Goal: Contribute content: Contribute content

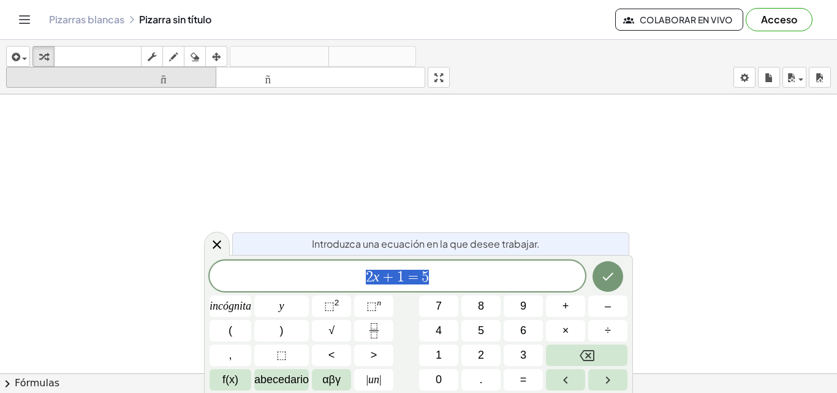
scroll to position [245, 0]
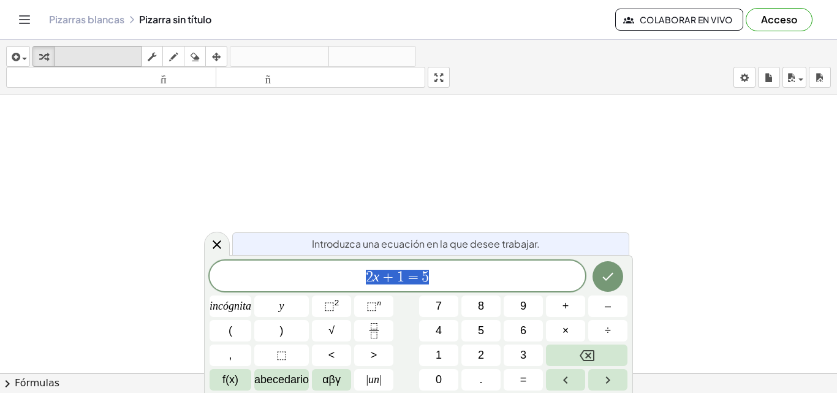
click at [69, 59] on font "teclado" at bounding box center [98, 57] width 82 height 12
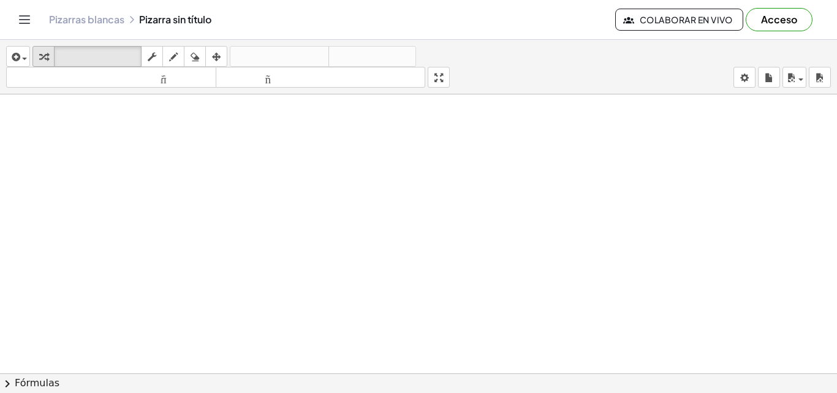
click at [50, 54] on div "button" at bounding box center [44, 56] width 16 height 15
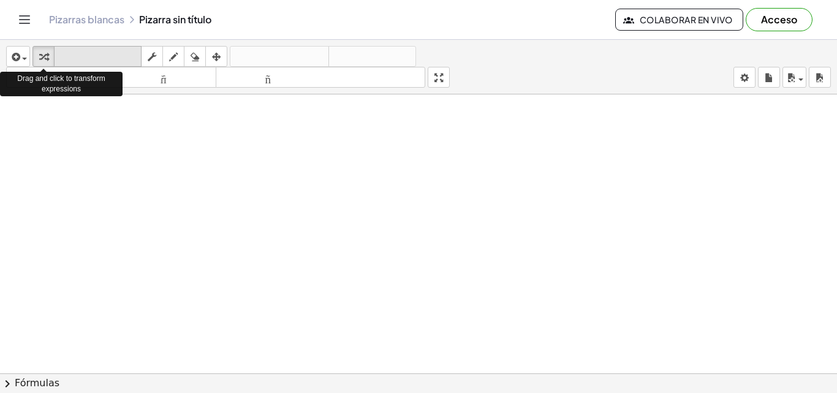
click at [63, 50] on icon "teclado" at bounding box center [98, 57] width 82 height 15
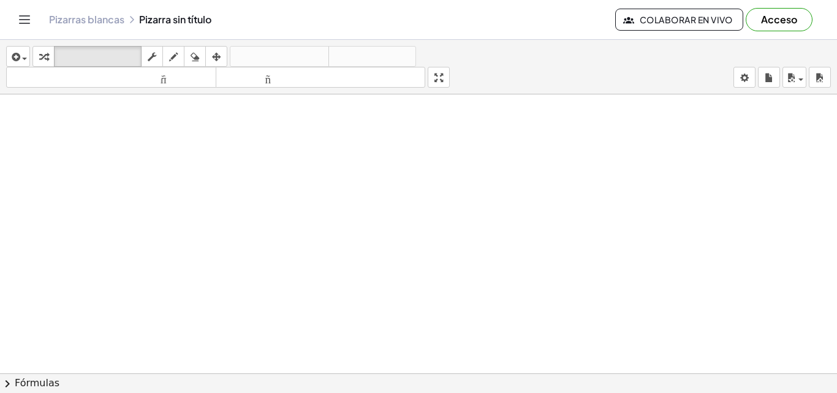
scroll to position [368, 0]
click at [156, 60] on icon "button" at bounding box center [152, 57] width 9 height 15
click at [175, 53] on icon "button" at bounding box center [173, 57] width 9 height 15
click at [196, 51] on icon "button" at bounding box center [195, 57] width 9 height 15
drag, startPoint x: 177, startPoint y: 183, endPoint x: 236, endPoint y: 154, distance: 65.8
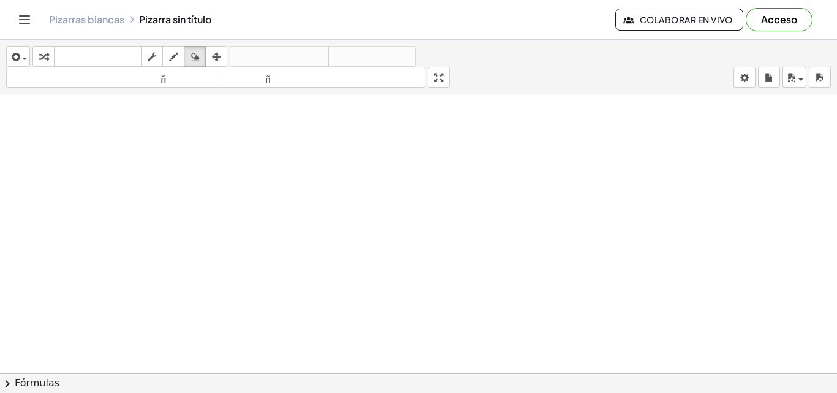
click at [249, 177] on div at bounding box center [418, 54] width 837 height 655
click at [169, 50] on button "dibujar" at bounding box center [173, 56] width 22 height 21
click at [169, 52] on div "button" at bounding box center [173, 56] width 16 height 15
click at [175, 210] on div at bounding box center [418, 54] width 837 height 655
click at [199, 51] on icon "button" at bounding box center [195, 57] width 9 height 15
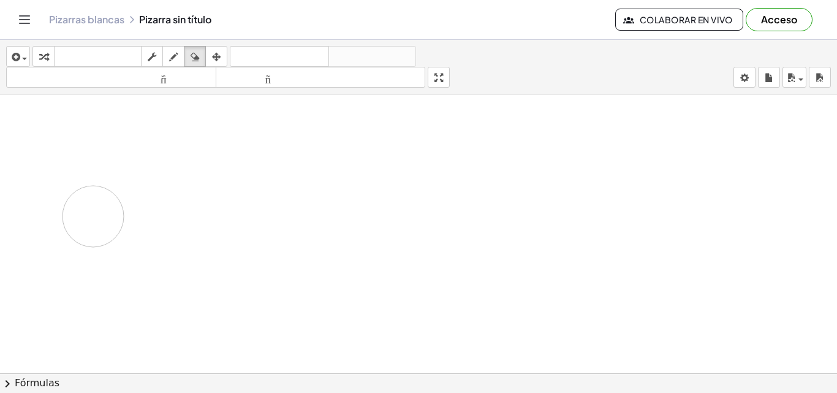
drag, startPoint x: 163, startPoint y: 210, endPoint x: 132, endPoint y: 91, distance: 122.3
click at [107, 200] on div at bounding box center [418, 54] width 837 height 655
click at [43, 55] on icon "button" at bounding box center [43, 57] width 9 height 15
click at [63, 51] on font "teclado" at bounding box center [98, 57] width 82 height 12
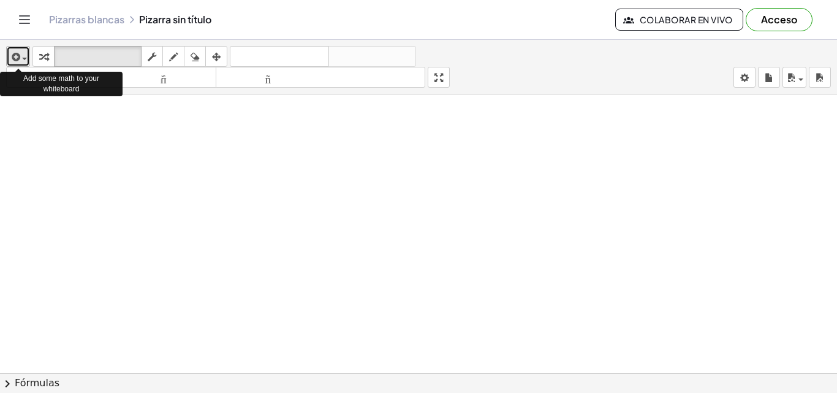
click at [25, 59] on span "button" at bounding box center [24, 59] width 5 height 2
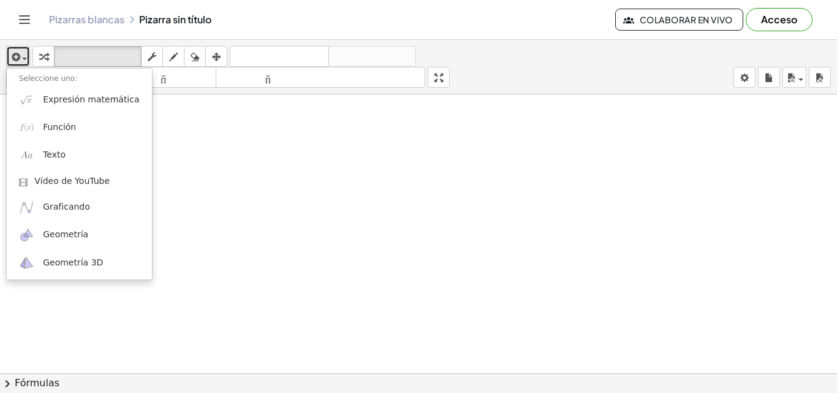
click at [23, 59] on span "button" at bounding box center [24, 59] width 5 height 2
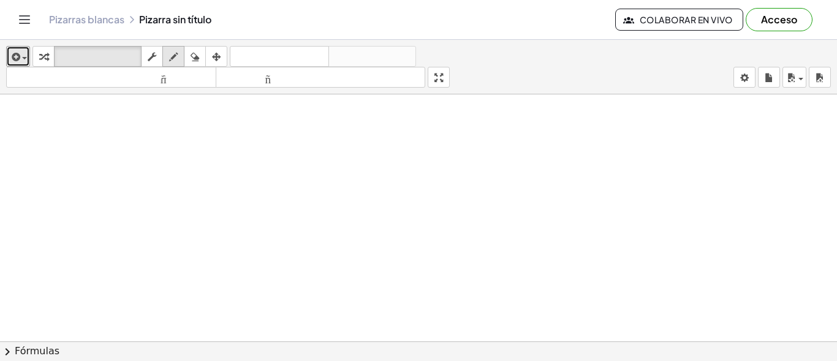
click at [173, 55] on icon "button" at bounding box center [173, 57] width 9 height 15
drag, startPoint x: 58, startPoint y: 193, endPoint x: 104, endPoint y: 196, distance: 46.0
click at [104, 195] on div at bounding box center [418, 54] width 837 height 655
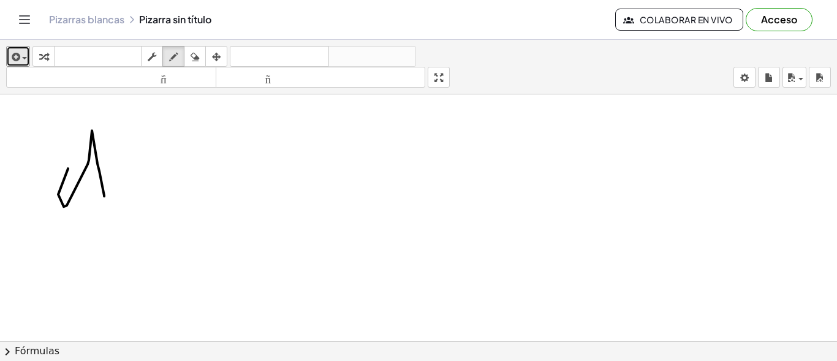
click at [116, 169] on div at bounding box center [418, 54] width 837 height 655
drag, startPoint x: 120, startPoint y: 204, endPoint x: 131, endPoint y: 174, distance: 31.8
click at [126, 178] on div at bounding box center [418, 54] width 837 height 655
drag, startPoint x: 175, startPoint y: 201, endPoint x: 204, endPoint y: 141, distance: 66.6
click at [202, 143] on div at bounding box center [418, 54] width 837 height 655
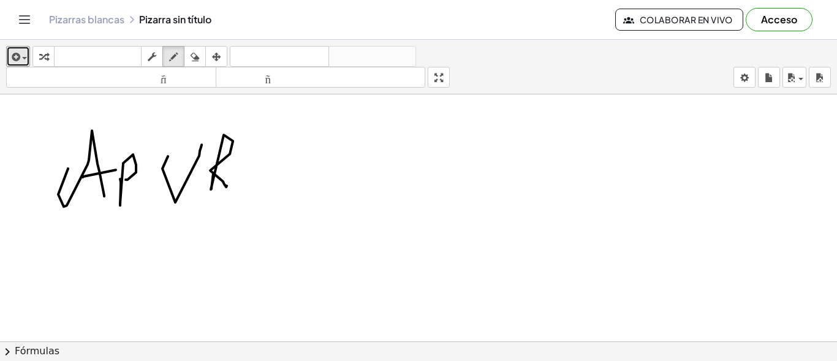
drag, startPoint x: 211, startPoint y: 188, endPoint x: 240, endPoint y: 156, distance: 42.1
click at [232, 180] on div at bounding box center [418, 54] width 837 height 655
drag, startPoint x: 241, startPoint y: 154, endPoint x: 256, endPoint y: 188, distance: 37.0
click at [279, 199] on div at bounding box center [418, 54] width 837 height 655
drag, startPoint x: 249, startPoint y: 186, endPoint x: 288, endPoint y: 167, distance: 43.9
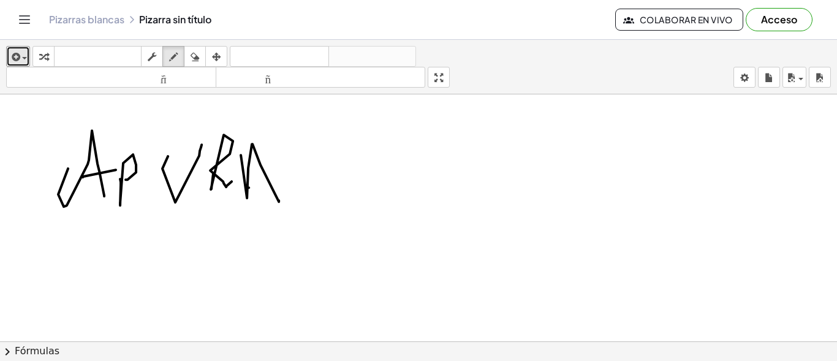
click at [288, 167] on div at bounding box center [418, 54] width 837 height 655
drag, startPoint x: 328, startPoint y: 211, endPoint x: 327, endPoint y: 179, distance: 31.9
click at [328, 215] on div at bounding box center [418, 54] width 837 height 655
drag, startPoint x: 339, startPoint y: 135, endPoint x: 398, endPoint y: 126, distance: 60.2
click at [344, 135] on div at bounding box center [418, 54] width 837 height 655
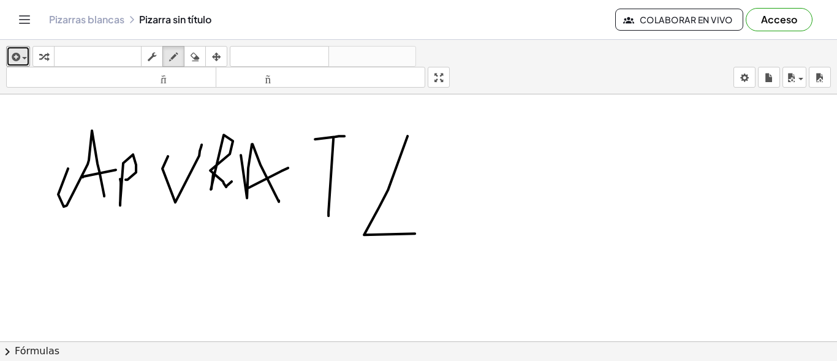
drag, startPoint x: 388, startPoint y: 189, endPoint x: 404, endPoint y: 205, distance: 23.0
click at [419, 227] on div at bounding box center [418, 54] width 837 height 655
drag, startPoint x: 428, startPoint y: 178, endPoint x: 412, endPoint y: 150, distance: 31.9
click at [476, 161] on div at bounding box center [418, 54] width 837 height 655
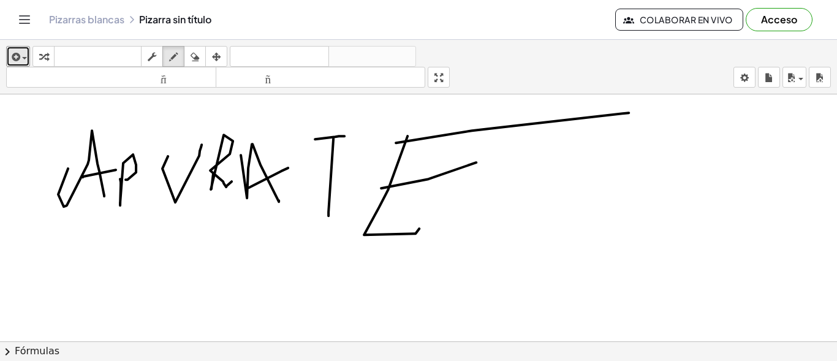
drag, startPoint x: 396, startPoint y: 142, endPoint x: 629, endPoint y: 112, distance: 234.8
click at [629, 112] on div at bounding box center [418, 54] width 837 height 655
click at [193, 53] on icon "button" at bounding box center [195, 57] width 9 height 15
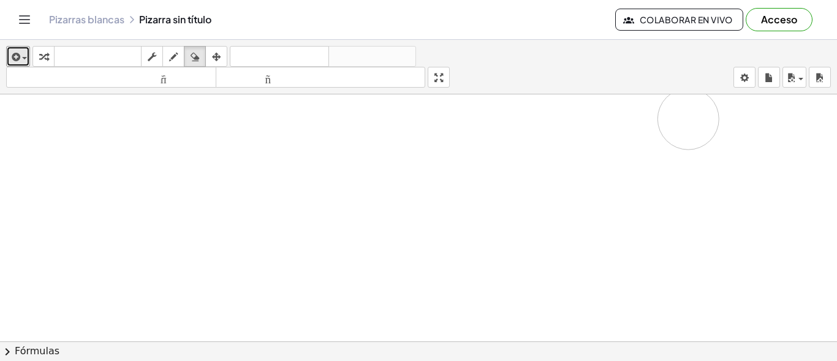
drag, startPoint x: 132, startPoint y: 185, endPoint x: 97, endPoint y: 9, distance: 179.3
click at [369, 93] on div at bounding box center [418, 54] width 837 height 655
click at [16, 47] on button "insertar" at bounding box center [18, 56] width 24 height 21
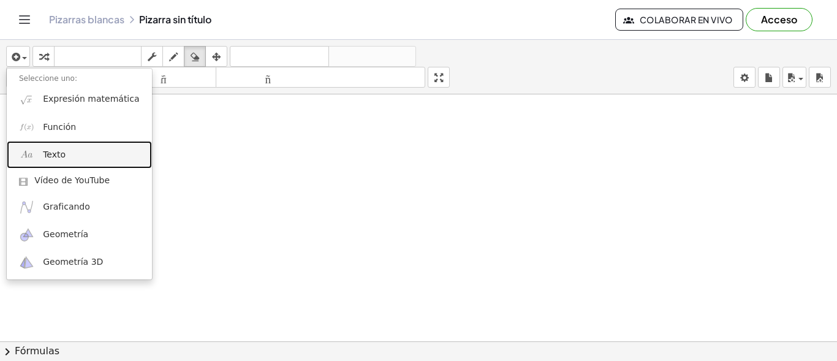
click at [53, 148] on link "Texto" at bounding box center [79, 155] width 145 height 28
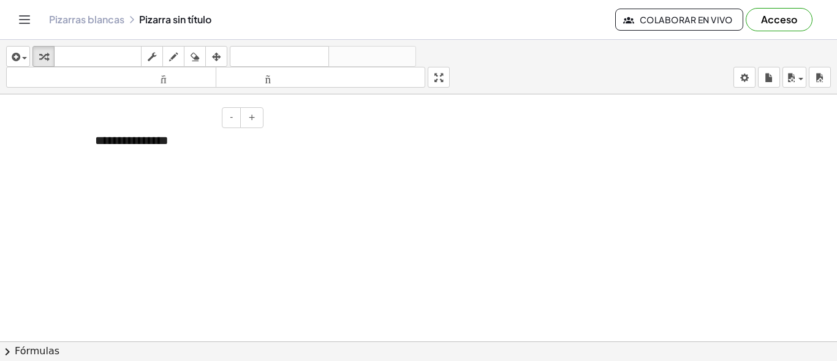
click at [144, 135] on div "**********" at bounding box center [175, 141] width 184 height 42
click at [147, 135] on div "**********" at bounding box center [175, 141] width 184 height 42
click at [149, 135] on div "**********" at bounding box center [175, 141] width 184 height 42
click at [149, 135] on font "**********" at bounding box center [139, 140] width 88 height 12
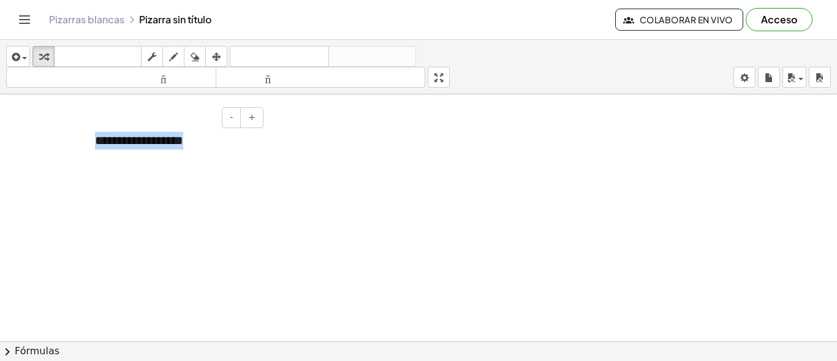
click at [149, 135] on font "**********" at bounding box center [139, 140] width 88 height 12
click at [365, 156] on div at bounding box center [418, 54] width 837 height 655
click at [196, 149] on div "**********" at bounding box center [175, 141] width 184 height 42
drag, startPoint x: 197, startPoint y: 149, endPoint x: 281, endPoint y: 152, distance: 84.0
click at [281, 152] on div "**********" at bounding box center [418, 54] width 837 height 655
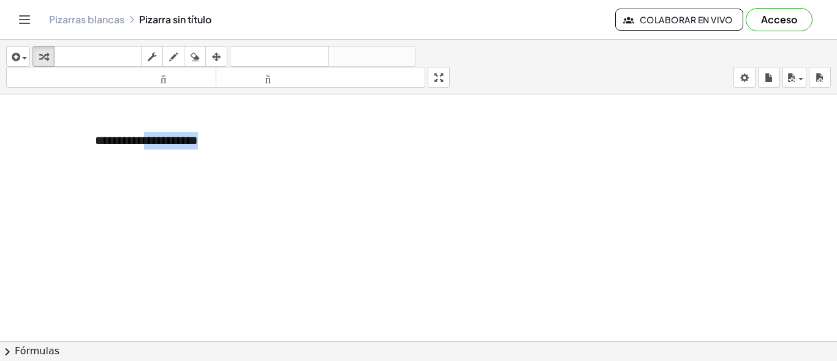
click at [274, 153] on div at bounding box center [418, 54] width 837 height 655
click at [245, 147] on div "**********" at bounding box center [175, 141] width 184 height 42
click at [311, 164] on div at bounding box center [418, 54] width 837 height 655
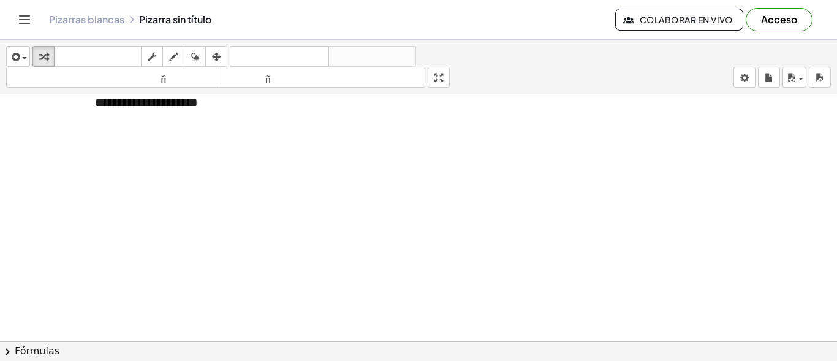
scroll to position [344, 0]
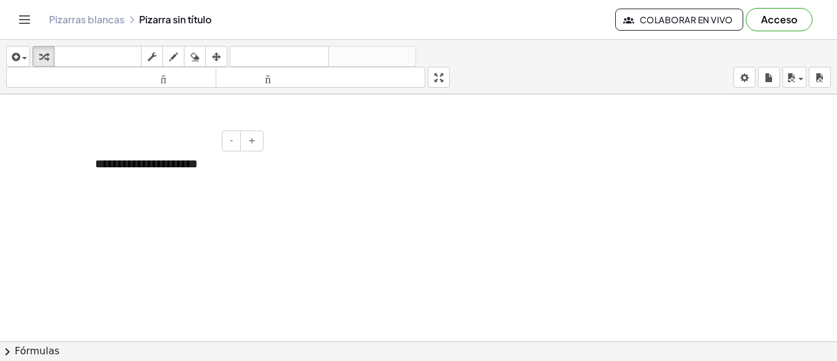
click at [120, 171] on div "**********" at bounding box center [175, 164] width 184 height 42
click at [93, 165] on div at bounding box center [89, 164] width 12 height 42
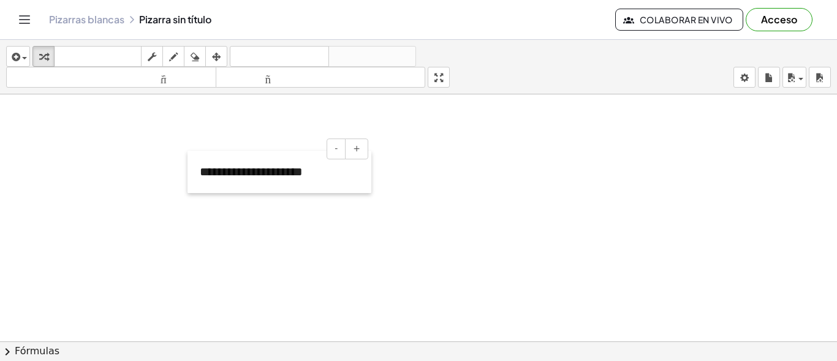
drag, startPoint x: 196, startPoint y: 175, endPoint x: 297, endPoint y: 177, distance: 101.2
click at [200, 177] on div at bounding box center [194, 172] width 12 height 42
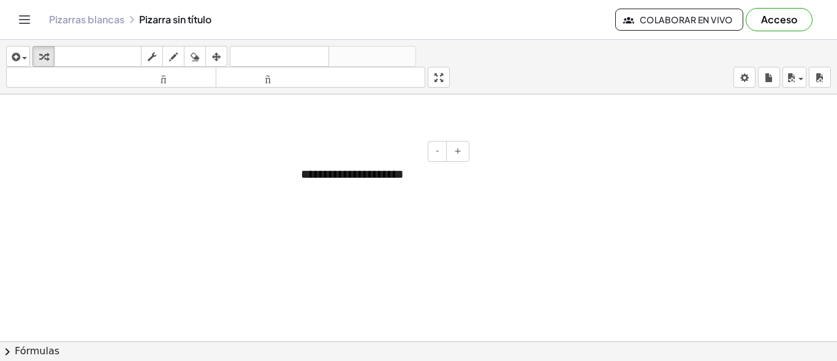
click at [471, 218] on div at bounding box center [418, 122] width 837 height 745
drag, startPoint x: 416, startPoint y: 181, endPoint x: 447, endPoint y: 151, distance: 43.3
click at [447, 153] on div "**********" at bounding box center [381, 174] width 184 height 42
drag, startPoint x: 360, startPoint y: 221, endPoint x: 365, endPoint y: 207, distance: 15.7
click at [363, 221] on div at bounding box center [418, 122] width 837 height 745
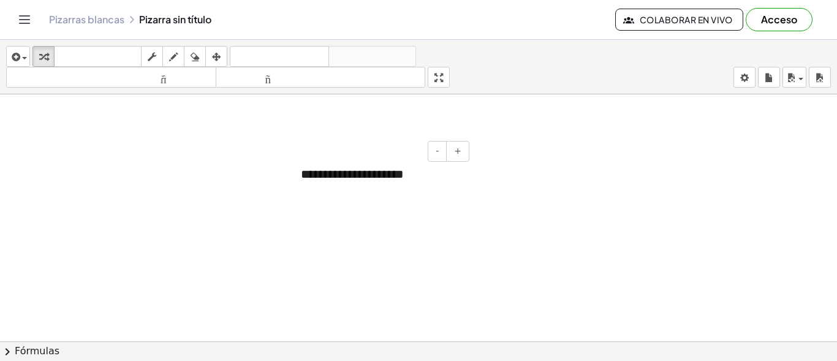
drag, startPoint x: 366, startPoint y: 180, endPoint x: 374, endPoint y: 172, distance: 10.8
click at [374, 173] on font "**********" at bounding box center [352, 174] width 103 height 12
drag, startPoint x: 369, startPoint y: 156, endPoint x: 394, endPoint y: 125, distance: 40.1
click at [394, 125] on div "**********" at bounding box center [418, 122] width 837 height 745
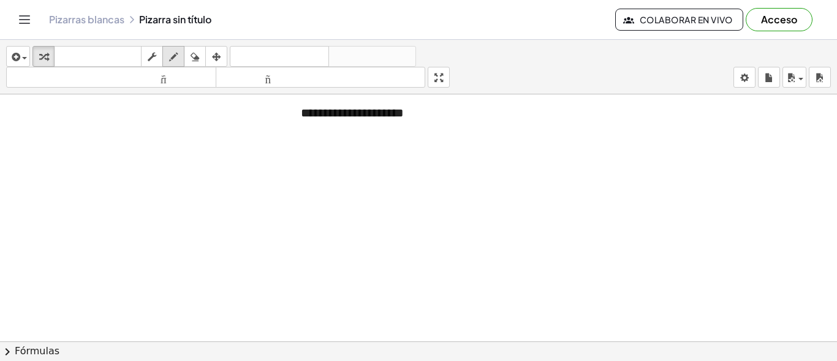
drag, startPoint x: 172, startPoint y: 55, endPoint x: 187, endPoint y: 50, distance: 15.5
click at [181, 52] on div "button" at bounding box center [173, 56] width 16 height 15
click at [171, 53] on icon "button" at bounding box center [173, 57] width 9 height 15
drag, startPoint x: 177, startPoint y: 153, endPoint x: 197, endPoint y: 175, distance: 30.4
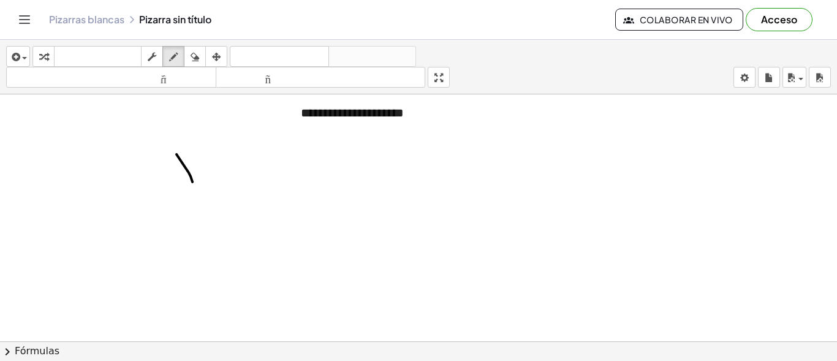
click at [195, 184] on div at bounding box center [418, 61] width 837 height 745
drag, startPoint x: 188, startPoint y: 165, endPoint x: 169, endPoint y: 180, distance: 24.5
click at [169, 180] on div at bounding box center [418, 61] width 837 height 745
drag, startPoint x: 209, startPoint y: 154, endPoint x: 218, endPoint y: 156, distance: 9.4
click at [218, 156] on div at bounding box center [418, 61] width 837 height 745
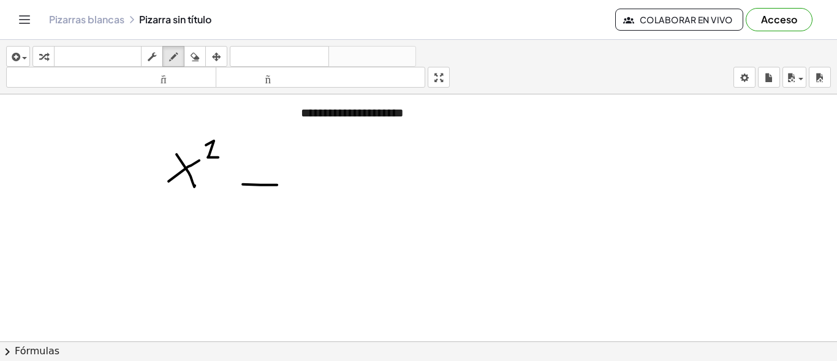
drag, startPoint x: 243, startPoint y: 183, endPoint x: 278, endPoint y: 173, distance: 36.9
click at [277, 182] on div at bounding box center [418, 61] width 837 height 745
drag, startPoint x: 309, startPoint y: 162, endPoint x: 321, endPoint y: 165, distance: 12.6
click at [314, 185] on div at bounding box center [418, 61] width 837 height 745
drag, startPoint x: 355, startPoint y: 188, endPoint x: 357, endPoint y: 157, distance: 31.4
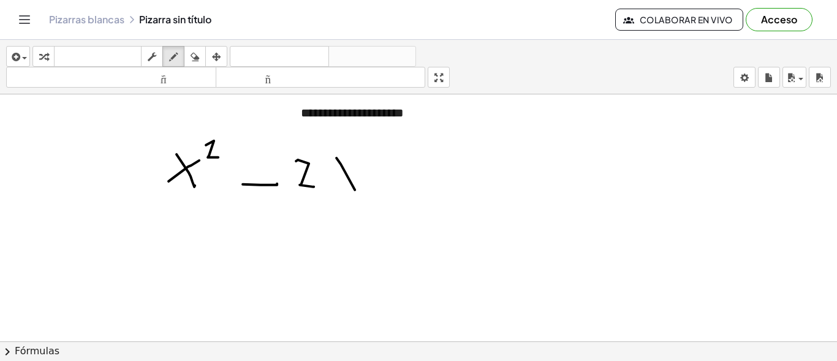
click at [355, 187] on div at bounding box center [418, 61] width 837 height 745
drag, startPoint x: 330, startPoint y: 186, endPoint x: 326, endPoint y: 192, distance: 6.6
click at [326, 192] on div at bounding box center [418, 61] width 837 height 745
drag, startPoint x: 374, startPoint y: 179, endPoint x: 384, endPoint y: 175, distance: 10.7
click at [383, 175] on div at bounding box center [418, 61] width 837 height 745
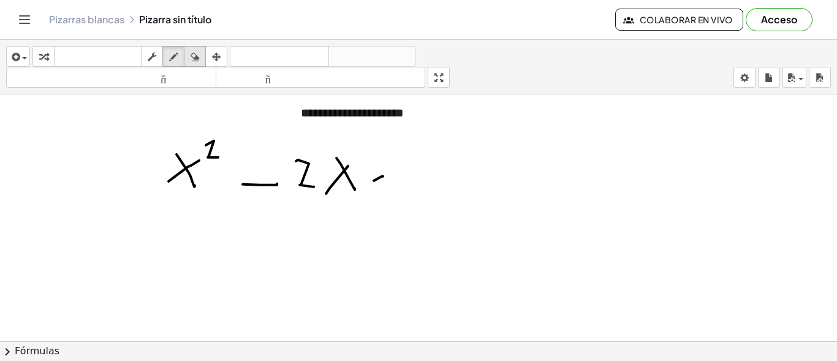
click at [196, 55] on icon "button" at bounding box center [195, 57] width 9 height 15
drag, startPoint x: 379, startPoint y: 200, endPoint x: 127, endPoint y: 66, distance: 285.4
click at [352, 180] on div at bounding box center [418, 61] width 837 height 745
click at [172, 52] on icon "button" at bounding box center [173, 57] width 9 height 15
drag, startPoint x: 317, startPoint y: 154, endPoint x: 344, endPoint y: 158, distance: 26.6
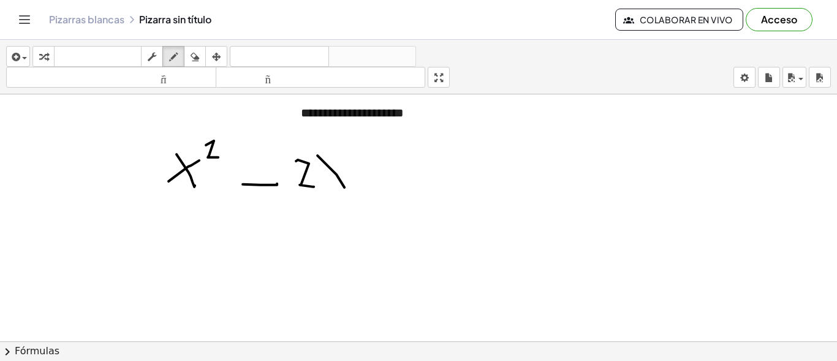
click at [344, 185] on div at bounding box center [418, 61] width 837 height 745
drag, startPoint x: 319, startPoint y: 188, endPoint x: 328, endPoint y: 183, distance: 10.1
click at [319, 187] on div at bounding box center [418, 61] width 837 height 745
click at [414, 176] on div at bounding box center [418, 61] width 837 height 745
drag, startPoint x: 422, startPoint y: 161, endPoint x: 430, endPoint y: 183, distance: 23.3
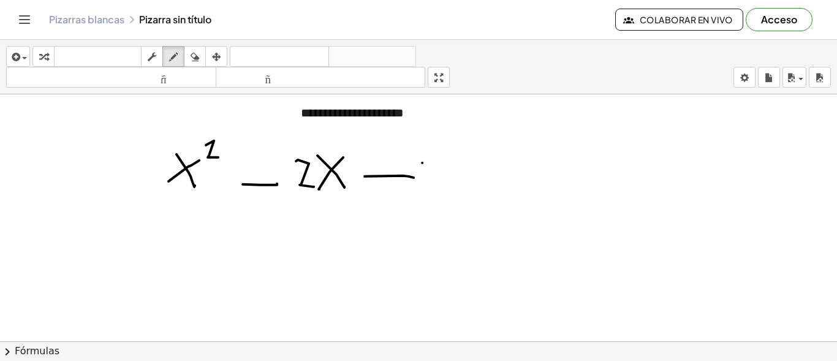
click at [429, 184] on div at bounding box center [418, 61] width 837 height 745
drag, startPoint x: 428, startPoint y: 172, endPoint x: 441, endPoint y: 193, distance: 24.2
click at [441, 193] on div at bounding box center [418, 61] width 837 height 745
drag, startPoint x: 427, startPoint y: 186, endPoint x: 429, endPoint y: 197, distance: 11.2
click at [429, 197] on div at bounding box center [418, 61] width 837 height 745
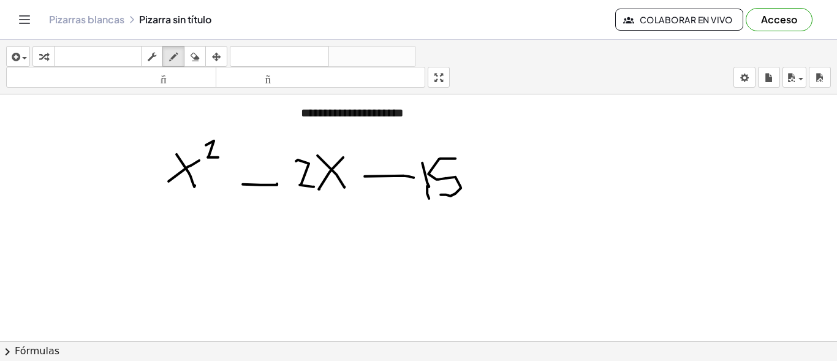
drag, startPoint x: 484, startPoint y: 159, endPoint x: 492, endPoint y: 173, distance: 16.5
click at [518, 162] on div at bounding box center [418, 61] width 837 height 745
drag, startPoint x: 488, startPoint y: 176, endPoint x: 513, endPoint y: 169, distance: 26.0
click at [511, 173] on div at bounding box center [418, 61] width 837 height 745
drag, startPoint x: 574, startPoint y: 189, endPoint x: 550, endPoint y: 149, distance: 46.5
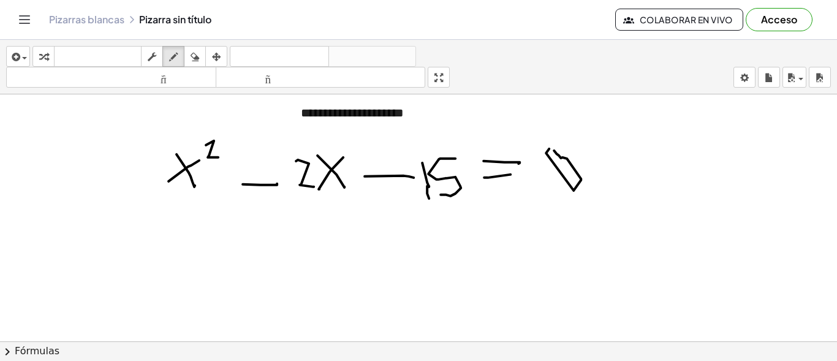
click at [550, 149] on div at bounding box center [418, 61] width 837 height 745
drag, startPoint x: 642, startPoint y: 170, endPoint x: 644, endPoint y: 161, distance: 10.1
click at [643, 170] on div at bounding box center [418, 61] width 837 height 745
drag, startPoint x: 626, startPoint y: 159, endPoint x: 648, endPoint y: 150, distance: 23.9
click at [625, 162] on div at bounding box center [418, 61] width 837 height 745
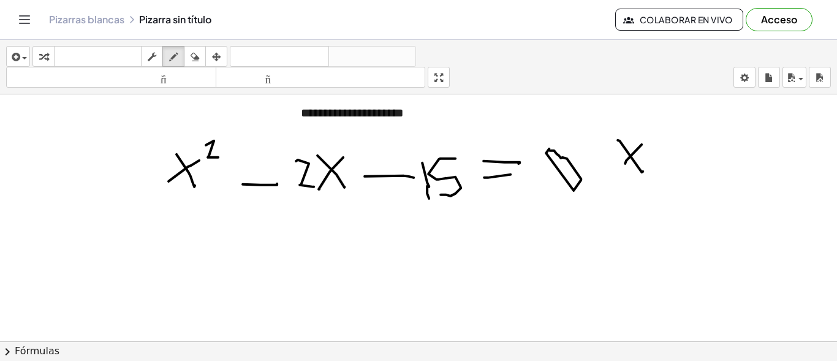
click at [661, 144] on div at bounding box center [418, 61] width 837 height 745
drag, startPoint x: 659, startPoint y: 158, endPoint x: 687, endPoint y: 140, distance: 33.3
click at [660, 157] on div at bounding box center [418, 61] width 837 height 745
drag, startPoint x: 688, startPoint y: 139, endPoint x: 717, endPoint y: 116, distance: 37.1
click at [707, 139] on div at bounding box center [418, 61] width 837 height 745
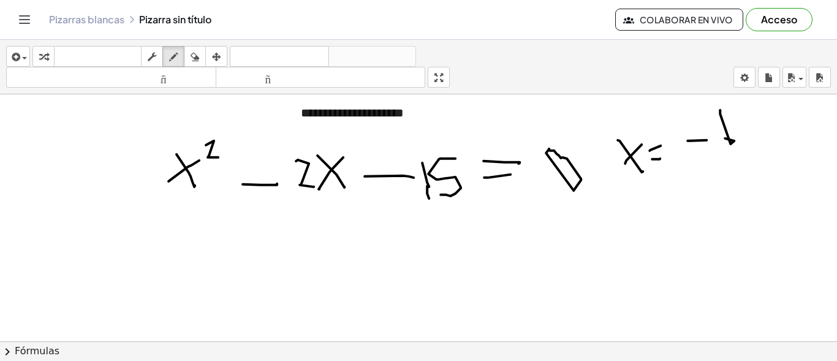
drag, startPoint x: 731, startPoint y: 142, endPoint x: 723, endPoint y: 137, distance: 9.2
click at [723, 137] on div at bounding box center [418, 61] width 837 height 745
drag, startPoint x: 752, startPoint y: 108, endPoint x: 753, endPoint y: 122, distance: 13.5
click at [758, 122] on div at bounding box center [418, 61] width 837 height 745
click at [763, 119] on div at bounding box center [418, 61] width 837 height 745
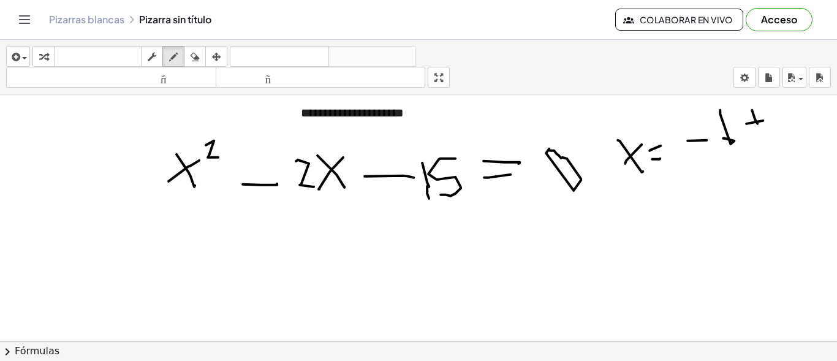
drag, startPoint x: 755, startPoint y: 139, endPoint x: 783, endPoint y: 135, distance: 28.5
click at [783, 135] on div at bounding box center [418, 61] width 837 height 745
drag, startPoint x: 794, startPoint y: 135, endPoint x: 837, endPoint y: 96, distance: 58.1
click at [837, 96] on div "**********" at bounding box center [418, 217] width 837 height 247
click at [185, 55] on button "borrar" at bounding box center [195, 56] width 22 height 21
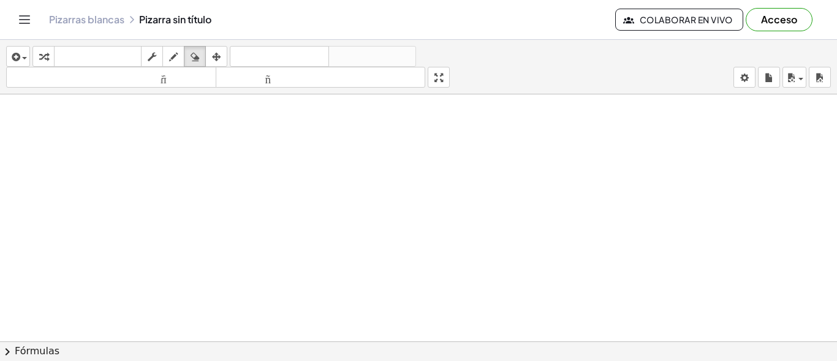
drag, startPoint x: 276, startPoint y: 145, endPoint x: 56, endPoint y: 7, distance: 259.3
click at [45, 35] on div "**********" at bounding box center [418, 180] width 837 height 361
click at [177, 58] on icon "button" at bounding box center [173, 57] width 9 height 15
click at [158, 59] on div "button" at bounding box center [152, 56] width 16 height 15
click at [169, 53] on div "button" at bounding box center [173, 56] width 16 height 15
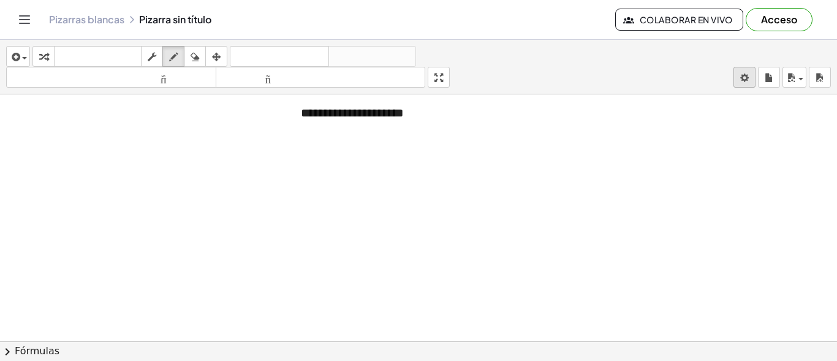
click at [746, 78] on body "**********" at bounding box center [418, 180] width 837 height 361
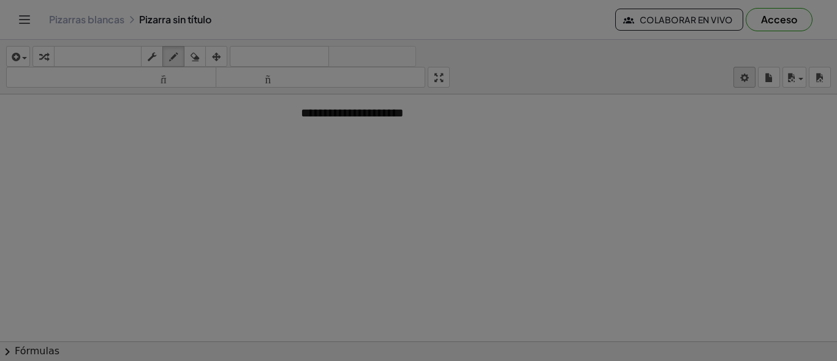
click at [0, 0] on div "× Configuración del documento Estas configuraciones se guardan con el documento…" at bounding box center [0, 0] width 0 height 0
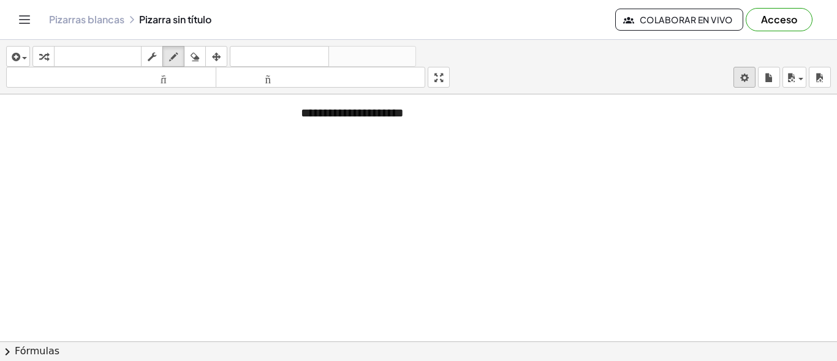
click at [743, 77] on body "**********" at bounding box center [418, 180] width 837 height 361
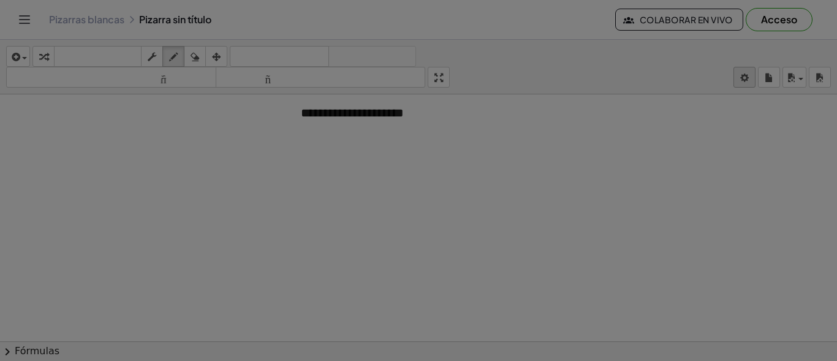
click at [0, 0] on div "× Configuración del documento Estas configuraciones se guardan con el documento…" at bounding box center [0, 0] width 0 height 0
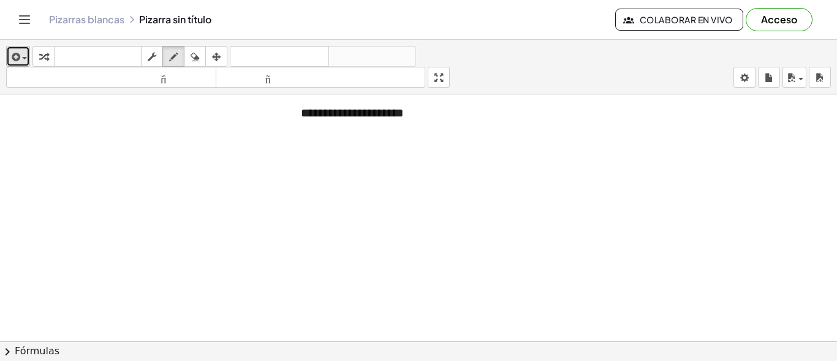
click at [20, 59] on span "button" at bounding box center [21, 58] width 2 height 9
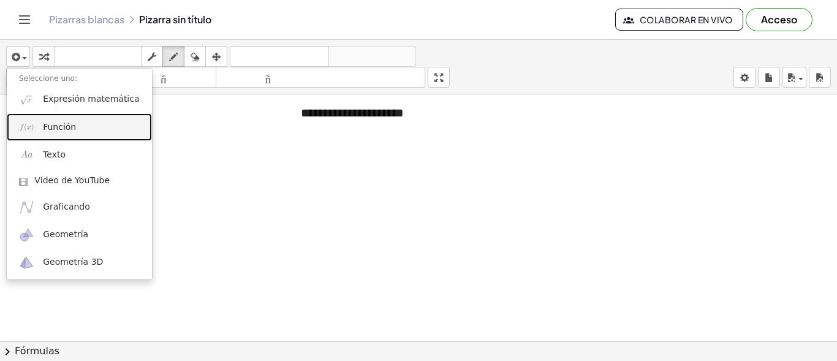
click at [77, 126] on link "Función" at bounding box center [79, 127] width 145 height 28
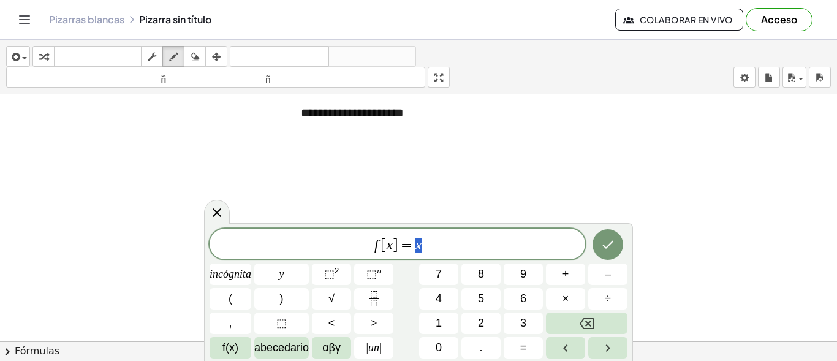
click at [430, 249] on span "f [ x ] = x" at bounding box center [398, 245] width 376 height 17
click at [444, 299] on button "4" at bounding box center [438, 298] width 39 height 21
click at [473, 299] on button "5" at bounding box center [480, 298] width 39 height 21
click at [590, 317] on icon "Retroceso" at bounding box center [587, 323] width 15 height 15
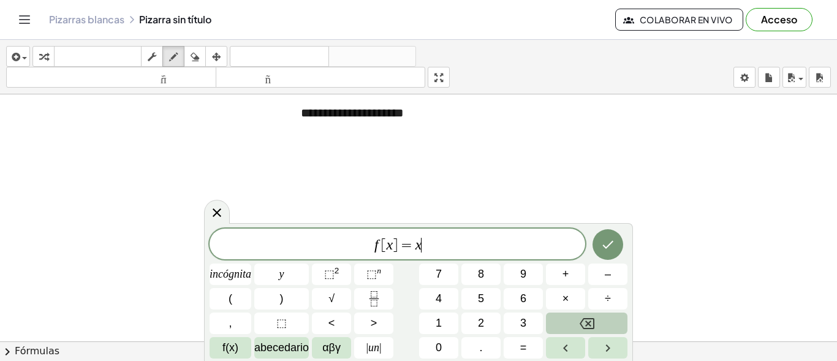
click at [590, 317] on icon "Retroceso" at bounding box center [587, 323] width 15 height 15
click at [298, 349] on font "abecedario" at bounding box center [281, 347] width 55 height 12
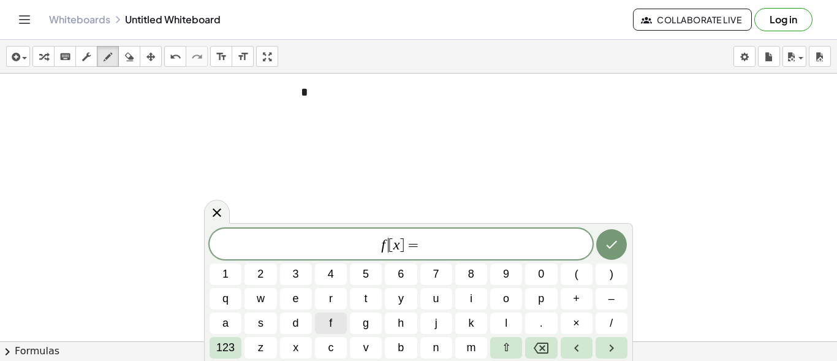
click at [388, 248] on span "f ​ [ x ] =" at bounding box center [401, 245] width 383 height 17
click at [548, 353] on icon "Backspace" at bounding box center [541, 348] width 15 height 11
click at [400, 296] on span "y" at bounding box center [401, 298] width 6 height 17
click at [420, 237] on span "y ​ [ x ] =" at bounding box center [401, 245] width 383 height 17
drag, startPoint x: 403, startPoint y: 249, endPoint x: 412, endPoint y: 252, distance: 9.7
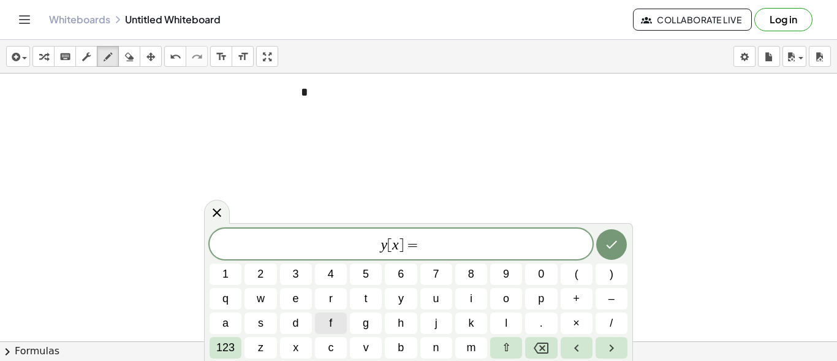
click at [403, 249] on span "y [ x ] = ​" at bounding box center [401, 245] width 383 height 17
click at [541, 346] on icon "Backspace" at bounding box center [541, 348] width 15 height 11
click at [424, 244] on span "y ​ =" at bounding box center [401, 245] width 383 height 17
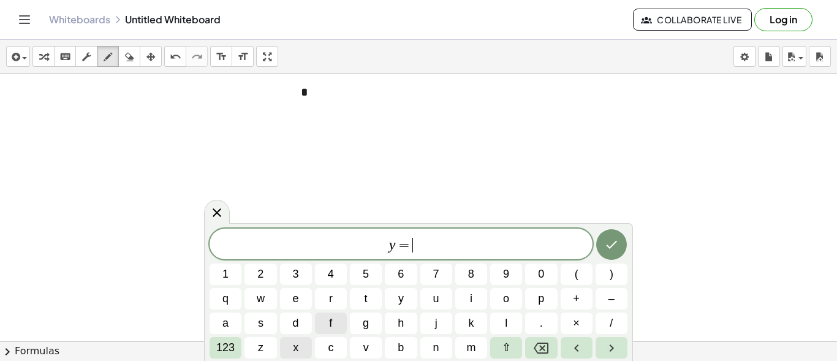
click at [296, 354] on span "x" at bounding box center [296, 348] width 6 height 17
click at [226, 351] on span "123" at bounding box center [225, 348] width 18 height 17
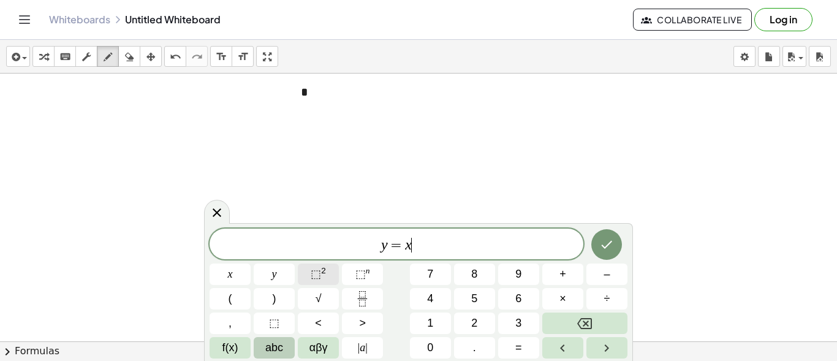
click at [319, 272] on span "⬚" at bounding box center [316, 274] width 10 height 12
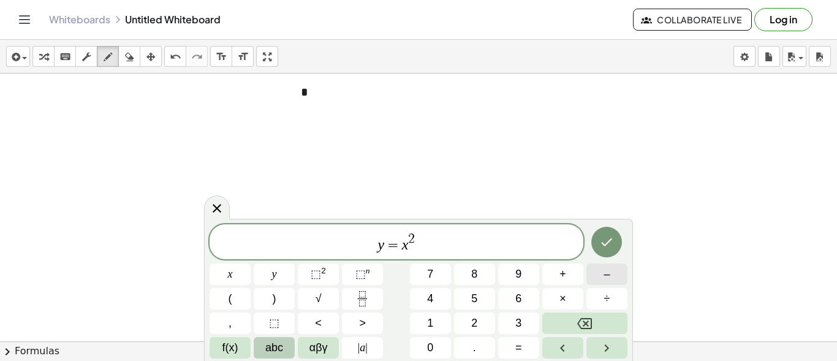
click at [607, 275] on span "–" at bounding box center [607, 274] width 6 height 17
click at [519, 300] on span "6" at bounding box center [518, 298] width 6 height 17
click at [235, 352] on span "f(x)" at bounding box center [230, 348] width 16 height 17
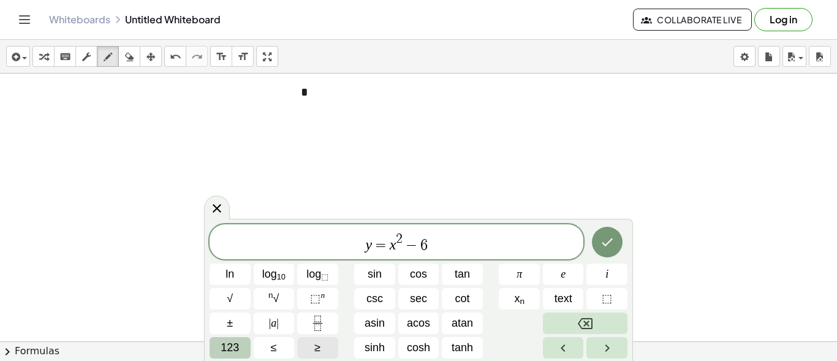
click at [235, 349] on span "123" at bounding box center [230, 348] width 18 height 17
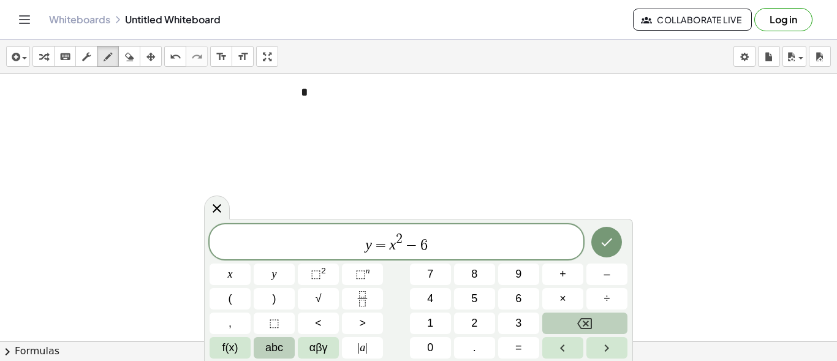
click at [266, 343] on button "abc" at bounding box center [274, 347] width 41 height 21
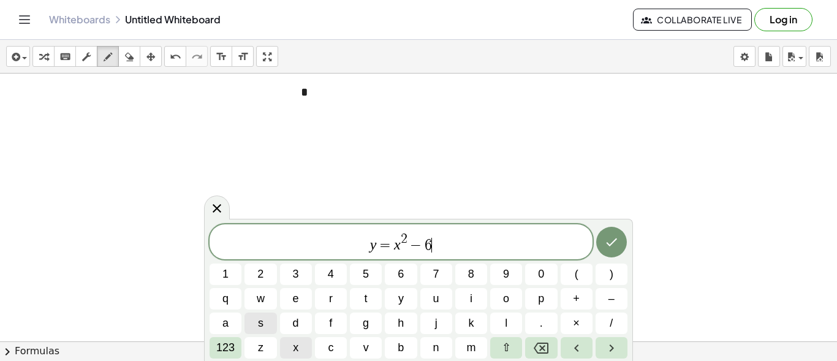
click at [294, 349] on span "x" at bounding box center [296, 348] width 6 height 17
click at [235, 349] on button "123" at bounding box center [226, 347] width 32 height 21
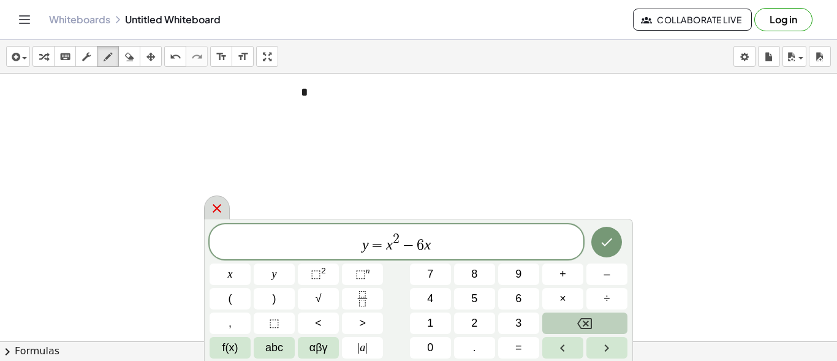
click at [216, 213] on icon at bounding box center [217, 208] width 15 height 15
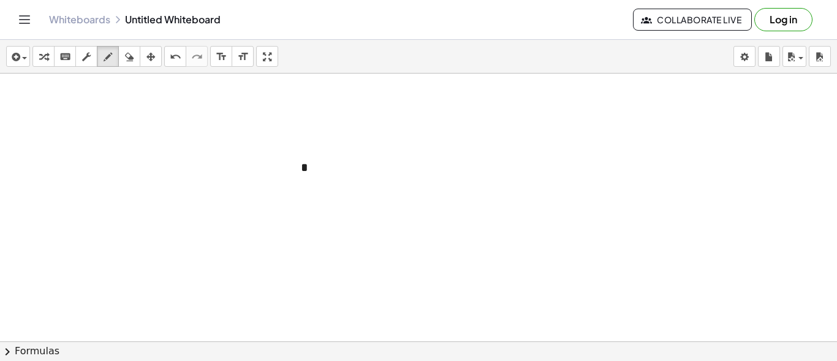
scroll to position [344, 0]
click at [308, 142] on div at bounding box center [420, 101] width 841 height 745
click at [308, 150] on div at bounding box center [420, 101] width 841 height 745
click at [117, 64] on button "draw" at bounding box center [108, 56] width 22 height 21
click at [129, 59] on icon "button" at bounding box center [129, 57] width 9 height 15
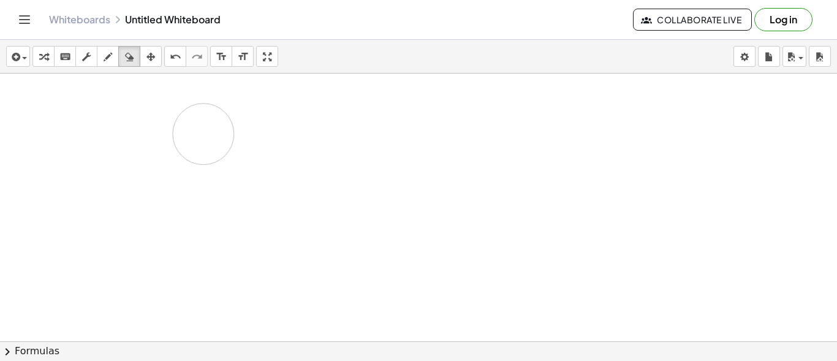
drag, startPoint x: 310, startPoint y: 154, endPoint x: 96, endPoint y: 113, distance: 218.4
click at [181, 135] on div at bounding box center [420, 101] width 841 height 745
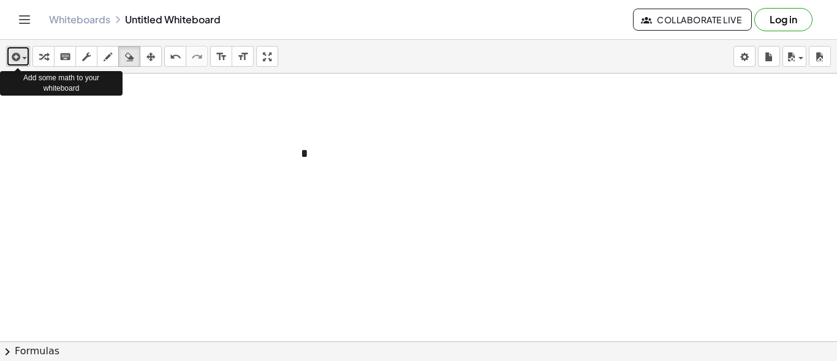
click at [9, 56] on icon "button" at bounding box center [14, 57] width 11 height 15
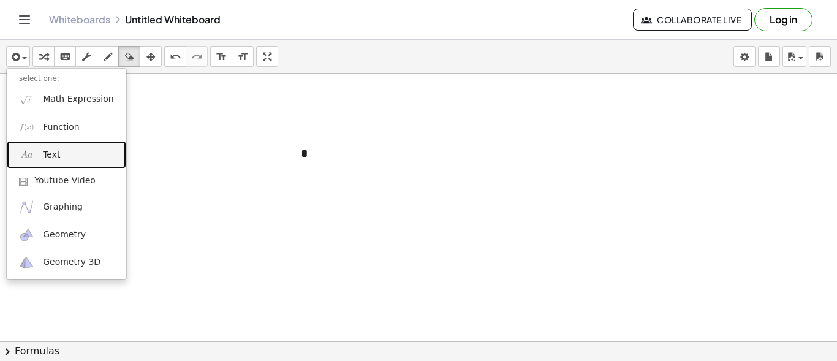
click at [50, 158] on span "Text" at bounding box center [51, 155] width 17 height 12
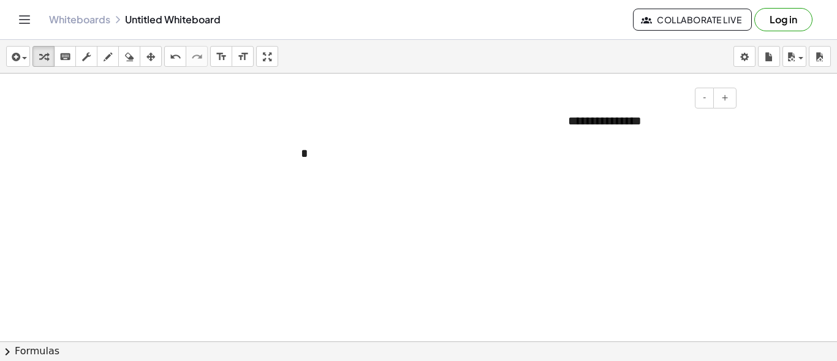
click at [682, 127] on div "**********" at bounding box center [648, 121] width 184 height 42
click at [310, 145] on div "*" at bounding box center [381, 153] width 184 height 42
drag, startPoint x: 574, startPoint y: 143, endPoint x: 599, endPoint y: 118, distance: 35.5
click at [579, 137] on div "**********" at bounding box center [420, 101] width 841 height 745
click at [601, 118] on div "**********" at bounding box center [648, 121] width 184 height 42
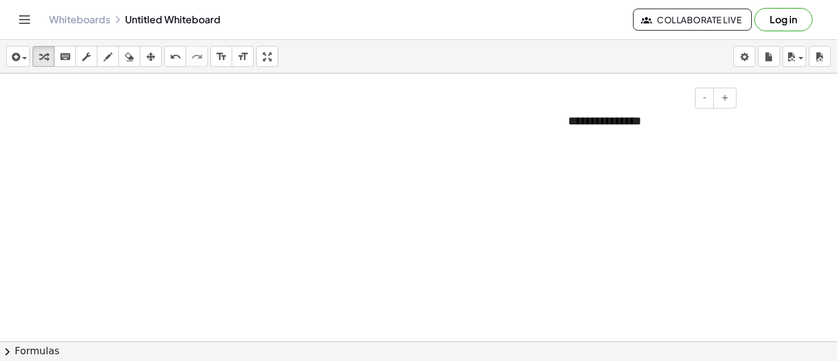
click at [648, 116] on div "**********" at bounding box center [648, 121] width 184 height 42
click at [648, 116] on div at bounding box center [648, 121] width 184 height 42
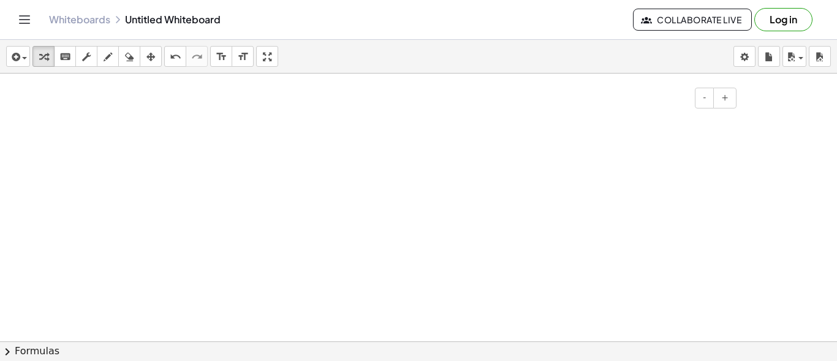
click at [649, 116] on div at bounding box center [648, 121] width 184 height 42
click at [645, 126] on div "********" at bounding box center [648, 129] width 184 height 59
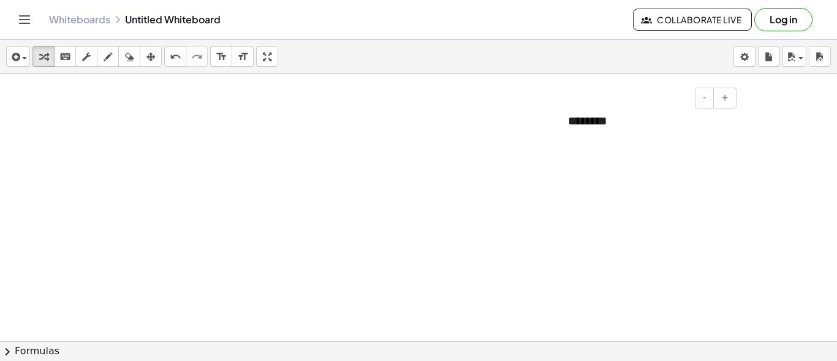
click at [613, 142] on div at bounding box center [647, 138] width 159 height 18
click at [596, 141] on div "**********" at bounding box center [647, 138] width 159 height 18
click at [639, 137] on div "**********" at bounding box center [647, 138] width 159 height 18
click at [682, 137] on div "**********" at bounding box center [647, 138] width 159 height 18
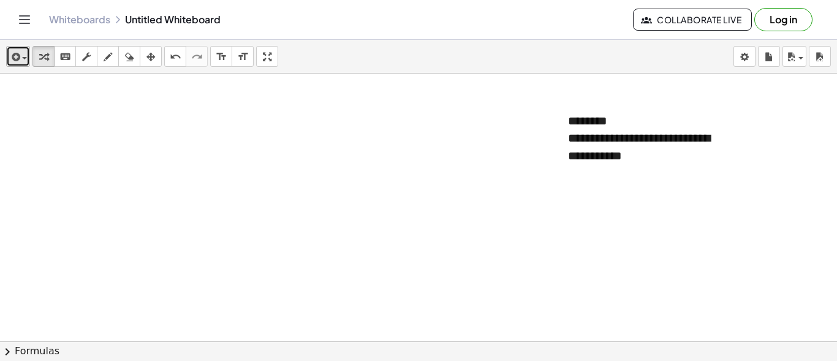
click at [25, 64] on button "insert" at bounding box center [18, 56] width 24 height 21
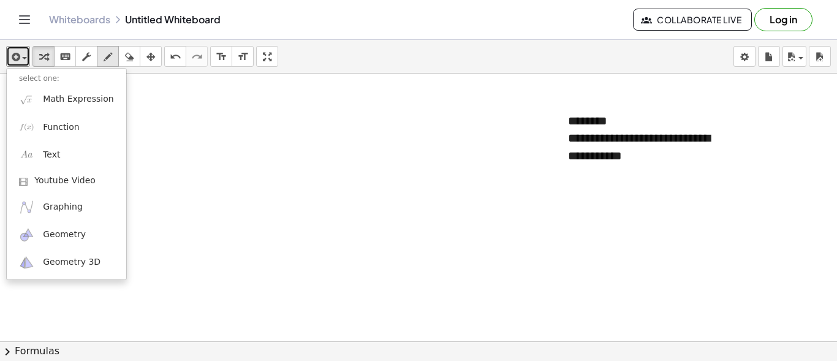
click at [107, 53] on icon "button" at bounding box center [108, 57] width 9 height 15
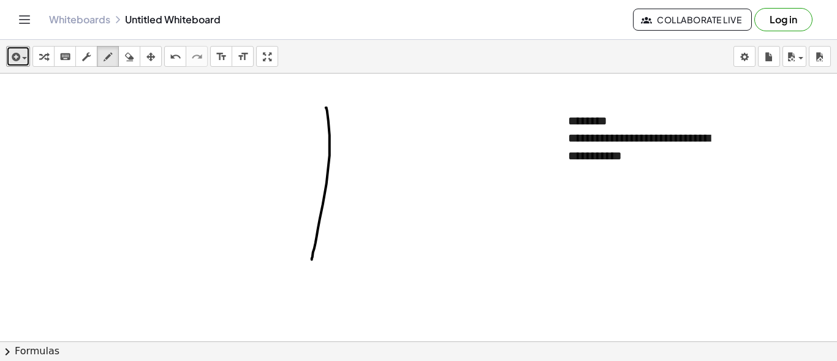
drag, startPoint x: 326, startPoint y: 107, endPoint x: 304, endPoint y: 221, distance: 116.1
click at [312, 257] on div at bounding box center [420, 101] width 841 height 745
drag, startPoint x: 259, startPoint y: 191, endPoint x: 415, endPoint y: 152, distance: 160.4
click at [421, 153] on div at bounding box center [420, 101] width 841 height 745
drag, startPoint x: 309, startPoint y: 76, endPoint x: 321, endPoint y: 81, distance: 12.6
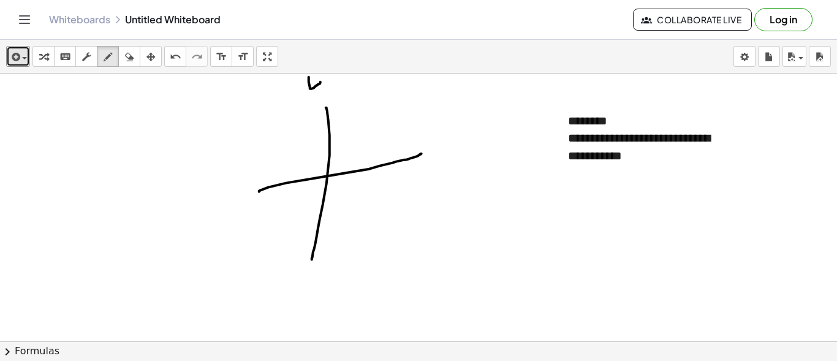
click at [321, 81] on div at bounding box center [420, 101] width 841 height 745
drag, startPoint x: 313, startPoint y: 79, endPoint x: 340, endPoint y: 104, distance: 36.4
click at [340, 104] on div at bounding box center [420, 101] width 841 height 745
click at [295, 109] on div at bounding box center [420, 101] width 841 height 745
drag, startPoint x: 450, startPoint y: 132, endPoint x: 384, endPoint y: 184, distance: 83.4
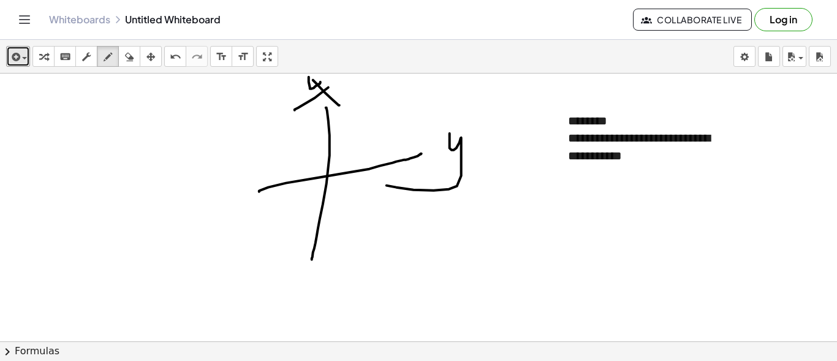
click at [384, 184] on div at bounding box center [420, 101] width 841 height 745
click at [341, 83] on div at bounding box center [420, 101] width 841 height 745
drag, startPoint x: 360, startPoint y: 85, endPoint x: 360, endPoint y: 95, distance: 10.4
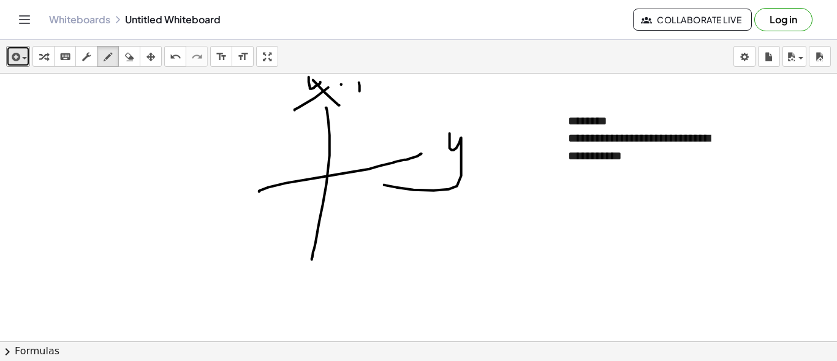
click at [360, 95] on div at bounding box center [420, 101] width 841 height 745
click at [385, 78] on div at bounding box center [420, 101] width 841 height 745
drag, startPoint x: 366, startPoint y: 77, endPoint x: 356, endPoint y: 96, distance: 22.2
click at [356, 96] on div at bounding box center [420, 101] width 841 height 745
click at [380, 83] on div at bounding box center [420, 101] width 841 height 745
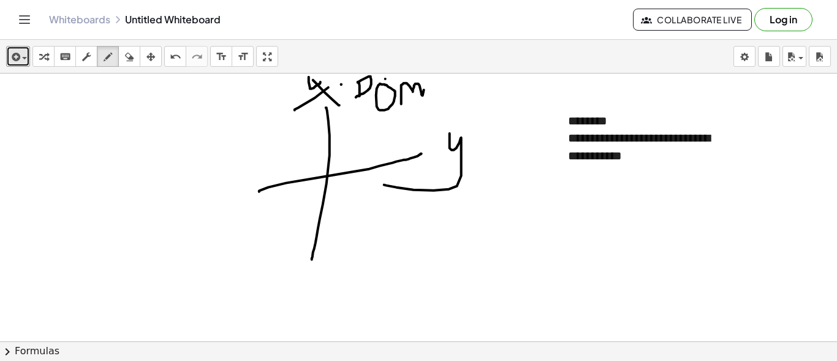
drag, startPoint x: 401, startPoint y: 86, endPoint x: 433, endPoint y: 91, distance: 32.2
click at [433, 91] on div at bounding box center [420, 101] width 841 height 745
click at [444, 95] on div at bounding box center [420, 101] width 841 height 745
click at [436, 63] on div "insert select one: Math Expression Function Text Youtube Video Graphing Geometr…" at bounding box center [418, 57] width 837 height 34
click at [492, 173] on div at bounding box center [420, 101] width 841 height 745
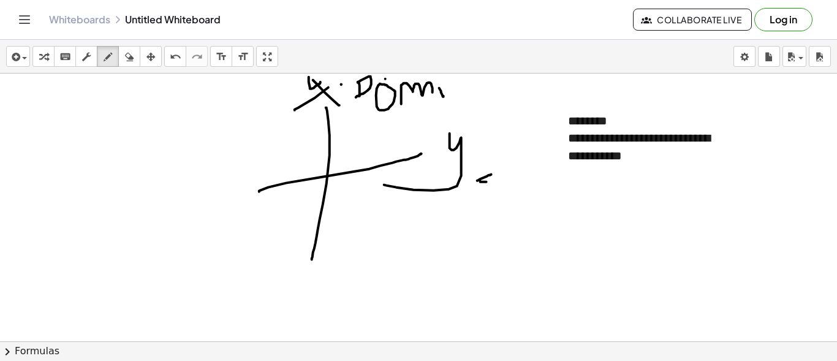
drag, startPoint x: 480, startPoint y: 180, endPoint x: 494, endPoint y: 181, distance: 13.5
click at [493, 181] on div at bounding box center [420, 101] width 841 height 745
drag, startPoint x: 506, startPoint y: 189, endPoint x: 506, endPoint y: 181, distance: 7.4
click at [506, 183] on div at bounding box center [420, 101] width 841 height 745
click at [514, 177] on div at bounding box center [420, 101] width 841 height 745
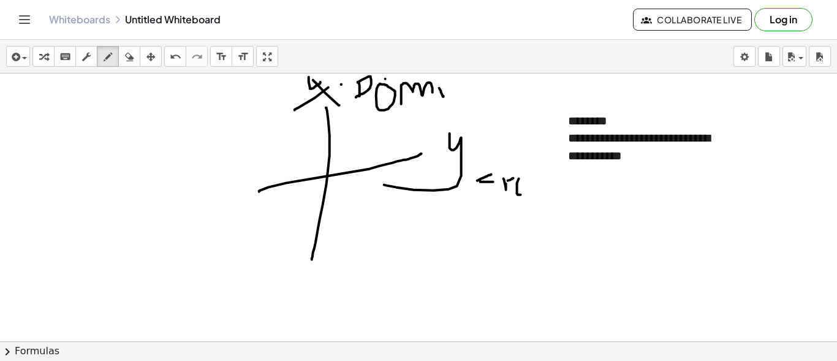
drag, startPoint x: 518, startPoint y: 194, endPoint x: 526, endPoint y: 181, distance: 15.1
click at [526, 189] on div at bounding box center [420, 101] width 841 height 745
drag, startPoint x: 526, startPoint y: 180, endPoint x: 530, endPoint y: 196, distance: 15.6
click at [529, 196] on div at bounding box center [420, 101] width 841 height 745
click at [534, 180] on div at bounding box center [420, 101] width 841 height 745
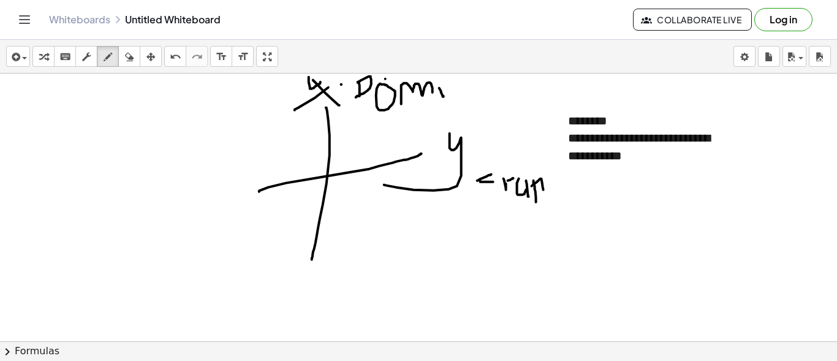
drag, startPoint x: 532, startPoint y: 185, endPoint x: 545, endPoint y: 190, distance: 13.8
click at [544, 190] on div at bounding box center [420, 101] width 841 height 745
drag, startPoint x: 555, startPoint y: 186, endPoint x: 558, endPoint y: 204, distance: 18.6
click at [555, 210] on div at bounding box center [420, 101] width 841 height 745
drag, startPoint x: 588, startPoint y: 186, endPoint x: 583, endPoint y: 169, distance: 17.8
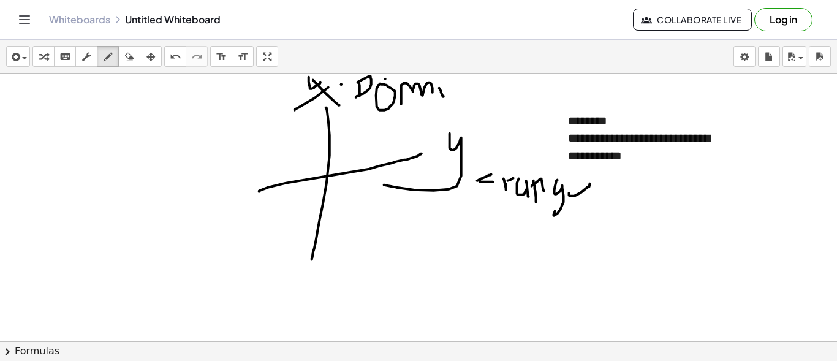
click at [584, 169] on div at bounding box center [420, 101] width 841 height 745
drag, startPoint x: 574, startPoint y: 173, endPoint x: 568, endPoint y: 196, distance: 23.1
click at [566, 196] on div at bounding box center [420, 101] width 841 height 745
click at [130, 57] on icon "button" at bounding box center [129, 57] width 9 height 15
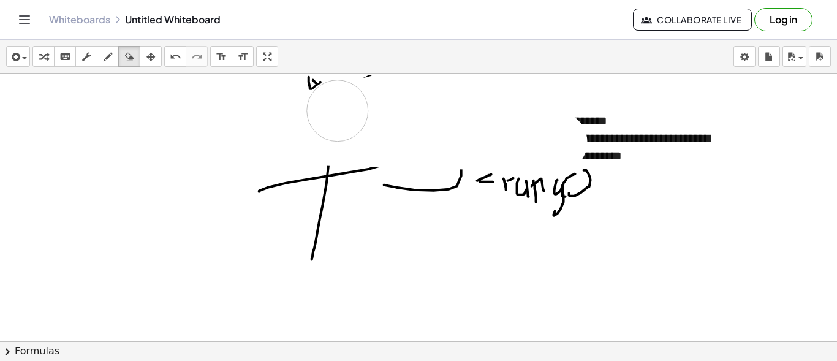
drag, startPoint x: 143, startPoint y: 126, endPoint x: 308, endPoint y: 77, distance: 171.4
click at [422, 67] on div "**********" at bounding box center [418, 200] width 837 height 321
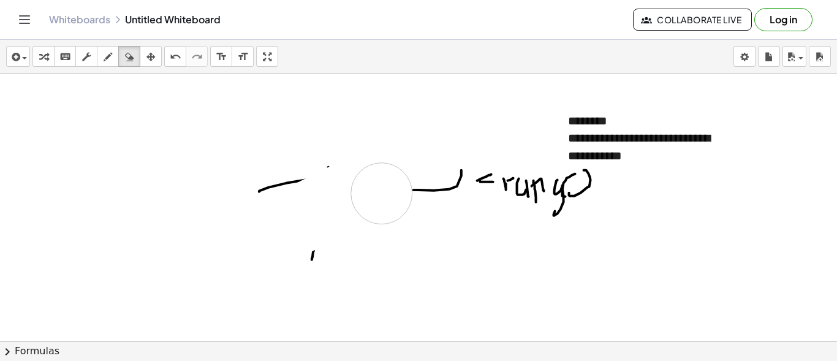
drag, startPoint x: 308, startPoint y: 77, endPoint x: 325, endPoint y: 188, distance: 111.6
click at [359, 197] on div at bounding box center [420, 101] width 841 height 745
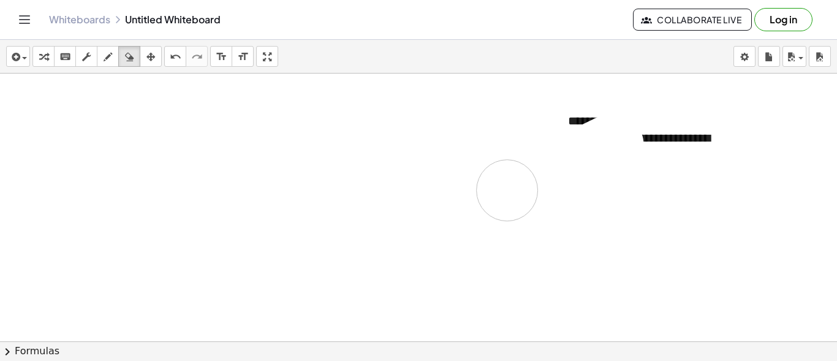
drag, startPoint x: 325, startPoint y: 188, endPoint x: 32, endPoint y: 139, distance: 296.9
click at [365, 179] on div at bounding box center [420, 101] width 841 height 745
click at [108, 58] on icon "button" at bounding box center [108, 57] width 9 height 15
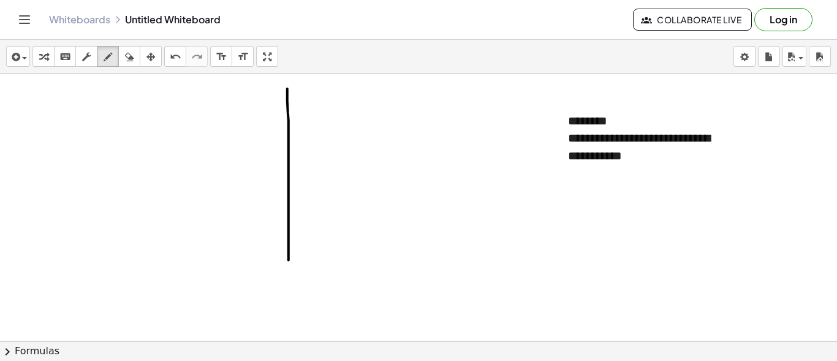
drag, startPoint x: 287, startPoint y: 96, endPoint x: 292, endPoint y: 248, distance: 152.7
click at [292, 266] on div at bounding box center [420, 101] width 841 height 745
drag, startPoint x: 203, startPoint y: 158, endPoint x: 370, endPoint y: 141, distance: 168.1
click at [378, 142] on div at bounding box center [420, 101] width 841 height 745
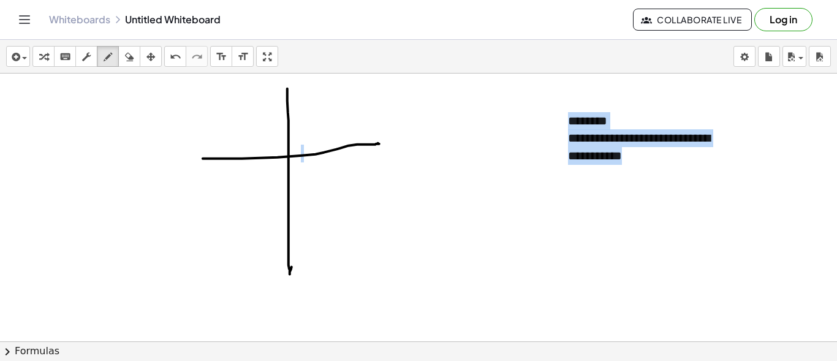
scroll to position [338, 0]
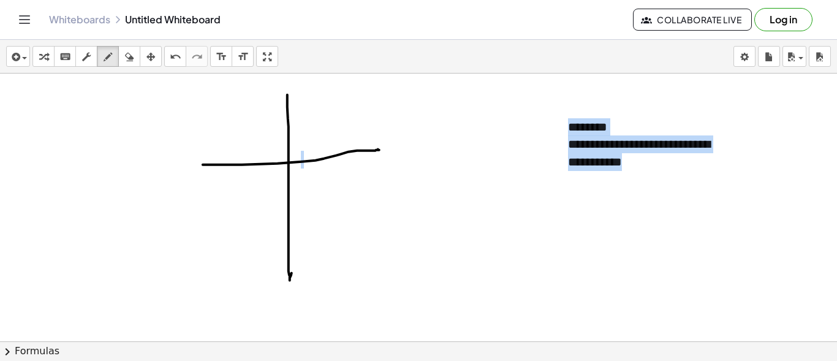
drag, startPoint x: 279, startPoint y: 68, endPoint x: 300, endPoint y: 83, distance: 25.5
click at [300, 83] on div "**********" at bounding box center [418, 200] width 837 height 321
drag, startPoint x: 279, startPoint y: 82, endPoint x: 298, endPoint y: 93, distance: 22.0
click at [298, 93] on div at bounding box center [420, 107] width 841 height 745
drag, startPoint x: 268, startPoint y: 93, endPoint x: 327, endPoint y: 129, distance: 68.5
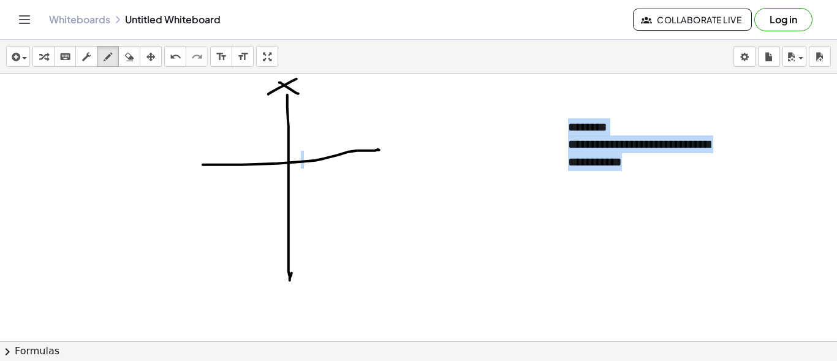
click at [270, 93] on div at bounding box center [420, 107] width 841 height 745
drag, startPoint x: 386, startPoint y: 136, endPoint x: 366, endPoint y: 183, distance: 50.8
click at [364, 188] on div at bounding box center [420, 107] width 841 height 745
click at [308, 80] on div at bounding box center [420, 107] width 841 height 745
click at [309, 84] on div at bounding box center [420, 107] width 841 height 745
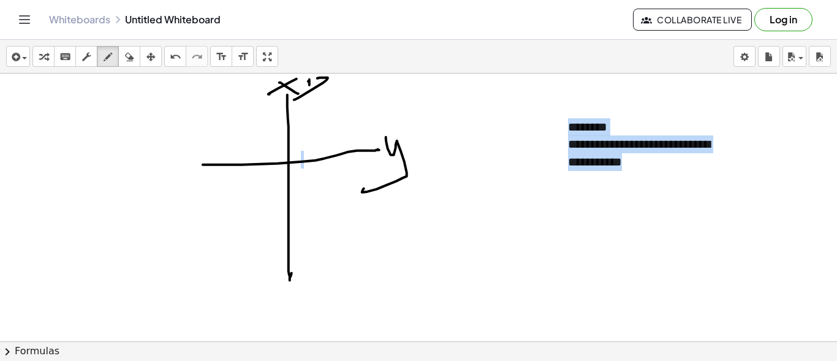
drag, startPoint x: 324, startPoint y: 82, endPoint x: 328, endPoint y: 86, distance: 6.9
click at [295, 99] on div at bounding box center [420, 107] width 841 height 745
drag, startPoint x: 332, startPoint y: 89, endPoint x: 344, endPoint y: 80, distance: 15.8
click at [345, 80] on div at bounding box center [420, 107] width 841 height 745
drag, startPoint x: 410, startPoint y: 152, endPoint x: 417, endPoint y: 154, distance: 7.8
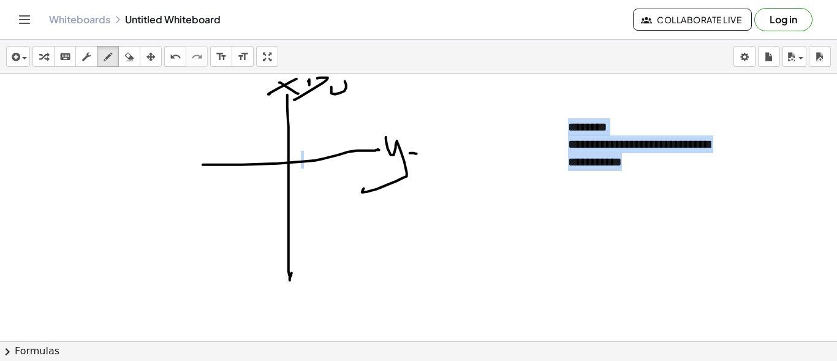
click at [417, 153] on div at bounding box center [420, 107] width 841 height 745
click at [423, 162] on div at bounding box center [420, 107] width 841 height 745
drag, startPoint x: 431, startPoint y: 162, endPoint x: 437, endPoint y: 171, distance: 10.7
click at [438, 173] on div at bounding box center [420, 107] width 841 height 745
drag, startPoint x: 442, startPoint y: 164, endPoint x: 455, endPoint y: 180, distance: 20.6
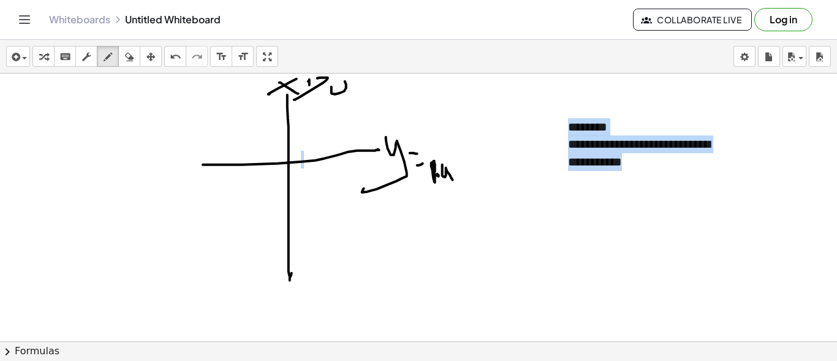
click at [454, 180] on div at bounding box center [420, 107] width 841 height 745
drag
click at [456, 158] on div at bounding box center [420, 107] width 841 height 745
click at [463, 167] on div at bounding box center [420, 107] width 841 height 745
click at [477, 162] on div at bounding box center [420, 107] width 841 height 745
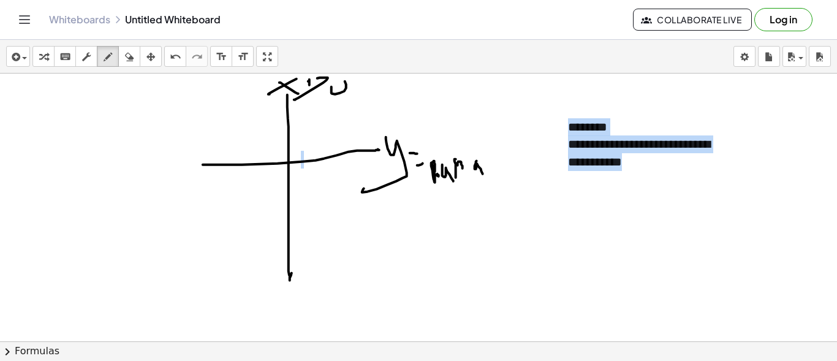
click at [474, 181] on div at bounding box center [420, 107] width 841 height 745
click at [493, 140] on div at bounding box center [420, 107] width 841 height 745
click at [621, 234] on div at bounding box center [420, 107] width 841 height 745
click at [632, 233] on div at bounding box center [420, 107] width 841 height 745
click at [592, 237] on div at bounding box center [420, 107] width 841 height 745
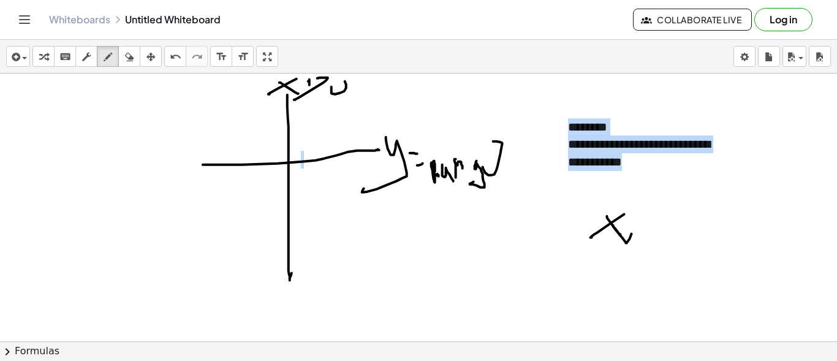
click at [670, 208] on div at bounding box center [420, 107] width 841 height 745
click at [698, 218] on div at bounding box center [420, 107] width 841 height 745
click at [283, 97] on div at bounding box center [420, 107] width 841 height 745
click at [283, 96] on div at bounding box center [420, 107] width 841 height 745
click at [112, 56] on div "button" at bounding box center [108, 56] width 16 height 15
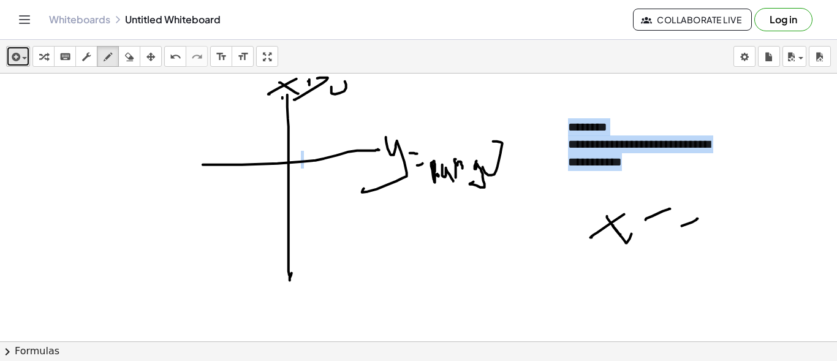
click at [25, 61] on div "button" at bounding box center [18, 56] width 18 height 15
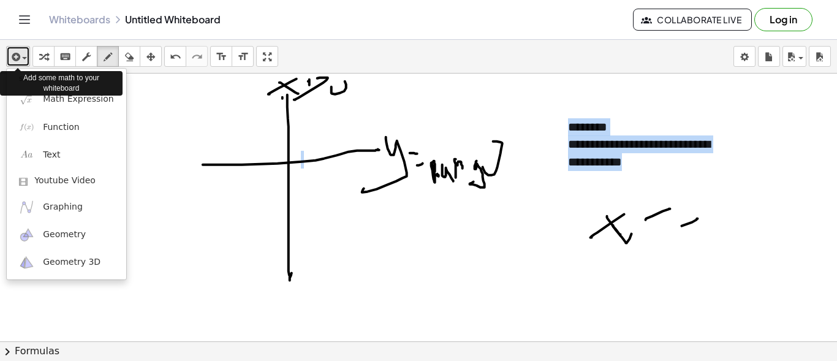
click at [25, 61] on div "button" at bounding box center [18, 56] width 18 height 15
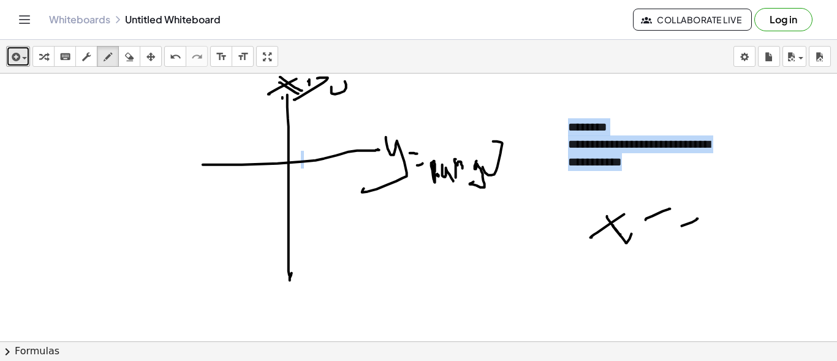
drag, startPoint x: 280, startPoint y: 76, endPoint x: 292, endPoint y: 77, distance: 12.3
click at [302, 89] on div at bounding box center [420, 107] width 841 height 745
click at [274, 83] on div at bounding box center [420, 107] width 841 height 745
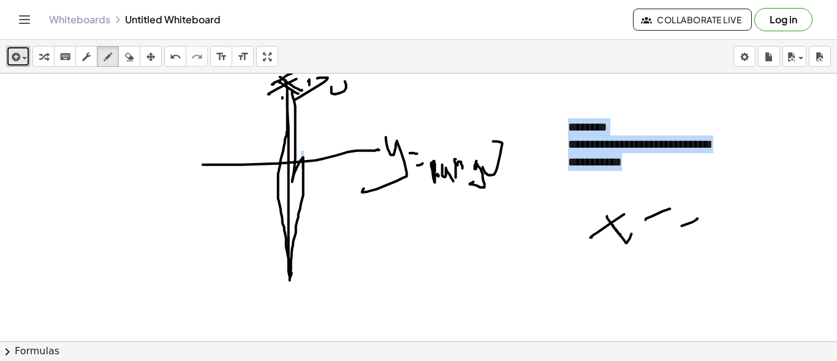
drag, startPoint x: 286, startPoint y: 79, endPoint x: 292, endPoint y: 89, distance: 11.9
click at [292, 89] on div at bounding box center [420, 107] width 841 height 745
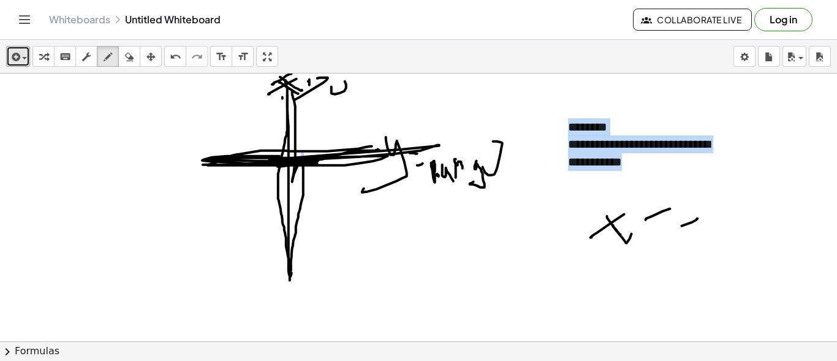
drag, startPoint x: 372, startPoint y: 145, endPoint x: 281, endPoint y: 158, distance: 92.1
click at [265, 162] on div at bounding box center [420, 107] width 841 height 745
drag, startPoint x: 284, startPoint y: 75, endPoint x: 291, endPoint y: 224, distance: 149.7
click at [289, 268] on div at bounding box center [420, 107] width 841 height 745
drag, startPoint x: 316, startPoint y: 99, endPoint x: 313, endPoint y: 112, distance: 13.8
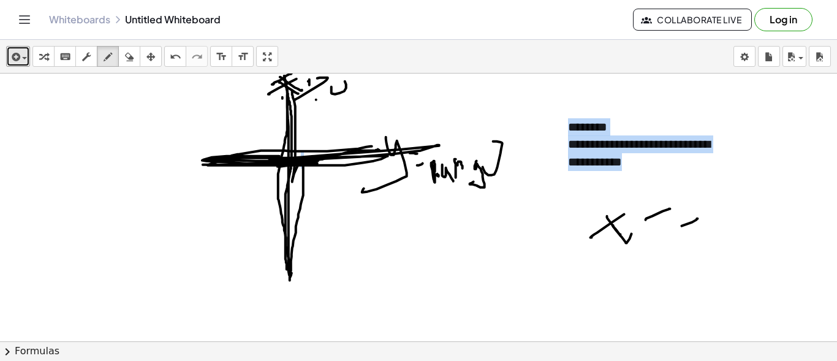
click at [313, 112] on div at bounding box center [420, 107] width 841 height 745
drag, startPoint x: 308, startPoint y: 107, endPoint x: 330, endPoint y: 104, distance: 22.2
click at [330, 104] on div at bounding box center [420, 107] width 841 height 745
drag, startPoint x: 300, startPoint y: 262, endPoint x: 327, endPoint y: 207, distance: 60.6
click at [305, 259] on div at bounding box center [420, 107] width 841 height 745
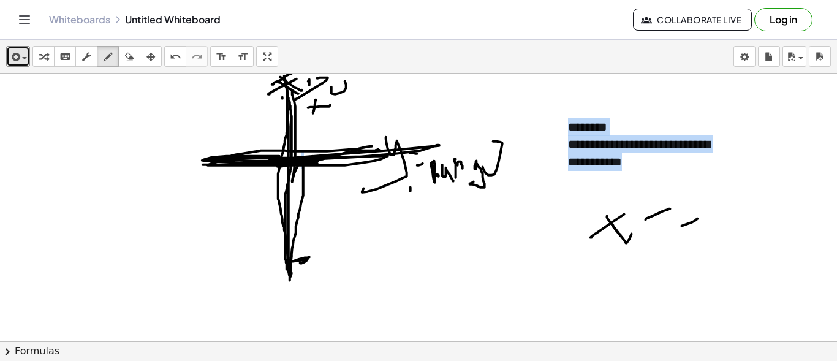
drag, startPoint x: 411, startPoint y: 187, endPoint x: 408, endPoint y: 215, distance: 28.3
click at [408, 215] on div at bounding box center [420, 107] width 841 height 745
drag, startPoint x: 400, startPoint y: 211, endPoint x: 444, endPoint y: 197, distance: 46.3
click at [444, 197] on div at bounding box center [420, 107] width 841 height 745
click at [200, 197] on div at bounding box center [420, 107] width 841 height 745
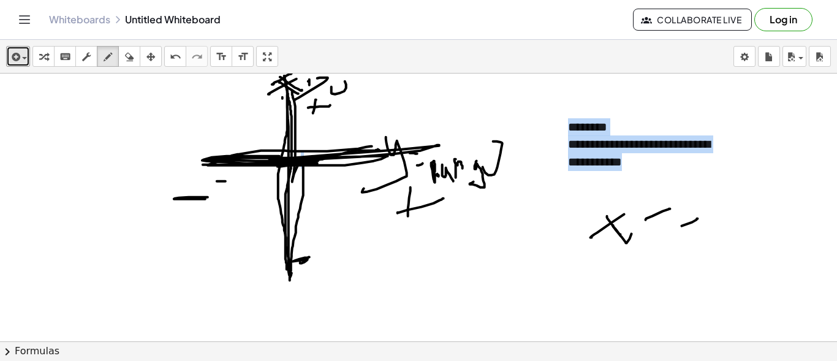
drag, startPoint x: 217, startPoint y: 180, endPoint x: 227, endPoint y: 180, distance: 9.8
click at [227, 180] on div at bounding box center [420, 107] width 841 height 745
drag, startPoint x: 233, startPoint y: 173, endPoint x: 233, endPoint y: 184, distance: 10.4
click at [233, 184] on div at bounding box center [420, 107] width 841 height 745
drag, startPoint x: 185, startPoint y: 179, endPoint x: 193, endPoint y: 178, distance: 8.1
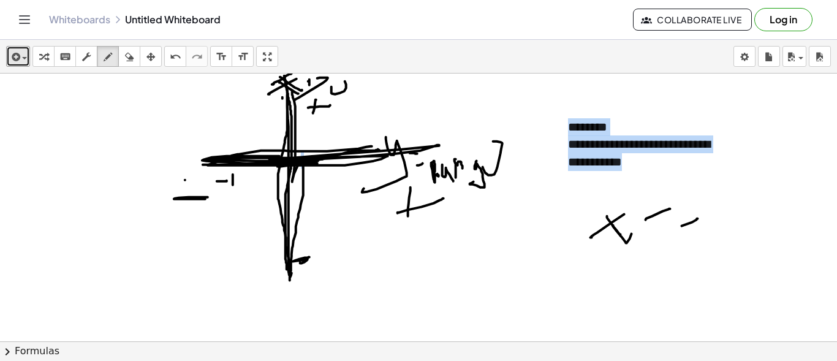
click at [192, 178] on div at bounding box center [420, 107] width 841 height 745
drag, startPoint x: 200, startPoint y: 175, endPoint x: 213, endPoint y: 188, distance: 18.6
click at [213, 188] on div at bounding box center [420, 107] width 841 height 745
drag, startPoint x: 313, startPoint y: 121, endPoint x: 313, endPoint y: 127, distance: 6.8
click at [313, 131] on div at bounding box center [420, 107] width 841 height 745
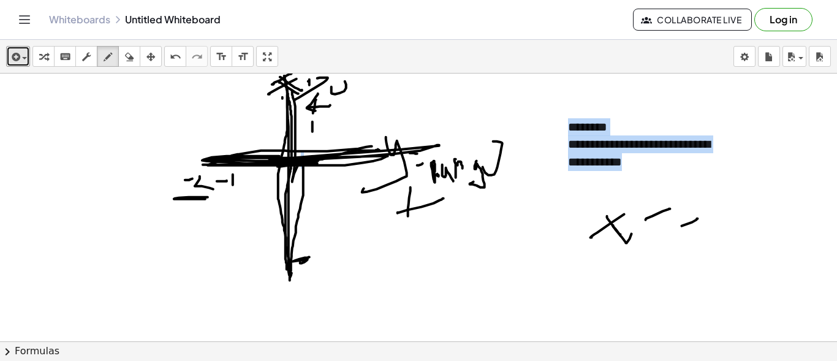
drag, startPoint x: 318, startPoint y: 93, endPoint x: 313, endPoint y: 86, distance: 8.7
click at [317, 103] on div at bounding box center [420, 107] width 841 height 745
click at [321, 74] on div at bounding box center [420, 107] width 841 height 745
drag, startPoint x: 305, startPoint y: 184, endPoint x: 316, endPoint y: 181, distance: 11.3
click at [314, 183] on div at bounding box center [420, 107] width 841 height 745
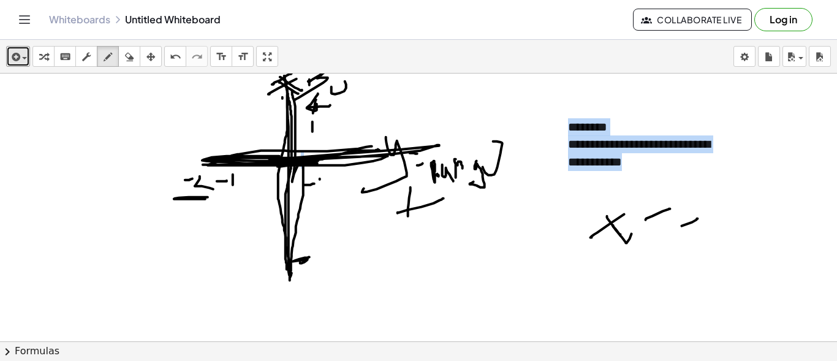
click at [321, 188] on div at bounding box center [420, 107] width 841 height 745
click at [310, 212] on div at bounding box center [420, 107] width 841 height 745
click at [328, 217] on div at bounding box center [420, 107] width 841 height 745
click at [311, 233] on div at bounding box center [420, 107] width 841 height 745
click at [323, 233] on div at bounding box center [420, 107] width 841 height 745
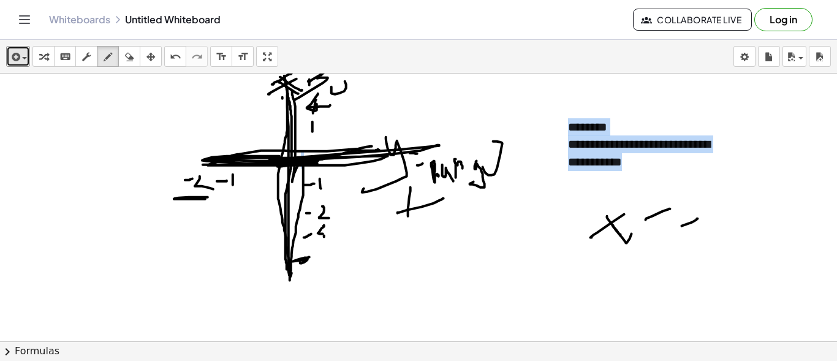
click at [315, 240] on div at bounding box center [420, 107] width 841 height 745
click at [324, 256] on div at bounding box center [420, 107] width 841 height 745
click at [338, 276] on div at bounding box center [420, 107] width 841 height 745
click at [341, 181] on div at bounding box center [420, 107] width 841 height 745
click at [357, 173] on div at bounding box center [420, 107] width 841 height 745
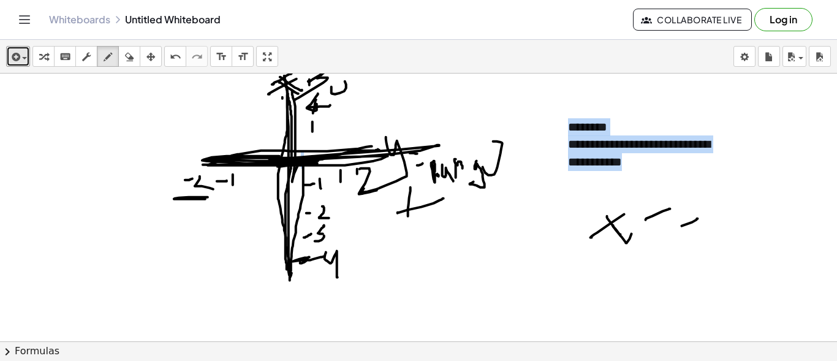
click at [380, 187] on div at bounding box center [420, 107] width 841 height 745
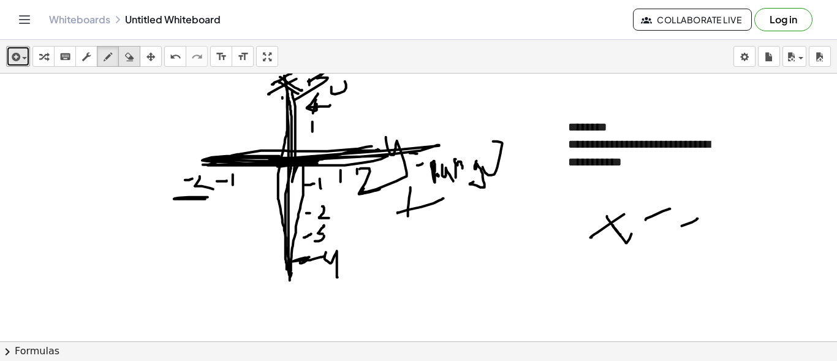
click at [122, 58] on div "button" at bounding box center [129, 56] width 16 height 15
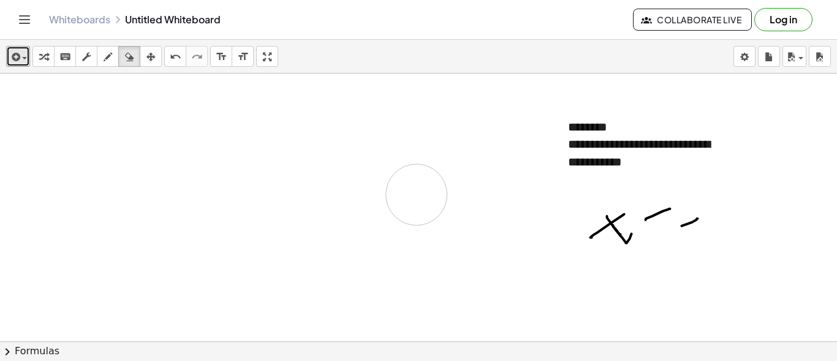
drag, startPoint x: 157, startPoint y: 226, endPoint x: 105, endPoint y: 36, distance: 197.0
click at [285, 186] on div at bounding box center [420, 107] width 841 height 745
click at [102, 55] on div "button" at bounding box center [108, 56] width 16 height 15
drag, startPoint x: 287, startPoint y: 86, endPoint x: 273, endPoint y: 242, distance: 156.3
click at [280, 270] on div at bounding box center [420, 107] width 841 height 745
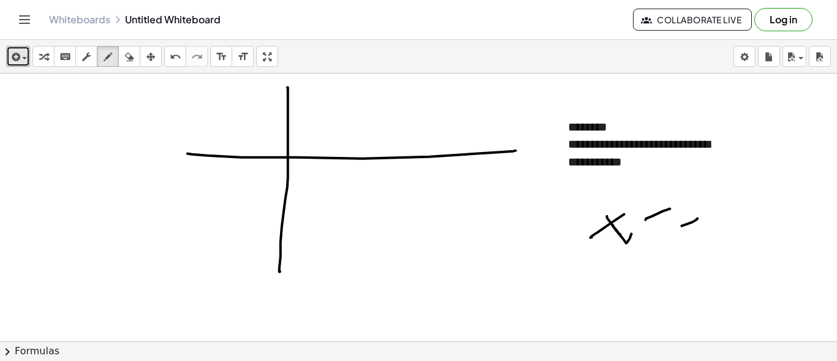
drag, startPoint x: 188, startPoint y: 153, endPoint x: 516, endPoint y: 150, distance: 328.5
click at [516, 150] on div at bounding box center [420, 107] width 841 height 745
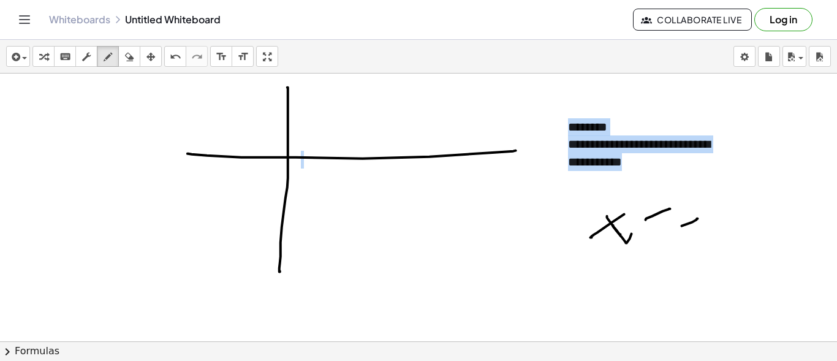
scroll to position [327, 0]
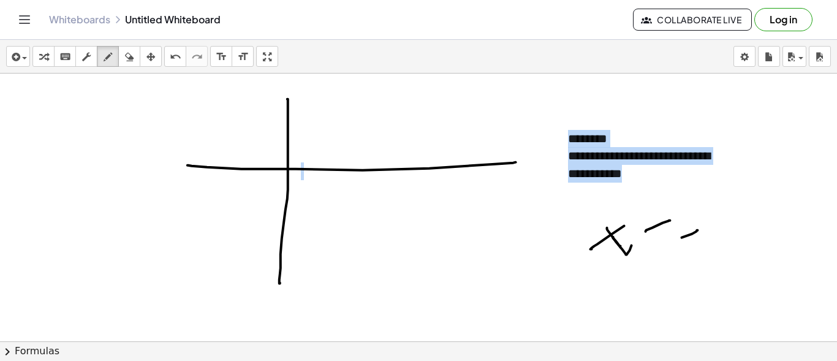
drag, startPoint x: 280, startPoint y: 68, endPoint x: 297, endPoint y: 82, distance: 22.2
click at [297, 82] on div "**********" at bounding box center [418, 200] width 837 height 321
click at [292, 94] on div at bounding box center [420, 119] width 841 height 745
click at [273, 94] on div at bounding box center [420, 119] width 841 height 745
click at [520, 207] on div at bounding box center [420, 119] width 841 height 745
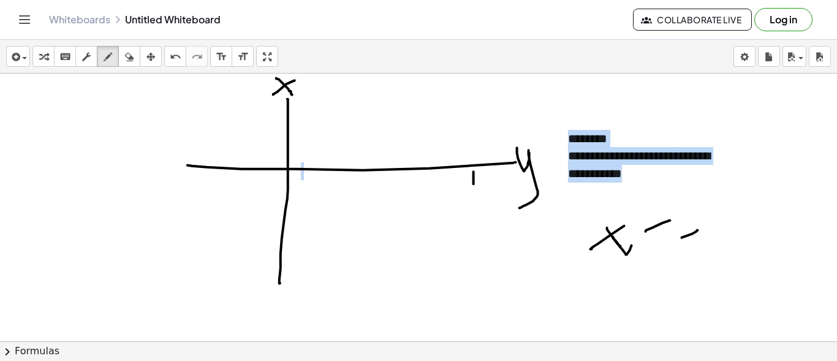
click at [473, 207] on div at bounding box center [420, 119] width 841 height 745
click at [483, 189] on div at bounding box center [420, 119] width 841 height 745
click at [312, 263] on div at bounding box center [420, 119] width 841 height 745
click at [214, 185] on div at bounding box center [420, 119] width 841 height 745
click at [306, 138] on div at bounding box center [420, 119] width 841 height 745
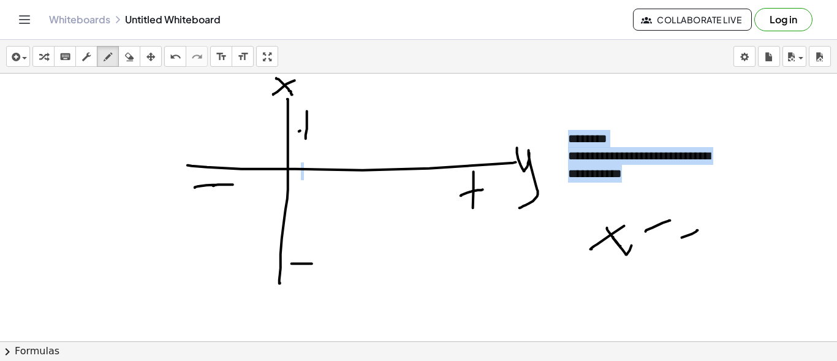
click at [336, 127] on div at bounding box center [420, 119] width 841 height 745
click at [286, 141] on div at bounding box center [420, 119] width 841 height 745
click at [286, 140] on div at bounding box center [420, 119] width 841 height 745
click at [323, 170] on div at bounding box center [420, 119] width 841 height 745
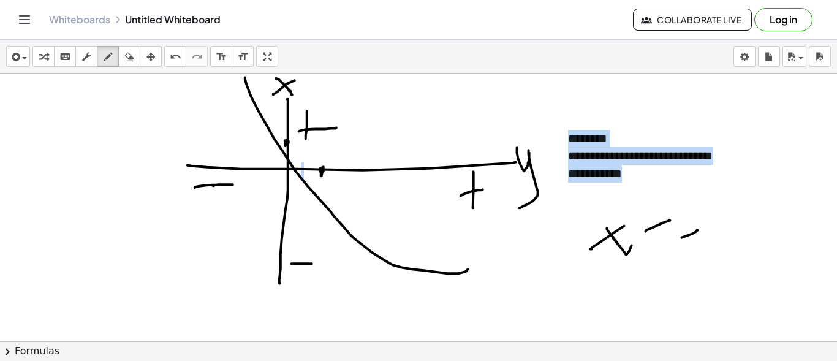
drag, startPoint x: 245, startPoint y: 77, endPoint x: 469, endPoint y: 265, distance: 293.2
click at [469, 267] on div at bounding box center [420, 119] width 841 height 745
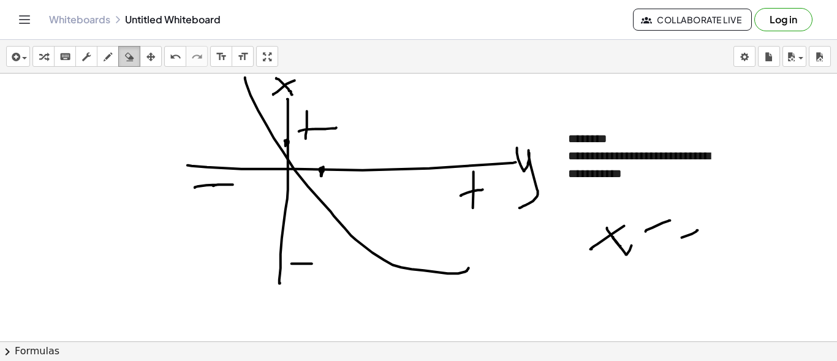
click at [135, 55] on div "button" at bounding box center [129, 56] width 16 height 15
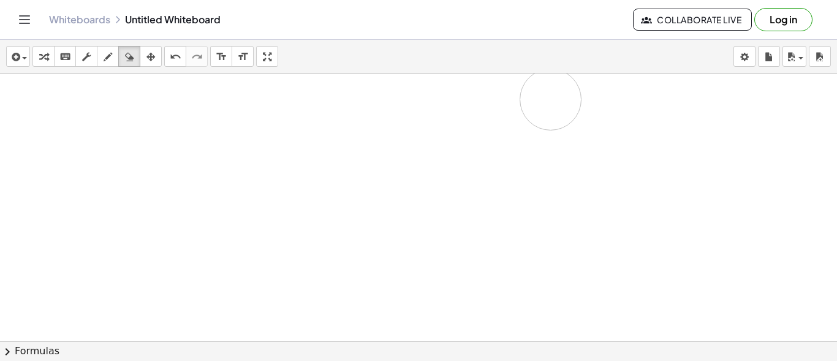
drag, startPoint x: 361, startPoint y: 119, endPoint x: 234, endPoint y: 124, distance: 127.6
click at [44, 120] on div at bounding box center [420, 119] width 841 height 745
click at [238, 131] on div at bounding box center [420, 119] width 841 height 745
click at [100, 67] on div "insert select one: Math Expression Function Text Youtube Video Graphing Geometr…" at bounding box center [418, 57] width 837 height 34
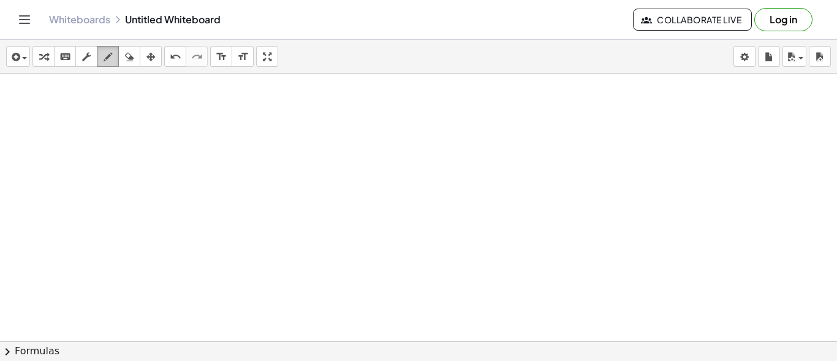
click at [100, 56] on div "button" at bounding box center [108, 56] width 16 height 15
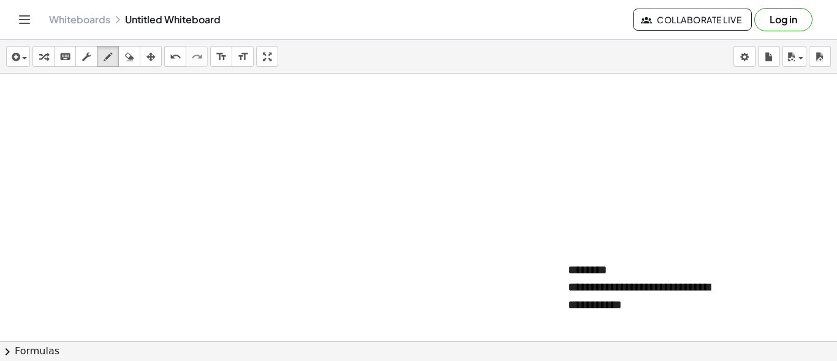
scroll to position [245, 0]
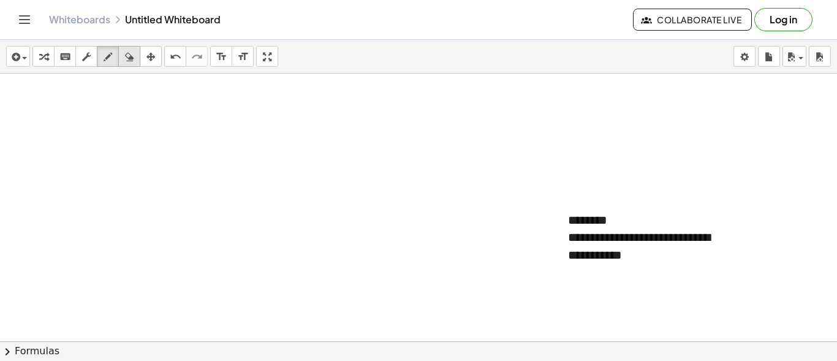
click at [125, 62] on icon "button" at bounding box center [129, 57] width 9 height 15
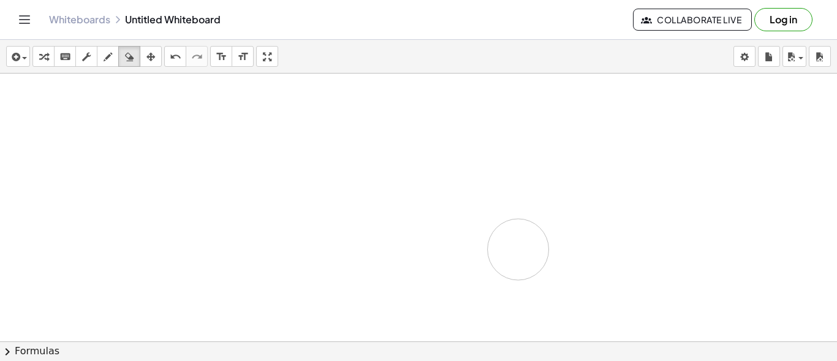
drag, startPoint x: 514, startPoint y: 128, endPoint x: 72, endPoint y: 149, distance: 443.0
click at [498, 240] on div at bounding box center [420, 231] width 841 height 807
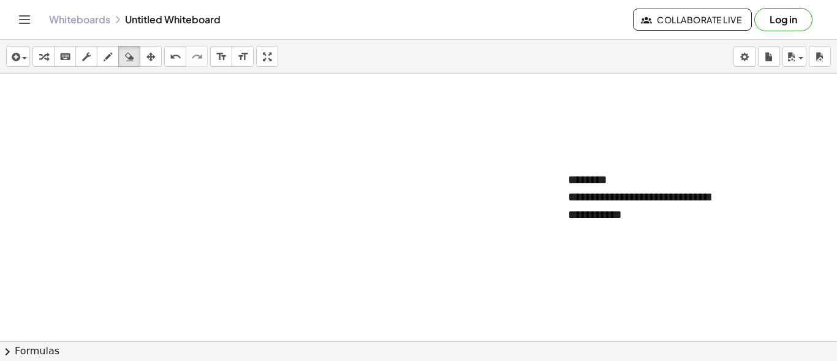
scroll to position [306, 0]
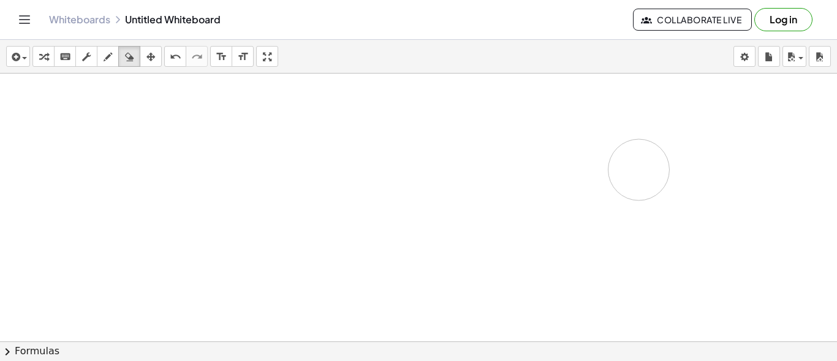
drag, startPoint x: 581, startPoint y: 170, endPoint x: 322, endPoint y: 77, distance: 275.5
click at [325, 78] on div at bounding box center [420, 170] width 841 height 807
drag, startPoint x: 514, startPoint y: 141, endPoint x: 634, endPoint y: 157, distance: 121.2
click at [557, 142] on div at bounding box center [420, 170] width 841 height 807
drag, startPoint x: 632, startPoint y: 157, endPoint x: 610, endPoint y: 164, distance: 23.1
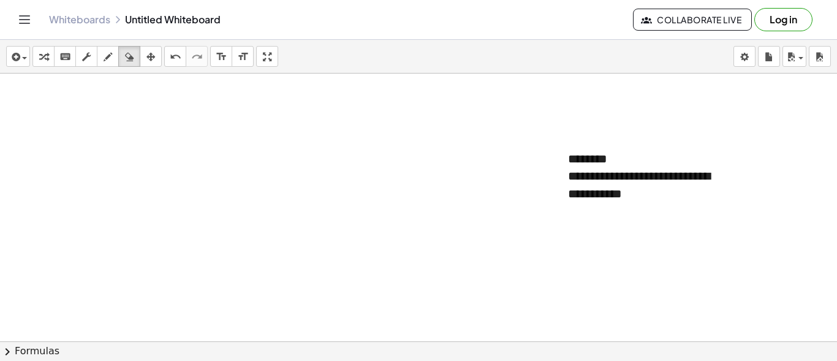
click at [632, 158] on div at bounding box center [420, 170] width 841 height 807
drag, startPoint x: 610, startPoint y: 164, endPoint x: 604, endPoint y: 165, distance: 6.3
click at [607, 165] on div at bounding box center [420, 170] width 841 height 807
click at [604, 165] on div at bounding box center [420, 170] width 841 height 807
click at [560, 168] on div at bounding box center [420, 170] width 841 height 807
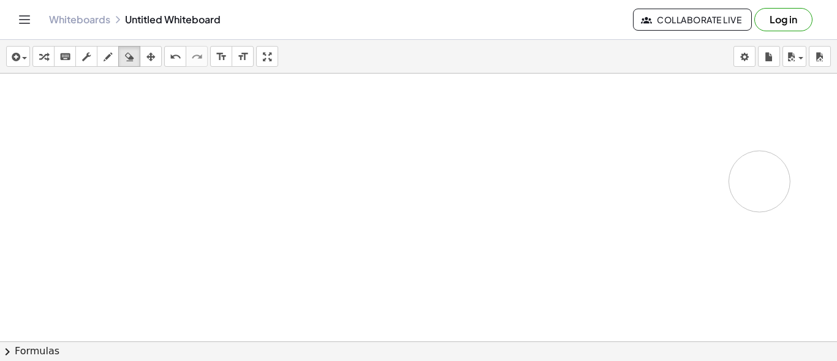
drag, startPoint x: 550, startPoint y: 197, endPoint x: 659, endPoint y: 201, distance: 108.5
click at [760, 181] on div at bounding box center [420, 170] width 841 height 807
drag, startPoint x: 633, startPoint y: 205, endPoint x: 634, endPoint y: 199, distance: 6.8
click at [634, 204] on div at bounding box center [420, 170] width 841 height 807
drag, startPoint x: 615, startPoint y: 182, endPoint x: 618, endPoint y: 176, distance: 6.9
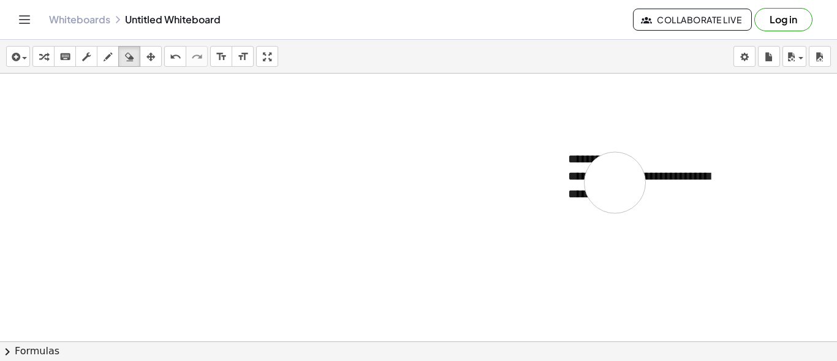
click at [624, 177] on div at bounding box center [420, 170] width 841 height 807
click at [112, 55] on icon "button" at bounding box center [108, 57] width 9 height 15
click at [58, 55] on div "keyboard" at bounding box center [65, 56] width 16 height 15
click at [62, 61] on icon "keyboard" at bounding box center [65, 57] width 12 height 15
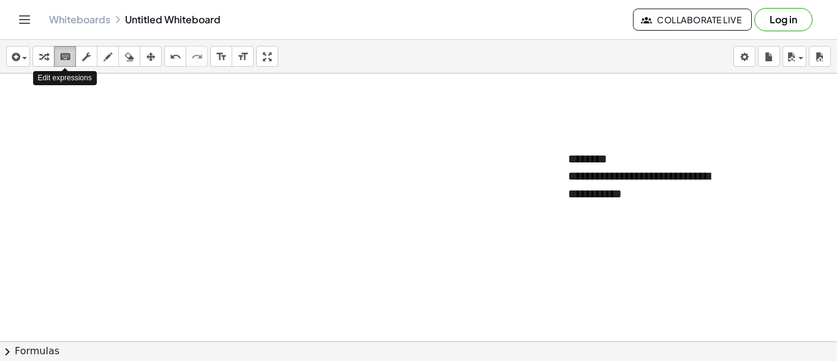
click at [62, 56] on icon "keyboard" at bounding box center [65, 57] width 12 height 15
click at [25, 56] on div "button" at bounding box center [18, 56] width 18 height 15
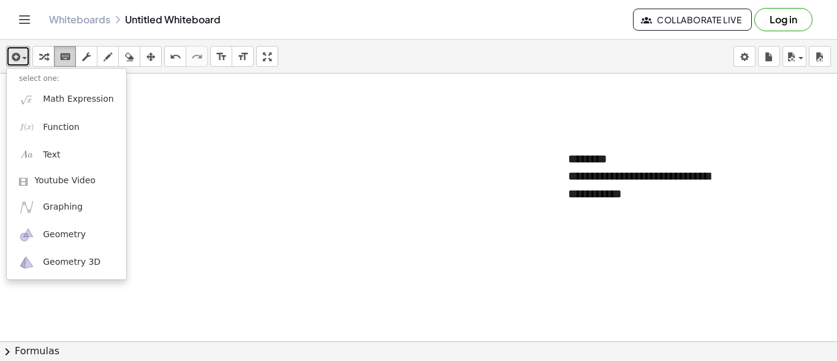
click at [62, 55] on icon "keyboard" at bounding box center [65, 57] width 12 height 15
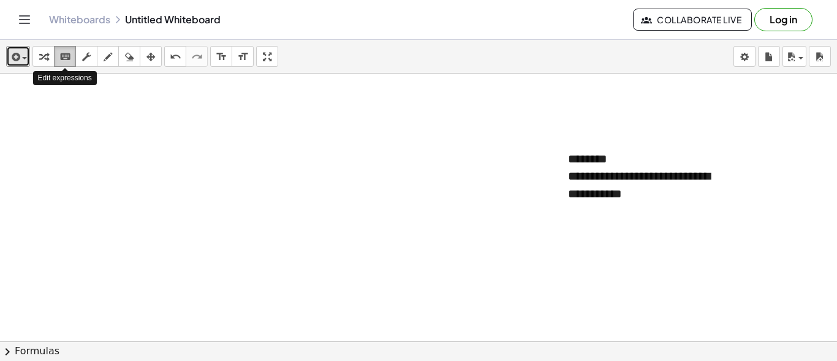
click at [63, 51] on icon "keyboard" at bounding box center [65, 57] width 12 height 15
click at [13, 56] on icon "button" at bounding box center [14, 57] width 11 height 15
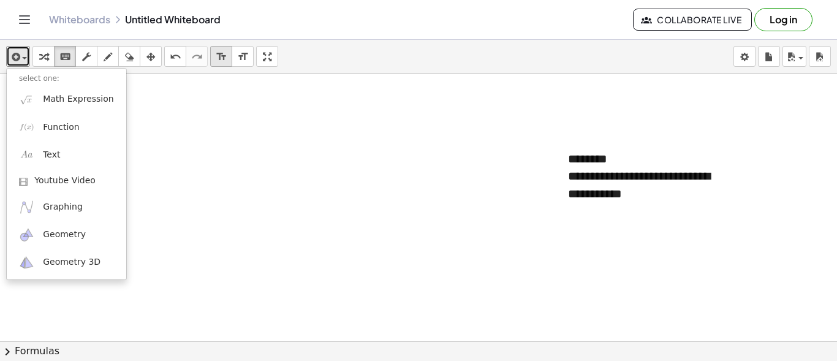
click at [219, 56] on icon "format_size" at bounding box center [222, 57] width 12 height 15
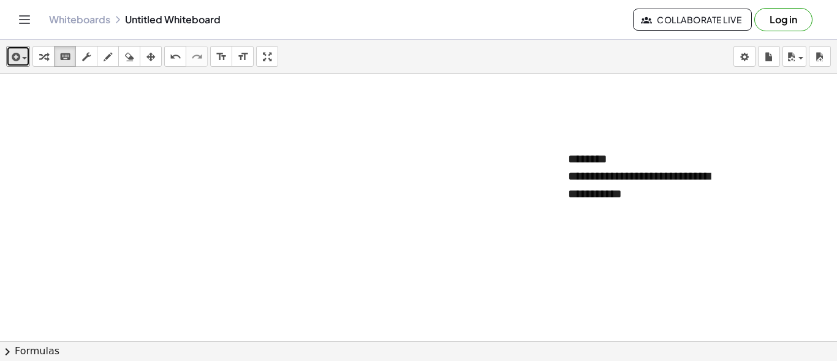
click at [219, 118] on div at bounding box center [420, 170] width 841 height 807
click at [211, 135] on div at bounding box center [420, 170] width 841 height 807
click at [107, 55] on icon "button" at bounding box center [108, 57] width 9 height 15
click at [16, 58] on icon "button" at bounding box center [14, 57] width 11 height 15
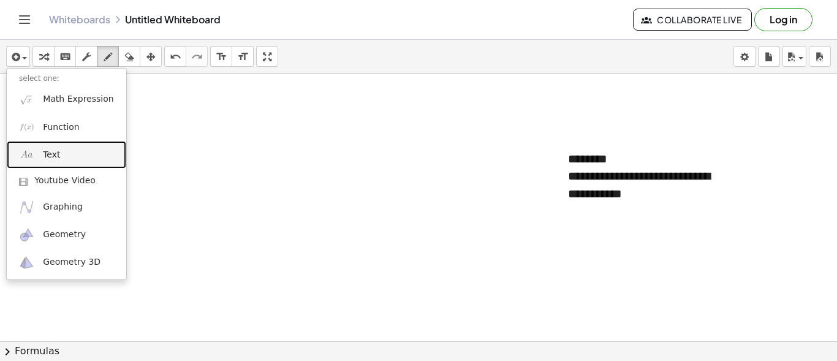
click at [58, 146] on link "Text" at bounding box center [67, 155] width 120 height 28
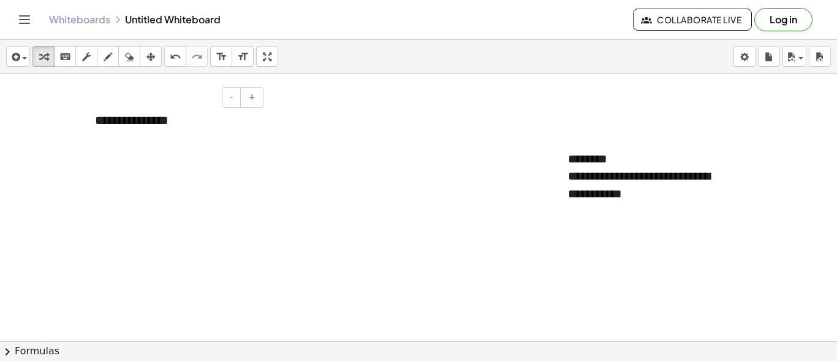
click at [158, 114] on div "**********" at bounding box center [175, 120] width 184 height 42
click at [159, 114] on div "**********" at bounding box center [175, 120] width 184 height 42
click at [347, 102] on div at bounding box center [420, 170] width 841 height 807
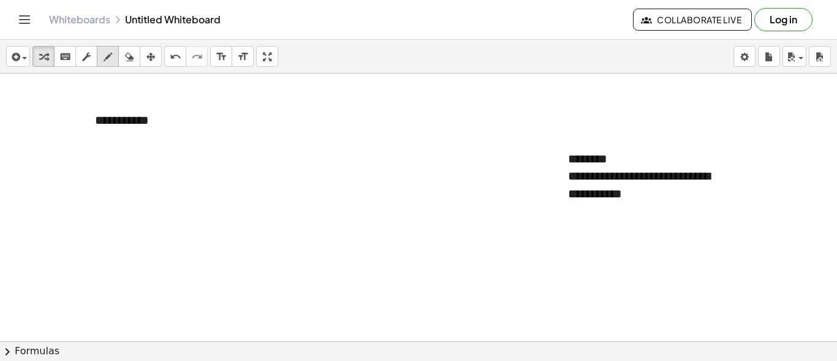
click at [110, 50] on icon "button" at bounding box center [108, 57] width 9 height 15
drag, startPoint x: 62, startPoint y: 146, endPoint x: 66, endPoint y: 167, distance: 21.3
click at [66, 168] on div at bounding box center [420, 170] width 841 height 807
drag, startPoint x: 59, startPoint y: 158, endPoint x: 66, endPoint y: 154, distance: 7.7
click at [64, 155] on div at bounding box center [420, 170] width 841 height 807
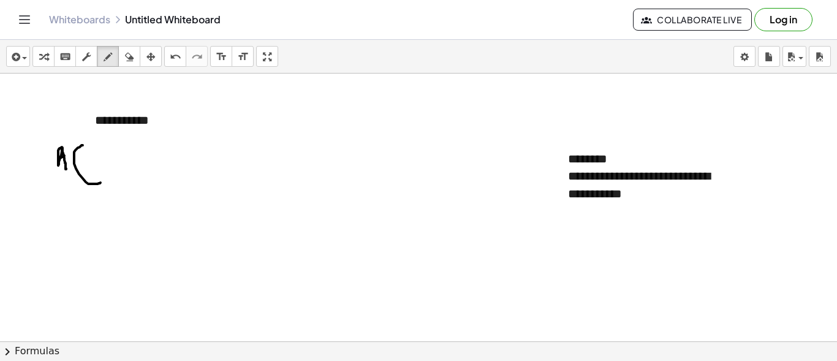
drag, startPoint x: 74, startPoint y: 153, endPoint x: 102, endPoint y: 164, distance: 30.3
click at [101, 181] on div at bounding box center [420, 170] width 841 height 807
drag, startPoint x: 101, startPoint y: 146, endPoint x: 124, endPoint y: 142, distance: 23.7
click at [121, 165] on div at bounding box center [420, 170] width 841 height 807
click at [109, 160] on div at bounding box center [420, 170] width 841 height 807
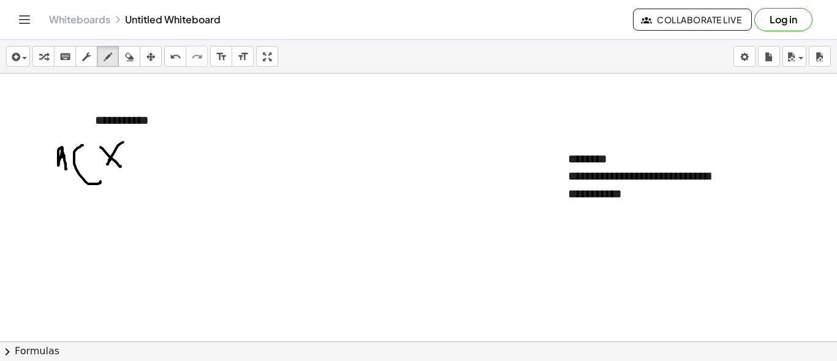
click at [107, 164] on div at bounding box center [420, 170] width 841 height 807
click at [133, 59] on icon "button" at bounding box center [129, 57] width 9 height 15
drag, startPoint x: 112, startPoint y: 191, endPoint x: 142, endPoint y: 150, distance: 50.4
click at [1, 180] on div at bounding box center [420, 170] width 841 height 807
click at [112, 43] on div "insert select one: Math Expression Function Text Youtube Video Graphing Geometr…" at bounding box center [418, 57] width 837 height 34
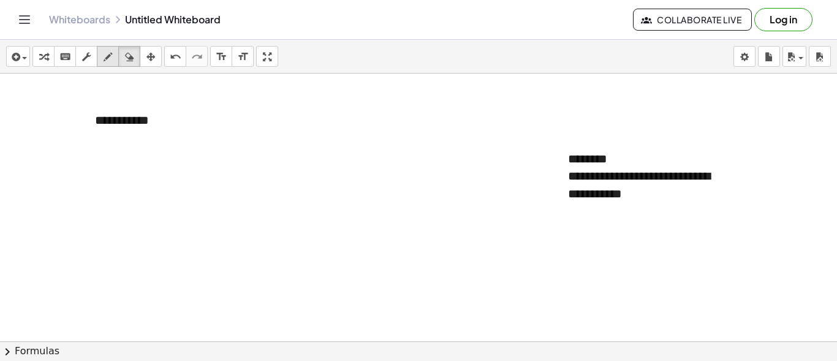
click at [112, 51] on icon "button" at bounding box center [108, 57] width 9 height 15
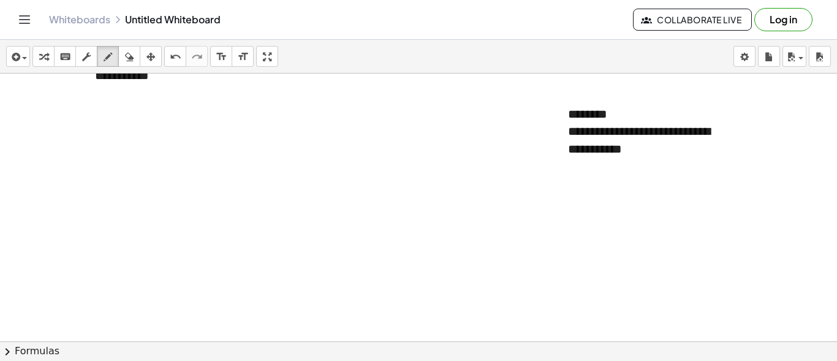
scroll to position [368, 0]
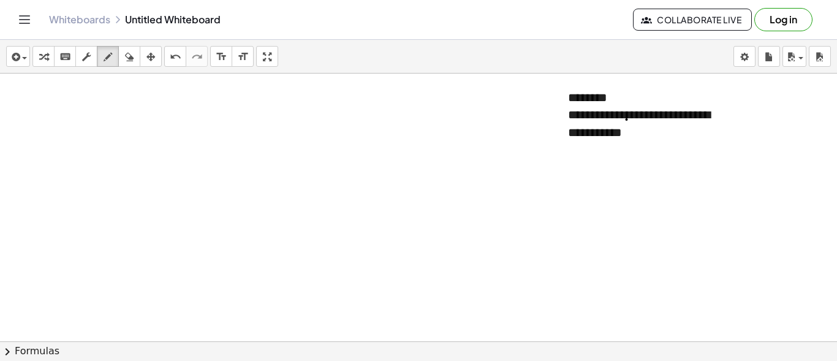
click at [627, 119] on div at bounding box center [420, 109] width 841 height 807
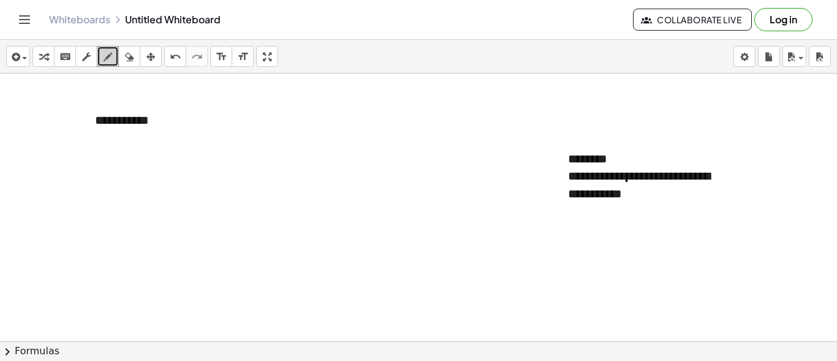
click at [108, 63] on icon "button" at bounding box center [108, 57] width 9 height 15
click at [107, 56] on icon "button" at bounding box center [108, 57] width 9 height 15
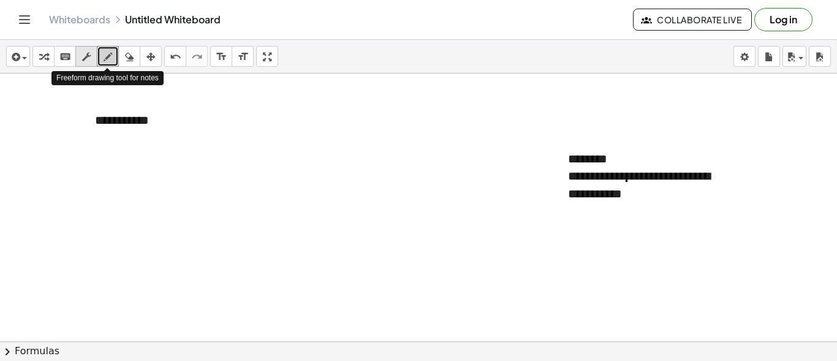
click at [96, 55] on button "scrub" at bounding box center [86, 56] width 22 height 21
click at [105, 53] on icon "button" at bounding box center [108, 57] width 9 height 15
click at [158, 118] on div at bounding box center [420, 170] width 841 height 807
drag, startPoint x: 636, startPoint y: 145, endPoint x: 647, endPoint y: 140, distance: 11.8
click at [647, 140] on div at bounding box center [420, 170] width 841 height 807
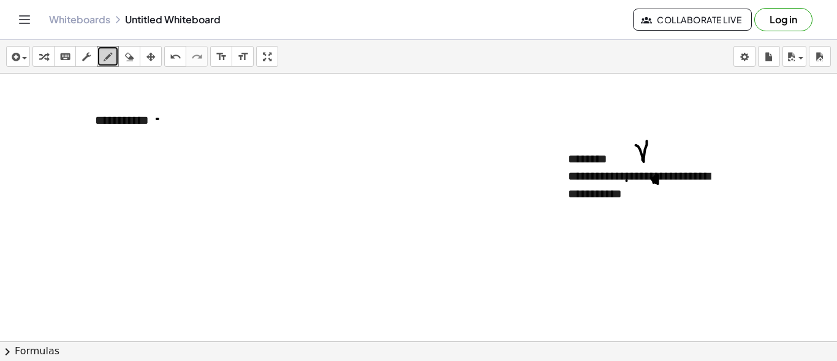
click at [654, 181] on div at bounding box center [420, 170] width 841 height 807
drag, startPoint x: 74, startPoint y: 150, endPoint x: 97, endPoint y: 168, distance: 30.2
click at [97, 169] on div at bounding box center [420, 170] width 841 height 807
drag, startPoint x: 96, startPoint y: 159, endPoint x: 105, endPoint y: 159, distance: 8.6
click at [104, 159] on div at bounding box center [420, 170] width 841 height 807
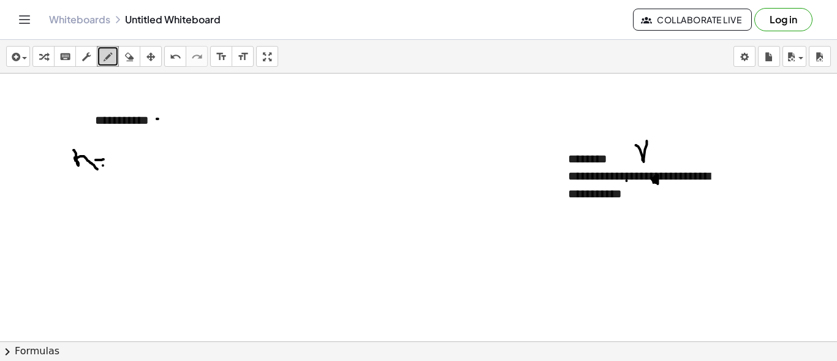
click at [106, 165] on div at bounding box center [420, 170] width 841 height 807
drag, startPoint x: 131, startPoint y: 150, endPoint x: 146, endPoint y: 152, distance: 14.8
click at [145, 152] on div at bounding box center [420, 170] width 841 height 807
drag, startPoint x: 150, startPoint y: 135, endPoint x: 162, endPoint y: 146, distance: 16.5
click at [162, 146] on div at bounding box center [420, 170] width 841 height 807
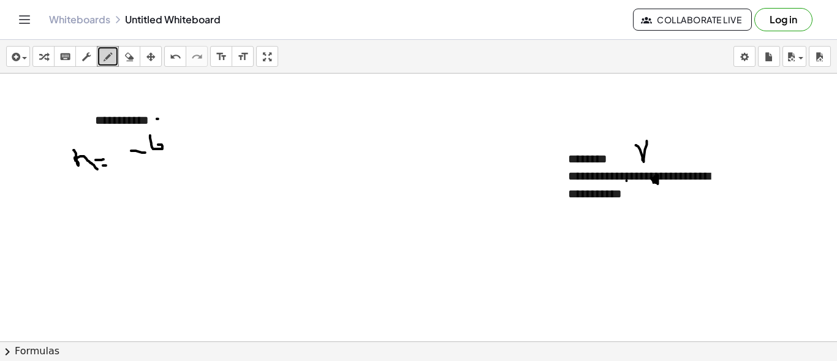
click at [157, 144] on div at bounding box center [420, 170] width 841 height 807
drag, startPoint x: 131, startPoint y: 159, endPoint x: 164, endPoint y: 153, distance: 33.2
click at [164, 153] on div at bounding box center [420, 170] width 841 height 807
drag, startPoint x: 144, startPoint y: 165, endPoint x: 157, endPoint y: 169, distance: 13.2
click at [155, 170] on div at bounding box center [420, 170] width 841 height 807
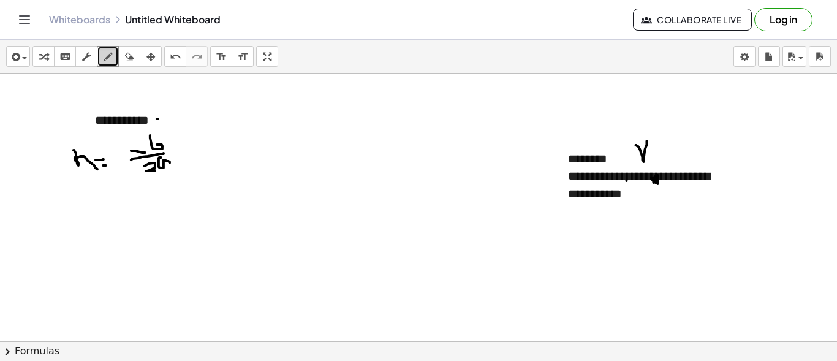
drag, startPoint x: 161, startPoint y: 157, endPoint x: 172, endPoint y: 166, distance: 13.9
click at [172, 166] on div at bounding box center [420, 170] width 841 height 807
drag, startPoint x: 196, startPoint y: 126, endPoint x: 208, endPoint y: 197, distance: 71.5
click at [208, 197] on div at bounding box center [420, 170] width 841 height 807
drag, startPoint x: 205, startPoint y: 97, endPoint x: 224, endPoint y: 112, distance: 23.9
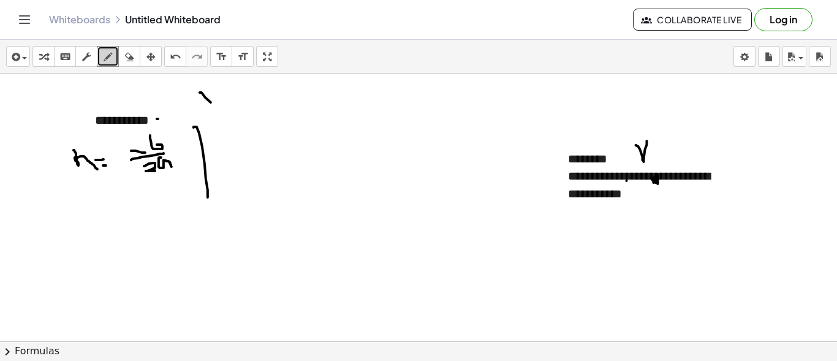
click at [224, 112] on div at bounding box center [420, 170] width 841 height 807
drag, startPoint x: 220, startPoint y: 95, endPoint x: 210, endPoint y: 104, distance: 13.0
click at [210, 104] on div at bounding box center [420, 170] width 841 height 807
drag, startPoint x: 213, startPoint y: 99, endPoint x: 207, endPoint y: 110, distance: 12.9
click at [207, 110] on div at bounding box center [420, 170] width 841 height 807
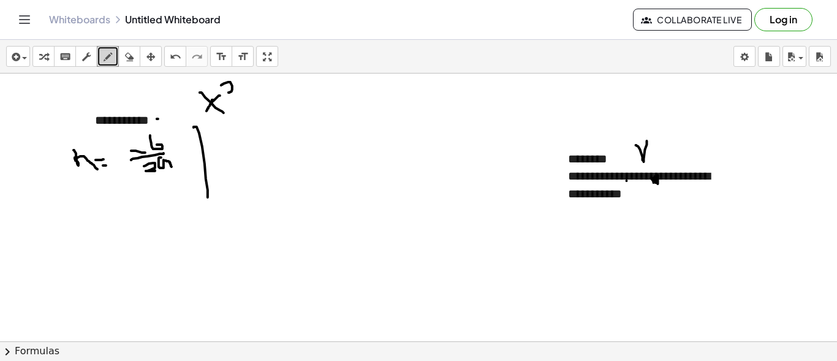
drag, startPoint x: 221, startPoint y: 85, endPoint x: 241, endPoint y: 92, distance: 21.5
click at [241, 92] on div at bounding box center [420, 170] width 841 height 807
drag, startPoint x: 260, startPoint y: 88, endPoint x: 271, endPoint y: 117, distance: 30.6
click at [271, 121] on div at bounding box center [420, 170] width 841 height 807
drag, startPoint x: 262, startPoint y: 107, endPoint x: 280, endPoint y: 102, distance: 19.2
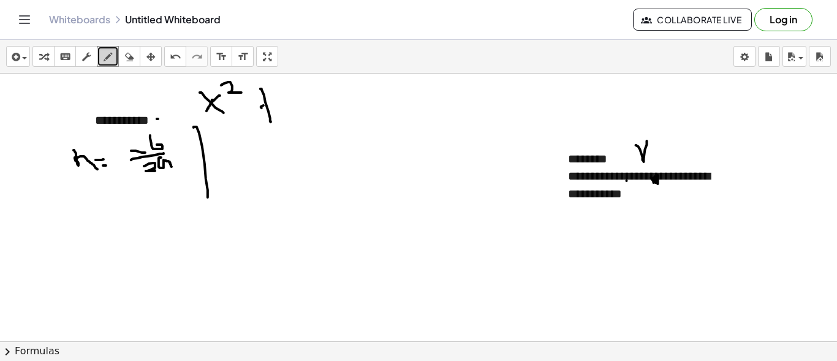
click at [280, 102] on div at bounding box center [420, 170] width 841 height 807
drag, startPoint x: 289, startPoint y: 90, endPoint x: 308, endPoint y: 118, distance: 33.5
click at [308, 118] on div at bounding box center [420, 170] width 841 height 807
drag, startPoint x: 309, startPoint y: 92, endPoint x: 335, endPoint y: 96, distance: 26.6
click at [338, 113] on div at bounding box center [420, 170] width 841 height 807
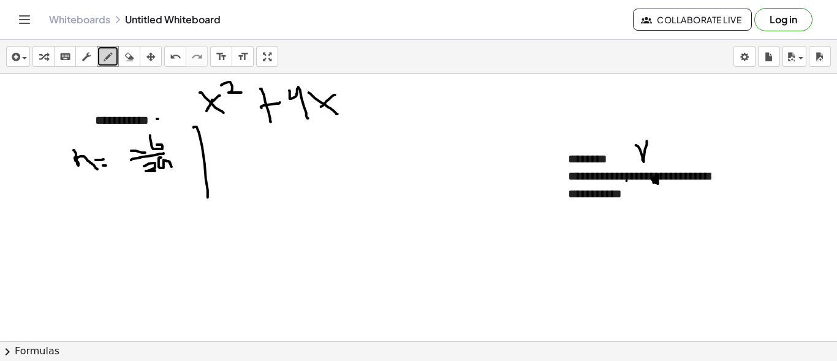
drag, startPoint x: 330, startPoint y: 98, endPoint x: 321, endPoint y: 106, distance: 11.7
click at [321, 106] on div at bounding box center [420, 170] width 841 height 807
drag, startPoint x: 352, startPoint y: 104, endPoint x: 358, endPoint y: 113, distance: 11.3
click at [357, 113] on div at bounding box center [420, 170] width 841 height 807
drag, startPoint x: 347, startPoint y: 103, endPoint x: 355, endPoint y: 102, distance: 8.7
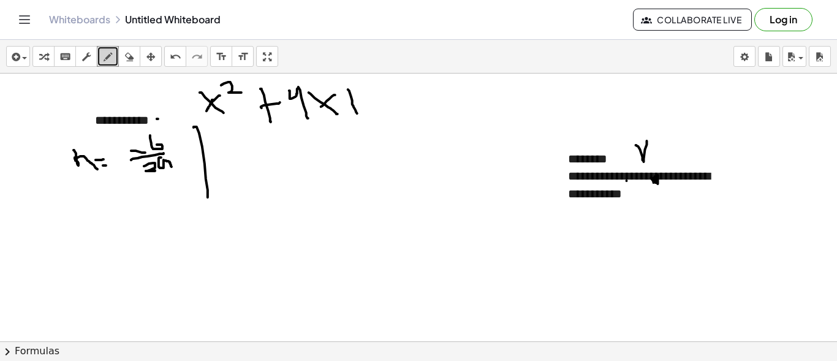
click at [354, 102] on div at bounding box center [420, 170] width 841 height 807
drag, startPoint x: 363, startPoint y: 95, endPoint x: 368, endPoint y: 108, distance: 14.0
click at [368, 108] on div at bounding box center [420, 170] width 841 height 807
drag, startPoint x: 372, startPoint y: 99, endPoint x: 389, endPoint y: 105, distance: 18.2
click at [389, 105] on div at bounding box center [420, 170] width 841 height 807
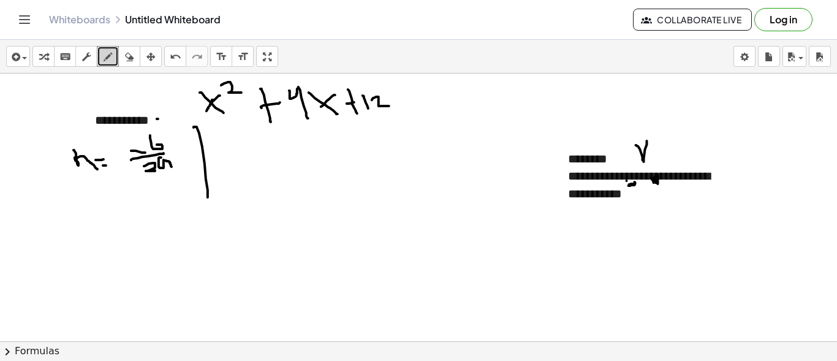
drag, startPoint x: 636, startPoint y: 183, endPoint x: 382, endPoint y: 180, distance: 253.1
click at [632, 186] on div at bounding box center [420, 170] width 841 height 807
drag, startPoint x: 73, startPoint y: 123, endPoint x: 93, endPoint y: 126, distance: 19.8
click at [91, 136] on div at bounding box center [420, 170] width 841 height 807
drag, startPoint x: 93, startPoint y: 123, endPoint x: 81, endPoint y: 134, distance: 16.5
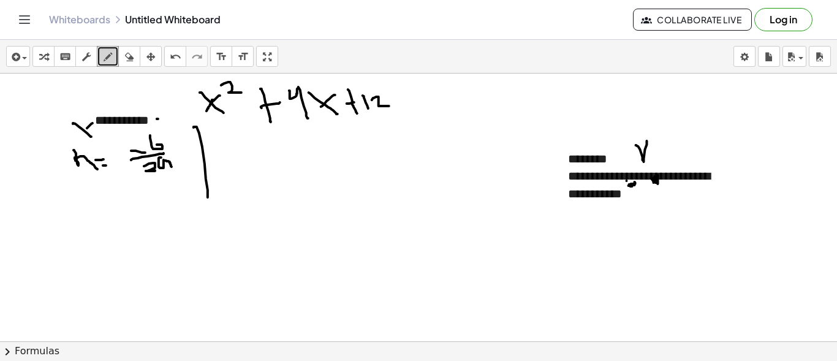
click at [80, 134] on div at bounding box center [420, 170] width 841 height 807
drag, startPoint x: 67, startPoint y: 146, endPoint x: 79, endPoint y: 167, distance: 23.3
click at [74, 170] on div at bounding box center [420, 170] width 841 height 807
drag, startPoint x: 91, startPoint y: 144, endPoint x: 109, endPoint y: 169, distance: 30.6
click at [109, 169] on div at bounding box center [420, 170] width 841 height 807
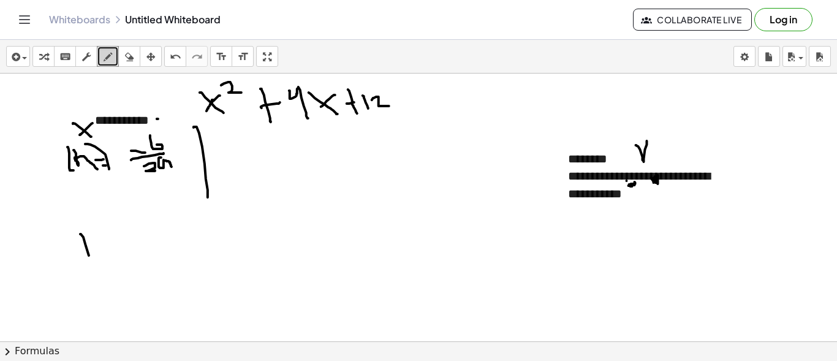
drag, startPoint x: 80, startPoint y: 234, endPoint x: 89, endPoint y: 261, distance: 29.1
click at [89, 261] on div at bounding box center [420, 170] width 841 height 807
drag, startPoint x: 93, startPoint y: 243, endPoint x: 104, endPoint y: 237, distance: 12.6
click at [104, 237] on div at bounding box center [420, 170] width 841 height 807
click at [93, 240] on div at bounding box center [420, 170] width 841 height 807
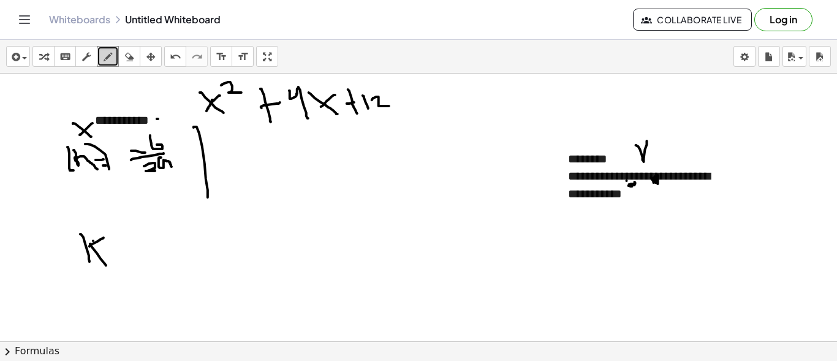
drag, startPoint x: 90, startPoint y: 243, endPoint x: 106, endPoint y: 264, distance: 25.7
click at [107, 266] on div at bounding box center [420, 170] width 841 height 807
drag, startPoint x: 701, startPoint y: 90, endPoint x: 735, endPoint y: 165, distance: 83.1
click at [735, 165] on div at bounding box center [420, 170] width 841 height 807
click at [689, 137] on div at bounding box center [420, 170] width 841 height 807
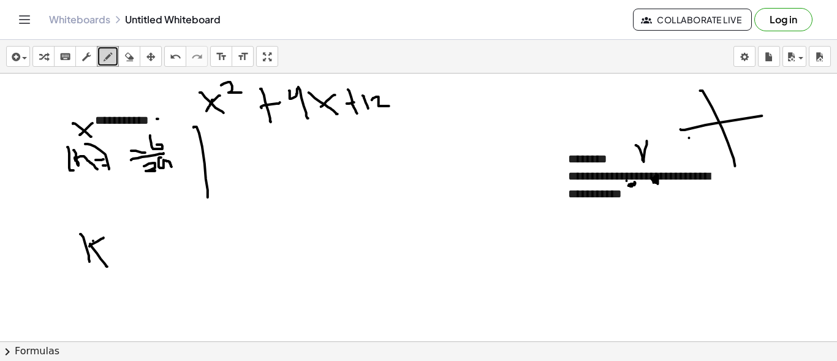
drag, startPoint x: 681, startPoint y: 129, endPoint x: 772, endPoint y: 114, distance: 92.5
click at [772, 114] on div at bounding box center [420, 170] width 841 height 807
drag, startPoint x: 677, startPoint y: 75, endPoint x: 701, endPoint y: 80, distance: 24.9
click at [701, 80] on div at bounding box center [420, 170] width 841 height 807
drag, startPoint x: 699, startPoint y: 72, endPoint x: 685, endPoint y: 91, distance: 23.3
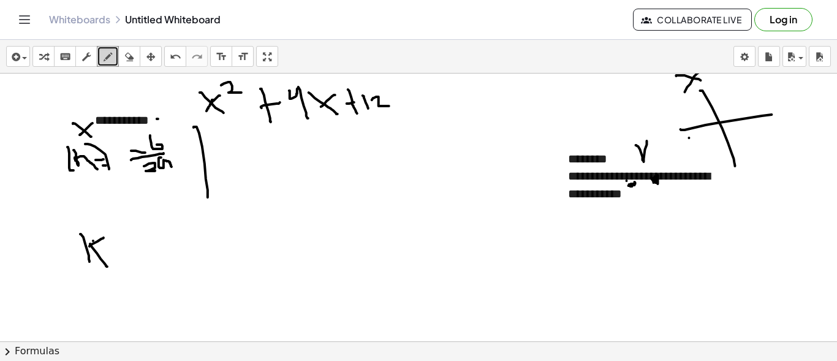
click at [685, 91] on div at bounding box center [420, 170] width 841 height 807
drag, startPoint x: 773, startPoint y: 103, endPoint x: 769, endPoint y: 133, distance: 30.3
click at [767, 133] on div at bounding box center [420, 170] width 841 height 807
click at [669, 80] on div at bounding box center [420, 170] width 841 height 807
drag, startPoint x: 76, startPoint y: 203, endPoint x: 81, endPoint y: 220, distance: 17.8
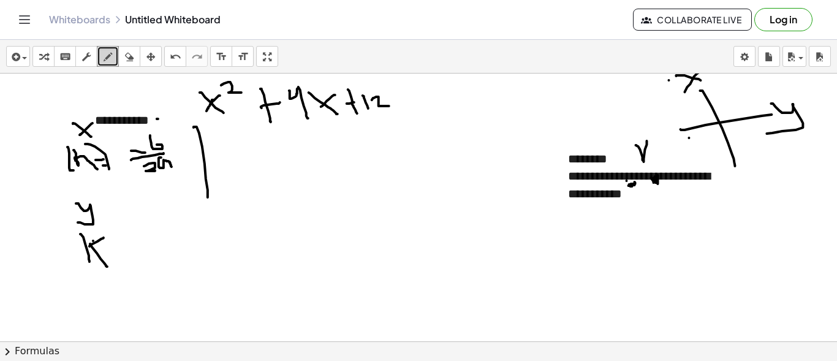
click at [78, 220] on div at bounding box center [420, 170] width 841 height 807
click at [95, 176] on div at bounding box center [420, 170] width 841 height 807
click at [108, 227] on div at bounding box center [420, 170] width 841 height 807
click at [168, 184] on div at bounding box center [420, 170] width 841 height 807
click at [168, 183] on div at bounding box center [420, 170] width 841 height 807
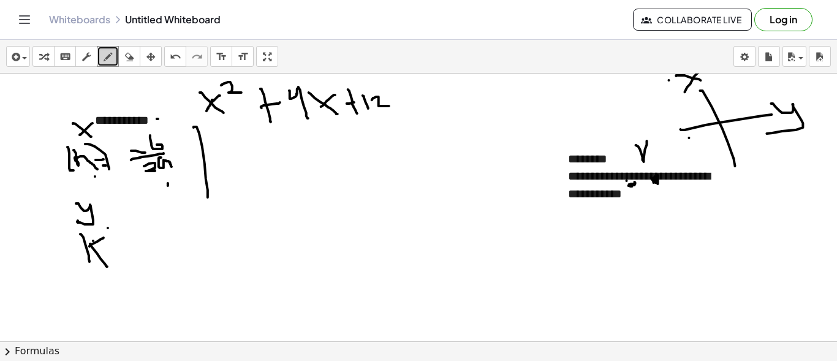
click at [168, 183] on div at bounding box center [420, 170] width 841 height 807
click at [169, 183] on div at bounding box center [420, 170] width 841 height 807
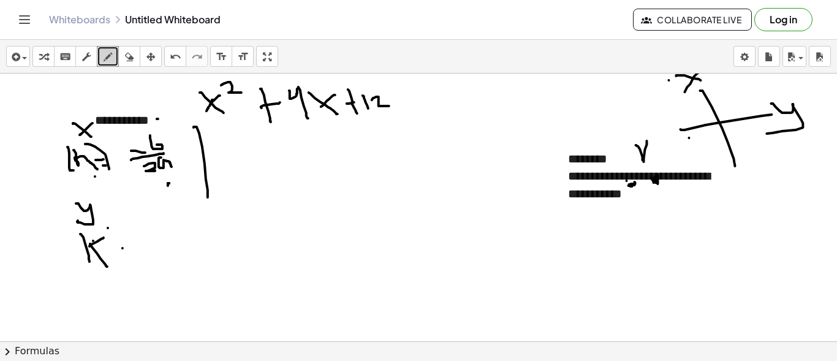
drag, startPoint x: 123, startPoint y: 248, endPoint x: 129, endPoint y: 246, distance: 6.9
click at [126, 246] on div at bounding box center [420, 170] width 841 height 807
click at [133, 257] on div at bounding box center [420, 170] width 841 height 807
click at [123, 245] on div at bounding box center [420, 170] width 841 height 807
click at [128, 254] on div at bounding box center [420, 170] width 841 height 807
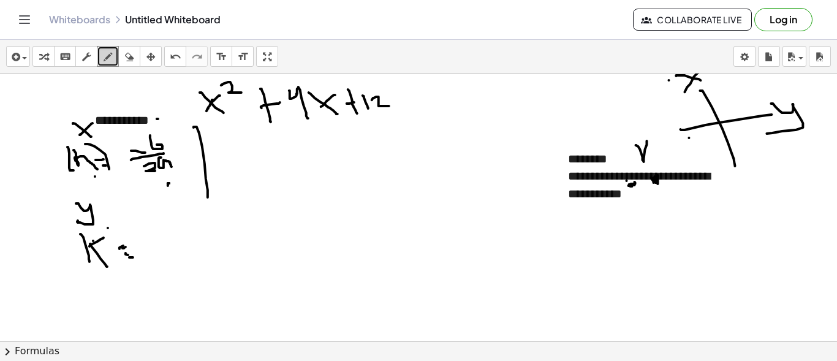
drag, startPoint x: 145, startPoint y: 249, endPoint x: 154, endPoint y: 249, distance: 8.6
click at [154, 249] on div at bounding box center [420, 170] width 841 height 807
drag, startPoint x: 155, startPoint y: 231, endPoint x: 162, endPoint y: 248, distance: 18.1
click at [162, 248] on div at bounding box center [420, 170] width 841 height 807
drag, startPoint x: 162, startPoint y: 229, endPoint x: 167, endPoint y: 237, distance: 9.0
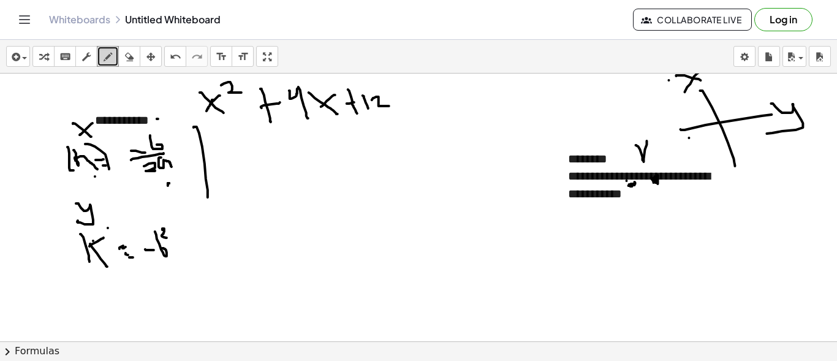
click at [167, 237] on div at bounding box center [420, 170] width 841 height 807
drag, startPoint x: 180, startPoint y: 233, endPoint x: 188, endPoint y: 252, distance: 20.6
click at [188, 253] on div at bounding box center [420, 170] width 841 height 807
click at [184, 244] on div at bounding box center [420, 170] width 841 height 807
drag, startPoint x: 190, startPoint y: 234, endPoint x: 202, endPoint y: 260, distance: 29.1
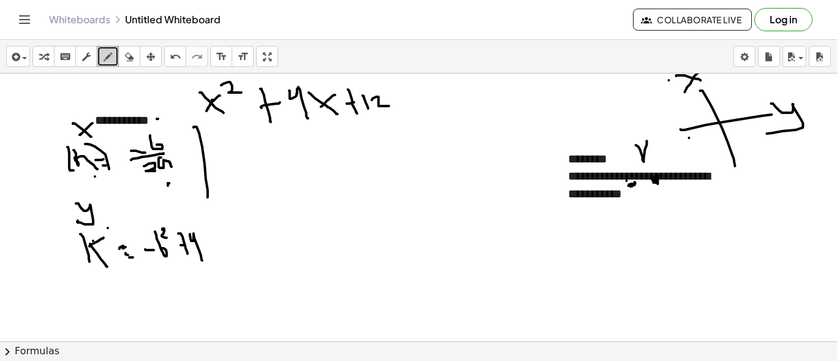
click at [202, 260] on div at bounding box center [420, 170] width 841 height 807
drag, startPoint x: 211, startPoint y: 235, endPoint x: 216, endPoint y: 241, distance: 7.4
click at [217, 245] on div at bounding box center [420, 170] width 841 height 807
drag, startPoint x: 213, startPoint y: 237, endPoint x: 222, endPoint y: 253, distance: 18.9
click at [222, 253] on div at bounding box center [420, 170] width 841 height 807
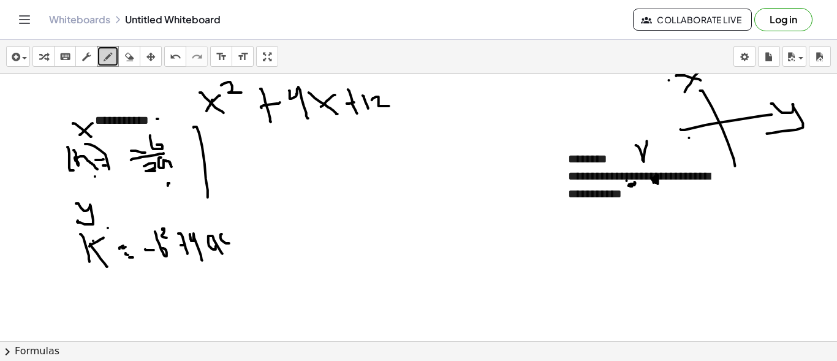
drag, startPoint x: 222, startPoint y: 234, endPoint x: 229, endPoint y: 243, distance: 11.8
click at [229, 243] on div at bounding box center [420, 170] width 841 height 807
click at [225, 233] on div at bounding box center [420, 170] width 841 height 807
drag, startPoint x: 151, startPoint y: 260, endPoint x: 245, endPoint y: 260, distance: 94.4
click at [245, 260] on div at bounding box center [420, 170] width 841 height 807
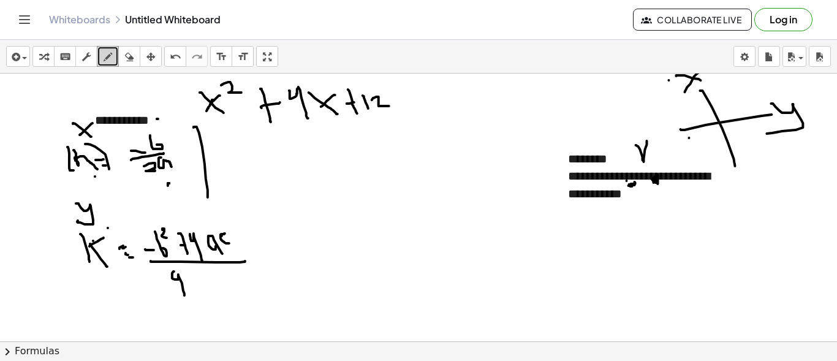
drag, startPoint x: 174, startPoint y: 271, endPoint x: 184, endPoint y: 295, distance: 26.1
click at [184, 295] on div at bounding box center [420, 170] width 841 height 807
drag, startPoint x: 189, startPoint y: 279, endPoint x: 200, endPoint y: 295, distance: 19.4
click at [200, 295] on div at bounding box center [420, 170] width 841 height 807
drag, startPoint x: 267, startPoint y: 190, endPoint x: 288, endPoint y: 301, distance: 113.0
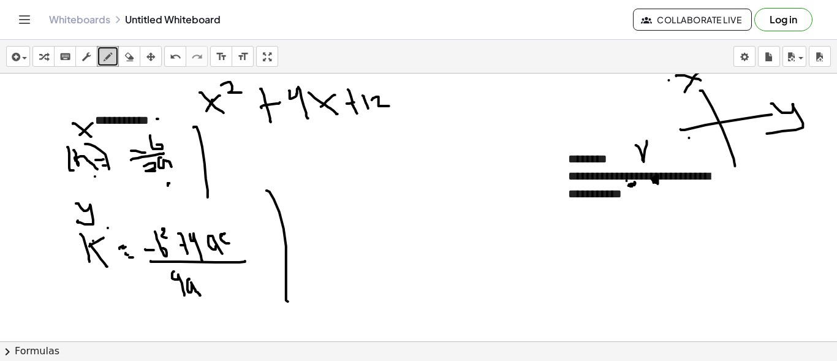
click at [288, 301] on div at bounding box center [420, 170] width 841 height 807
drag, startPoint x: 86, startPoint y: 95, endPoint x: 110, endPoint y: 100, distance: 23.8
click at [110, 100] on div at bounding box center [420, 170] width 841 height 807
drag, startPoint x: 135, startPoint y: 97, endPoint x: 129, endPoint y: 100, distance: 6.6
click at [127, 100] on div at bounding box center [420, 170] width 841 height 807
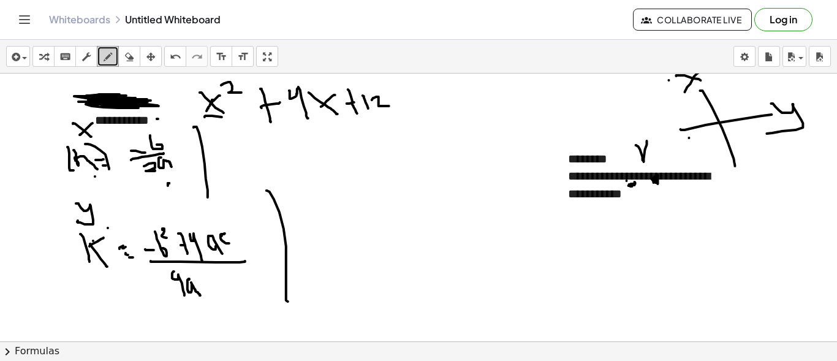
drag, startPoint x: 205, startPoint y: 116, endPoint x: 238, endPoint y: 120, distance: 33.2
click at [238, 120] on div at bounding box center [420, 170] width 841 height 807
click at [203, 115] on div at bounding box center [420, 170] width 841 height 807
drag, startPoint x: 301, startPoint y: 121, endPoint x: 324, endPoint y: 120, distance: 23.3
click at [325, 120] on div at bounding box center [420, 170] width 841 height 807
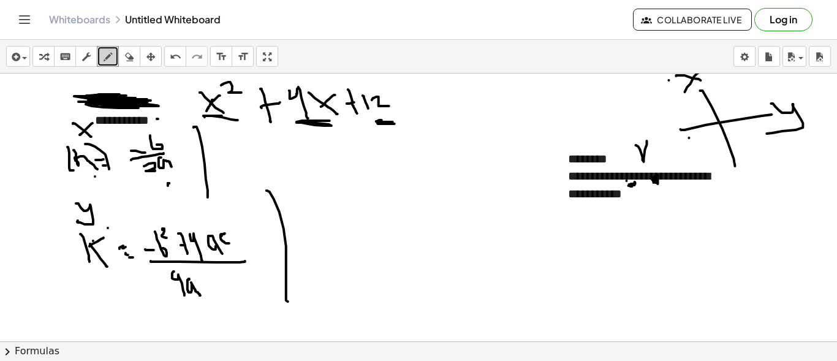
click at [379, 121] on div at bounding box center [420, 170] width 841 height 807
drag, startPoint x: 486, startPoint y: 85, endPoint x: 490, endPoint y: 100, distance: 15.3
click at [490, 100] on div at bounding box center [420, 170] width 841 height 807
drag, startPoint x: 490, startPoint y: 92, endPoint x: 502, endPoint y: 90, distance: 11.8
click at [502, 90] on div at bounding box center [420, 170] width 841 height 807
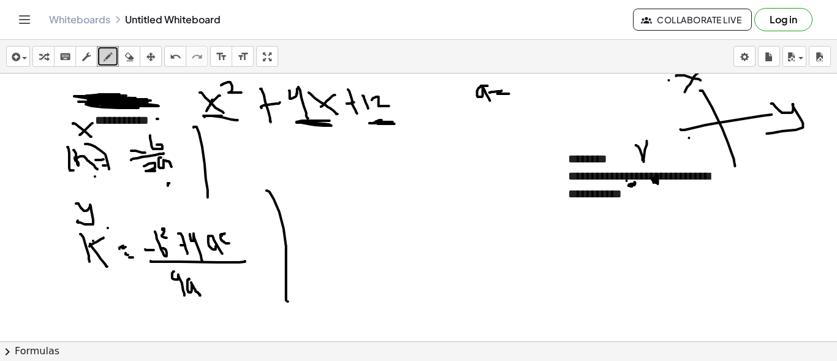
drag, startPoint x: 498, startPoint y: 93, endPoint x: 509, endPoint y: 93, distance: 11.6
click at [509, 93] on div at bounding box center [420, 170] width 841 height 807
drag, startPoint x: 531, startPoint y: 83, endPoint x: 528, endPoint y: 99, distance: 15.8
click at [528, 99] on div at bounding box center [420, 170] width 841 height 807
drag, startPoint x: 477, startPoint y: 112, endPoint x: 479, endPoint y: 126, distance: 13.5
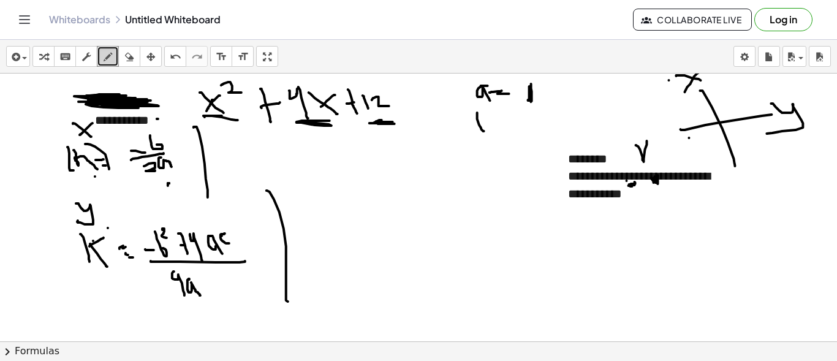
click at [478, 126] on div at bounding box center [420, 170] width 841 height 807
drag, startPoint x: 486, startPoint y: 124, endPoint x: 493, endPoint y: 122, distance: 7.2
click at [493, 122] on div at bounding box center [420, 170] width 841 height 807
drag, startPoint x: 493, startPoint y: 127, endPoint x: 504, endPoint y: 127, distance: 11.0
click at [501, 127] on div at bounding box center [420, 170] width 841 height 807
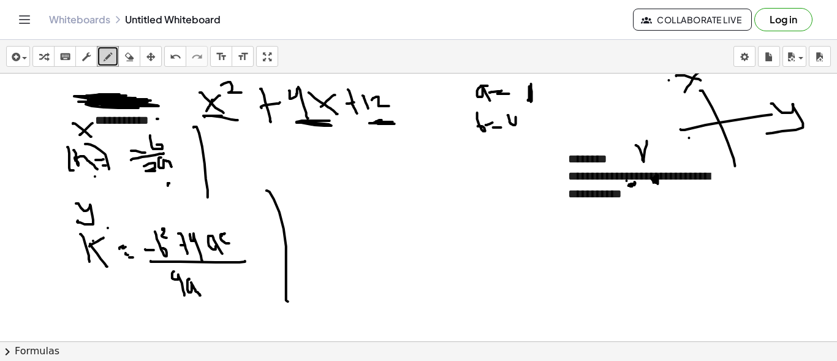
drag, startPoint x: 508, startPoint y: 115, endPoint x: 531, endPoint y: 145, distance: 37.6
click at [531, 145] on div at bounding box center [420, 170] width 841 height 807
drag, startPoint x: 493, startPoint y: 132, endPoint x: 513, endPoint y: 136, distance: 20.7
click at [513, 136] on div at bounding box center [420, 170] width 841 height 807
drag, startPoint x: 497, startPoint y: 158, endPoint x: 503, endPoint y: 169, distance: 12.6
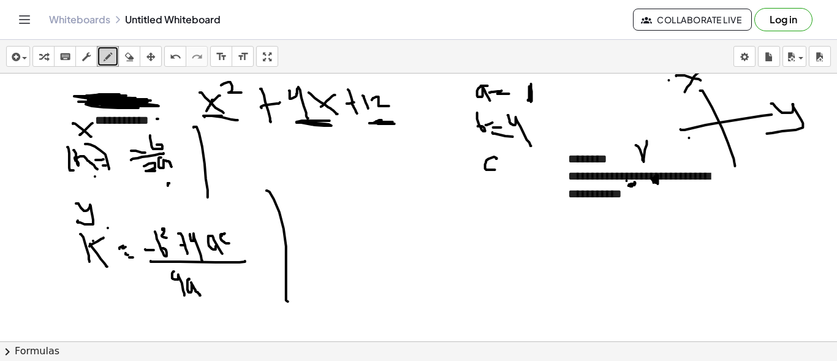
click at [496, 169] on div at bounding box center [420, 170] width 841 height 807
click at [505, 162] on div at bounding box center [420, 170] width 841 height 807
drag, startPoint x: 503, startPoint y: 168, endPoint x: 517, endPoint y: 167, distance: 13.5
click at [506, 168] on div at bounding box center [420, 170] width 841 height 807
drag, startPoint x: 520, startPoint y: 166, endPoint x: 525, endPoint y: 172, distance: 7.5
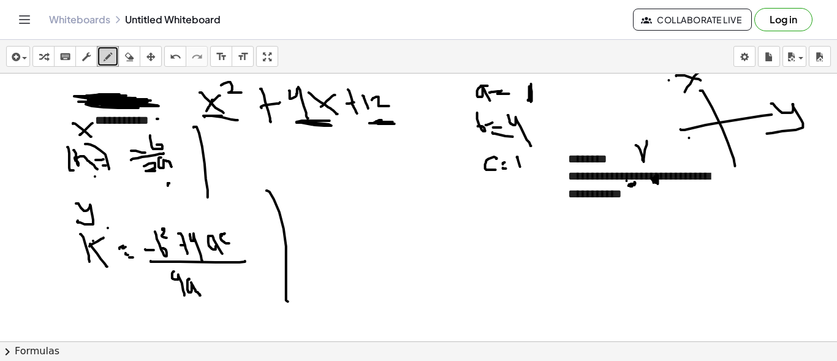
click at [523, 172] on div at bounding box center [420, 170] width 841 height 807
drag, startPoint x: 527, startPoint y: 161, endPoint x: 552, endPoint y: 170, distance: 27.0
click at [550, 170] on div at bounding box center [420, 170] width 841 height 807
click at [233, 82] on div at bounding box center [420, 170] width 841 height 807
click at [237, 80] on div at bounding box center [420, 170] width 841 height 807
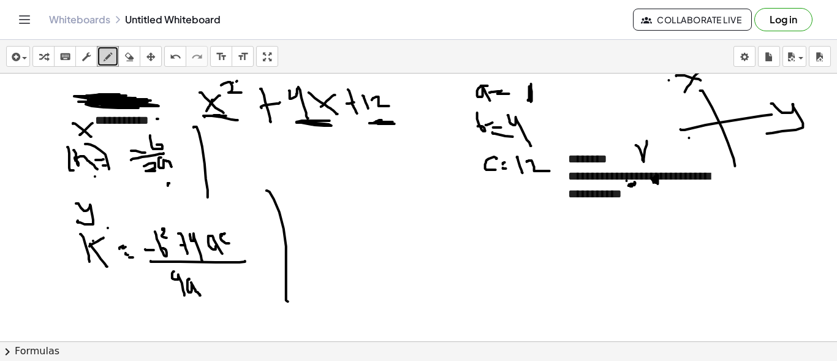
drag, startPoint x: 220, startPoint y: 115, endPoint x: 213, endPoint y: 115, distance: 7.4
click at [216, 115] on div at bounding box center [420, 170] width 841 height 807
click at [306, 124] on div at bounding box center [420, 170] width 841 height 807
click at [385, 119] on div at bounding box center [420, 170] width 841 height 807
click at [150, 188] on div at bounding box center [420, 170] width 841 height 807
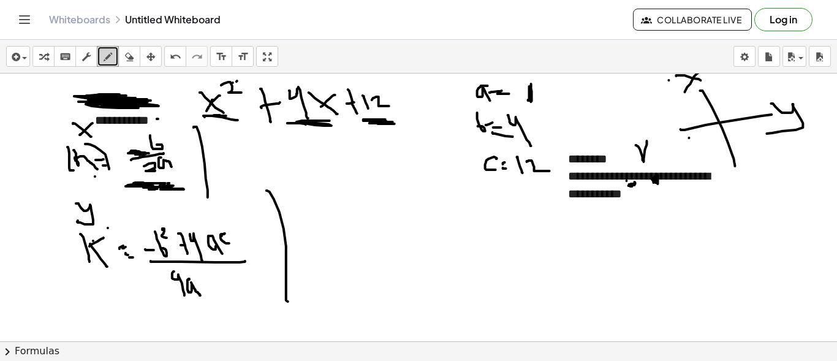
drag, startPoint x: 128, startPoint y: 153, endPoint x: 145, endPoint y: 154, distance: 16.6
click at [145, 154] on div at bounding box center [420, 170] width 841 height 807
click at [509, 128] on div at bounding box center [420, 170] width 841 height 807
click at [510, 128] on div at bounding box center [420, 170] width 841 height 807
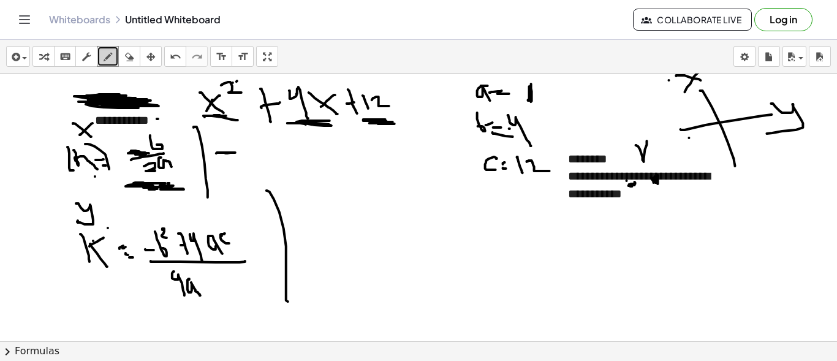
drag, startPoint x: 216, startPoint y: 153, endPoint x: 226, endPoint y: 153, distance: 9.2
click at [226, 153] on div at bounding box center [420, 170] width 841 height 807
drag, startPoint x: 247, startPoint y: 137, endPoint x: 257, endPoint y: 150, distance: 16.7
click at [254, 154] on div at bounding box center [420, 170] width 841 height 807
drag, startPoint x: 257, startPoint y: 139, endPoint x: 266, endPoint y: 140, distance: 8.6
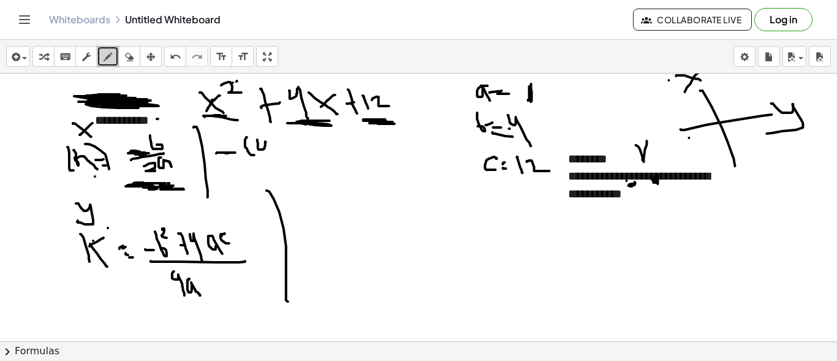
click at [267, 146] on div at bounding box center [420, 170] width 841 height 807
click at [270, 156] on div at bounding box center [420, 170] width 841 height 807
drag, startPoint x: 263, startPoint y: 128, endPoint x: 284, endPoint y: 159, distance: 37.4
click at [284, 159] on div at bounding box center [420, 170] width 841 height 807
drag, startPoint x: 219, startPoint y: 162, endPoint x: 303, endPoint y: 152, distance: 84.0
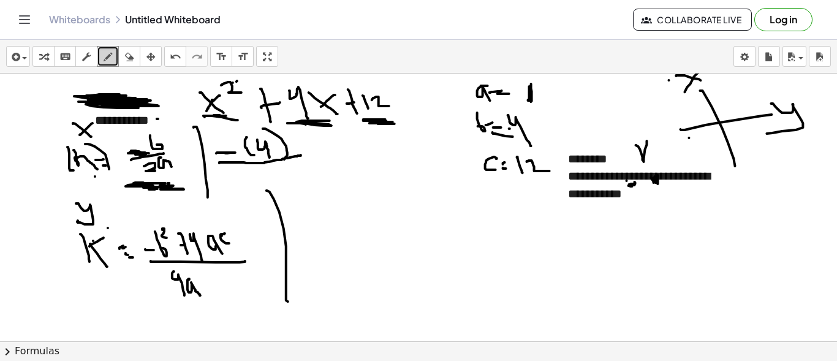
click at [302, 154] on div at bounding box center [420, 170] width 841 height 807
drag, startPoint x: 234, startPoint y: 170, endPoint x: 250, endPoint y: 187, distance: 23.4
click at [250, 187] on div at bounding box center [420, 170] width 841 height 807
drag, startPoint x: 515, startPoint y: 85, endPoint x: 517, endPoint y: 94, distance: 8.7
click at [517, 94] on div at bounding box center [420, 170] width 841 height 807
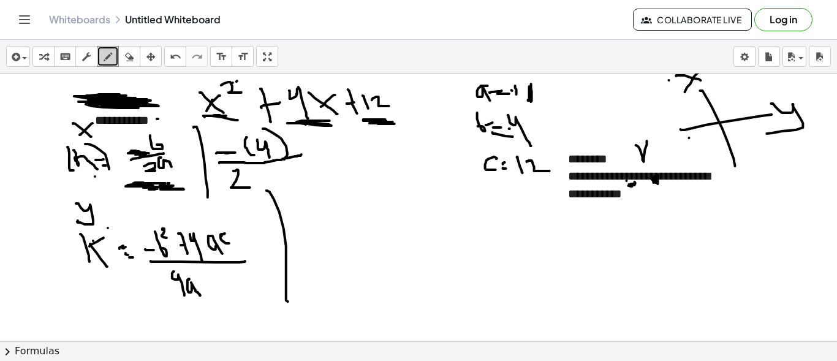
drag, startPoint x: 512, startPoint y: 89, endPoint x: 519, endPoint y: 93, distance: 8.0
click at [519, 93] on div at bounding box center [420, 170] width 841 height 807
drag, startPoint x: 552, startPoint y: 85, endPoint x: 564, endPoint y: 93, distance: 14.3
click at [564, 93] on div at bounding box center [420, 170] width 841 height 807
drag, startPoint x: 552, startPoint y: 89, endPoint x: 566, endPoint y: 95, distance: 14.6
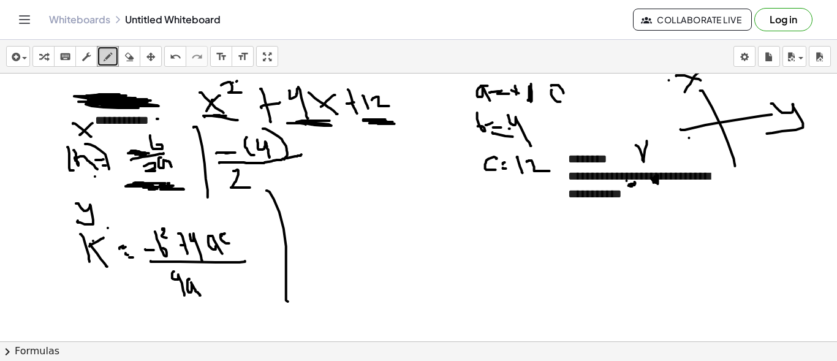
click at [566, 95] on div at bounding box center [420, 170] width 841 height 807
click at [582, 94] on div at bounding box center [420, 170] width 841 height 807
click at [591, 94] on div at bounding box center [420, 170] width 841 height 807
drag, startPoint x: 261, startPoint y: 168, endPoint x: 268, endPoint y: 184, distance: 17.5
click at [267, 186] on div at bounding box center [420, 170] width 841 height 807
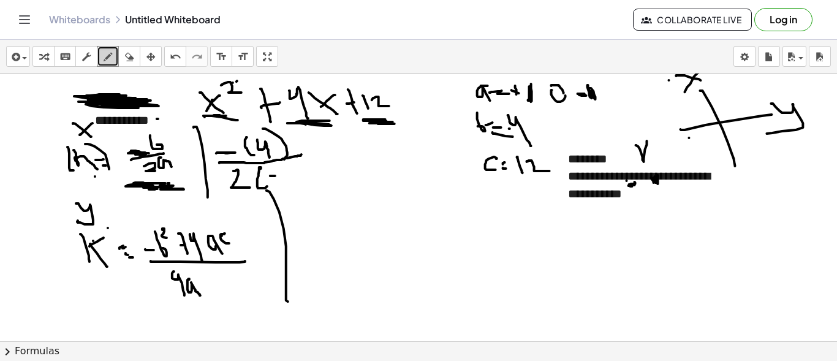
click at [275, 175] on div at bounding box center [420, 170] width 841 height 807
drag, startPoint x: 279, startPoint y: 168, endPoint x: 281, endPoint y: 181, distance: 13.6
click at [281, 181] on div at bounding box center [420, 170] width 841 height 807
drag, startPoint x: 279, startPoint y: 165, endPoint x: 289, endPoint y: 186, distance: 23.6
click at [289, 186] on div at bounding box center [420, 170] width 841 height 807
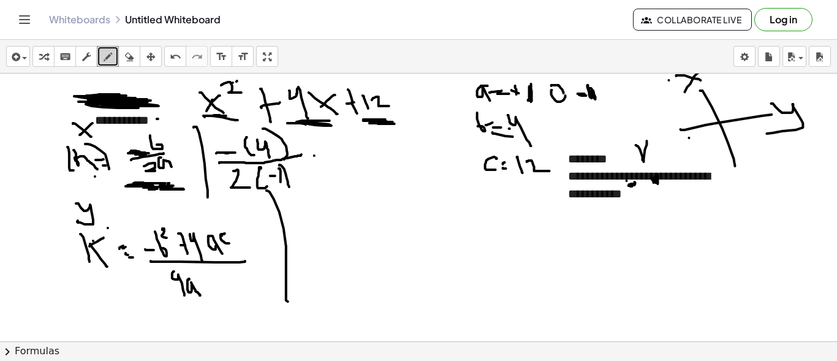
drag, startPoint x: 314, startPoint y: 155, endPoint x: 329, endPoint y: 153, distance: 14.8
click at [329, 153] on div at bounding box center [420, 170] width 841 height 807
drag, startPoint x: 323, startPoint y: 161, endPoint x: 329, endPoint y: 161, distance: 6.2
click at [329, 161] on div at bounding box center [420, 170] width 841 height 807
drag, startPoint x: 341, startPoint y: 148, endPoint x: 354, endPoint y: 145, distance: 13.4
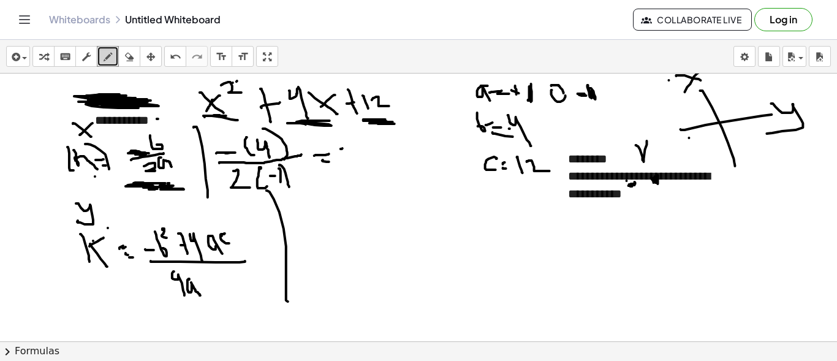
click at [351, 146] on div at bounding box center [420, 170] width 841 height 807
drag, startPoint x: 355, startPoint y: 139, endPoint x: 367, endPoint y: 162, distance: 26.3
click at [367, 162] on div at bounding box center [420, 170] width 841 height 807
drag, startPoint x: 341, startPoint y: 167, endPoint x: 377, endPoint y: 164, distance: 35.6
click at [377, 164] on div at bounding box center [420, 170] width 841 height 807
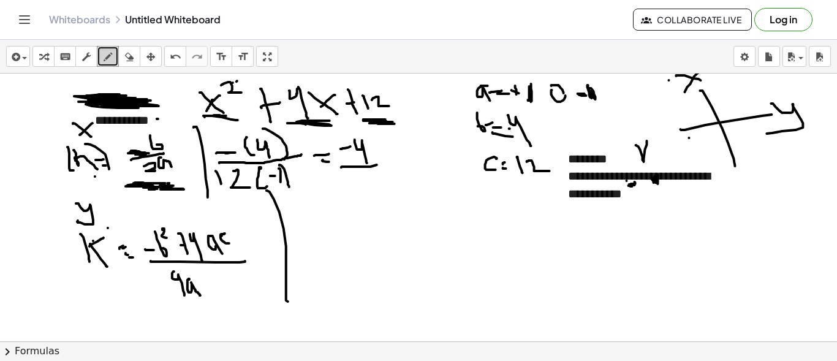
drag, startPoint x: 216, startPoint y: 170, endPoint x: 218, endPoint y: 187, distance: 16.7
click at [223, 192] on div at bounding box center [420, 170] width 841 height 807
click at [220, 181] on div at bounding box center [420, 170] width 841 height 807
click at [346, 180] on div at bounding box center [420, 170] width 841 height 807
click at [367, 178] on div at bounding box center [420, 170] width 841 height 807
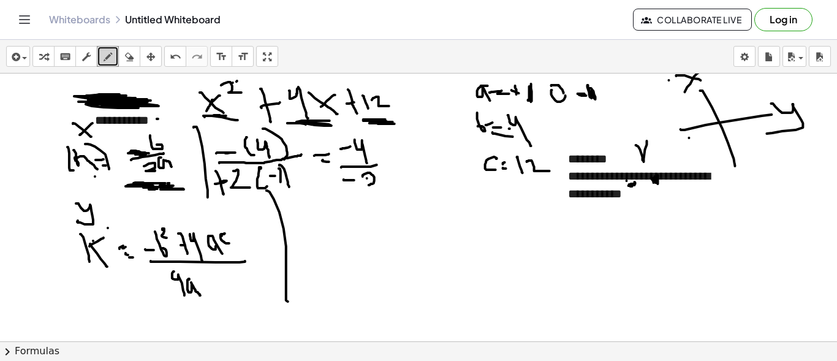
drag, startPoint x: 363, startPoint y: 175, endPoint x: 376, endPoint y: 185, distance: 17.0
click at [376, 185] on div at bounding box center [420, 170] width 841 height 807
drag, startPoint x: 388, startPoint y: 161, endPoint x: 394, endPoint y: 160, distance: 6.3
click at [394, 160] on div at bounding box center [420, 170] width 841 height 807
drag, startPoint x: 390, startPoint y: 165, endPoint x: 406, endPoint y: 165, distance: 15.3
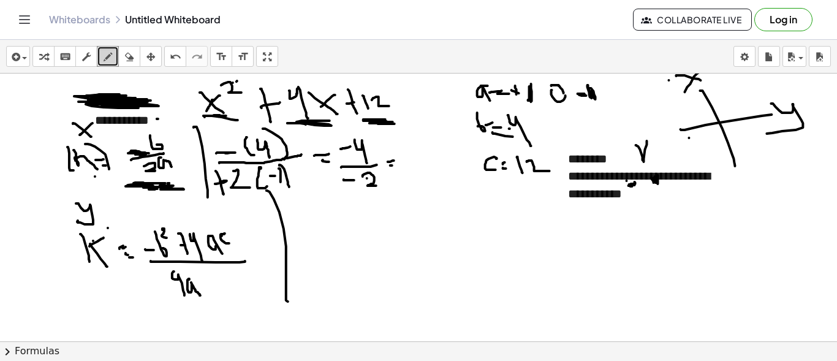
click at [406, 165] on div at bounding box center [420, 170] width 841 height 807
drag, startPoint x: 412, startPoint y: 146, endPoint x: 416, endPoint y: 164, distance: 17.7
click at [416, 164] on div at bounding box center [420, 170] width 841 height 807
drag, startPoint x: 412, startPoint y: 157, endPoint x: 422, endPoint y: 154, distance: 10.7
click at [422, 154] on div at bounding box center [420, 170] width 841 height 807
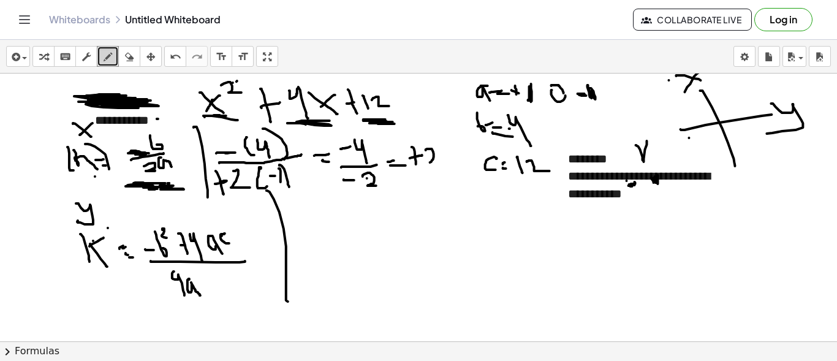
drag, startPoint x: 426, startPoint y: 150, endPoint x: 435, endPoint y: 167, distance: 19.5
click at [433, 167] on div at bounding box center [420, 170] width 841 height 807
drag, startPoint x: 444, startPoint y: 158, endPoint x: 451, endPoint y: 185, distance: 28.0
click at [450, 189] on div at bounding box center [420, 170] width 841 height 807
click at [447, 180] on div at bounding box center [420, 170] width 841 height 807
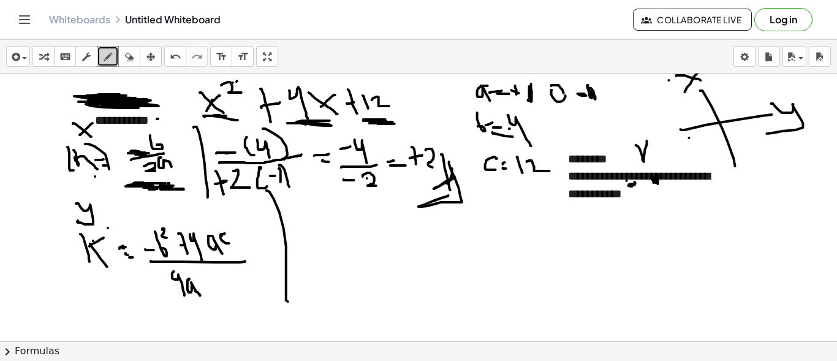
drag, startPoint x: 449, startPoint y: 161, endPoint x: 474, endPoint y: 169, distance: 25.8
click at [449, 193] on div at bounding box center [420, 170] width 841 height 807
drag, startPoint x: 471, startPoint y: 158, endPoint x: 641, endPoint y: 230, distance: 185.1
drag, startPoint x: 641, startPoint y: 230, endPoint x: 362, endPoint y: 34, distance: 341.4
click at [362, 34] on div "Whiteboards Untitled Whiteboard Collaborate Live Log in" at bounding box center [419, 19] width 808 height 39
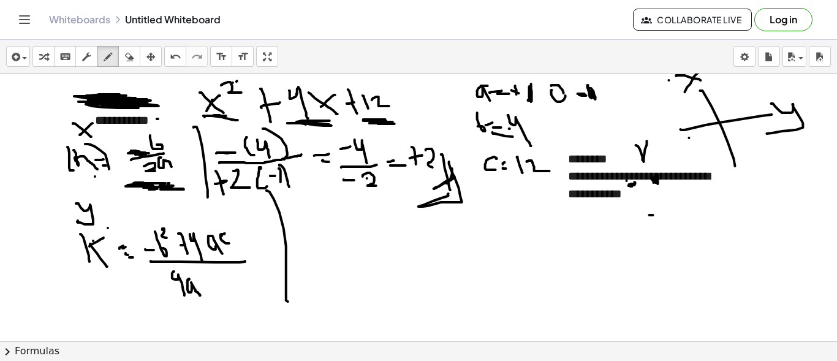
drag, startPoint x: 653, startPoint y: 215, endPoint x: 659, endPoint y: 234, distance: 20.0
click at [659, 234] on div at bounding box center [420, 170] width 841 height 807
drag, startPoint x: 652, startPoint y: 226, endPoint x: 661, endPoint y: 225, distance: 8.7
click at [661, 225] on div at bounding box center [420, 170] width 841 height 807
drag, startPoint x: 651, startPoint y: 221, endPoint x: 664, endPoint y: 224, distance: 14.0
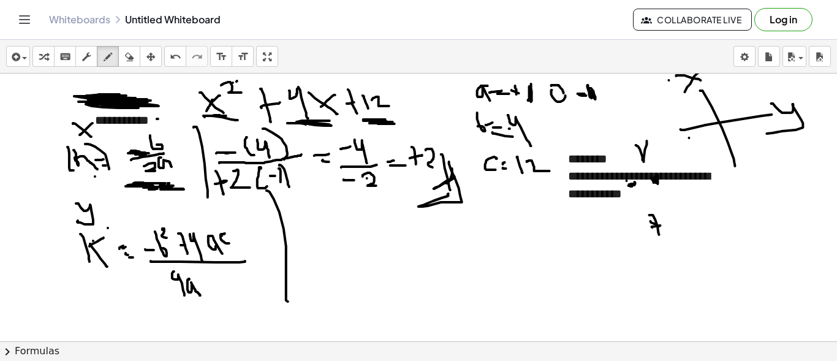
click at [664, 224] on div at bounding box center [420, 170] width 841 height 807
drag, startPoint x: 682, startPoint y: 213, endPoint x: 686, endPoint y: 235, distance: 22.5
click at [686, 235] on div at bounding box center [420, 170] width 841 height 807
drag, startPoint x: 680, startPoint y: 224, endPoint x: 688, endPoint y: 222, distance: 8.1
click at [686, 223] on div at bounding box center [420, 170] width 841 height 807
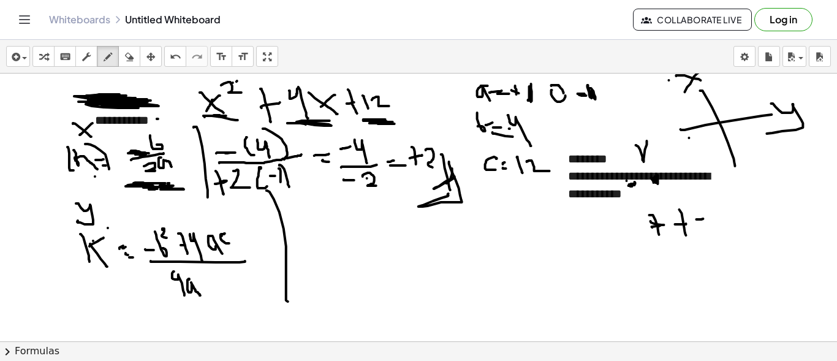
drag, startPoint x: 697, startPoint y: 219, endPoint x: 704, endPoint y: 218, distance: 6.2
click at [704, 218] on div at bounding box center [420, 170] width 841 height 807
drag, startPoint x: 704, startPoint y: 224, endPoint x: 716, endPoint y: 222, distance: 12.5
click at [713, 223] on div at bounding box center [420, 170] width 841 height 807
drag, startPoint x: 720, startPoint y: 203, endPoint x: 725, endPoint y: 222, distance: 19.2
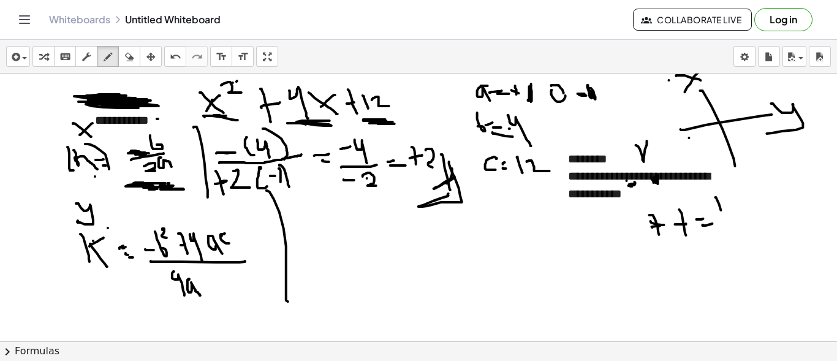
click at [725, 222] on div at bounding box center [420, 170] width 841 height 807
drag, startPoint x: 718, startPoint y: 215, endPoint x: 729, endPoint y: 215, distance: 11.6
click at [729, 215] on div at bounding box center [420, 170] width 841 height 807
click at [654, 254] on div at bounding box center [420, 170] width 841 height 807
drag, startPoint x: 659, startPoint y: 224, endPoint x: 653, endPoint y: 226, distance: 6.6
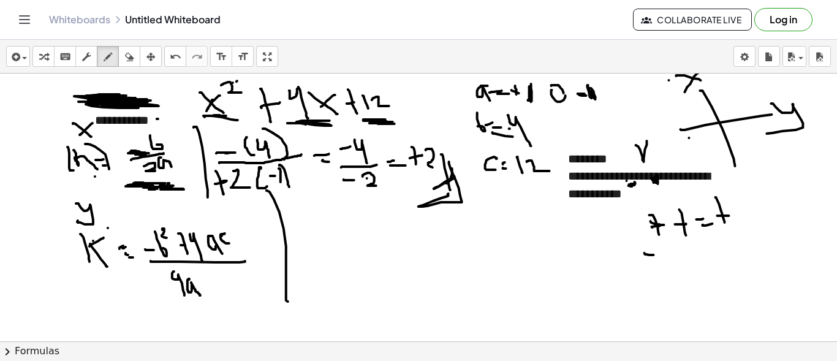
click at [645, 226] on div at bounding box center [420, 170] width 841 height 807
drag, startPoint x: 681, startPoint y: 225, endPoint x: 670, endPoint y: 224, distance: 10.5
click at [670, 225] on div at bounding box center [420, 170] width 841 height 807
drag, startPoint x: 723, startPoint y: 203, endPoint x: 726, endPoint y: 221, distance: 18.0
click at [726, 221] on div at bounding box center [420, 170] width 841 height 807
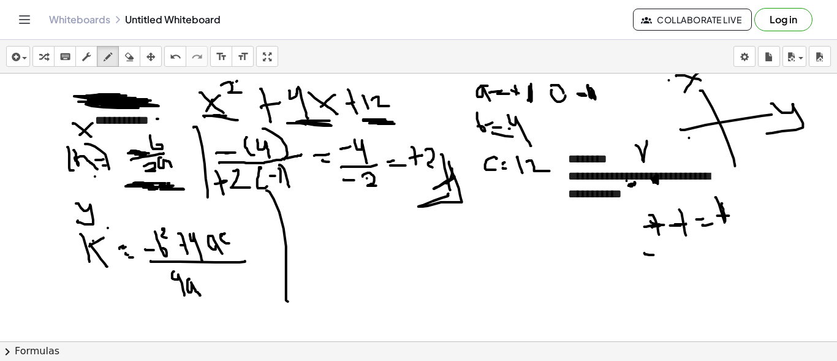
drag, startPoint x: 718, startPoint y: 213, endPoint x: 730, endPoint y: 215, distance: 12.3
click at [730, 215] on div at bounding box center [420, 170] width 841 height 807
drag, startPoint x: 670, startPoint y: 255, endPoint x: 686, endPoint y: 253, distance: 16.0
click at [685, 254] on div at bounding box center [420, 170] width 841 height 807
drag, startPoint x: 704, startPoint y: 248, endPoint x: 712, endPoint y: 247, distance: 7.4
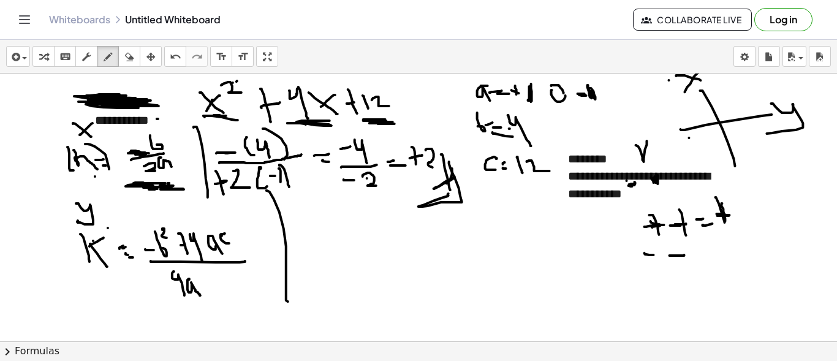
click at [710, 247] on div at bounding box center [420, 170] width 841 height 807
drag, startPoint x: 707, startPoint y: 253, endPoint x: 723, endPoint y: 249, distance: 16.4
click at [720, 253] on div at bounding box center [420, 170] width 841 height 807
click at [732, 249] on div at bounding box center [420, 170] width 841 height 807
click at [739, 246] on div at bounding box center [420, 170] width 841 height 807
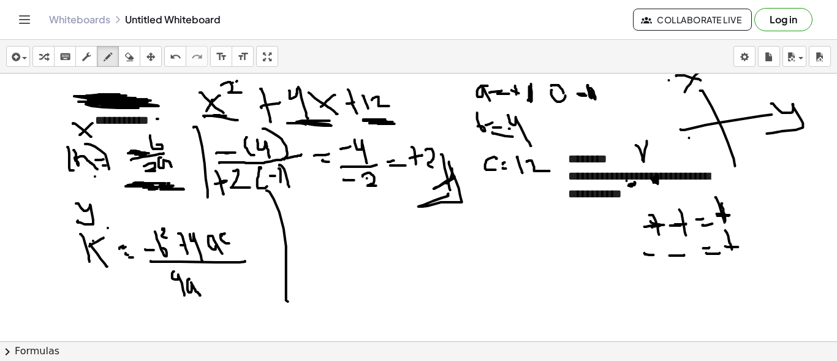
drag, startPoint x: 654, startPoint y: 272, endPoint x: 658, endPoint y: 288, distance: 17.0
click at [658, 289] on div at bounding box center [420, 170] width 841 height 807
drag, startPoint x: 651, startPoint y: 284, endPoint x: 662, endPoint y: 281, distance: 10.9
click at [661, 282] on div at bounding box center [420, 170] width 841 height 807
drag, startPoint x: 672, startPoint y: 281, endPoint x: 693, endPoint y: 282, distance: 20.9
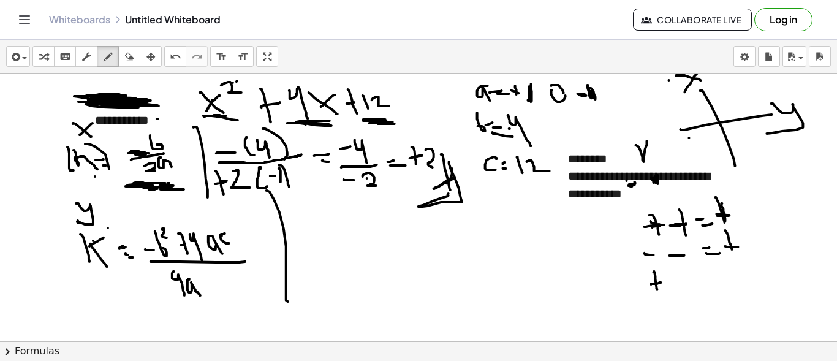
click at [693, 282] on div at bounding box center [420, 170] width 841 height 807
click at [726, 277] on div at bounding box center [420, 170] width 841 height 807
click at [739, 286] on div at bounding box center [420, 170] width 841 height 807
click at [748, 276] on div at bounding box center [420, 170] width 841 height 807
click at [663, 317] on div at bounding box center [420, 170] width 841 height 807
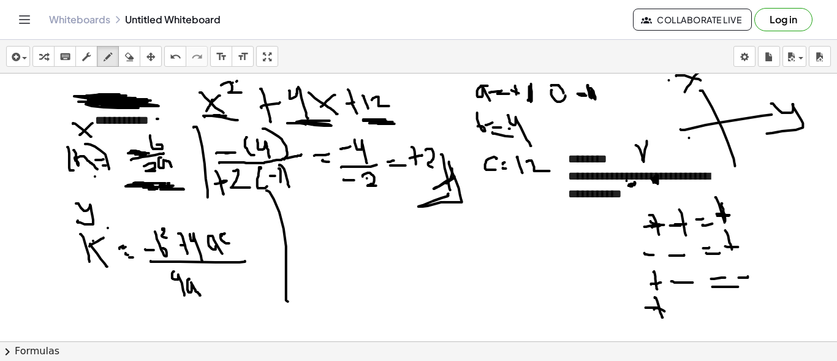
click at [662, 311] on div at bounding box center [420, 170] width 841 height 807
click at [686, 307] on div at bounding box center [420, 170] width 841 height 807
click at [697, 300] on div at bounding box center [420, 170] width 841 height 807
click at [648, 308] on div at bounding box center [420, 170] width 841 height 807
click at [734, 300] on div at bounding box center [420, 170] width 841 height 807
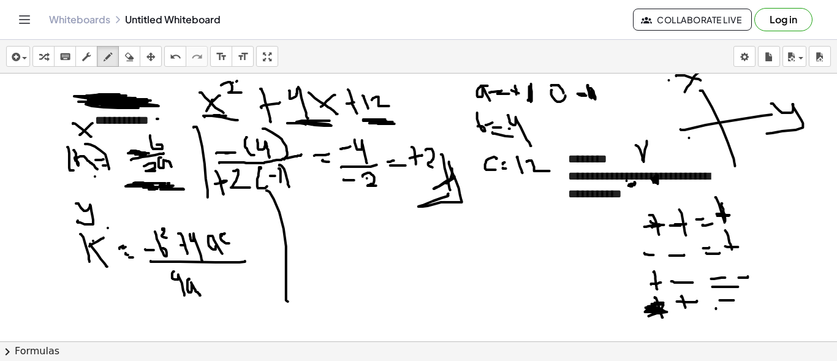
click at [733, 309] on div at bounding box center [420, 170] width 841 height 807
click at [753, 307] on div at bounding box center [420, 170] width 841 height 807
click at [748, 284] on div at bounding box center [420, 170] width 841 height 807
click at [634, 324] on div at bounding box center [420, 170] width 841 height 807
click at [821, 361] on html "**********" at bounding box center [418, 180] width 837 height 361
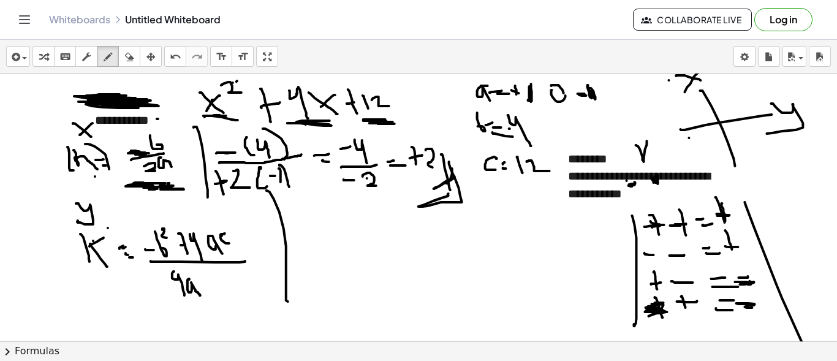
click at [732, 284] on div at bounding box center [420, 170] width 841 height 807
click at [747, 303] on div at bounding box center [420, 170] width 841 height 807
click at [744, 279] on div at bounding box center [420, 170] width 841 height 807
click at [129, 56] on icon "button" at bounding box center [129, 57] width 9 height 15
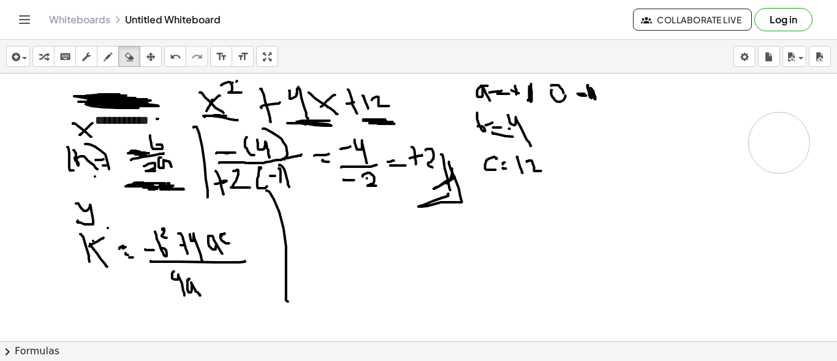
click at [779, 142] on div at bounding box center [420, 170] width 841 height 807
click at [632, 168] on div at bounding box center [420, 170] width 841 height 807
click at [613, 173] on div at bounding box center [420, 170] width 841 height 807
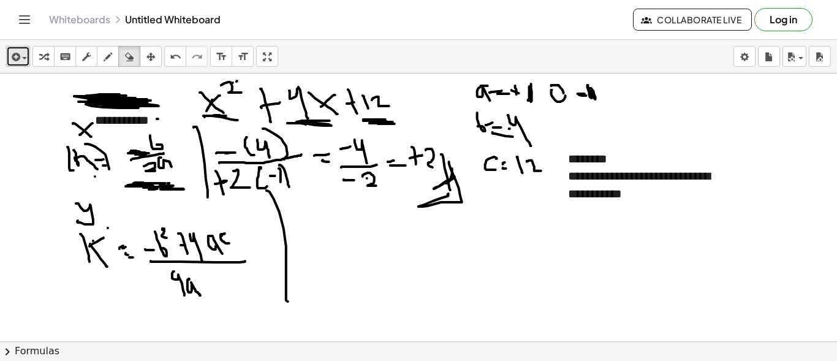
click at [25, 55] on div "button" at bounding box center [18, 56] width 18 height 15
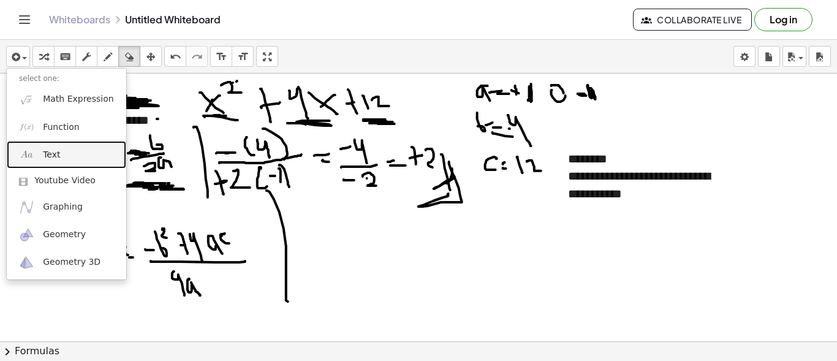
click at [59, 149] on link "Text" at bounding box center [67, 155] width 120 height 28
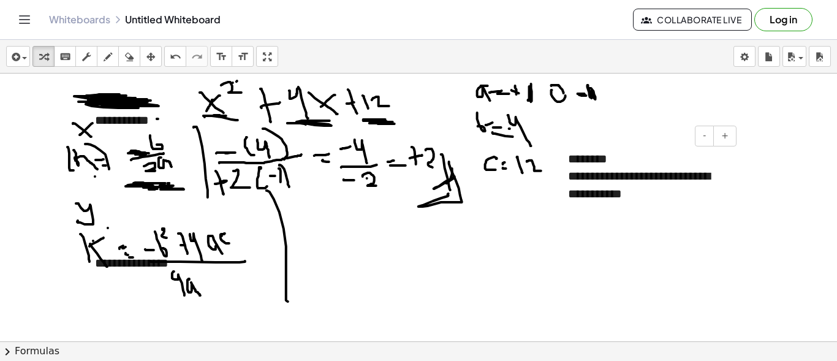
click at [613, 183] on div "**********" at bounding box center [647, 184] width 159 height 35
click at [624, 173] on div "**********" at bounding box center [647, 184] width 159 height 35
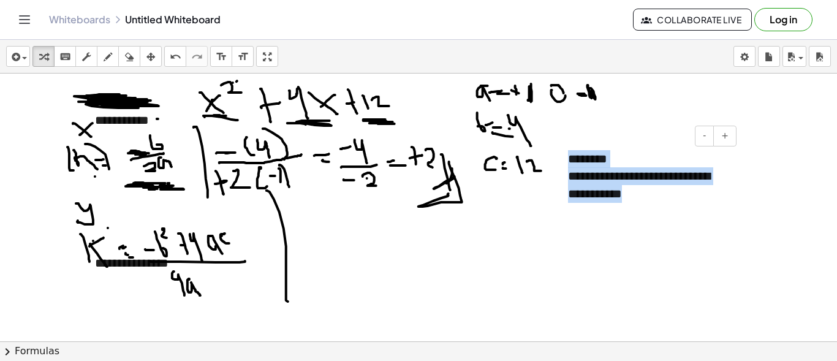
drag, startPoint x: 569, startPoint y: 158, endPoint x: 654, endPoint y: 193, distance: 91.5
click at [654, 193] on div "**********" at bounding box center [648, 176] width 184 height 77
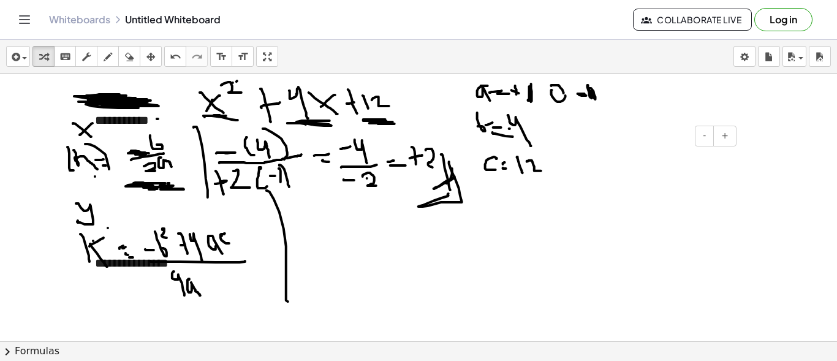
click at [769, 156] on div at bounding box center [420, 170] width 841 height 807
click at [116, 54] on button "draw" at bounding box center [108, 56] width 22 height 21
click at [16, 62] on icon "button" at bounding box center [14, 57] width 11 height 15
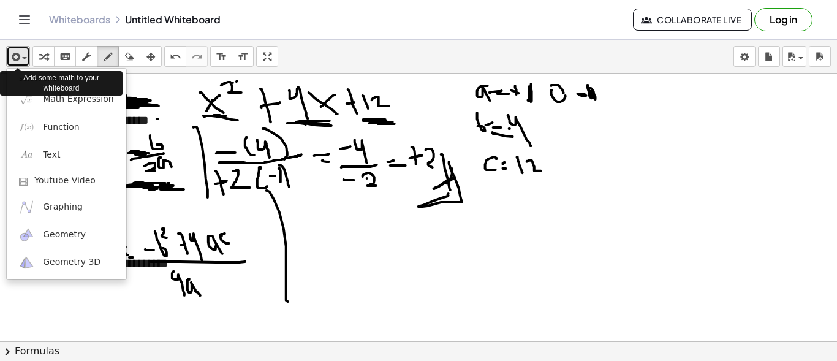
click at [16, 61] on icon "button" at bounding box center [14, 57] width 11 height 15
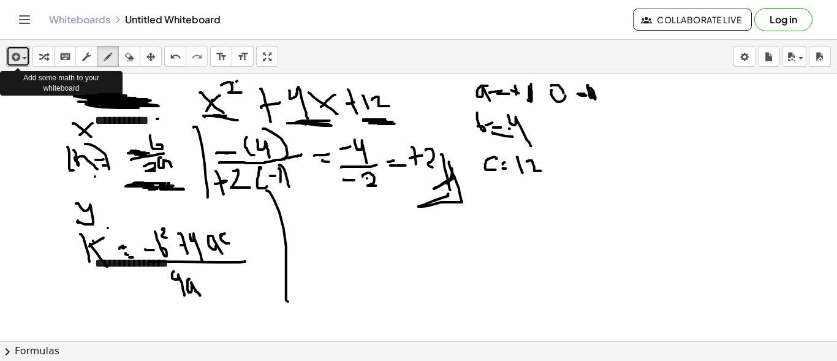
click at [16, 61] on icon "button" at bounding box center [14, 57] width 11 height 15
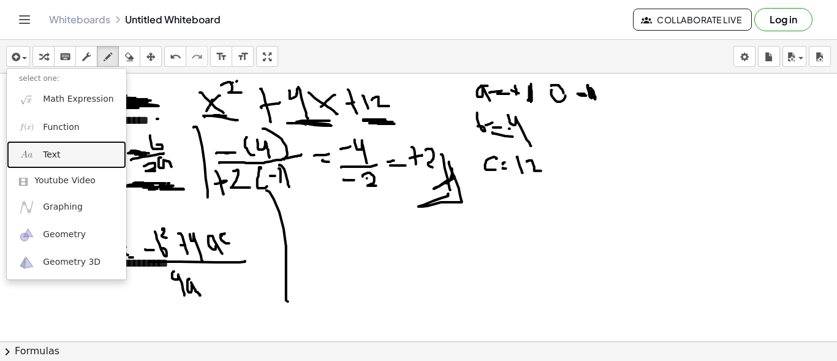
click at [63, 148] on link "Text" at bounding box center [67, 155] width 120 height 28
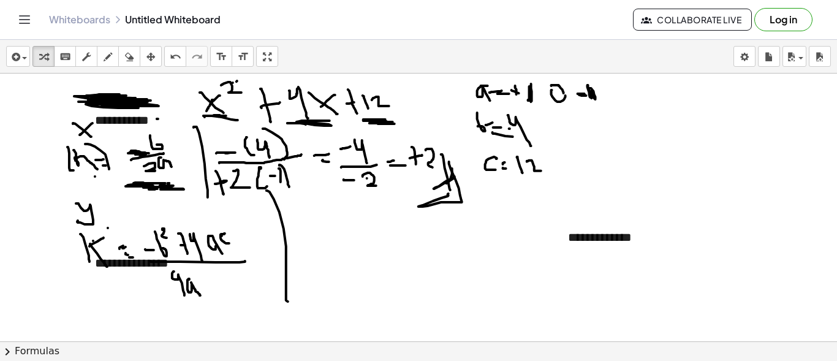
click at [658, 187] on div at bounding box center [420, 170] width 841 height 807
click at [633, 233] on div "**********" at bounding box center [648, 237] width 184 height 42
drag, startPoint x: 688, startPoint y: 240, endPoint x: 702, endPoint y: 232, distance: 17.0
click at [702, 232] on div "**********" at bounding box center [648, 237] width 184 height 42
drag, startPoint x: 703, startPoint y: 281, endPoint x: 689, endPoint y: 252, distance: 32.6
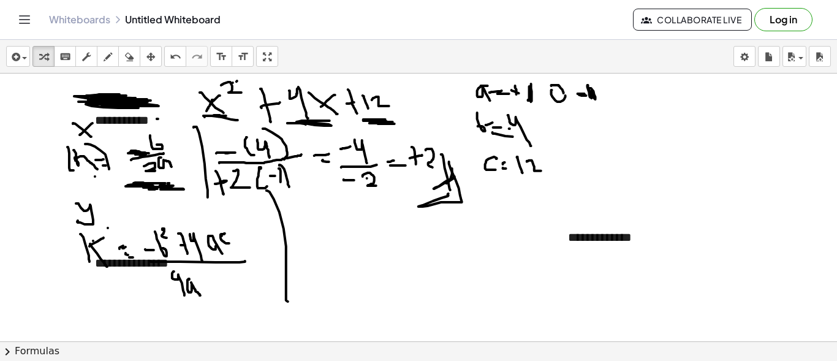
click at [705, 281] on div at bounding box center [420, 170] width 841 height 807
click at [685, 245] on div "**********" at bounding box center [648, 237] width 184 height 42
drag, startPoint x: 669, startPoint y: 237, endPoint x: 733, endPoint y: 234, distance: 63.8
click at [732, 234] on div "**********" at bounding box center [648, 237] width 184 height 42
drag, startPoint x: 734, startPoint y: 246, endPoint x: 756, endPoint y: 246, distance: 21.5
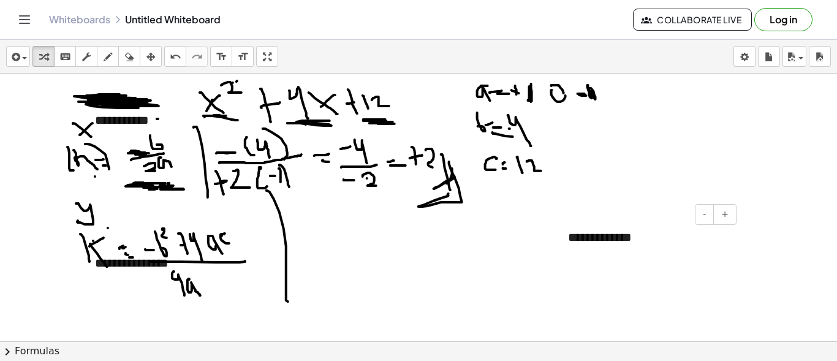
click at [756, 246] on div "**********" at bounding box center [420, 170] width 841 height 807
click at [760, 246] on div at bounding box center [420, 170] width 841 height 807
click at [659, 241] on div "**********" at bounding box center [648, 237] width 184 height 42
click at [639, 232] on div "**********" at bounding box center [648, 245] width 184 height 59
click at [628, 231] on div "**********" at bounding box center [648, 245] width 184 height 59
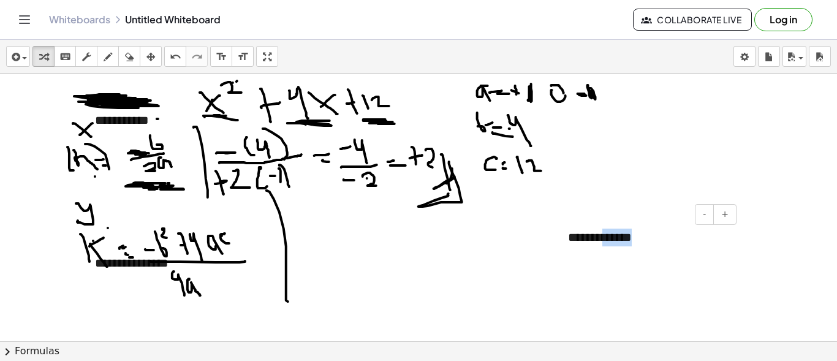
click at [628, 231] on div "**********" at bounding box center [648, 245] width 184 height 59
click at [630, 230] on div "**********" at bounding box center [648, 245] width 184 height 59
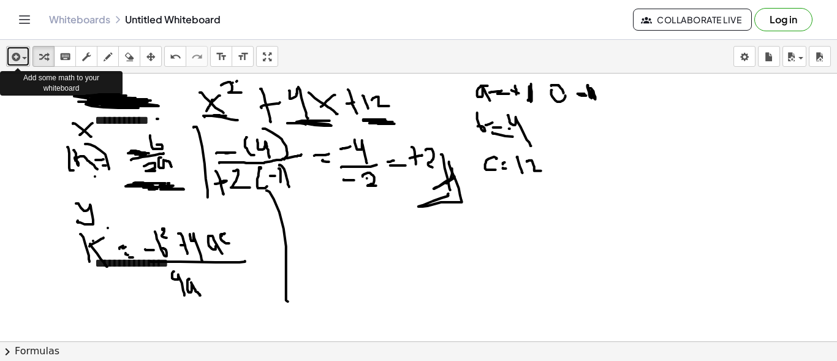
click at [17, 53] on div "button" at bounding box center [18, 56] width 18 height 15
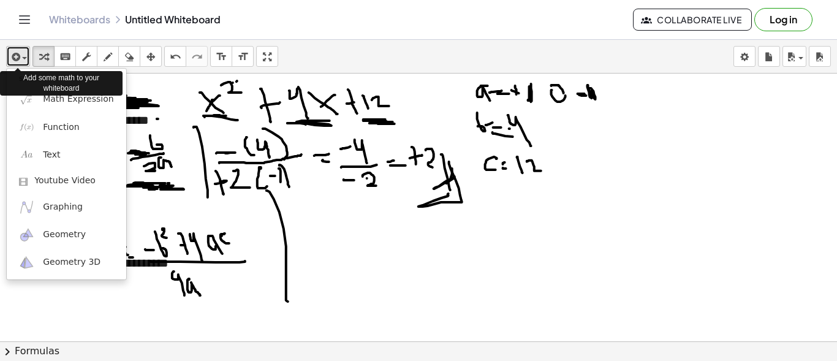
click at [17, 53] on icon "button" at bounding box center [14, 57] width 11 height 15
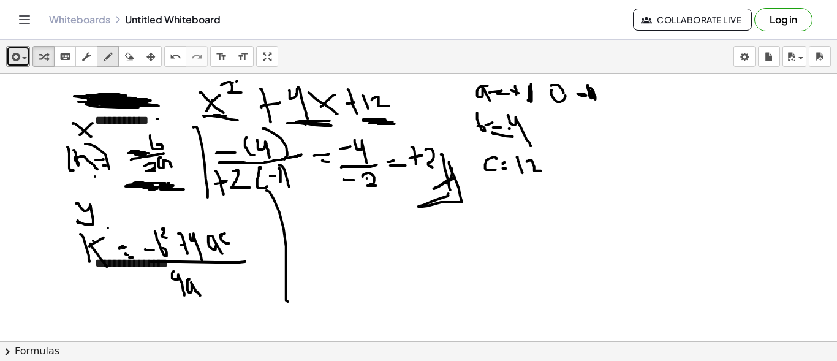
click at [104, 53] on icon "button" at bounding box center [108, 57] width 9 height 15
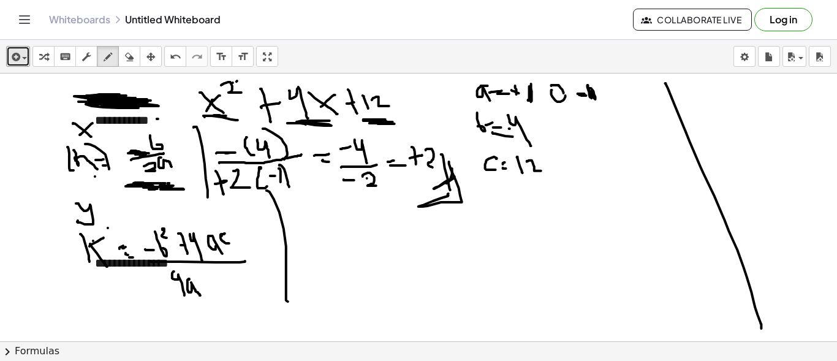
drag, startPoint x: 666, startPoint y: 83, endPoint x: 762, endPoint y: 328, distance: 263.4
click at [762, 328] on div at bounding box center [420, 170] width 841 height 807
click at [137, 53] on div "button" at bounding box center [129, 56] width 16 height 15
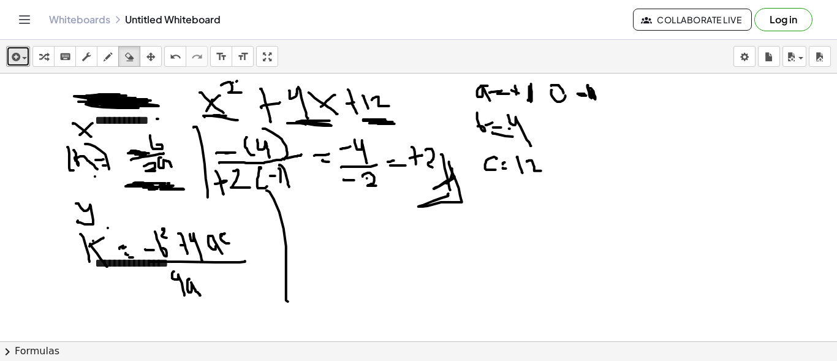
drag, startPoint x: 663, startPoint y: 185, endPoint x: 53, endPoint y: 88, distance: 616.9
click at [739, 284] on div at bounding box center [420, 170] width 841 height 807
click at [102, 62] on div "button" at bounding box center [108, 56] width 16 height 15
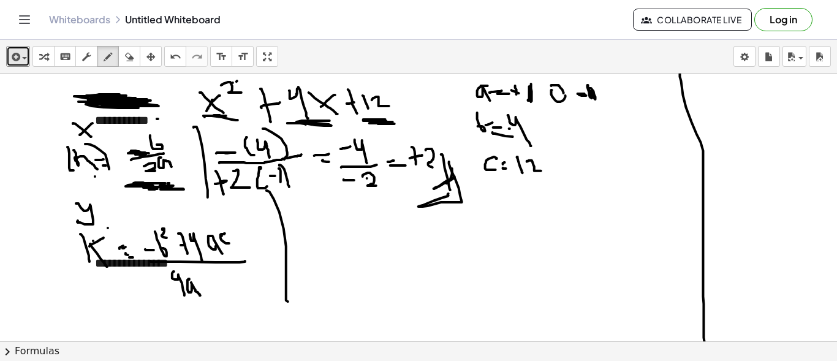
drag, startPoint x: 680, startPoint y: 73, endPoint x: 709, endPoint y: 367, distance: 295.6
click at [709, 361] on html "**********" at bounding box center [418, 180] width 837 height 361
drag, startPoint x: 733, startPoint y: 97, endPoint x: 734, endPoint y: 113, distance: 16.0
click at [734, 113] on div at bounding box center [420, 170] width 841 height 807
drag, startPoint x: 731, startPoint y: 107, endPoint x: 740, endPoint y: 106, distance: 9.2
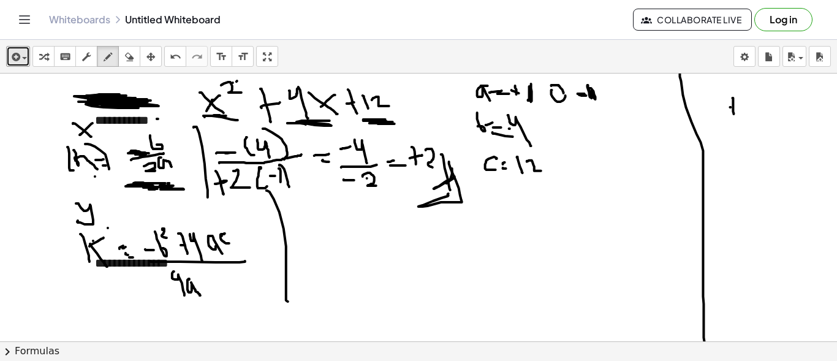
click at [740, 106] on div at bounding box center [420, 170] width 841 height 807
drag, startPoint x: 755, startPoint y: 99, endPoint x: 758, endPoint y: 116, distance: 16.7
click at [758, 116] on div at bounding box center [420, 170] width 841 height 807
drag, startPoint x: 753, startPoint y: 109, endPoint x: 764, endPoint y: 107, distance: 10.7
click at [759, 109] on div at bounding box center [420, 170] width 841 height 807
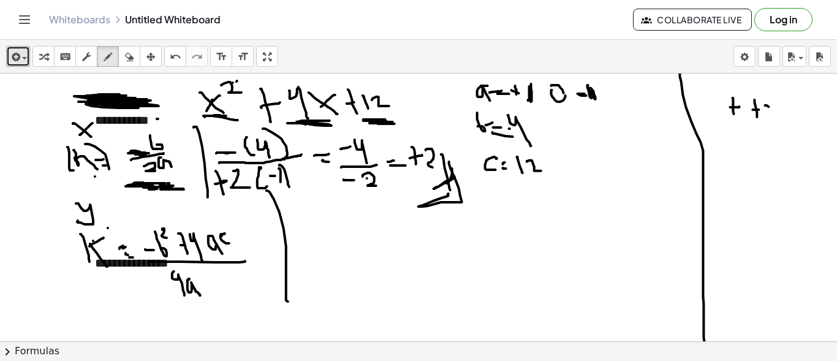
click at [770, 106] on div at bounding box center [420, 170] width 841 height 807
drag, startPoint x: 765, startPoint y: 110, endPoint x: 782, endPoint y: 110, distance: 16.5
click at [778, 110] on div at bounding box center [420, 170] width 841 height 807
drag, startPoint x: 794, startPoint y: 96, endPoint x: 799, endPoint y: 111, distance: 16.1
click at [799, 111] on div at bounding box center [420, 170] width 841 height 807
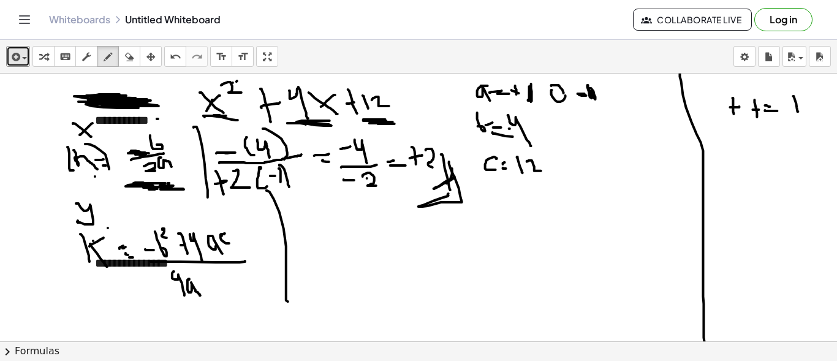
drag, startPoint x: 794, startPoint y: 108, endPoint x: 803, endPoint y: 107, distance: 10.0
click at [803, 107] on div at bounding box center [420, 170] width 841 height 807
drag, startPoint x: 730, startPoint y: 134, endPoint x: 743, endPoint y: 136, distance: 13.6
click at [742, 136] on div at bounding box center [420, 170] width 841 height 807
drag, startPoint x: 747, startPoint y: 135, endPoint x: 768, endPoint y: 131, distance: 21.3
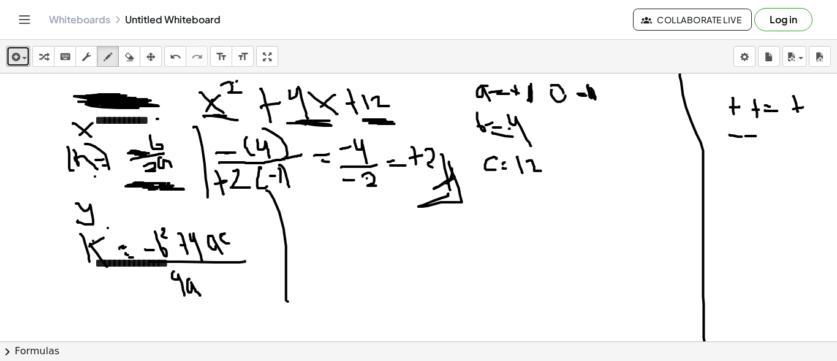
click at [764, 134] on div at bounding box center [420, 170] width 841 height 807
drag, startPoint x: 769, startPoint y: 131, endPoint x: 775, endPoint y: 133, distance: 7.2
click at [776, 131] on div at bounding box center [420, 170] width 841 height 807
drag, startPoint x: 774, startPoint y: 139, endPoint x: 786, endPoint y: 137, distance: 11.7
click at [785, 138] on div at bounding box center [420, 170] width 841 height 807
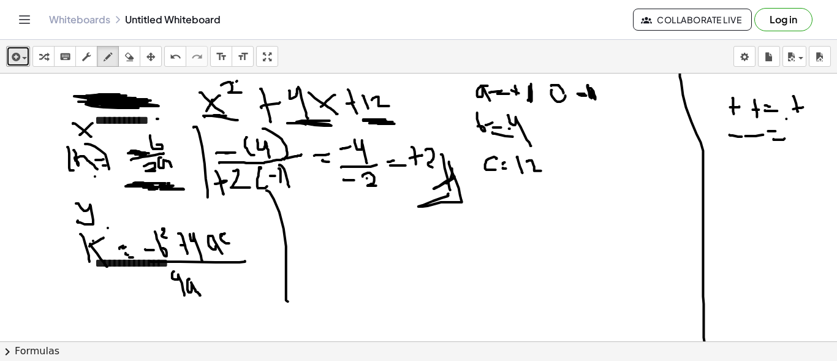
drag, startPoint x: 787, startPoint y: 118, endPoint x: 791, endPoint y: 136, distance: 18.3
click at [791, 136] on div at bounding box center [420, 170] width 841 height 807
drag, startPoint x: 784, startPoint y: 132, endPoint x: 792, endPoint y: 132, distance: 7.4
click at [792, 132] on div at bounding box center [420, 170] width 841 height 807
click at [126, 51] on div "button" at bounding box center [129, 56] width 16 height 15
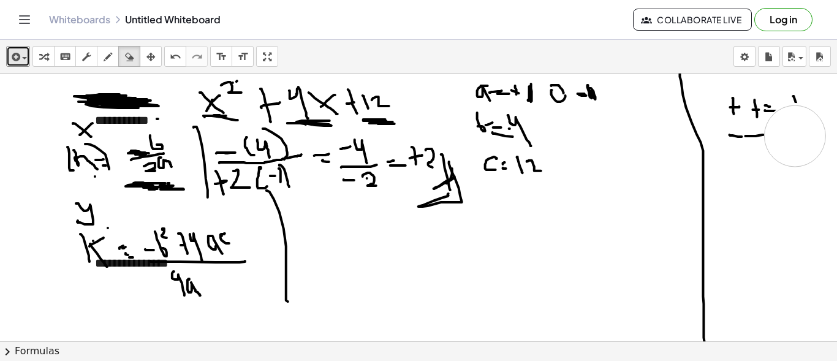
click at [796, 136] on div at bounding box center [420, 170] width 841 height 807
click at [108, 59] on icon "button" at bounding box center [108, 57] width 9 height 15
drag, startPoint x: 767, startPoint y: 127, endPoint x: 792, endPoint y: 131, distance: 25.4
click at [792, 131] on div at bounding box center [420, 170] width 841 height 807
drag, startPoint x: 784, startPoint y: 141, endPoint x: 808, endPoint y: 140, distance: 23.9
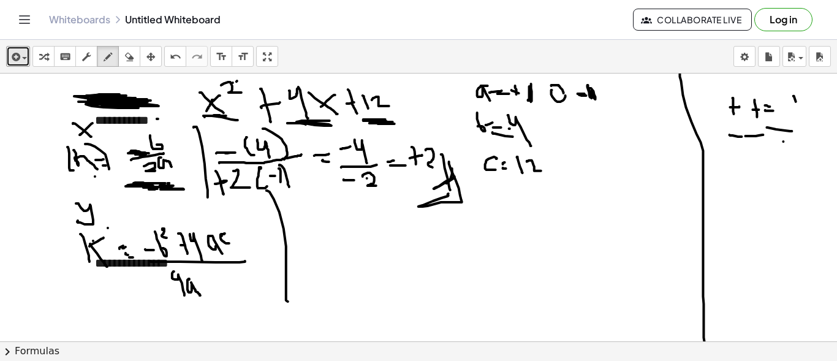
click at [808, 141] on div at bounding box center [420, 170] width 841 height 807
drag, startPoint x: 812, startPoint y: 118, endPoint x: 815, endPoint y: 135, distance: 18.0
click at [815, 137] on div at bounding box center [420, 170] width 841 height 807
drag, startPoint x: 812, startPoint y: 129, endPoint x: 821, endPoint y: 129, distance: 9.2
click at [821, 129] on div at bounding box center [420, 170] width 841 height 807
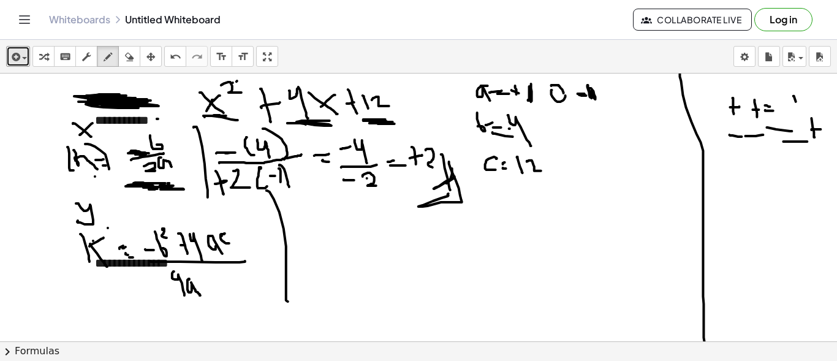
drag, startPoint x: 795, startPoint y: 89, endPoint x: 803, endPoint y: 107, distance: 19.7
click at [803, 107] on div at bounding box center [420, 170] width 841 height 807
drag, startPoint x: 793, startPoint y: 99, endPoint x: 811, endPoint y: 99, distance: 17.8
click at [811, 99] on div at bounding box center [420, 170] width 841 height 807
drag, startPoint x: 724, startPoint y: 178, endPoint x: 745, endPoint y: 181, distance: 21.1
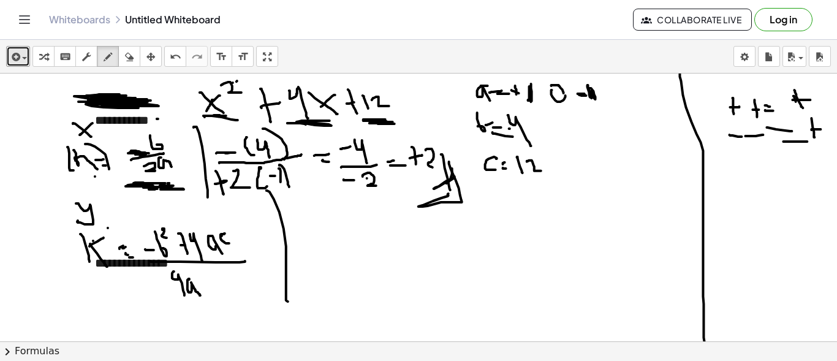
click at [744, 181] on div at bounding box center [420, 170] width 841 height 807
drag, startPoint x: 757, startPoint y: 160, endPoint x: 760, endPoint y: 187, distance: 27.1
click at [760, 187] on div at bounding box center [420, 170] width 841 height 807
drag, startPoint x: 754, startPoint y: 176, endPoint x: 765, endPoint y: 175, distance: 10.5
click at [763, 176] on div at bounding box center [420, 170] width 841 height 807
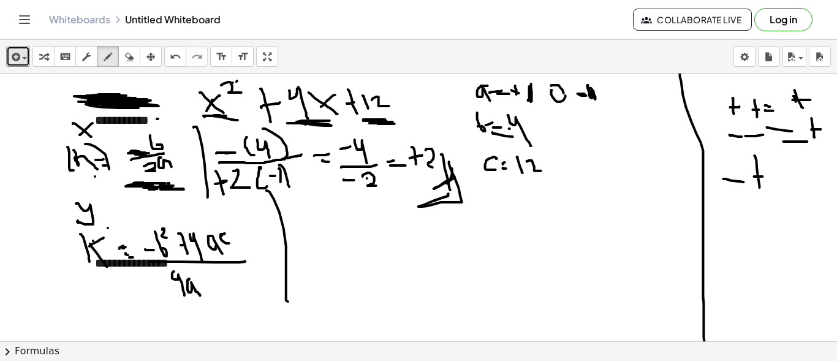
click at [776, 171] on div at bounding box center [420, 170] width 841 height 807
drag, startPoint x: 780, startPoint y: 183, endPoint x: 787, endPoint y: 183, distance: 7.4
click at [782, 183] on div at bounding box center [420, 170] width 841 height 807
drag, startPoint x: 799, startPoint y: 176, endPoint x: 808, endPoint y: 175, distance: 9.3
click at [808, 174] on div at bounding box center [420, 170] width 841 height 807
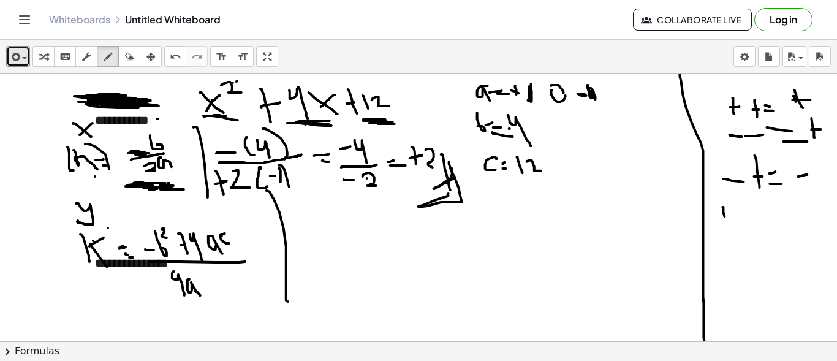
drag, startPoint x: 724, startPoint y: 207, endPoint x: 726, endPoint y: 226, distance: 19.2
click at [726, 226] on div at bounding box center [420, 170] width 841 height 807
drag, startPoint x: 723, startPoint y: 216, endPoint x: 740, endPoint y: 216, distance: 17.8
click at [732, 215] on div at bounding box center [420, 170] width 841 height 807
click at [748, 214] on div at bounding box center [420, 170] width 841 height 807
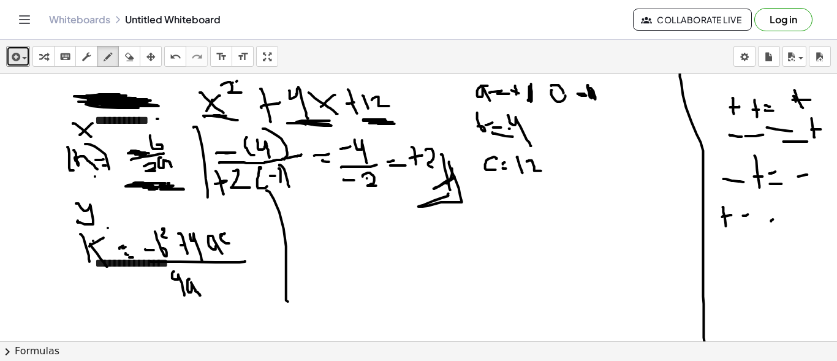
drag, startPoint x: 772, startPoint y: 221, endPoint x: 778, endPoint y: 219, distance: 6.4
click at [778, 218] on div at bounding box center [420, 170] width 841 height 807
click at [788, 224] on div at bounding box center [420, 170] width 841 height 807
click at [803, 218] on div at bounding box center [420, 170] width 841 height 807
click at [129, 55] on icon "button" at bounding box center [129, 57] width 9 height 15
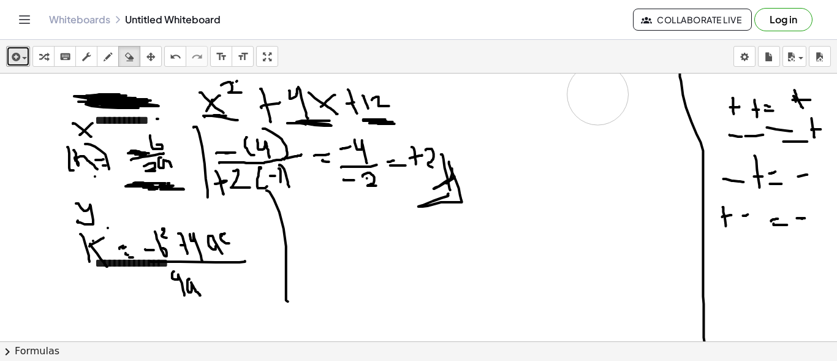
click at [587, 97] on div at bounding box center [420, 170] width 841 height 807
click at [464, 170] on div at bounding box center [420, 170] width 841 height 807
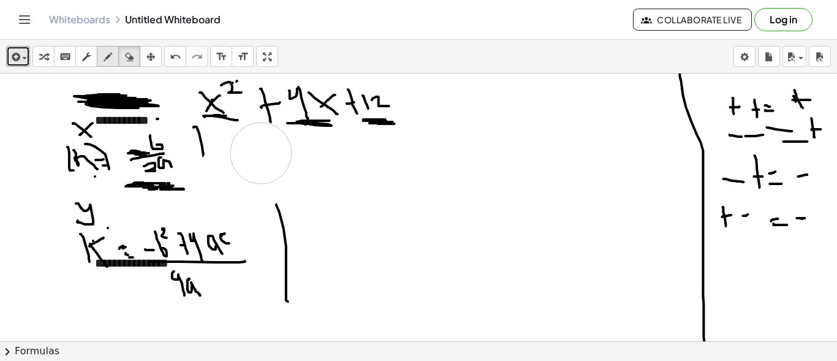
click at [262, 151] on div at bounding box center [420, 170] width 841 height 807
click at [101, 58] on div "button" at bounding box center [108, 56] width 16 height 15
click at [210, 200] on div at bounding box center [420, 170] width 841 height 807
click at [126, 52] on icon "button" at bounding box center [129, 57] width 9 height 15
click at [146, 201] on div at bounding box center [420, 170] width 841 height 807
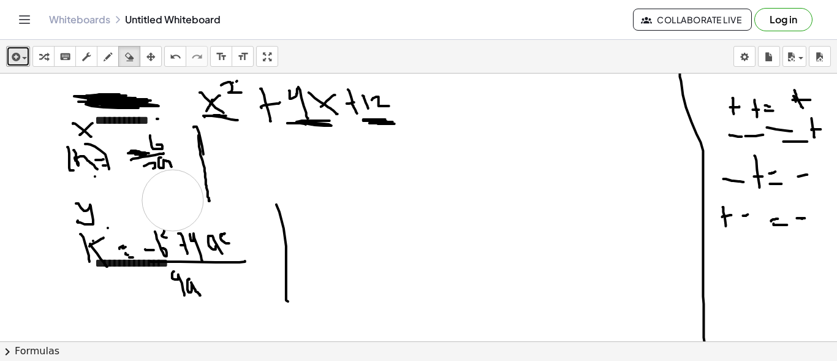
click at [173, 199] on div at bounding box center [420, 170] width 841 height 807
click at [161, 174] on div at bounding box center [420, 170] width 841 height 807
click at [148, 161] on div at bounding box center [420, 170] width 841 height 807
click at [107, 59] on icon "button" at bounding box center [108, 57] width 9 height 15
click at [143, 158] on div at bounding box center [420, 170] width 841 height 807
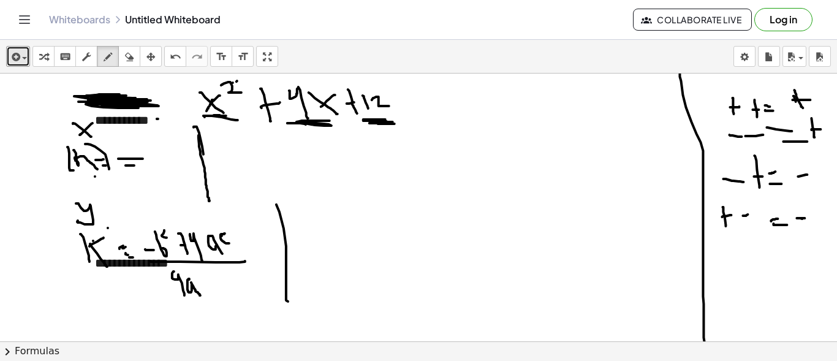
click at [142, 165] on div at bounding box center [420, 170] width 841 height 807
click at [126, 66] on div "insert select one: Math Expression Function Text Youtube Video Graphing Geometr…" at bounding box center [418, 57] width 837 height 34
click at [127, 58] on icon "button" at bounding box center [129, 57] width 9 height 15
click at [137, 163] on div at bounding box center [420, 170] width 841 height 807
click at [111, 63] on icon "button" at bounding box center [108, 57] width 9 height 15
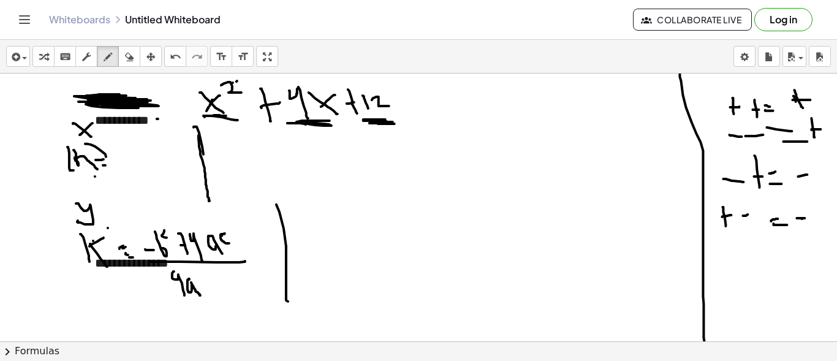
click at [124, 158] on div at bounding box center [420, 170] width 841 height 807
click at [124, 166] on div at bounding box center [420, 170] width 841 height 807
click at [143, 148] on div at bounding box center [420, 170] width 841 height 807
click at [154, 143] on div at bounding box center [420, 170] width 841 height 807
drag, startPoint x: 143, startPoint y: 157, endPoint x: 168, endPoint y: 154, distance: 25.2
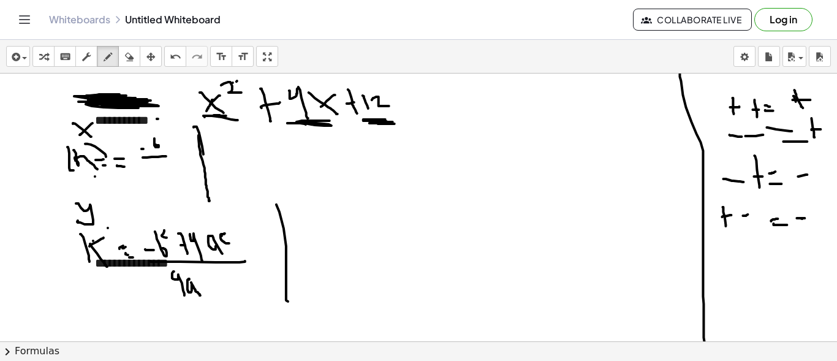
click at [167, 154] on div at bounding box center [420, 170] width 841 height 807
drag, startPoint x: 148, startPoint y: 165, endPoint x: 168, endPoint y: 177, distance: 23.1
click at [167, 177] on div at bounding box center [420, 170] width 841 height 807
drag, startPoint x: 169, startPoint y: 159, endPoint x: 183, endPoint y: 181, distance: 25.7
click at [183, 181] on div at bounding box center [420, 170] width 841 height 807
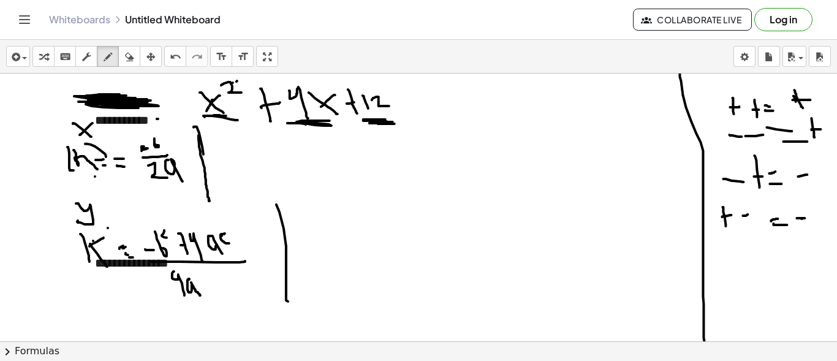
click at [142, 150] on div at bounding box center [420, 170] width 841 height 807
click at [211, 59] on div "**********" at bounding box center [418, 200] width 837 height 321
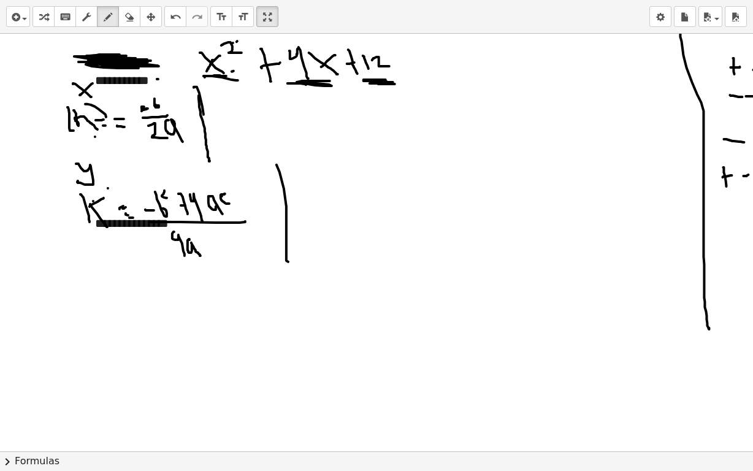
click at [229, 71] on div at bounding box center [420, 144] width 841 height 835
click at [218, 77] on div at bounding box center [420, 144] width 841 height 835
click at [213, 77] on div at bounding box center [420, 144] width 841 height 835
drag, startPoint x: 488, startPoint y: 54, endPoint x: 507, endPoint y: 64, distance: 21.7
click at [492, 75] on div at bounding box center [420, 144] width 841 height 835
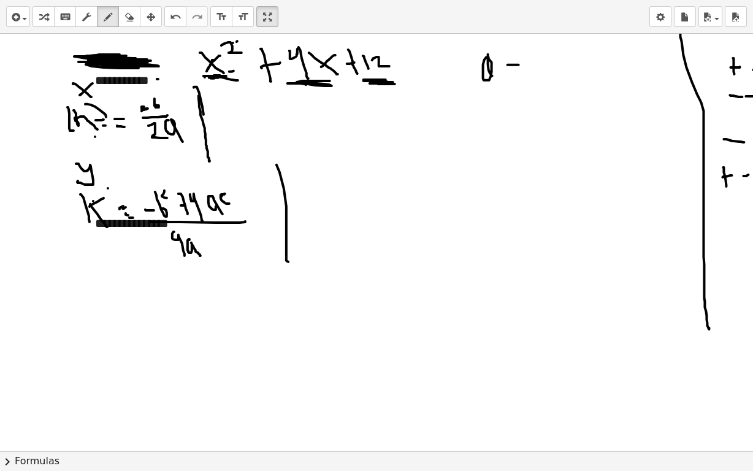
click at [522, 64] on div at bounding box center [420, 144] width 841 height 835
click at [229, 88] on div at bounding box center [420, 144] width 841 height 835
click at [329, 97] on div at bounding box center [420, 144] width 841 height 835
click at [369, 97] on div at bounding box center [420, 144] width 841 height 835
drag, startPoint x: 510, startPoint y: 77, endPoint x: 529, endPoint y: 76, distance: 19.0
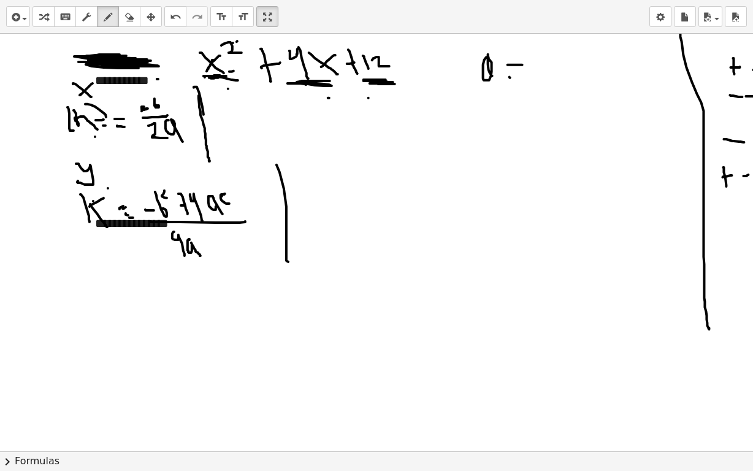
click at [528, 77] on div at bounding box center [420, 144] width 841 height 835
drag, startPoint x: 553, startPoint y: 52, endPoint x: 526, endPoint y: 94, distance: 49.6
click at [546, 48] on div at bounding box center [420, 144] width 841 height 835
drag, startPoint x: 488, startPoint y: 88, endPoint x: 490, endPoint y: 108, distance: 20.3
click at [491, 109] on div at bounding box center [420, 144] width 841 height 835
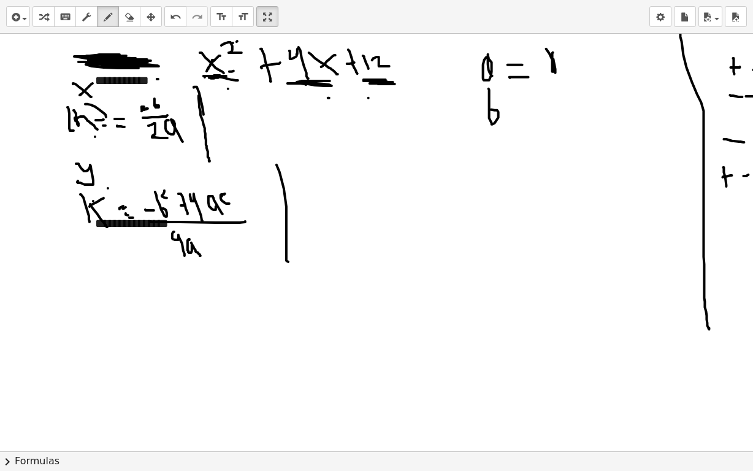
click at [523, 108] on div at bounding box center [420, 144] width 841 height 835
drag, startPoint x: 512, startPoint y: 119, endPoint x: 511, endPoint y: 110, distance: 8.6
click at [525, 117] on div at bounding box center [420, 144] width 841 height 835
drag, startPoint x: 536, startPoint y: 97, endPoint x: 560, endPoint y: 121, distance: 34.2
click at [560, 120] on div at bounding box center [420, 144] width 841 height 835
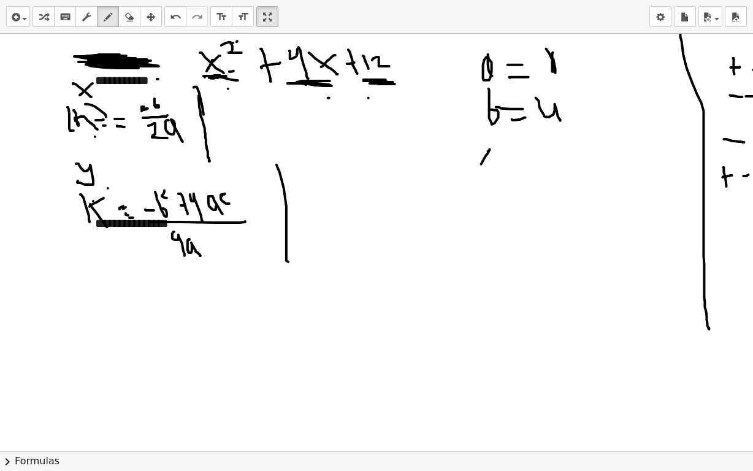
drag, startPoint x: 489, startPoint y: 150, endPoint x: 512, endPoint y: 159, distance: 24.2
click at [495, 167] on div at bounding box center [420, 144] width 841 height 835
drag, startPoint x: 512, startPoint y: 159, endPoint x: 533, endPoint y: 154, distance: 22.0
click at [533, 154] on div at bounding box center [420, 144] width 841 height 835
drag, startPoint x: 533, startPoint y: 154, endPoint x: 526, endPoint y: 170, distance: 17.3
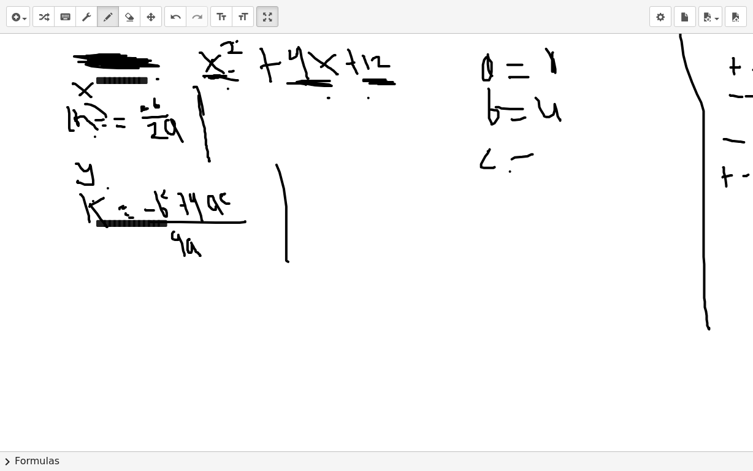
click at [526, 170] on div at bounding box center [420, 144] width 841 height 835
drag, startPoint x: 544, startPoint y: 149, endPoint x: 550, endPoint y: 165, distance: 17.1
click at [550, 165] on div at bounding box center [420, 144] width 841 height 835
drag, startPoint x: 562, startPoint y: 154, endPoint x: 577, endPoint y: 164, distance: 17.9
click at [578, 167] on div at bounding box center [420, 144] width 841 height 835
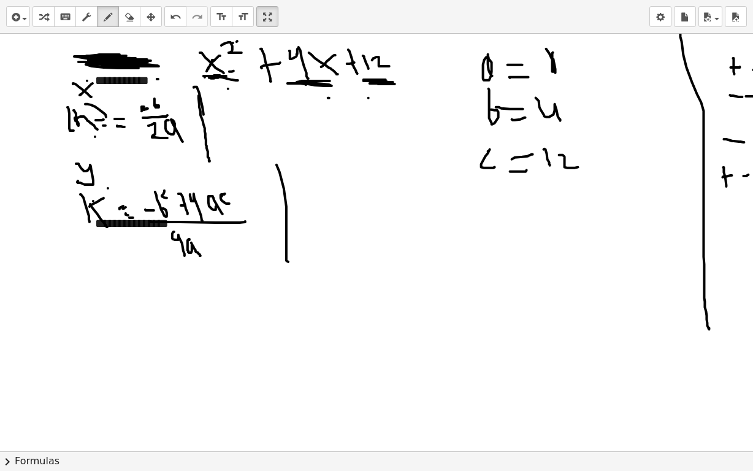
click at [88, 80] on div at bounding box center [420, 144] width 841 height 835
drag, startPoint x: 83, startPoint y: 183, endPoint x: 83, endPoint y: 132, distance: 50.3
click at [83, 180] on div at bounding box center [420, 144] width 841 height 835
drag, startPoint x: 85, startPoint y: 87, endPoint x: 95, endPoint y: 143, distance: 56.6
click at [89, 85] on div at bounding box center [420, 144] width 841 height 835
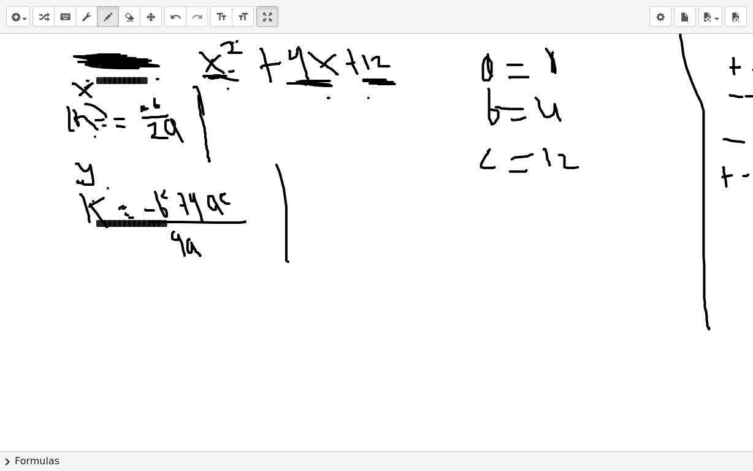
click at [56, 177] on div at bounding box center [420, 144] width 841 height 835
click at [133, 12] on icon "button" at bounding box center [129, 17] width 9 height 15
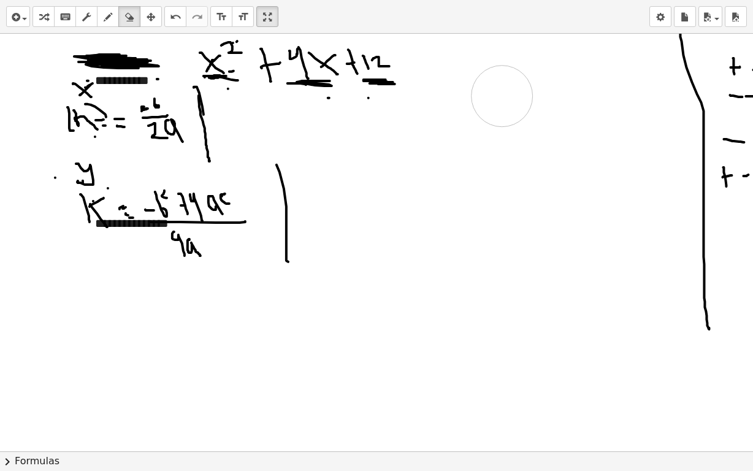
drag, startPoint x: 515, startPoint y: 156, endPoint x: 259, endPoint y: 119, distance: 258.9
click at [554, 78] on div at bounding box center [420, 144] width 841 height 835
click at [102, 17] on div "button" at bounding box center [108, 16] width 16 height 15
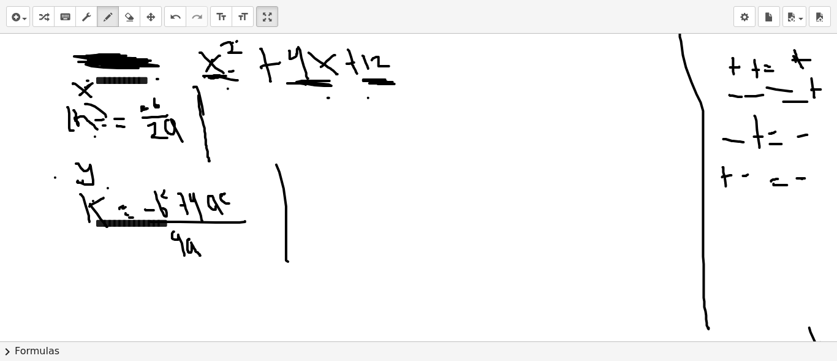
drag, startPoint x: 266, startPoint y: 16, endPoint x: 334, endPoint y: 12, distance: 68.1
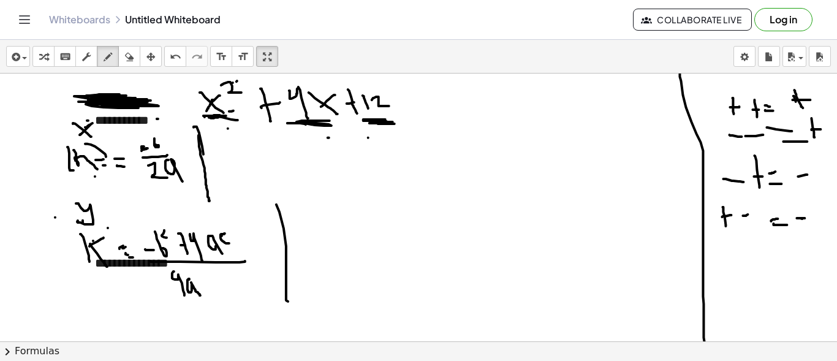
click at [334, 12] on div "**********" at bounding box center [418, 180] width 837 height 361
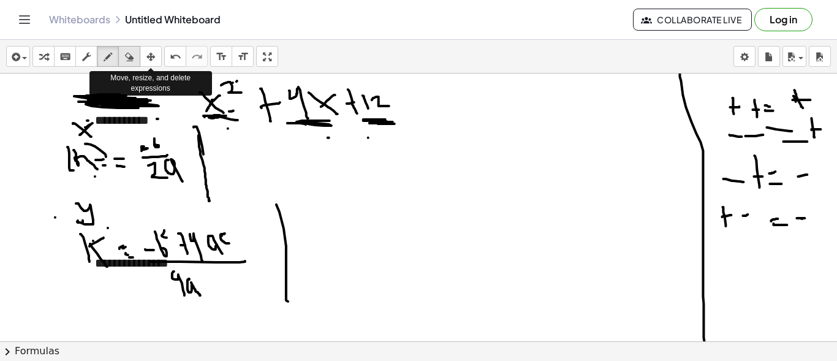
click at [133, 61] on icon "button" at bounding box center [129, 57] width 9 height 15
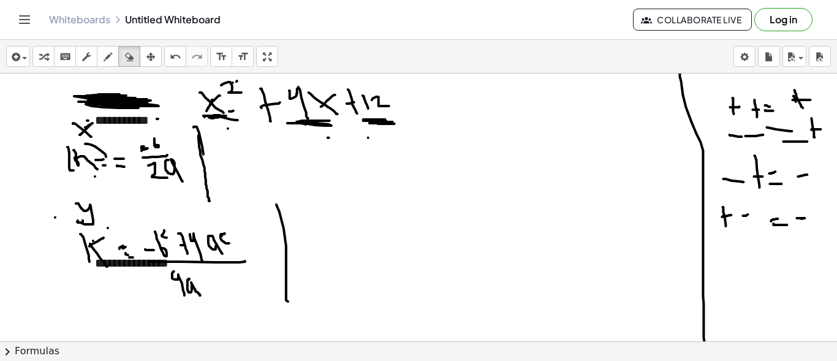
click at [229, 120] on div at bounding box center [420, 170] width 841 height 807
click at [115, 59] on div "button" at bounding box center [108, 56] width 16 height 15
drag, startPoint x: 197, startPoint y: 90, endPoint x: 231, endPoint y: 116, distance: 43.3
click at [231, 116] on div at bounding box center [420, 170] width 841 height 807
drag, startPoint x: 223, startPoint y: 89, endPoint x: 210, endPoint y: 108, distance: 23.8
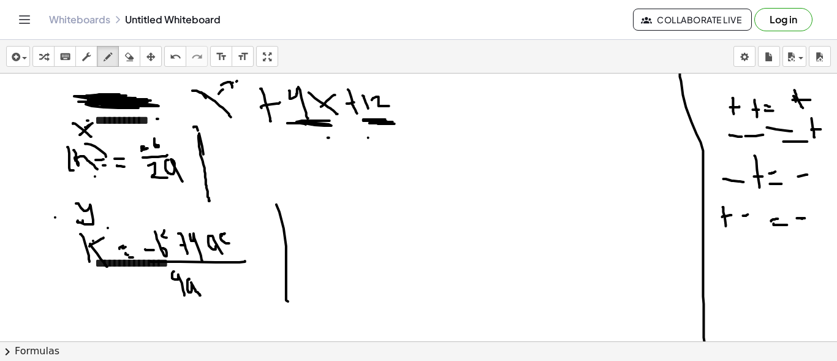
click at [210, 108] on div at bounding box center [420, 170] width 841 height 807
drag, startPoint x: 221, startPoint y: 81, endPoint x: 246, endPoint y: 90, distance: 26.8
click at [246, 90] on div at bounding box center [420, 170] width 841 height 807
drag, startPoint x: 101, startPoint y: 99, endPoint x: 96, endPoint y: 92, distance: 8.3
click at [96, 93] on div at bounding box center [420, 170] width 841 height 807
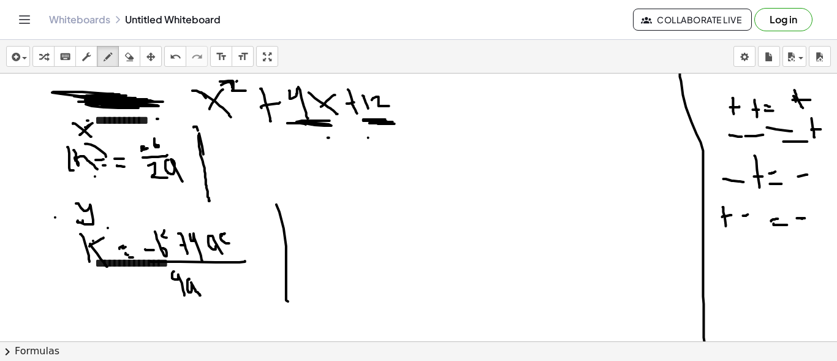
drag, startPoint x: 123, startPoint y: 99, endPoint x: 103, endPoint y: 95, distance: 20.1
click at [103, 96] on div at bounding box center [420, 170] width 841 height 807
drag, startPoint x: 129, startPoint y: 90, endPoint x: 76, endPoint y: 96, distance: 53.6
click at [72, 96] on div at bounding box center [420, 170] width 841 height 807
drag, startPoint x: 129, startPoint y: 78, endPoint x: 135, endPoint y: 82, distance: 7.1
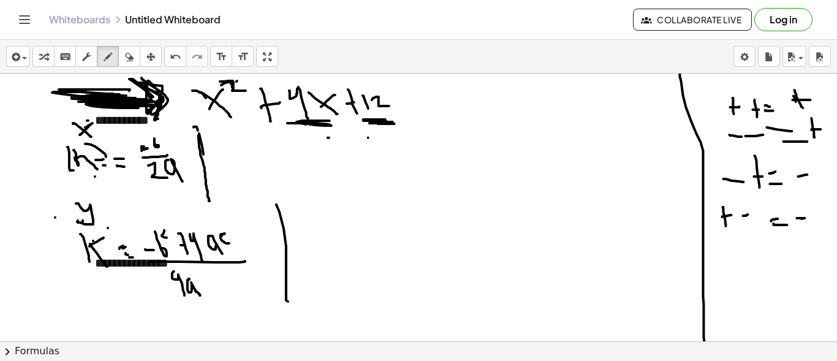
click at [135, 82] on div at bounding box center [420, 170] width 841 height 807
drag, startPoint x: 214, startPoint y: 97, endPoint x: 207, endPoint y: 112, distance: 15.6
click at [207, 112] on div at bounding box center [420, 170] width 841 height 807
drag, startPoint x: 153, startPoint y: 110, endPoint x: 158, endPoint y: 101, distance: 9.9
click at [156, 102] on div at bounding box center [420, 170] width 841 height 807
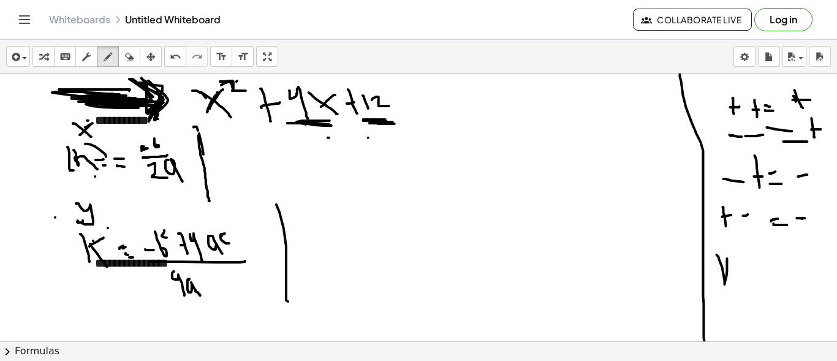
drag, startPoint x: 717, startPoint y: 254, endPoint x: 727, endPoint y: 254, distance: 10.4
click at [727, 256] on div at bounding box center [420, 170] width 841 height 807
drag, startPoint x: 739, startPoint y: 268, endPoint x: 732, endPoint y: 273, distance: 7.8
click at [732, 275] on div at bounding box center [420, 170] width 841 height 807
click at [732, 272] on div at bounding box center [420, 170] width 841 height 807
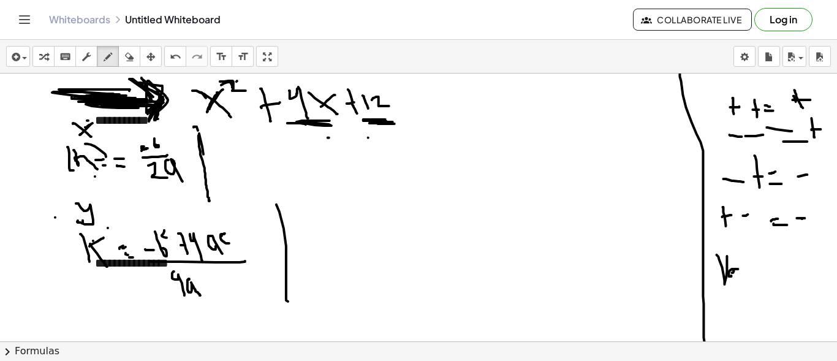
drag, startPoint x: 738, startPoint y: 264, endPoint x: 742, endPoint y: 276, distance: 12.8
click at [742, 281] on div at bounding box center [420, 170] width 841 height 807
drag, startPoint x: 742, startPoint y: 276, endPoint x: 744, endPoint y: 253, distance: 24.0
click at [744, 257] on div at bounding box center [420, 170] width 841 height 807
drag, startPoint x: 744, startPoint y: 253, endPoint x: 747, endPoint y: 273, distance: 21.1
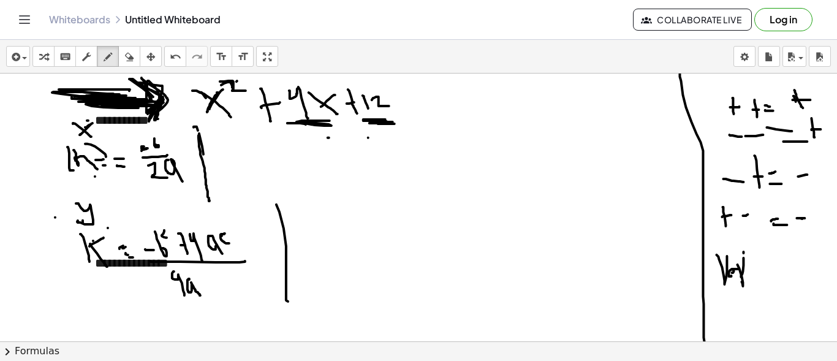
click at [750, 275] on div at bounding box center [420, 170] width 841 height 807
click at [751, 273] on div at bounding box center [420, 170] width 841 height 807
click at [754, 276] on div at bounding box center [420, 170] width 841 height 807
click at [753, 266] on div at bounding box center [420, 170] width 841 height 807
drag, startPoint x: 761, startPoint y: 269, endPoint x: 764, endPoint y: 281, distance: 12.2
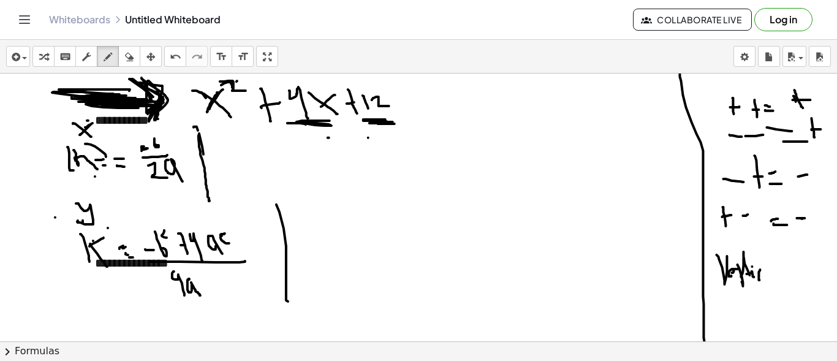
click at [761, 281] on div at bounding box center [420, 170] width 841 height 807
drag, startPoint x: 767, startPoint y: 273, endPoint x: 769, endPoint y: 282, distance: 8.9
click at [769, 282] on div at bounding box center [420, 170] width 841 height 807
click at [767, 272] on div at bounding box center [420, 170] width 841 height 807
drag, startPoint x: 773, startPoint y: 270, endPoint x: 738, endPoint y: 278, distance: 36.0
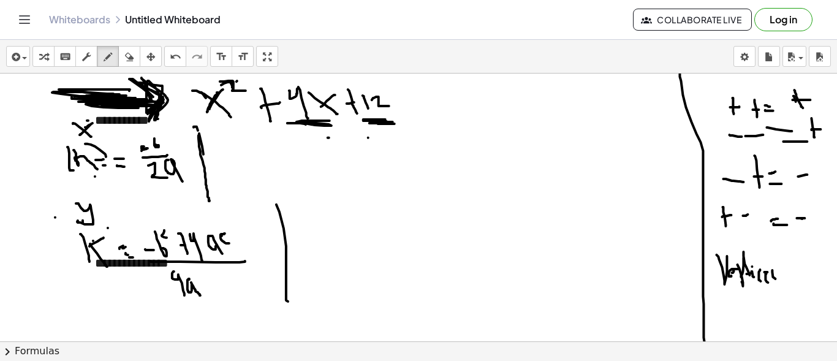
click at [772, 285] on div at bounding box center [420, 170] width 841 height 807
drag, startPoint x: 499, startPoint y: 88, endPoint x: 504, endPoint y: 106, distance: 18.9
click at [504, 106] on div at bounding box center [420, 170] width 841 height 807
click at [522, 95] on div at bounding box center [420, 170] width 841 height 807
drag, startPoint x: 512, startPoint y: 104, endPoint x: 527, endPoint y: 104, distance: 14.7
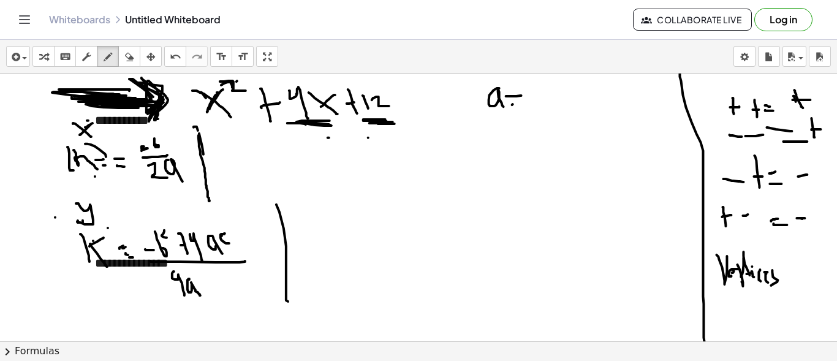
click at [527, 104] on div at bounding box center [420, 170] width 841 height 807
drag, startPoint x: 538, startPoint y: 85, endPoint x: 542, endPoint y: 110, distance: 24.9
click at [542, 110] on div at bounding box center [420, 170] width 841 height 807
drag, startPoint x: 486, startPoint y: 123, endPoint x: 490, endPoint y: 147, distance: 24.3
click at [490, 147] on div at bounding box center [420, 170] width 841 height 807
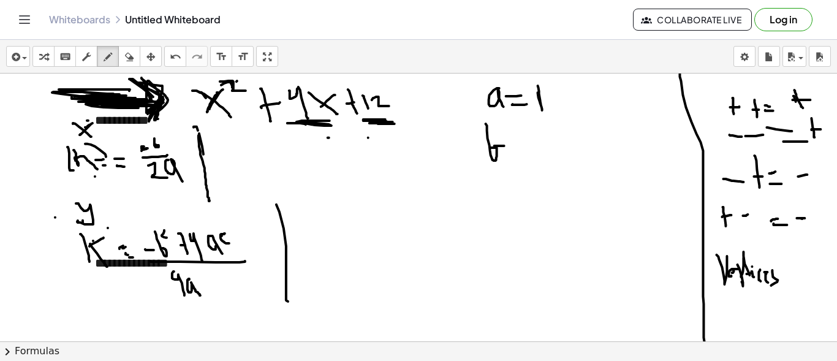
drag, startPoint x: 495, startPoint y: 145, endPoint x: 506, endPoint y: 145, distance: 11.0
click at [505, 145] on div at bounding box center [420, 170] width 841 height 807
drag, startPoint x: 501, startPoint y: 158, endPoint x: 512, endPoint y: 154, distance: 11.6
click at [512, 155] on div at bounding box center [420, 170] width 841 height 807
drag, startPoint x: 523, startPoint y: 129, endPoint x: 539, endPoint y: 156, distance: 30.8
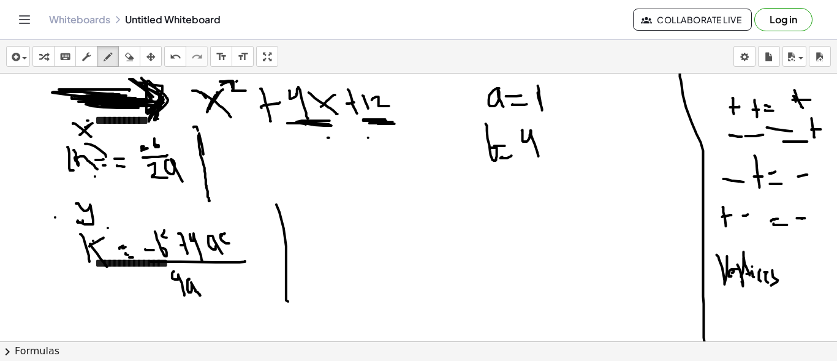
click at [539, 156] on div at bounding box center [420, 170] width 841 height 807
drag, startPoint x: 587, startPoint y: 89, endPoint x: 590, endPoint y: 99, distance: 9.9
click at [590, 99] on div at bounding box center [420, 170] width 841 height 807
click at [599, 95] on div at bounding box center [420, 170] width 841 height 807
drag, startPoint x: 601, startPoint y: 107, endPoint x: 607, endPoint y: 105, distance: 6.6
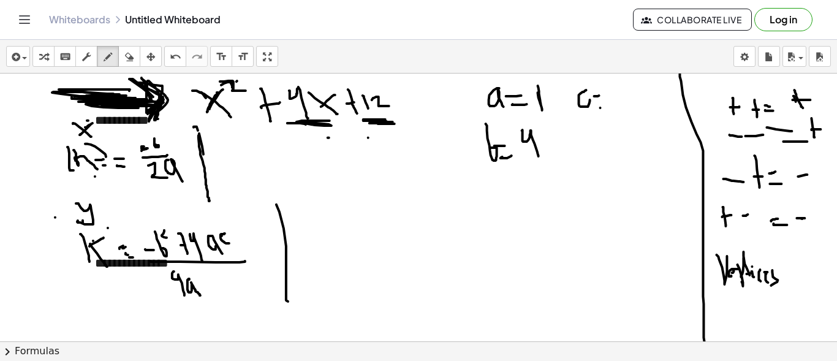
click at [607, 105] on div at bounding box center [420, 170] width 841 height 807
drag, startPoint x: 631, startPoint y: 85, endPoint x: 639, endPoint y: 97, distance: 14.6
click at [636, 100] on div at bounding box center [420, 170] width 841 height 807
drag, startPoint x: 644, startPoint y: 83, endPoint x: 659, endPoint y: 98, distance: 20.8
click at [659, 99] on div at bounding box center [420, 170] width 841 height 807
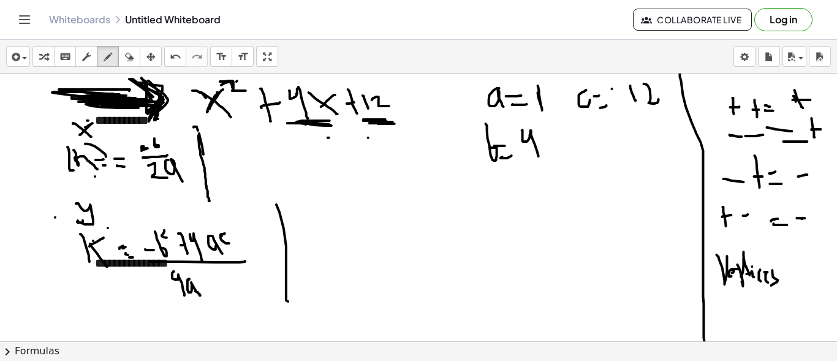
drag, startPoint x: 612, startPoint y: 88, endPoint x: 613, endPoint y: 105, distance: 16.6
click at [613, 105] on div at bounding box center [420, 170] width 841 height 807
drag, startPoint x: 605, startPoint y: 103, endPoint x: 617, endPoint y: 99, distance: 12.2
click at [617, 99] on div at bounding box center [420, 170] width 841 height 807
drag, startPoint x: 74, startPoint y: 119, endPoint x: 110, endPoint y: 145, distance: 44.9
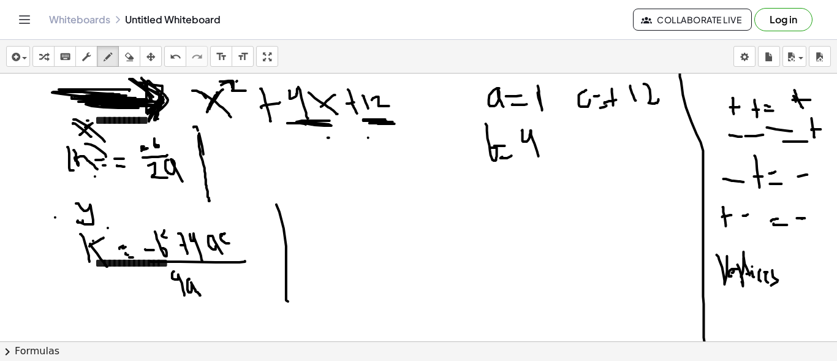
click at [110, 145] on div at bounding box center [420, 170] width 841 height 807
drag, startPoint x: 95, startPoint y: 120, endPoint x: 87, endPoint y: 131, distance: 13.1
click at [87, 131] on div at bounding box center [420, 170] width 841 height 807
drag, startPoint x: 18, startPoint y: 92, endPoint x: 31, endPoint y: 136, distance: 46.0
click at [31, 136] on div at bounding box center [420, 170] width 841 height 807
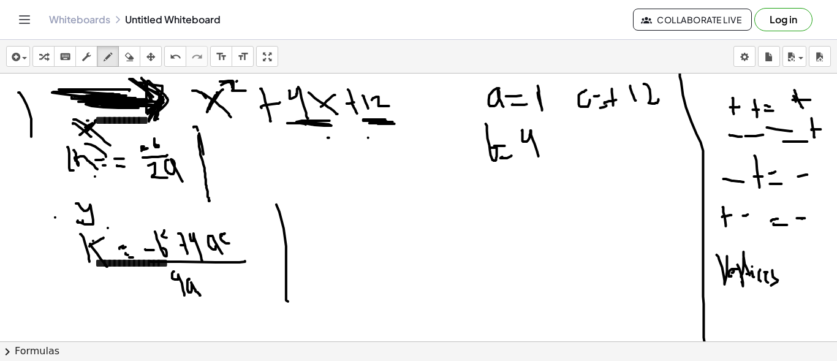
drag, startPoint x: 15, startPoint y: 120, endPoint x: 104, endPoint y: 114, distance: 89.7
click at [105, 114] on div at bounding box center [420, 170] width 841 height 807
drag, startPoint x: 90, startPoint y: 142, endPoint x: 102, endPoint y: 171, distance: 31.3
click at [102, 171] on div at bounding box center [420, 170] width 841 height 807
drag, startPoint x: 83, startPoint y: 121, endPoint x: 89, endPoint y: 124, distance: 6.6
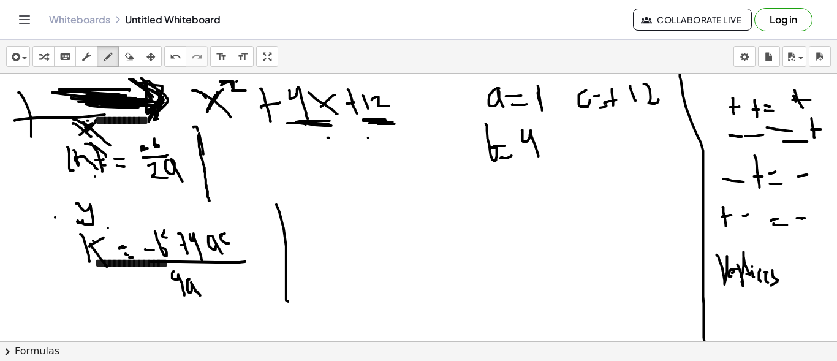
click at [97, 134] on div at bounding box center [420, 170] width 841 height 807
drag, startPoint x: 89, startPoint y: 128, endPoint x: 83, endPoint y: 135, distance: 9.6
click at [83, 135] on div at bounding box center [420, 170] width 841 height 807
drag, startPoint x: 70, startPoint y: 119, endPoint x: 96, endPoint y: 136, distance: 30.9
click at [109, 148] on div at bounding box center [420, 170] width 841 height 807
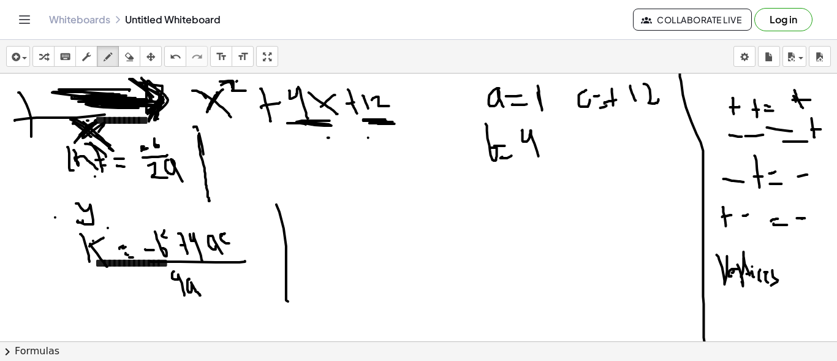
drag, startPoint x: 94, startPoint y: 122, endPoint x: 99, endPoint y: 131, distance: 10.4
click at [97, 132] on div at bounding box center [420, 170] width 841 height 807
click at [137, 169] on div at bounding box center [420, 170] width 841 height 807
click at [137, 168] on div at bounding box center [420, 170] width 841 height 807
click at [137, 167] on div at bounding box center [420, 170] width 841 height 807
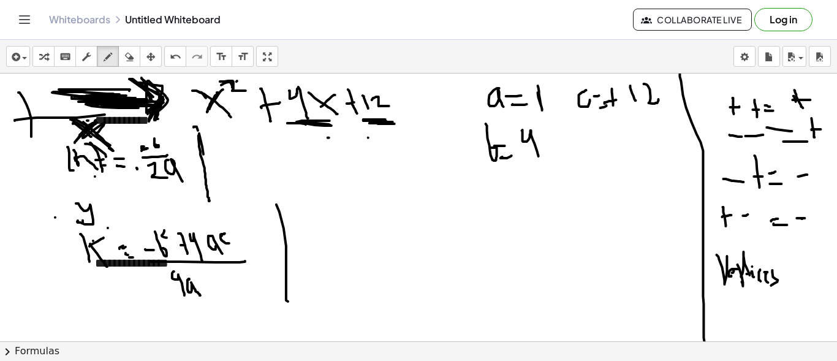
click at [137, 167] on div at bounding box center [420, 170] width 841 height 807
click at [139, 166] on div at bounding box center [420, 170] width 841 height 807
click at [139, 150] on div at bounding box center [420, 170] width 841 height 807
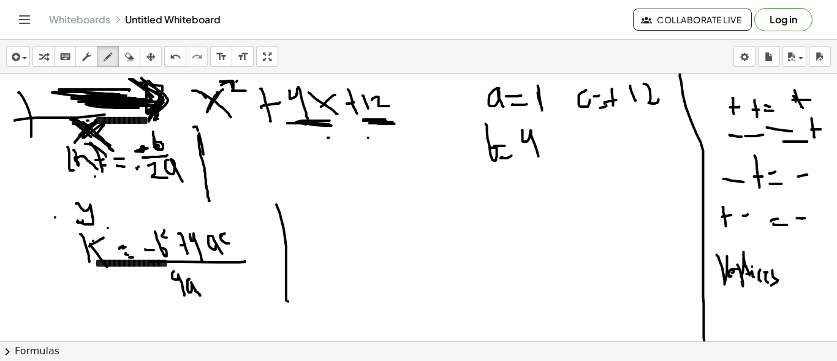
drag, startPoint x: 153, startPoint y: 131, endPoint x: 154, endPoint y: 141, distance: 9.9
click at [154, 141] on div at bounding box center [420, 170] width 841 height 807
drag, startPoint x: 123, startPoint y: 129, endPoint x: 185, endPoint y: 127, distance: 62.5
click at [185, 127] on div at bounding box center [420, 170] width 841 height 807
drag, startPoint x: 113, startPoint y: 127, endPoint x: 186, endPoint y: 127, distance: 72.9
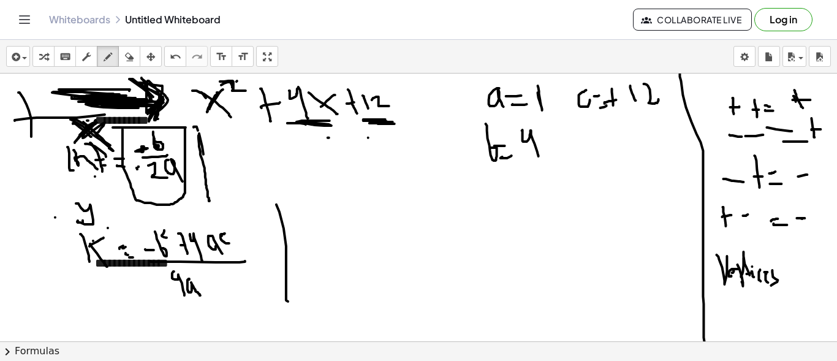
click at [186, 127] on div at bounding box center [420, 170] width 841 height 807
click at [138, 148] on div at bounding box center [420, 170] width 841 height 807
click at [129, 58] on icon "button" at bounding box center [129, 57] width 9 height 15
click at [108, 55] on icon "button" at bounding box center [108, 57] width 9 height 15
click at [105, 53] on icon "button" at bounding box center [108, 57] width 9 height 15
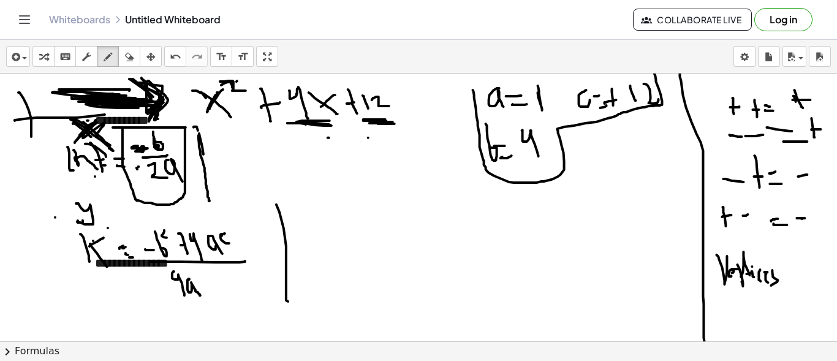
drag, startPoint x: 474, startPoint y: 94, endPoint x: 653, endPoint y: 68, distance: 180.9
click at [653, 68] on div "**********" at bounding box center [418, 200] width 837 height 321
drag, startPoint x: 197, startPoint y: 134, endPoint x: 203, endPoint y: 177, distance: 43.4
click at [205, 180] on div at bounding box center [420, 170] width 841 height 807
click at [141, 155] on div at bounding box center [420, 170] width 841 height 807
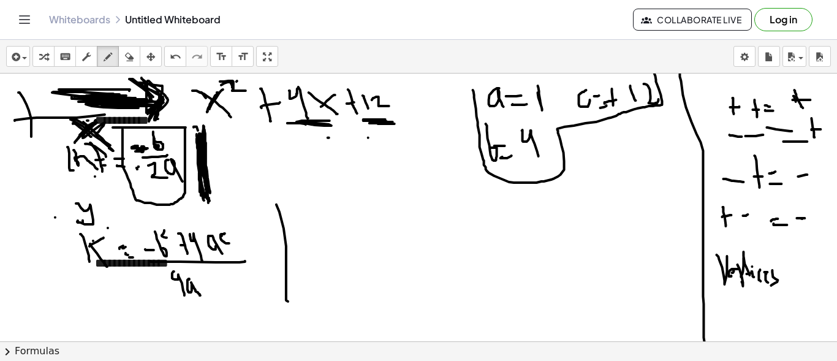
click at [141, 155] on div at bounding box center [420, 170] width 841 height 807
click at [158, 146] on div at bounding box center [420, 170] width 841 height 807
click at [176, 175] on div at bounding box center [420, 170] width 841 height 807
click at [498, 164] on div at bounding box center [420, 170] width 841 height 807
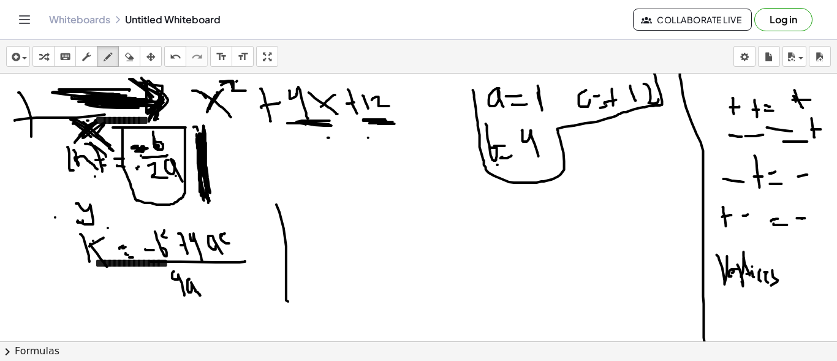
click at [498, 164] on div at bounding box center [420, 170] width 841 height 807
click at [498, 165] on div at bounding box center [420, 170] width 841 height 807
click at [496, 165] on div at bounding box center [420, 170] width 841 height 807
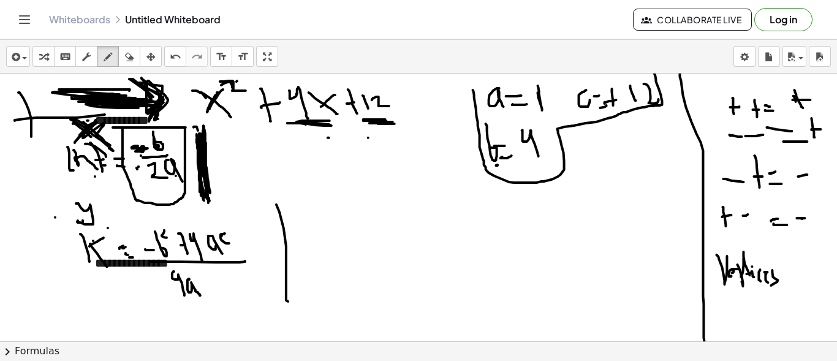
click at [496, 165] on div at bounding box center [420, 170] width 841 height 807
click at [495, 165] on div at bounding box center [420, 170] width 841 height 807
click at [502, 112] on div at bounding box center [420, 170] width 841 height 807
click at [500, 113] on div at bounding box center [420, 170] width 841 height 807
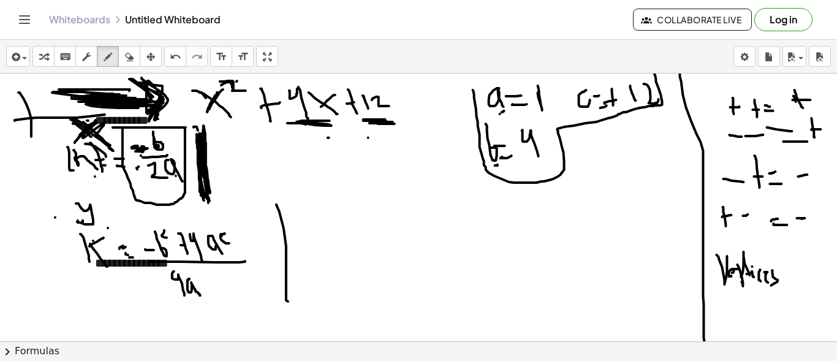
click at [500, 113] on div at bounding box center [420, 170] width 841 height 807
click at [499, 113] on div at bounding box center [420, 170] width 841 height 807
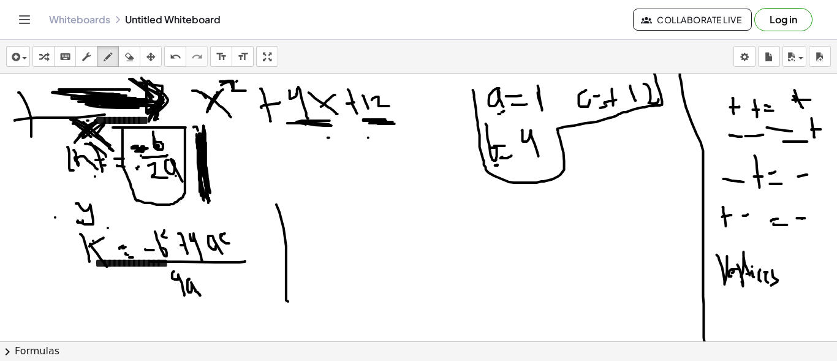
click at [499, 113] on div at bounding box center [420, 170] width 841 height 807
click at [545, 94] on div at bounding box center [420, 170] width 841 height 807
click at [547, 93] on div at bounding box center [420, 170] width 841 height 807
click at [549, 101] on div at bounding box center [420, 170] width 841 height 807
click at [558, 89] on div at bounding box center [420, 170] width 841 height 807
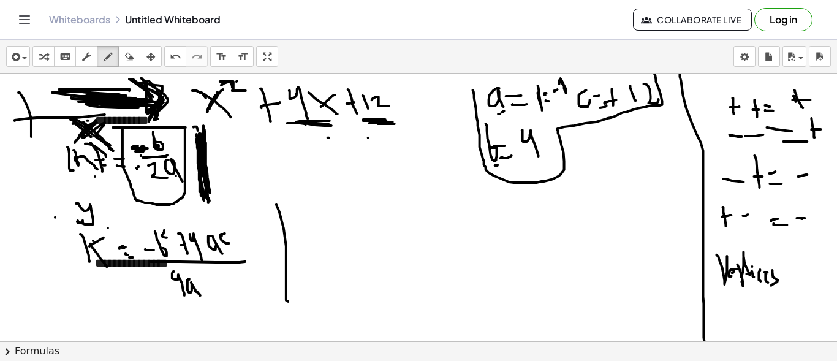
drag, startPoint x: 561, startPoint y: 78, endPoint x: 561, endPoint y: 85, distance: 6.7
click at [561, 85] on div at bounding box center [420, 170] width 841 height 807
drag, startPoint x: 202, startPoint y: 154, endPoint x: 208, endPoint y: 180, distance: 25.7
click at [200, 199] on div at bounding box center [420, 170] width 841 height 807
click at [215, 121] on div at bounding box center [420, 170] width 841 height 807
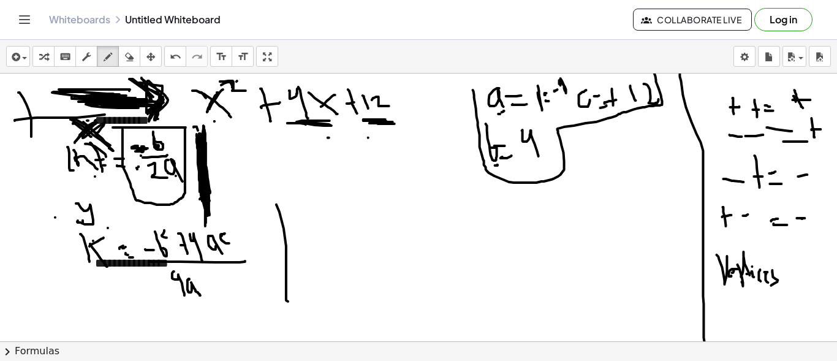
click at [215, 121] on div at bounding box center [420, 170] width 841 height 807
click at [213, 121] on div at bounding box center [420, 170] width 841 height 807
click at [311, 125] on div at bounding box center [420, 170] width 841 height 807
click at [310, 124] on div at bounding box center [420, 170] width 841 height 807
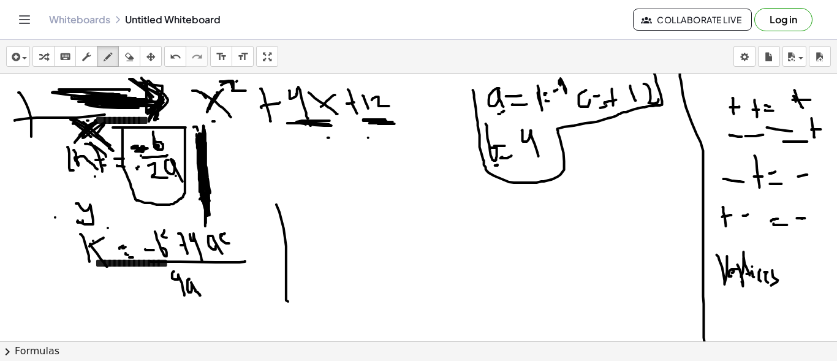
click at [373, 120] on div at bounding box center [420, 170] width 841 height 807
click at [502, 101] on div at bounding box center [420, 170] width 841 height 807
click at [500, 165] on div at bounding box center [420, 170] width 841 height 807
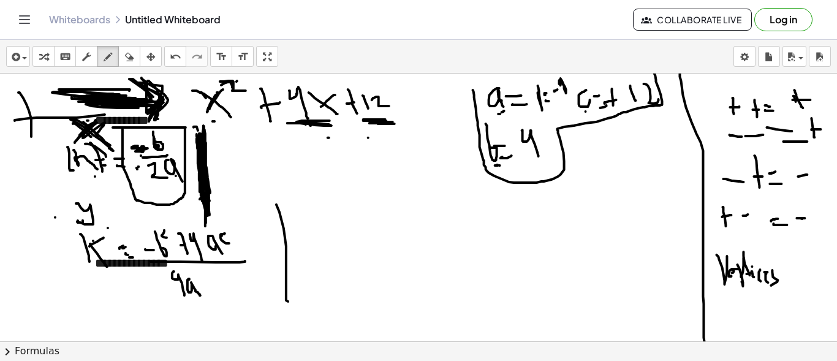
click at [586, 111] on div at bounding box center [420, 170] width 841 height 807
click at [587, 111] on div at bounding box center [420, 170] width 841 height 807
click at [588, 111] on div at bounding box center [420, 170] width 841 height 807
click at [588, 115] on div at bounding box center [420, 170] width 841 height 807
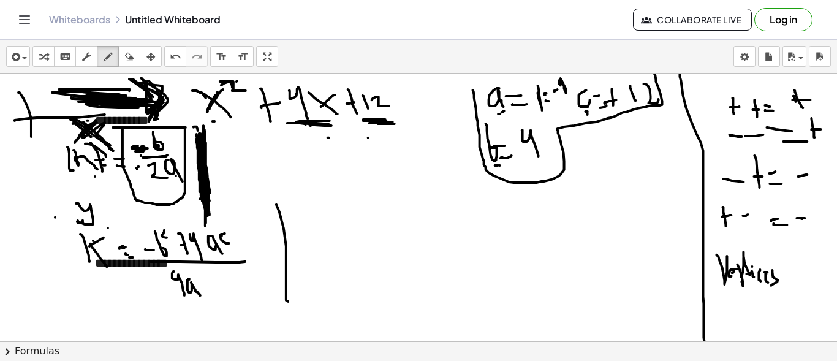
click at [587, 115] on div at bounding box center [420, 170] width 841 height 807
click at [586, 115] on div at bounding box center [420, 170] width 841 height 807
click at [585, 115] on div at bounding box center [420, 170] width 841 height 807
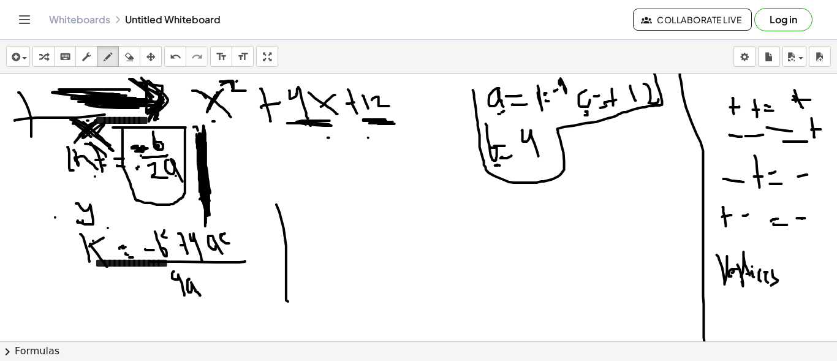
click at [161, 145] on div at bounding box center [420, 170] width 841 height 807
click at [164, 143] on div at bounding box center [420, 170] width 841 height 807
click at [536, 163] on div at bounding box center [420, 170] width 841 height 807
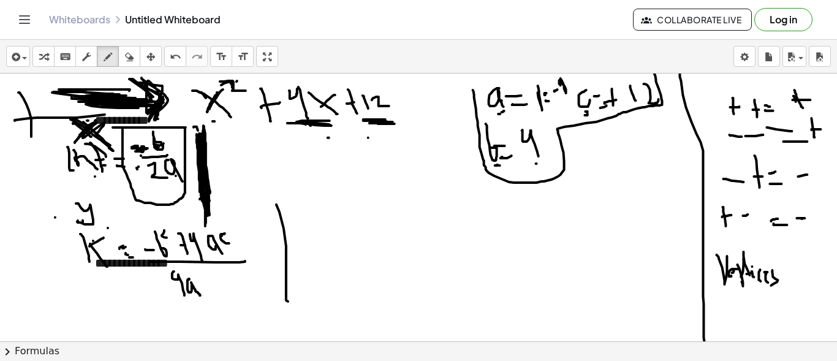
click at [537, 163] on div at bounding box center [420, 170] width 841 height 807
click at [183, 156] on div at bounding box center [420, 170] width 841 height 807
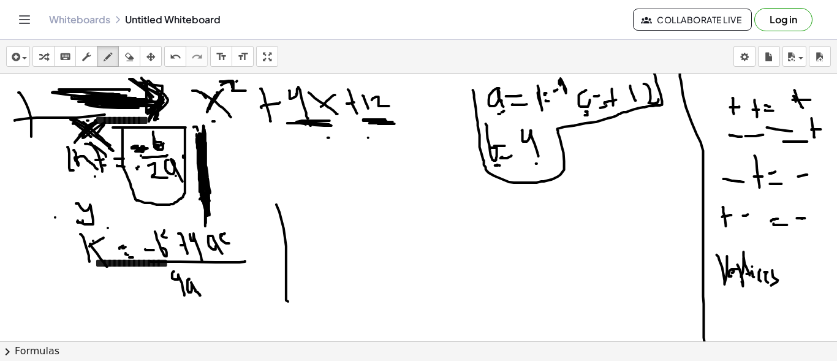
click at [183, 155] on div at bounding box center [420, 170] width 841 height 807
drag, startPoint x: 183, startPoint y: 155, endPoint x: 203, endPoint y: 138, distance: 26.1
click at [183, 154] on div at bounding box center [420, 170] width 841 height 807
click at [482, 101] on div at bounding box center [420, 170] width 841 height 807
click at [480, 101] on div at bounding box center [420, 170] width 841 height 807
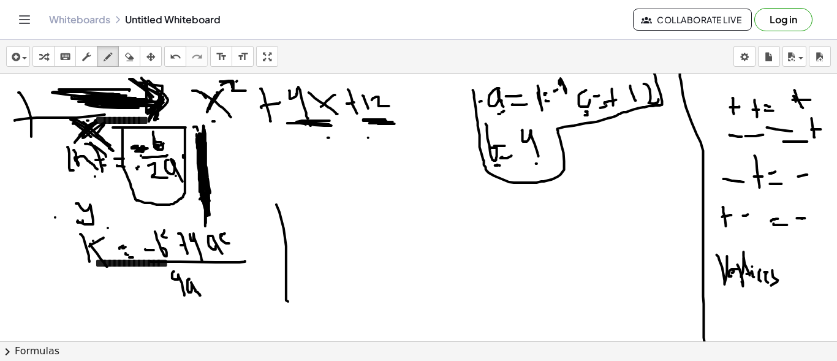
click at [480, 101] on div at bounding box center [420, 170] width 841 height 807
click at [574, 94] on div at bounding box center [420, 170] width 841 height 807
drag, startPoint x: 240, startPoint y: 155, endPoint x: 233, endPoint y: 149, distance: 9.1
click at [232, 150] on div at bounding box center [420, 170] width 841 height 807
drag, startPoint x: 260, startPoint y: 139, endPoint x: 262, endPoint y: 164, distance: 25.9
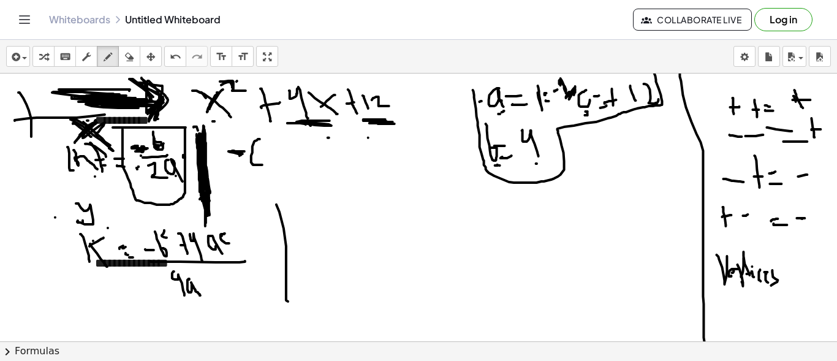
click at [262, 164] on div at bounding box center [420, 170] width 841 height 807
click at [162, 146] on div at bounding box center [420, 170] width 841 height 807
click at [162, 145] on div at bounding box center [420, 170] width 841 height 807
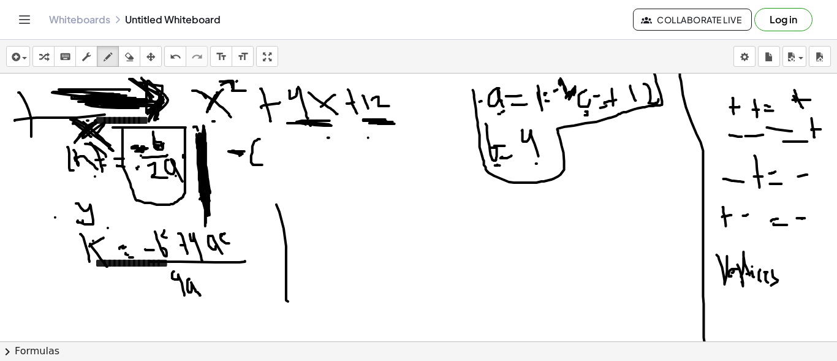
click at [163, 145] on div at bounding box center [420, 170] width 841 height 807
click at [164, 144] on div at bounding box center [420, 170] width 841 height 807
drag, startPoint x: 271, startPoint y: 140, endPoint x: 277, endPoint y: 154, distance: 15.9
click at [277, 154] on div at bounding box center [420, 170] width 841 height 807
drag, startPoint x: 281, startPoint y: 136, endPoint x: 283, endPoint y: 158, distance: 21.5
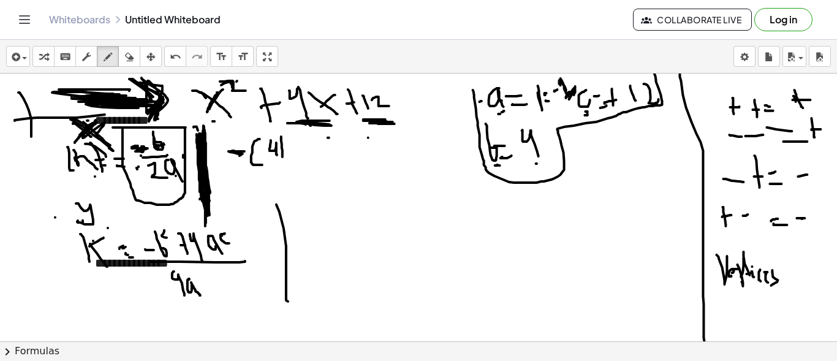
click at [283, 158] on div at bounding box center [420, 170] width 841 height 807
drag, startPoint x: 276, startPoint y: 133, endPoint x: 283, endPoint y: 161, distance: 28.3
click at [283, 161] on div at bounding box center [420, 170] width 841 height 807
drag, startPoint x: 233, startPoint y: 165, endPoint x: 297, endPoint y: 170, distance: 64.6
click at [297, 170] on div at bounding box center [420, 170] width 841 height 807
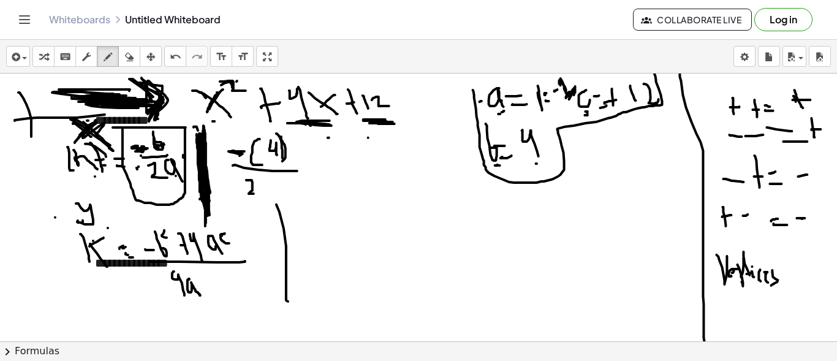
drag, startPoint x: 246, startPoint y: 180, endPoint x: 256, endPoint y: 192, distance: 15.3
click at [254, 192] on div at bounding box center [420, 170] width 841 height 807
drag, startPoint x: 266, startPoint y: 172, endPoint x: 277, endPoint y: 185, distance: 17.0
click at [273, 198] on div at bounding box center [420, 170] width 841 height 807
drag, startPoint x: 154, startPoint y: 184, endPoint x: 161, endPoint y: 182, distance: 7.8
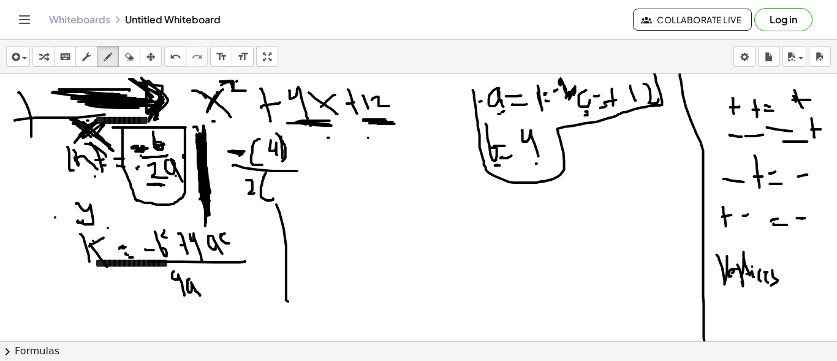
click at [161, 184] on div at bounding box center [420, 170] width 841 height 807
drag, startPoint x: 270, startPoint y: 185, endPoint x: 276, endPoint y: 184, distance: 6.3
click at [275, 184] on div at bounding box center [420, 170] width 841 height 807
drag, startPoint x: 280, startPoint y: 176, endPoint x: 284, endPoint y: 192, distance: 17.0
click at [284, 192] on div at bounding box center [420, 170] width 841 height 807
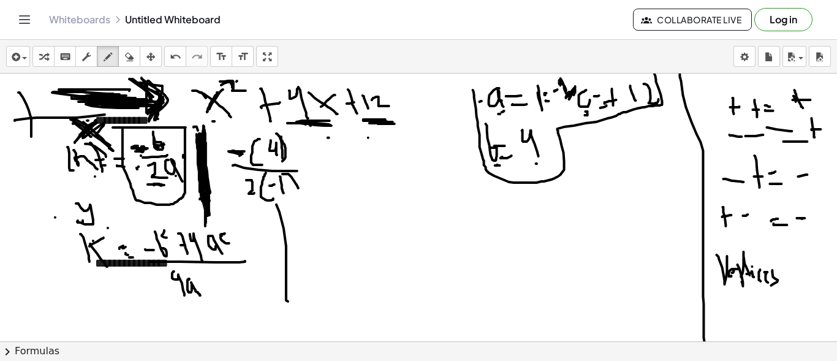
drag, startPoint x: 283, startPoint y: 173, endPoint x: 299, endPoint y: 197, distance: 29.1
click at [299, 197] on div at bounding box center [420, 170] width 841 height 807
drag, startPoint x: 304, startPoint y: 159, endPoint x: 311, endPoint y: 159, distance: 7.4
click at [311, 159] on div at bounding box center [420, 170] width 841 height 807
drag, startPoint x: 306, startPoint y: 168, endPoint x: 328, endPoint y: 169, distance: 22.7
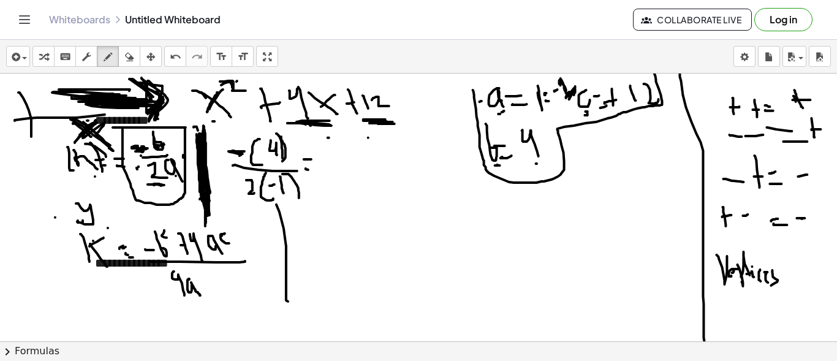
click at [328, 169] on div at bounding box center [420, 170] width 841 height 807
click at [235, 151] on div at bounding box center [420, 170] width 841 height 807
drag, startPoint x: 261, startPoint y: 140, endPoint x: 262, endPoint y: 156, distance: 15.4
click at [262, 156] on div at bounding box center [420, 170] width 841 height 807
drag, startPoint x: 259, startPoint y: 153, endPoint x: 265, endPoint y: 151, distance: 6.6
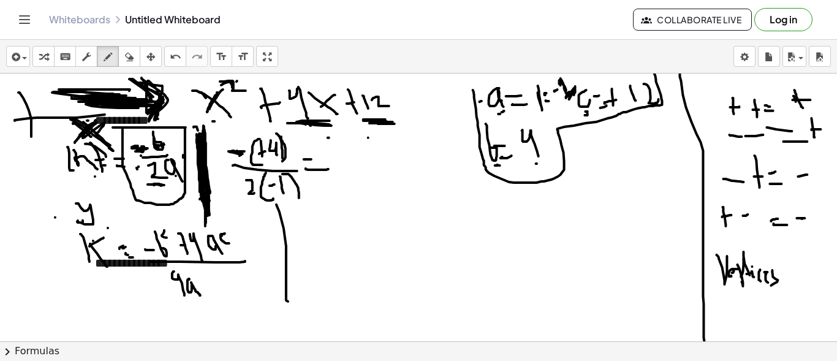
click at [265, 151] on div at bounding box center [420, 170] width 841 height 807
drag, startPoint x: 317, startPoint y: 140, endPoint x: 335, endPoint y: 161, distance: 26.9
click at [335, 161] on div at bounding box center [420, 170] width 841 height 807
click at [130, 53] on icon "button" at bounding box center [129, 57] width 9 height 15
click at [266, 146] on div at bounding box center [420, 170] width 841 height 807
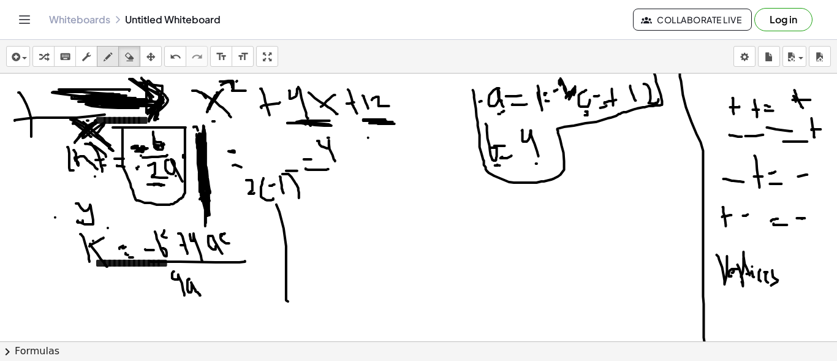
click at [108, 66] on button "draw" at bounding box center [108, 56] width 22 height 21
drag, startPoint x: 237, startPoint y: 162, endPoint x: 289, endPoint y: 164, distance: 52.7
click at [289, 164] on div at bounding box center [420, 170] width 841 height 807
drag, startPoint x: 251, startPoint y: 140, endPoint x: 259, endPoint y: 147, distance: 10.8
click at [259, 156] on div at bounding box center [420, 170] width 841 height 807
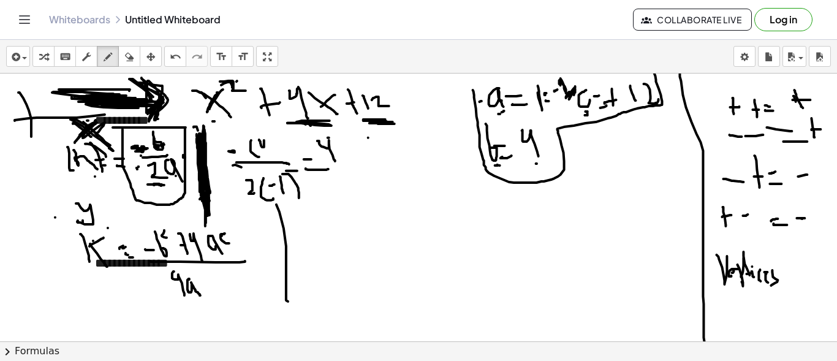
drag, startPoint x: 259, startPoint y: 140, endPoint x: 267, endPoint y: 148, distance: 11.3
click at [268, 154] on div at bounding box center [420, 170] width 841 height 807
drag, startPoint x: 264, startPoint y: 131, endPoint x: 275, endPoint y: 160, distance: 31.6
click at [275, 160] on div at bounding box center [420, 170] width 841 height 807
drag, startPoint x: 249, startPoint y: 135, endPoint x: 255, endPoint y: 146, distance: 12.3
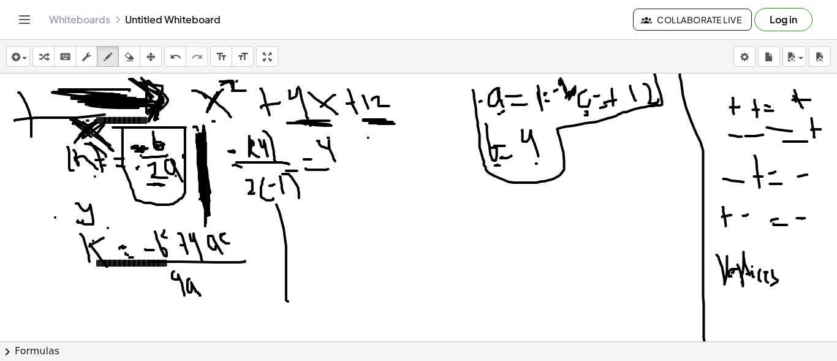
click at [255, 146] on div at bounding box center [420, 170] width 841 height 807
click at [301, 159] on div at bounding box center [420, 170] width 841 height 807
drag, startPoint x: 319, startPoint y: 134, endPoint x: 338, endPoint y: 163, distance: 34.5
click at [338, 163] on div at bounding box center [420, 170] width 841 height 807
drag, startPoint x: 324, startPoint y: 168, endPoint x: 357, endPoint y: 169, distance: 32.5
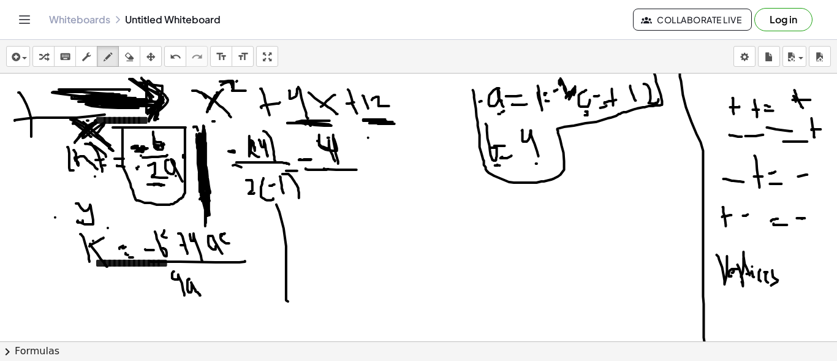
click at [357, 169] on div at bounding box center [420, 170] width 841 height 807
drag, startPoint x: 330, startPoint y: 181, endPoint x: 362, endPoint y: 200, distance: 36.6
click at [362, 202] on div at bounding box center [420, 170] width 841 height 807
click at [318, 196] on div at bounding box center [420, 170] width 841 height 807
drag, startPoint x: 373, startPoint y: 166, endPoint x: 382, endPoint y: 164, distance: 10.0
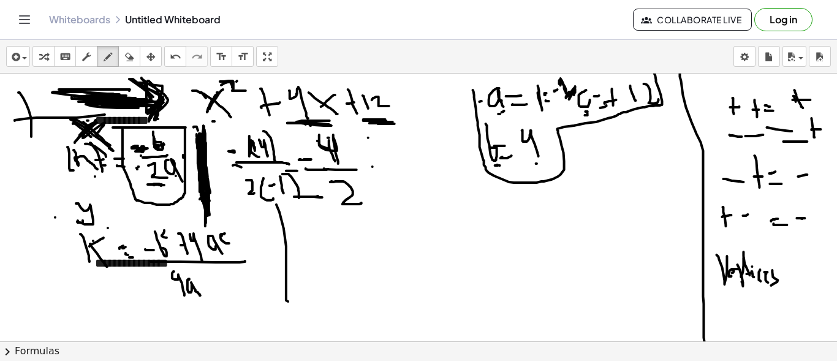
click at [382, 164] on div at bounding box center [420, 170] width 841 height 807
drag, startPoint x: 372, startPoint y: 171, endPoint x: 394, endPoint y: 171, distance: 22.1
click at [394, 171] on div at bounding box center [420, 170] width 841 height 807
click at [316, 162] on div at bounding box center [420, 170] width 841 height 807
click at [319, 189] on div at bounding box center [420, 170] width 841 height 807
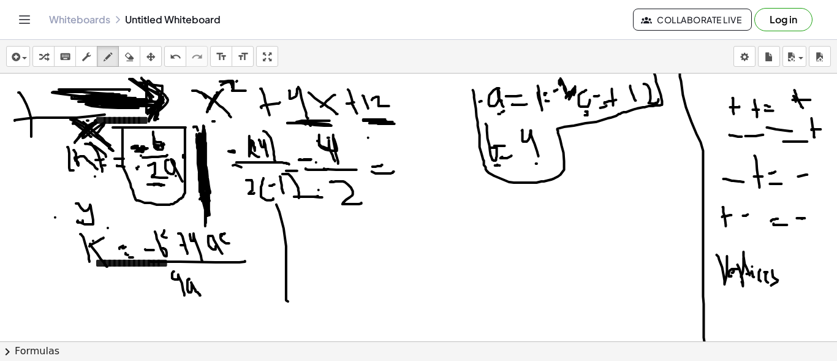
click at [319, 189] on div at bounding box center [420, 170] width 841 height 807
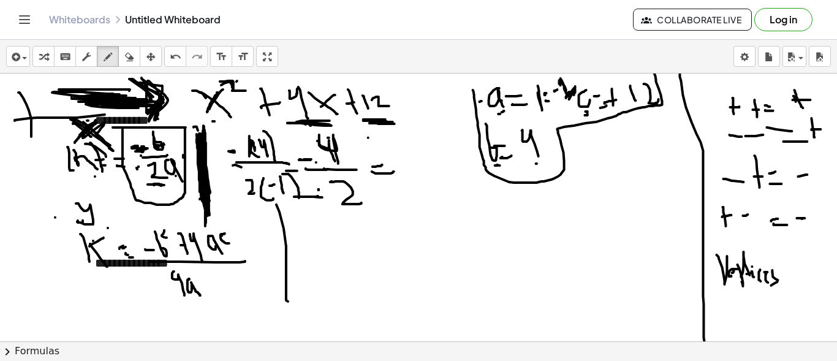
click at [319, 189] on div at bounding box center [420, 170] width 841 height 807
click at [314, 161] on div at bounding box center [420, 170] width 841 height 807
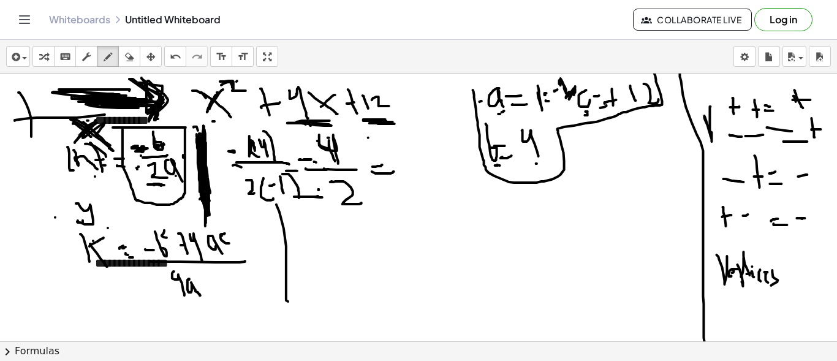
drag, startPoint x: 711, startPoint y: 106, endPoint x: 708, endPoint y: 118, distance: 12.0
click at [708, 118] on div at bounding box center [420, 170] width 841 height 807
click at [321, 189] on div at bounding box center [420, 170] width 841 height 807
click at [321, 188] on div at bounding box center [420, 170] width 841 height 807
drag, startPoint x: 321, startPoint y: 188, endPoint x: 352, endPoint y: 167, distance: 37.9
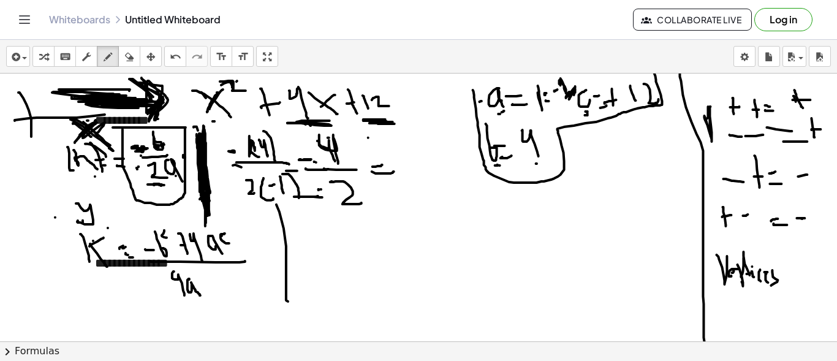
click at [321, 188] on div at bounding box center [420, 170] width 841 height 807
drag, startPoint x: 411, startPoint y: 146, endPoint x: 408, endPoint y: 174, distance: 28.4
click at [408, 174] on div at bounding box center [420, 170] width 841 height 807
drag, startPoint x: 401, startPoint y: 157, endPoint x: 414, endPoint y: 154, distance: 13.8
click at [414, 154] on div at bounding box center [420, 170] width 841 height 807
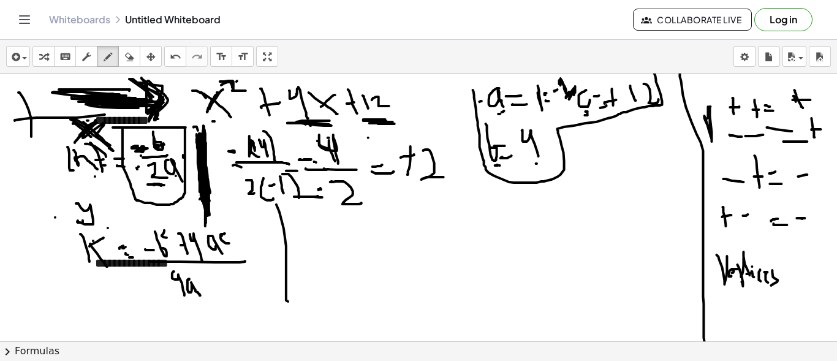
drag, startPoint x: 423, startPoint y: 150, endPoint x: 448, endPoint y: 177, distance: 36.0
click at [448, 177] on div at bounding box center [420, 170] width 841 height 807
drag, startPoint x: 457, startPoint y: 164, endPoint x: 462, endPoint y: 213, distance: 49.3
click at [462, 213] on div at bounding box center [420, 170] width 841 height 807
drag, startPoint x: 468, startPoint y: 172, endPoint x: 477, endPoint y: 205, distance: 34.3
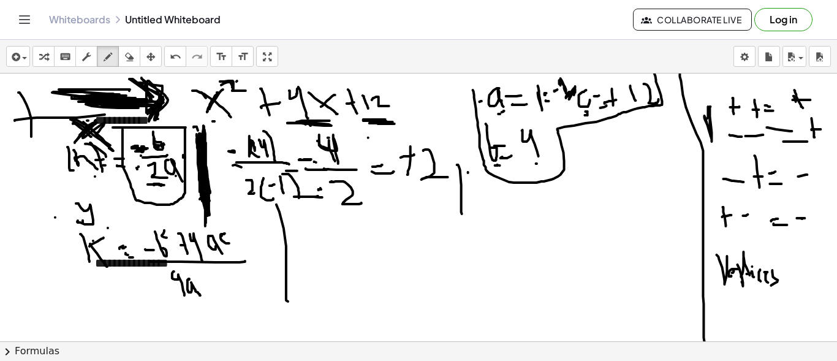
click at [477, 205] on div at bounding box center [420, 170] width 841 height 807
drag, startPoint x: 478, startPoint y: 197, endPoint x: 469, endPoint y: 194, distance: 8.9
click at [444, 205] on div at bounding box center [420, 170] width 841 height 807
click at [89, 172] on div at bounding box center [420, 170] width 841 height 807
click at [94, 171] on div at bounding box center [420, 170] width 841 height 807
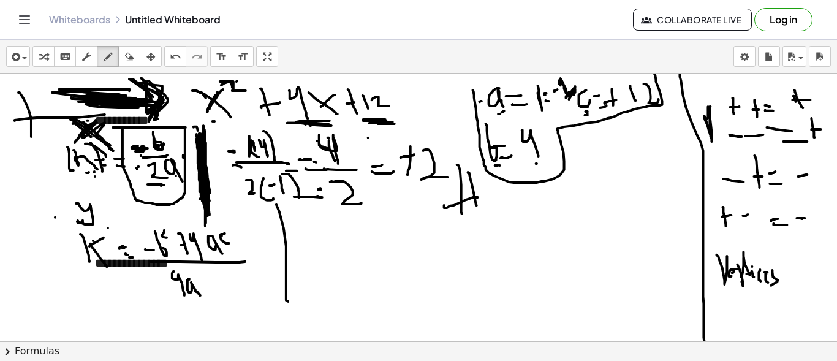
click at [91, 172] on div at bounding box center [420, 170] width 841 height 807
click at [89, 172] on div at bounding box center [420, 170] width 841 height 807
click at [78, 265] on div at bounding box center [420, 170] width 841 height 807
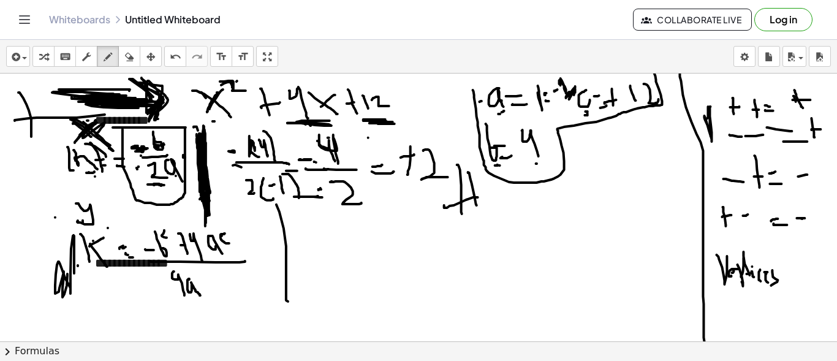
drag, startPoint x: 74, startPoint y: 259, endPoint x: 67, endPoint y: 273, distance: 15.6
click at [67, 273] on div at bounding box center [420, 170] width 841 height 807
click at [73, 183] on div at bounding box center [420, 170] width 841 height 807
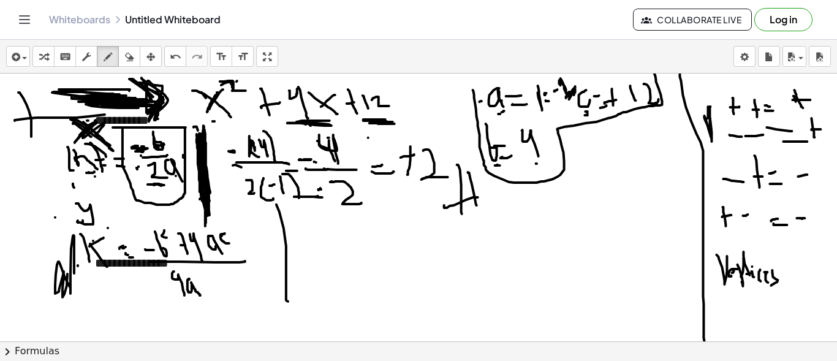
click at [74, 187] on div at bounding box center [420, 170] width 841 height 807
click at [88, 180] on div at bounding box center [420, 170] width 841 height 807
click at [108, 270] on div at bounding box center [420, 170] width 841 height 807
click at [178, 119] on div at bounding box center [420, 170] width 841 height 807
click at [178, 118] on div at bounding box center [420, 170] width 841 height 807
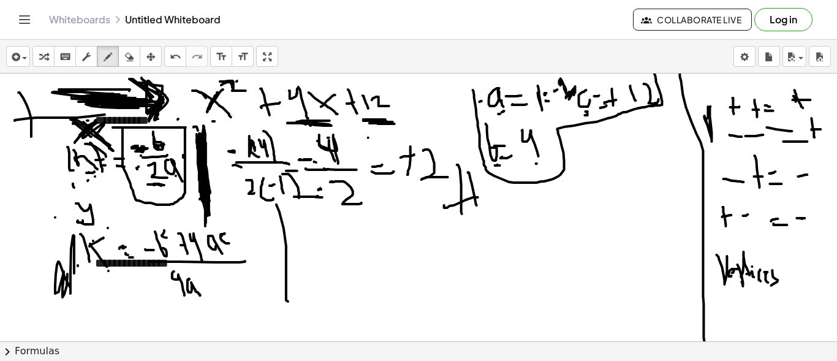
click at [178, 118] on div at bounding box center [420, 170] width 841 height 807
click at [138, 55] on button "erase" at bounding box center [129, 56] width 22 height 21
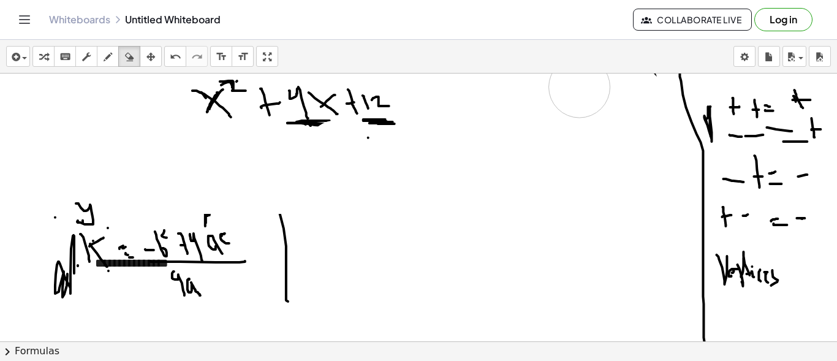
drag, startPoint x: 210, startPoint y: 183, endPoint x: 737, endPoint y: 263, distance: 533.1
click at [553, 154] on div at bounding box center [420, 170] width 841 height 807
click at [737, 263] on div at bounding box center [420, 170] width 841 height 807
click at [134, 120] on div at bounding box center [420, 170] width 841 height 807
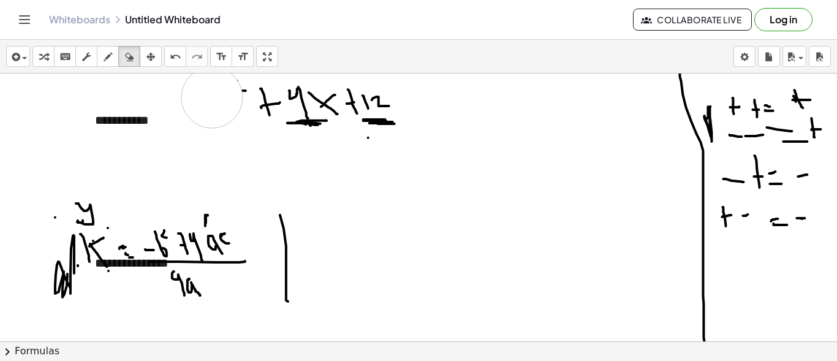
click at [212, 97] on div at bounding box center [420, 170] width 841 height 807
click at [104, 54] on icon "button" at bounding box center [108, 57] width 9 height 15
drag, startPoint x: 215, startPoint y: 92, endPoint x: 240, endPoint y: 116, distance: 35.5
click at [240, 116] on div at bounding box center [420, 170] width 841 height 807
drag, startPoint x: 237, startPoint y: 92, endPoint x: 227, endPoint y: 107, distance: 17.9
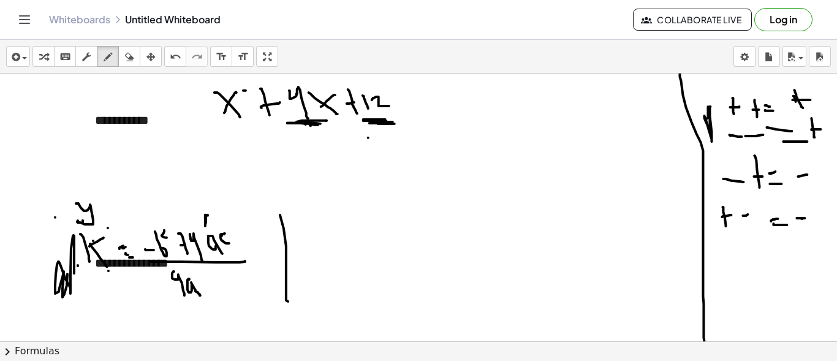
click at [224, 113] on div at bounding box center [420, 170] width 841 height 807
drag, startPoint x: 235, startPoint y: 92, endPoint x: 246, endPoint y: 104, distance: 16.0
click at [246, 104] on div at bounding box center [420, 170] width 841 height 807
click at [122, 57] on div "button" at bounding box center [129, 56] width 16 height 15
drag, startPoint x: 47, startPoint y: 287, endPoint x: 142, endPoint y: 148, distance: 168.8
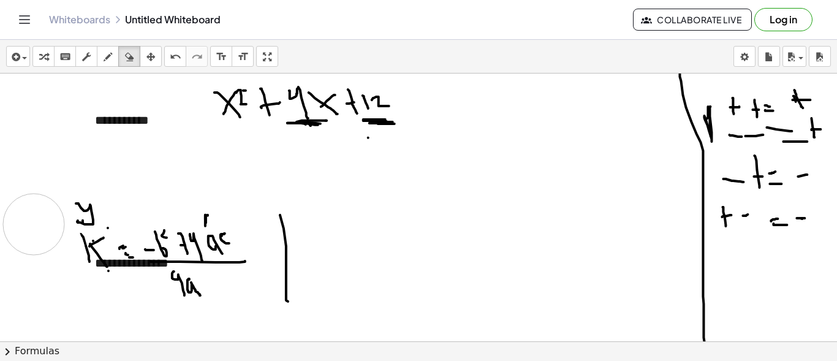
click at [29, 221] on div at bounding box center [420, 170] width 841 height 807
click at [110, 52] on icon "button" at bounding box center [108, 57] width 9 height 15
drag, startPoint x: 117, startPoint y: 245, endPoint x: 130, endPoint y: 244, distance: 12.9
click at [130, 244] on div at bounding box center [420, 170] width 841 height 807
click at [123, 257] on div at bounding box center [420, 170] width 841 height 807
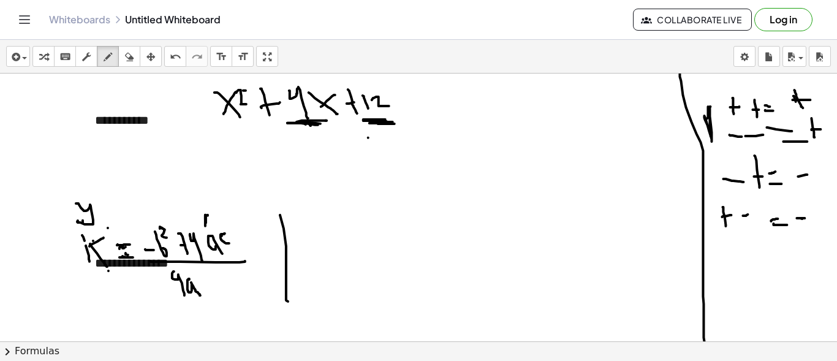
click at [165, 229] on div at bounding box center [420, 170] width 841 height 807
click at [123, 57] on div "button" at bounding box center [129, 56] width 16 height 15
click at [205, 207] on div at bounding box center [420, 170] width 841 height 807
click at [107, 56] on icon "button" at bounding box center [108, 57] width 9 height 15
click at [189, 234] on div at bounding box center [420, 170] width 841 height 807
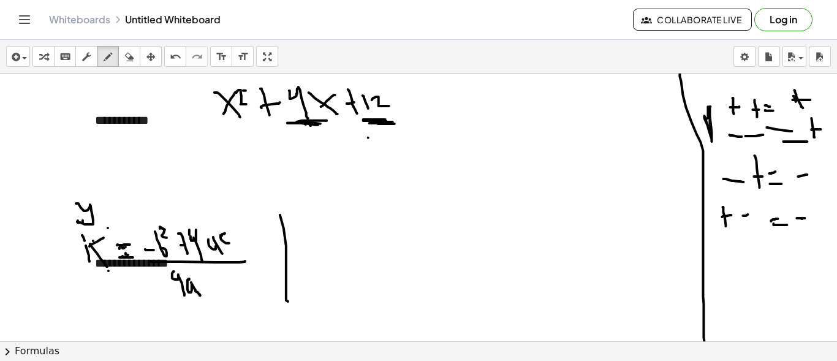
drag, startPoint x: 196, startPoint y: 234, endPoint x: 196, endPoint y: 242, distance: 8.0
click at [196, 241] on div at bounding box center [420, 170] width 841 height 807
drag, startPoint x: 216, startPoint y: 237, endPoint x: 208, endPoint y: 244, distance: 10.9
click at [208, 244] on div at bounding box center [420, 170] width 841 height 807
drag, startPoint x: 125, startPoint y: 63, endPoint x: 145, endPoint y: 157, distance: 95.9
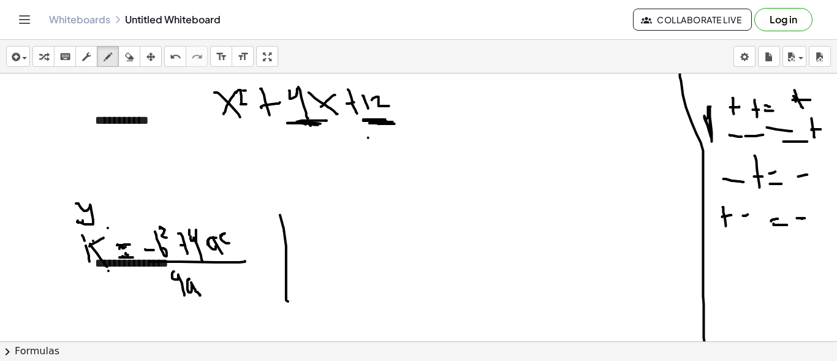
click at [126, 63] on icon "button" at bounding box center [129, 57] width 9 height 15
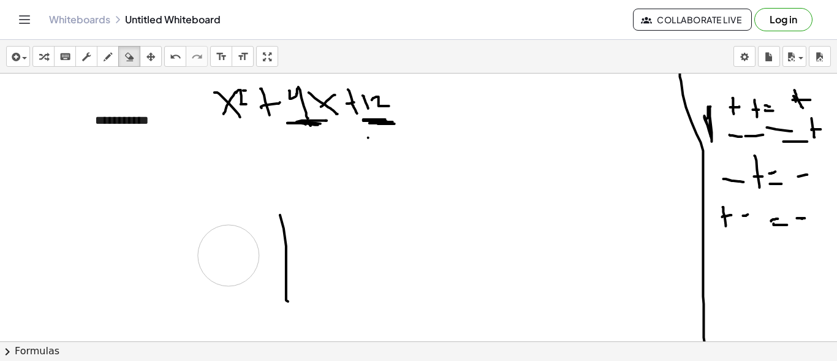
drag, startPoint x: 171, startPoint y: 241, endPoint x: 63, endPoint y: 2, distance: 263.0
click at [170, 257] on div at bounding box center [420, 170] width 841 height 807
click at [101, 51] on div "button" at bounding box center [108, 56] width 16 height 15
drag, startPoint x: 53, startPoint y: 226, endPoint x: 53, endPoint y: 260, distance: 34.3
click at [51, 264] on div at bounding box center [420, 170] width 841 height 807
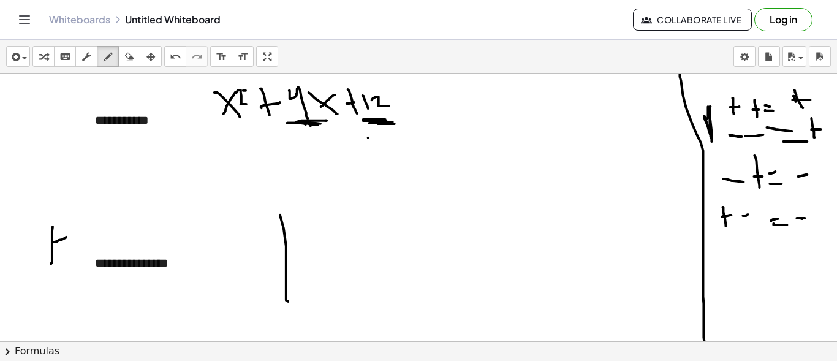
drag, startPoint x: 59, startPoint y: 240, endPoint x: 66, endPoint y: 237, distance: 8.0
click at [66, 237] on div at bounding box center [420, 170] width 841 height 807
drag, startPoint x: 55, startPoint y: 243, endPoint x: 66, endPoint y: 271, distance: 30.5
click at [66, 271] on div at bounding box center [420, 170] width 841 height 807
drag, startPoint x: 68, startPoint y: 248, endPoint x: 81, endPoint y: 248, distance: 12.9
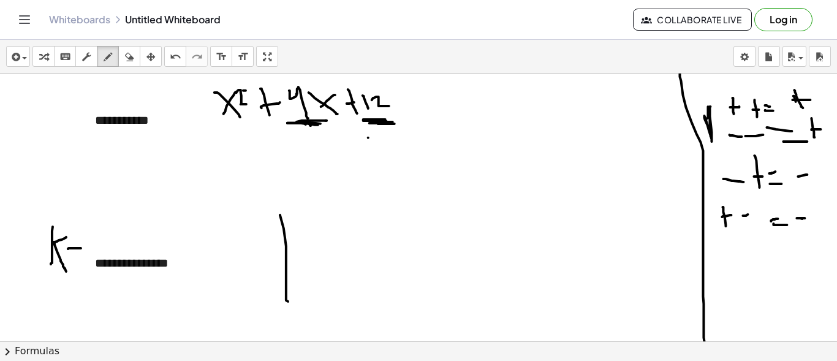
click at [81, 248] on div at bounding box center [420, 170] width 841 height 807
drag, startPoint x: 68, startPoint y: 257, endPoint x: 81, endPoint y: 260, distance: 13.2
click at [81, 260] on div at bounding box center [420, 170] width 841 height 807
drag, startPoint x: 89, startPoint y: 244, endPoint x: 99, endPoint y: 244, distance: 9.8
click at [97, 244] on div at bounding box center [420, 170] width 841 height 807
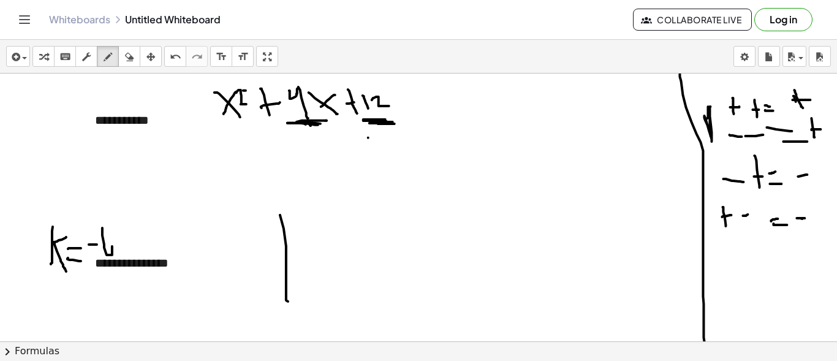
drag, startPoint x: 102, startPoint y: 227, endPoint x: 108, endPoint y: 245, distance: 18.0
click at [108, 245] on div at bounding box center [420, 170] width 841 height 807
drag, startPoint x: 111, startPoint y: 222, endPoint x: 119, endPoint y: 232, distance: 13.1
click at [119, 232] on div at bounding box center [420, 170] width 841 height 807
drag, startPoint x: 139, startPoint y: 231, endPoint x: 142, endPoint y: 253, distance: 21.7
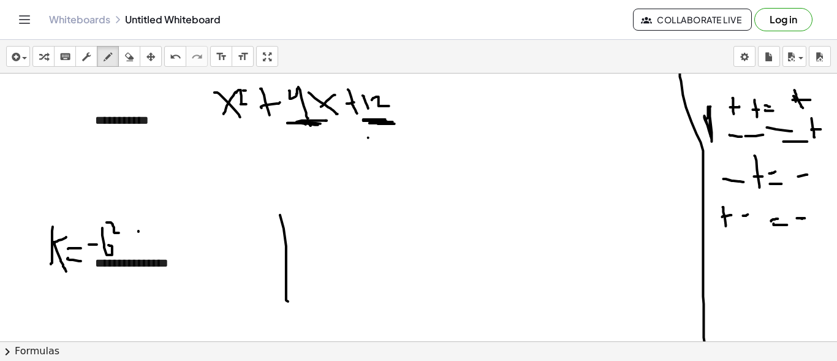
click at [141, 253] on div at bounding box center [420, 170] width 841 height 807
drag, startPoint x: 134, startPoint y: 240, endPoint x: 146, endPoint y: 240, distance: 12.3
click at [146, 240] on div at bounding box center [420, 170] width 841 height 807
drag, startPoint x: 154, startPoint y: 234, endPoint x: 171, endPoint y: 247, distance: 21.0
click at [169, 261] on div at bounding box center [420, 170] width 841 height 807
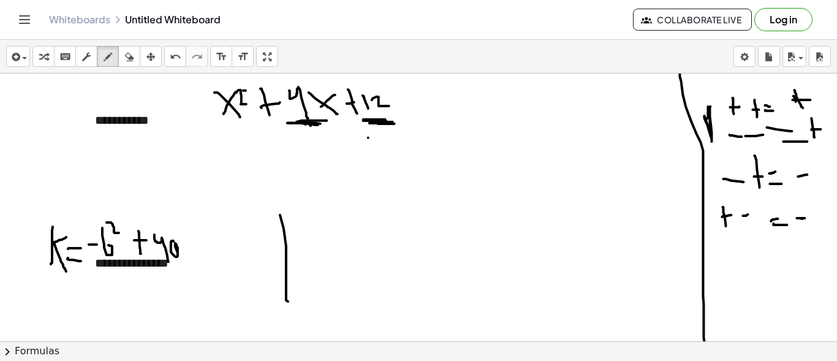
drag, startPoint x: 172, startPoint y: 240, endPoint x: 180, endPoint y: 253, distance: 14.3
click at [178, 253] on div at bounding box center [420, 170] width 841 height 807
drag, startPoint x: 187, startPoint y: 244, endPoint x: 194, endPoint y: 256, distance: 14.3
click at [194, 256] on div at bounding box center [420, 170] width 841 height 807
drag, startPoint x: 183, startPoint y: 245, endPoint x: 191, endPoint y: 243, distance: 8.2
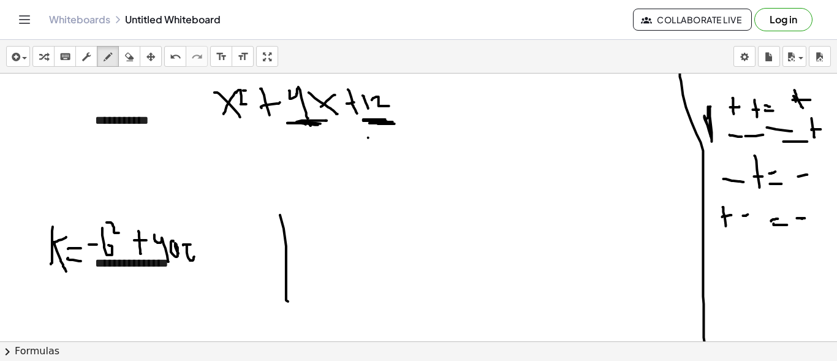
click at [191, 243] on div at bounding box center [420, 170] width 841 height 807
drag, startPoint x: 97, startPoint y: 270, endPoint x: 249, endPoint y: 281, distance: 152.4
click at [249, 281] on div at bounding box center [420, 170] width 841 height 807
drag, startPoint x: 151, startPoint y: 293, endPoint x: 172, endPoint y: 300, distance: 22.1
click at [162, 308] on div at bounding box center [420, 170] width 841 height 807
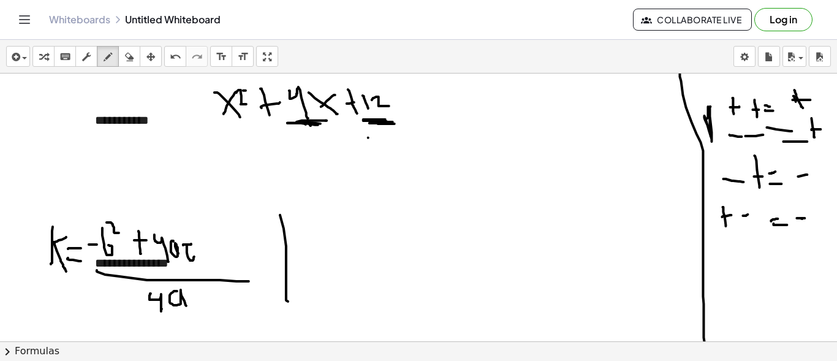
drag, startPoint x: 171, startPoint y: 293, endPoint x: 186, endPoint y: 305, distance: 19.6
click at [186, 305] on div at bounding box center [420, 170] width 841 height 807
drag, startPoint x: 274, startPoint y: 210, endPoint x: 283, endPoint y: 247, distance: 38.5
click at [284, 247] on div at bounding box center [420, 170] width 841 height 807
drag, startPoint x: 53, startPoint y: 184, endPoint x: 64, endPoint y: 186, distance: 11.2
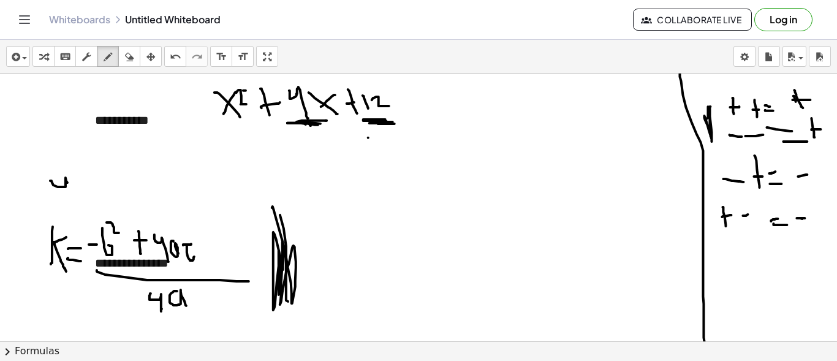
click at [64, 193] on div at bounding box center [420, 170] width 841 height 807
drag, startPoint x: 43, startPoint y: 164, endPoint x: 63, endPoint y: 194, distance: 36.2
click at [52, 208] on div at bounding box center [420, 170] width 841 height 807
drag, startPoint x: 72, startPoint y: 169, endPoint x: 85, endPoint y: 204, distance: 37.8
click at [80, 208] on div at bounding box center [420, 170] width 841 height 807
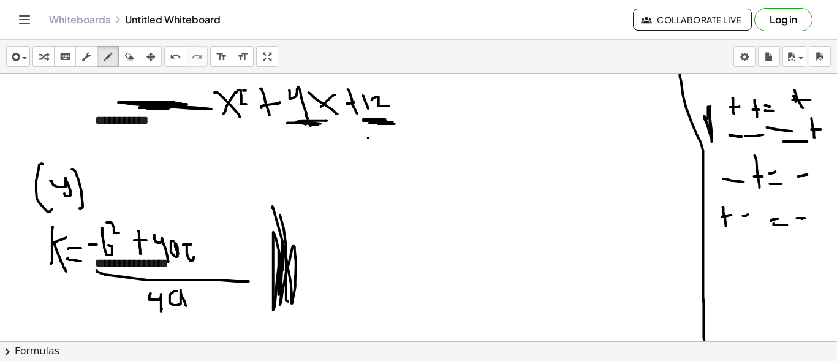
drag, startPoint x: 134, startPoint y: 102, endPoint x: 154, endPoint y: 105, distance: 19.8
click at [150, 106] on div at bounding box center [420, 170] width 841 height 807
drag, startPoint x: 237, startPoint y: 91, endPoint x: 256, endPoint y: 101, distance: 20.8
click
drag, startPoint x: 165, startPoint y: 105, endPoint x: 129, endPoint y: 104, distance: 36.2
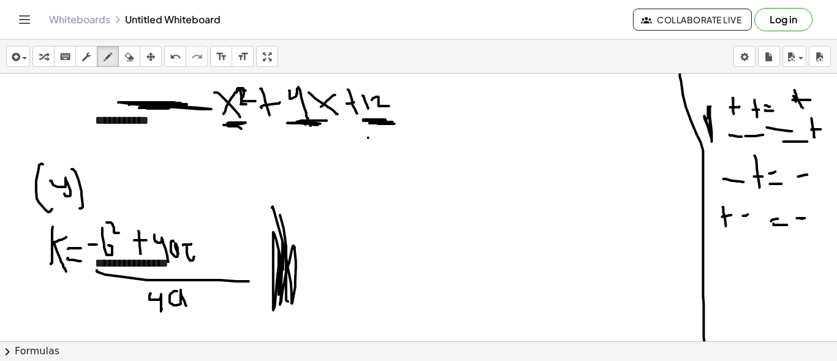
drag, startPoint x: 241, startPoint y: 128, endPoint x: 224, endPoint y: 124, distance: 18.1
drag, startPoint x: 311, startPoint y: 121, endPoint x: 298, endPoint y: 123, distance: 12.4
drag, startPoint x: 368, startPoint y: 124, endPoint x: 288, endPoint y: 120, distance: 79.8
drag, startPoint x: 227, startPoint y: 128, endPoint x: 218, endPoint y: 122, distance: 11.0
click at [217, 122] on div at bounding box center [420, 170] width 841 height 807
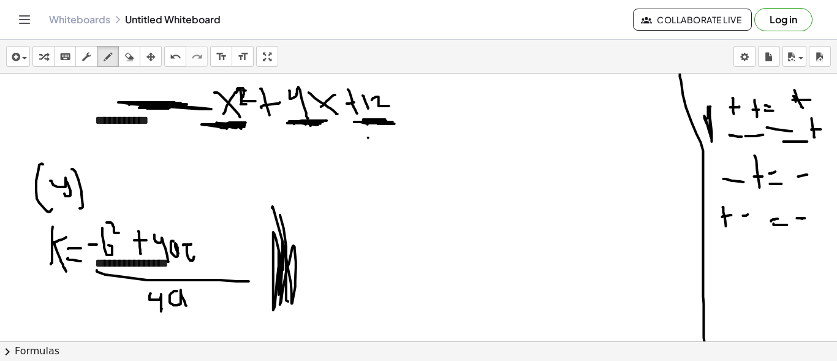
drag, startPoint x: 244, startPoint y: 126, endPoint x: 219, endPoint y: 124, distance: 24.6
click at [220, 124] on div at bounding box center [420, 170] width 841 height 807
click at [297, 120] on div at bounding box center [420, 170] width 841 height 807
drag, startPoint x: 459, startPoint y: 89, endPoint x: 474, endPoint y: 95, distance: 15.7
click at [474, 95] on div at bounding box center [420, 170] width 841 height 807
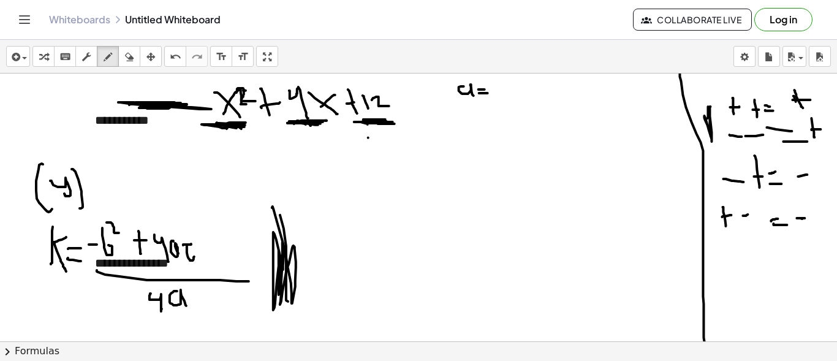
drag, startPoint x: 479, startPoint y: 93, endPoint x: 454, endPoint y: 87, distance: 25.7
drag, startPoint x: 501, startPoint y: 78, endPoint x: 503, endPoint y: 96, distance: 17.9
drag, startPoint x: 461, startPoint y: 101, endPoint x: 465, endPoint y: 116, distance: 15.0
drag, startPoint x: 473, startPoint y: 122, endPoint x: 482, endPoint y: 122, distance: 9.8
drag, startPoint x: 496, startPoint y: 105, endPoint x: 518, endPoint y: 128, distance: 32.1
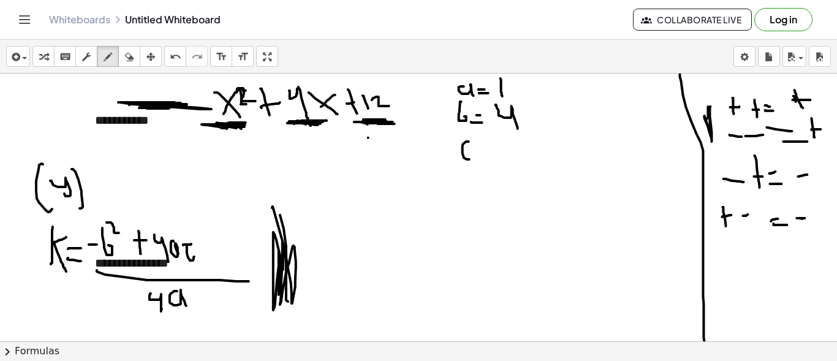
drag, startPoint x: 469, startPoint y: 141, endPoint x: 480, endPoint y: 153, distance: 16.5
drag, startPoint x: 482, startPoint y: 153, endPoint x: 488, endPoint y: 154, distance: 6.2
drag, startPoint x: 512, startPoint y: 140, endPoint x: 514, endPoint y: 151, distance: 11.7
drag, startPoint x: 529, startPoint y: 138, endPoint x: 542, endPoint y: 157, distance: 22.9
drag, startPoint x: 512, startPoint y: 82, endPoint x: 524, endPoint y: 80, distance: 11.8
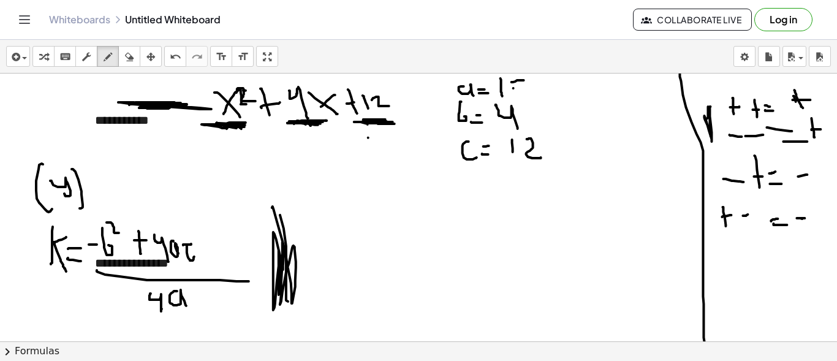
drag, startPoint x: 514, startPoint y: 88, endPoint x: 525, endPoint y: 88, distance: 11.0
click at [525, 88] on div at bounding box center [420, 170] width 841 height 807
drag, startPoint x: 548, startPoint y: 88, endPoint x: 555, endPoint y: 86, distance: 7.6
drag, startPoint x: 573, startPoint y: 81, endPoint x: 572, endPoint y: 93, distance: 11.7
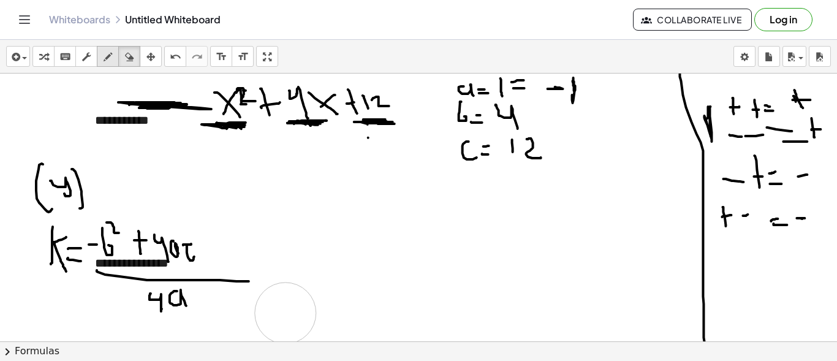
drag, startPoint x: 267, startPoint y: 222, endPoint x: 108, endPoint y: 62, distance: 225.8
drag, startPoint x: 268, startPoint y: 190, endPoint x: 289, endPoint y: 321, distance: 132.2
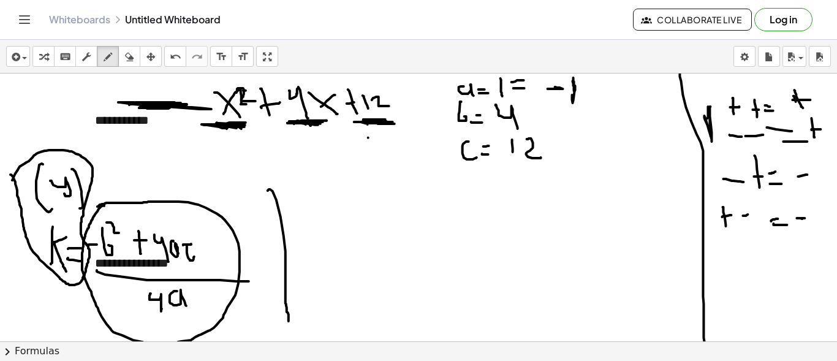
drag, startPoint x: 104, startPoint y: 205, endPoint x: 97, endPoint y: 206, distance: 6.8
click at [94, 243] on div at bounding box center [420, 170] width 841 height 807
drag, startPoint x: 304, startPoint y: 255, endPoint x: 312, endPoint y: 255, distance: 8.0
click at [312, 255] on div at bounding box center [420, 170] width 841 height 807
drag, startPoint x: 344, startPoint y: 237, endPoint x: 352, endPoint y: 262, distance: 26.6
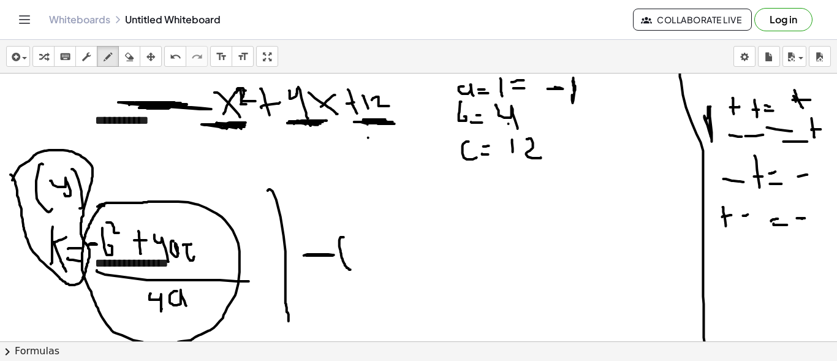
click at [352, 268] on div at bounding box center [420, 170] width 841 height 807
drag, startPoint x: 363, startPoint y: 237, endPoint x: 383, endPoint y: 255, distance: 27.3
click at [382, 264] on div at bounding box center [420, 170] width 841 height 807
drag, startPoint x: 374, startPoint y: 228, endPoint x: 388, endPoint y: 261, distance: 36.0
click at [387, 267] on div at bounding box center [420, 170] width 841 height 807
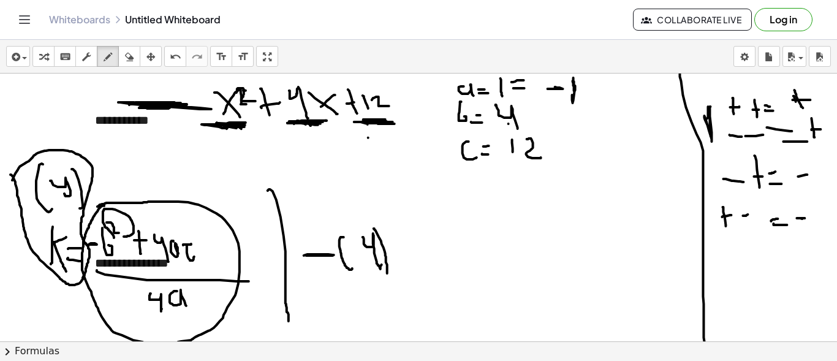
click at [121, 236] on div at bounding box center [420, 170] width 841 height 807
drag, startPoint x: 381, startPoint y: 215, endPoint x: 395, endPoint y: 224, distance: 17.3
click at [395, 224] on div at bounding box center [420, 170] width 841 height 807
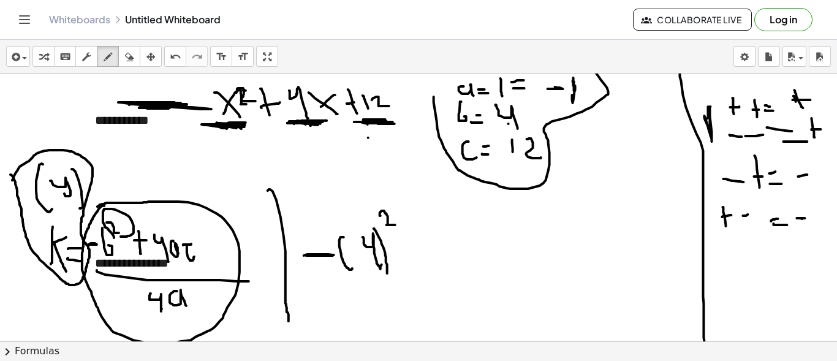
drag, startPoint x: 434, startPoint y: 96, endPoint x: 577, endPoint y: 64, distance: 146.4
click at [593, 64] on div "**********" at bounding box center [418, 200] width 837 height 321
drag, startPoint x: 306, startPoint y: 135, endPoint x: 278, endPoint y: 137, distance: 28.9
click at [278, 137] on div at bounding box center [420, 170] width 841 height 807
drag, startPoint x: 228, startPoint y: 135, endPoint x: 243, endPoint y: 132, distance: 15.2
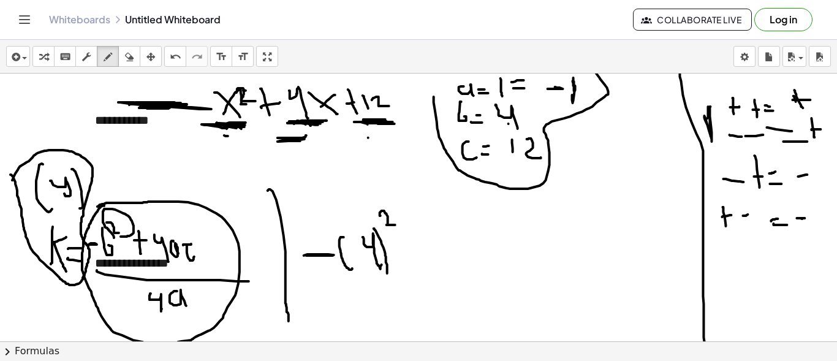
click at [213, 135] on div at bounding box center [420, 170] width 841 height 807
drag, startPoint x: 361, startPoint y: 131, endPoint x: 386, endPoint y: 134, distance: 25.2
click at [386, 134] on div at bounding box center [420, 170] width 841 height 807
click at [141, 259] on div at bounding box center [420, 170] width 841 height 807
drag, startPoint x: 404, startPoint y: 230, endPoint x: 403, endPoint y: 256, distance: 25.7
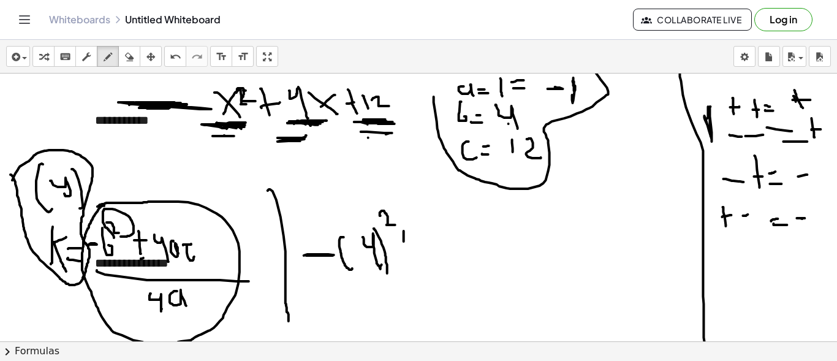
click at [403, 256] on div at bounding box center [420, 170] width 841 height 807
drag, startPoint x: 393, startPoint y: 243, endPoint x: 419, endPoint y: 242, distance: 25.7
click at [419, 242] on div at bounding box center [420, 170] width 841 height 807
click at [164, 223] on div at bounding box center [420, 170] width 841 height 807
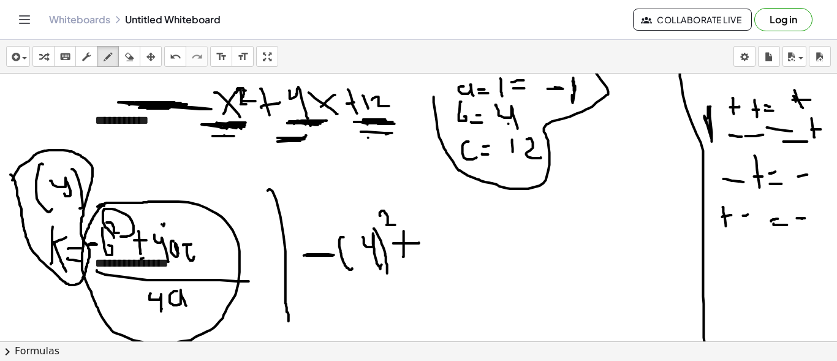
click at [161, 224] on div at bounding box center [420, 170] width 841 height 807
click at [161, 225] on div at bounding box center [420, 170] width 841 height 807
drag, startPoint x: 428, startPoint y: 228, endPoint x: 442, endPoint y: 249, distance: 25.3
click at [442, 249] on div at bounding box center [420, 170] width 841 height 807
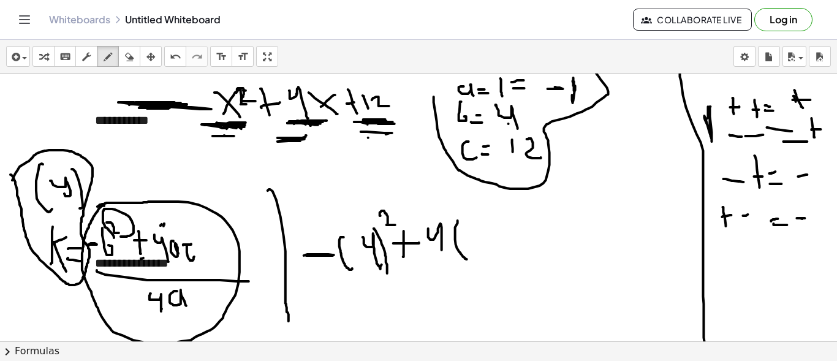
drag, startPoint x: 458, startPoint y: 220, endPoint x: 484, endPoint y: 222, distance: 26.4
click at [468, 259] on div at bounding box center [420, 170] width 841 height 807
drag, startPoint x: 470, startPoint y: 240, endPoint x: 476, endPoint y: 239, distance: 6.3
click at [476, 239] on div at bounding box center [420, 170] width 841 height 807
drag, startPoint x: 484, startPoint y: 231, endPoint x: 486, endPoint y: 244, distance: 13.0
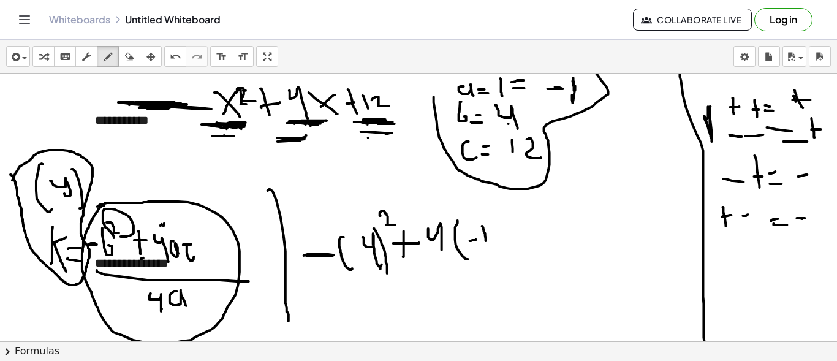
click at [486, 244] on div at bounding box center [420, 170] width 841 height 807
drag, startPoint x: 485, startPoint y: 217, endPoint x: 501, endPoint y: 247, distance: 34.3
click at [501, 247] on div at bounding box center [420, 170] width 841 height 807
drag, startPoint x: 514, startPoint y: 215, endPoint x: 525, endPoint y: 253, distance: 39.6
click at [525, 253] on div at bounding box center [420, 170] width 841 height 807
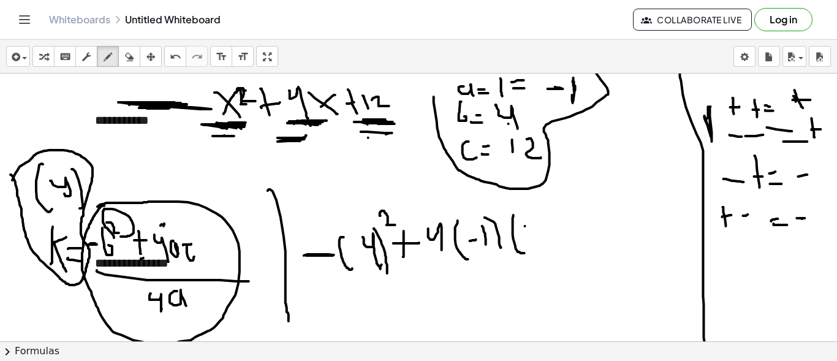
drag, startPoint x: 525, startPoint y: 226, endPoint x: 527, endPoint y: 237, distance: 11.8
click at [527, 237] on div at bounding box center [420, 170] width 841 height 807
drag, startPoint x: 533, startPoint y: 225, endPoint x: 542, endPoint y: 231, distance: 11.6
click at [541, 234] on div at bounding box center [420, 170] width 841 height 807
drag, startPoint x: 539, startPoint y: 209, endPoint x: 563, endPoint y: 237, distance: 36.5
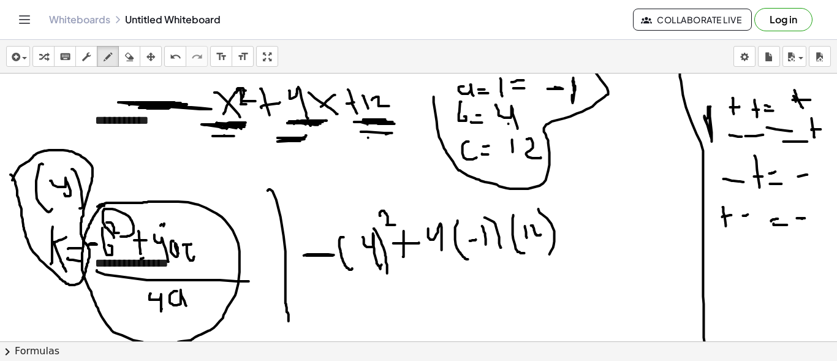
click at [549, 253] on div at bounding box center [420, 170] width 841 height 807
drag, startPoint x: 573, startPoint y: 234, endPoint x: 594, endPoint y: 234, distance: 20.8
click at [594, 234] on div at bounding box center [420, 170] width 841 height 807
drag, startPoint x: 579, startPoint y: 246, endPoint x: 593, endPoint y: 246, distance: 14.1
click at [593, 246] on div at bounding box center [420, 170] width 841 height 807
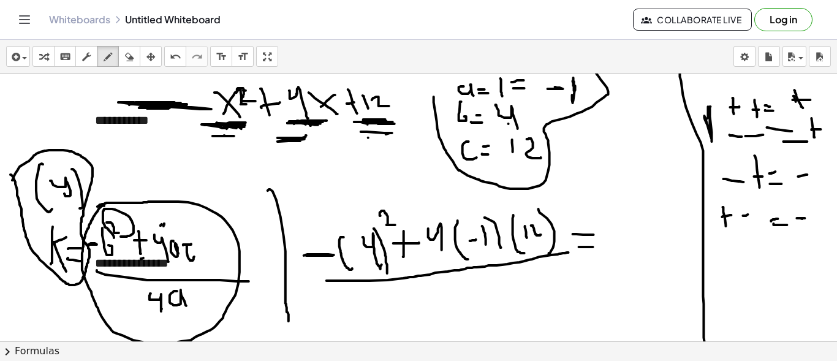
drag, startPoint x: 363, startPoint y: 280, endPoint x: 585, endPoint y: 246, distance: 223.8
click at [582, 247] on div at bounding box center [420, 170] width 841 height 807
drag, startPoint x: 569, startPoint y: 118, endPoint x: 588, endPoint y: 126, distance: 20.6
click at [588, 126] on div at bounding box center [420, 170] width 841 height 807
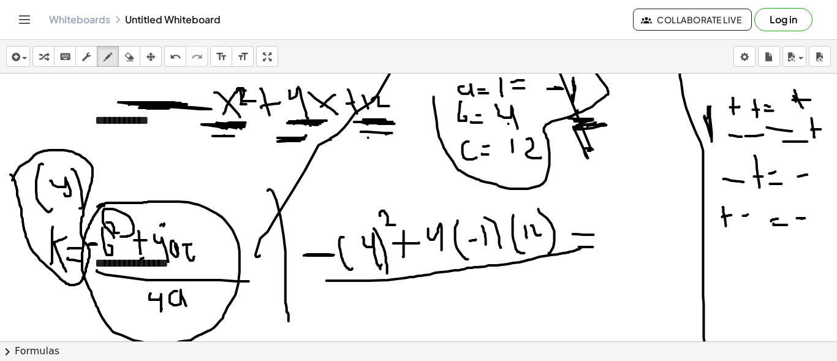
drag, startPoint x: 240, startPoint y: 297, endPoint x: 228, endPoint y: 284, distance: 17.3
drag, startPoint x: 227, startPoint y: 284, endPoint x: 191, endPoint y: 92, distance: 195.3
click at [191, 92] on div at bounding box center [420, 170] width 841 height 807
drag, startPoint x: 191, startPoint y: 304, endPoint x: 294, endPoint y: 309, distance: 102.5
click at [254, 308] on div at bounding box center [420, 170] width 841 height 807
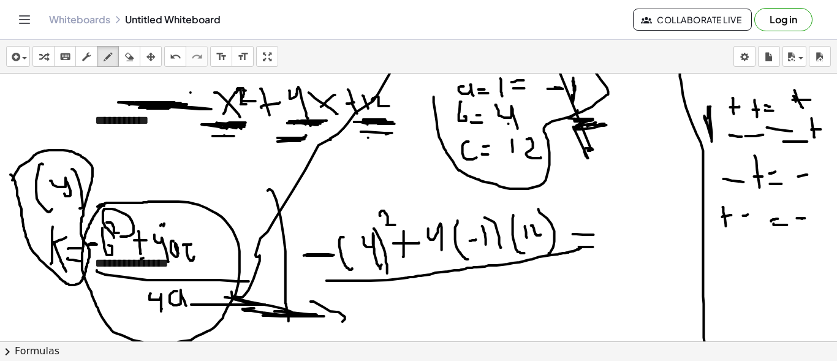
drag, startPoint x: 311, startPoint y: 301, endPoint x: 334, endPoint y: 327, distance: 34.7
click at [333, 327] on div at bounding box center [420, 170] width 841 height 807
drag, startPoint x: 177, startPoint y: 311, endPoint x: 186, endPoint y: 311, distance: 8.6
click at [186, 311] on div at bounding box center [420, 170] width 841 height 807
drag, startPoint x: 400, startPoint y: 284, endPoint x: 412, endPoint y: 314, distance: 31.9
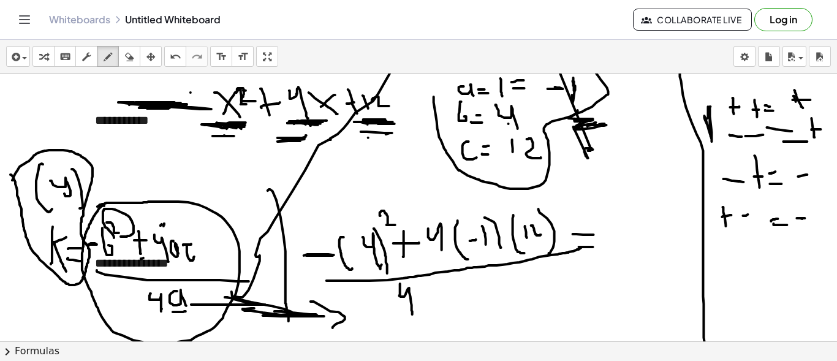
click at [412, 314] on div at bounding box center [420, 170] width 841 height 807
drag, startPoint x: 432, startPoint y: 281, endPoint x: 439, endPoint y: 316, distance: 36.3
click at [439, 316] on div at bounding box center [420, 170] width 841 height 807
click at [558, 99] on div at bounding box center [420, 170] width 841 height 807
drag, startPoint x: 444, startPoint y: 299, endPoint x: 454, endPoint y: 300, distance: 9.9
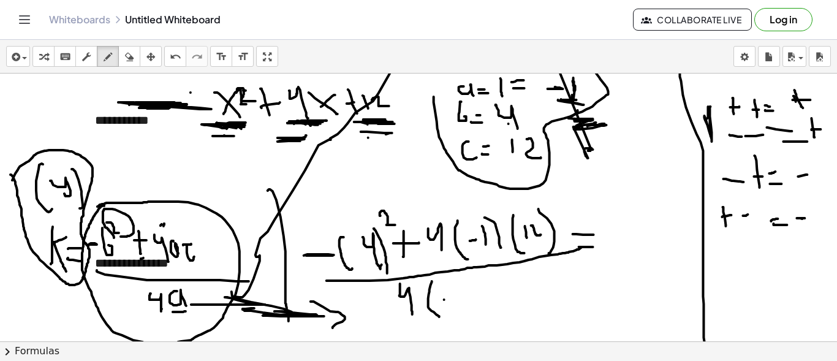
click at [454, 300] on div at bounding box center [420, 170] width 841 height 807
click at [457, 306] on div at bounding box center [420, 170] width 841 height 807
drag, startPoint x: 461, startPoint y: 281, endPoint x: 462, endPoint y: 311, distance: 30.1
click at [462, 311] on div at bounding box center [420, 170] width 841 height 807
click at [454, 282] on div at bounding box center [420, 170] width 841 height 807
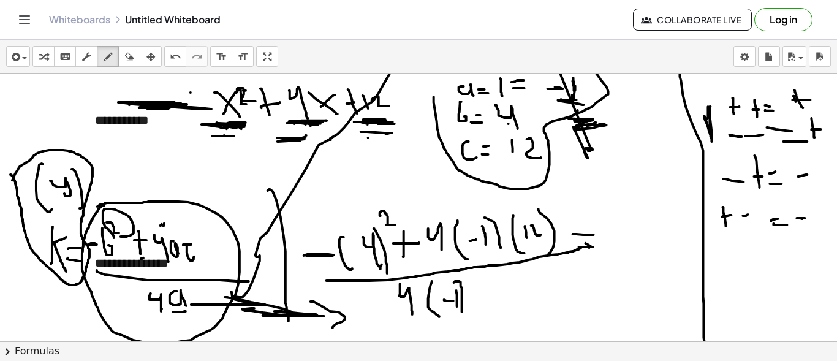
click at [586, 243] on div at bounding box center [420, 170] width 841 height 807
drag, startPoint x: 364, startPoint y: 210, endPoint x: 341, endPoint y: 203, distance: 23.7
click at [341, 203] on div at bounding box center [420, 170] width 841 height 807
drag, startPoint x: 590, startPoint y: 245, endPoint x: 569, endPoint y: 240, distance: 22.0
click at [569, 240] on div at bounding box center [420, 170] width 841 height 807
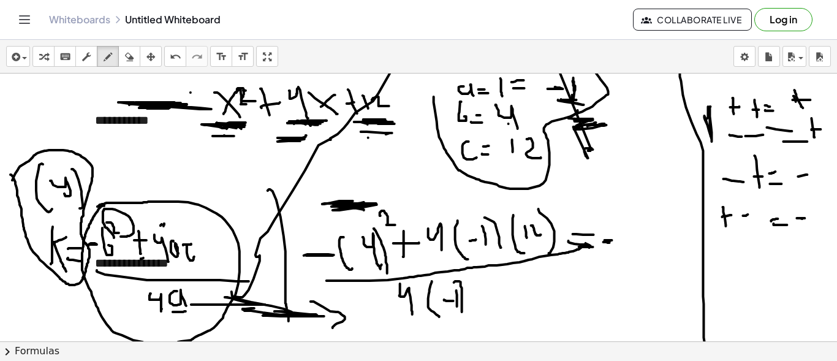
click at [610, 243] on div at bounding box center [420, 170] width 841 height 807
click at [137, 56] on div "button" at bounding box center [129, 56] width 16 height 15
drag, startPoint x: 697, startPoint y: 278, endPoint x: 241, endPoint y: 16, distance: 525.7
click at [701, 265] on div at bounding box center [420, 170] width 841 height 807
click at [108, 54] on icon "button" at bounding box center [108, 57] width 9 height 15
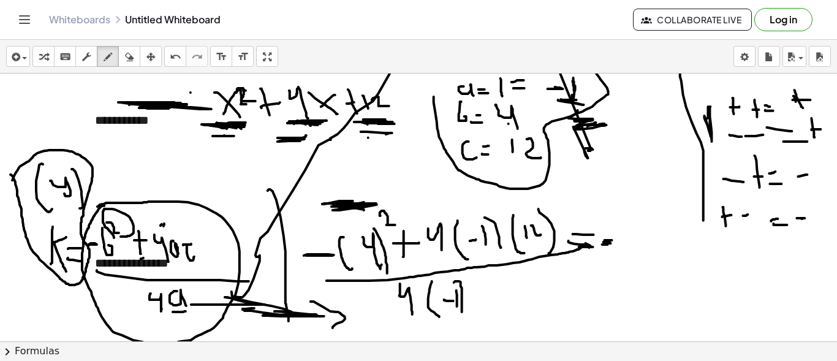
click at [607, 244] on div at bounding box center [420, 170] width 841 height 807
click at [398, 207] on div at bounding box center [420, 170] width 841 height 807
click at [397, 207] on div at bounding box center [420, 170] width 841 height 807
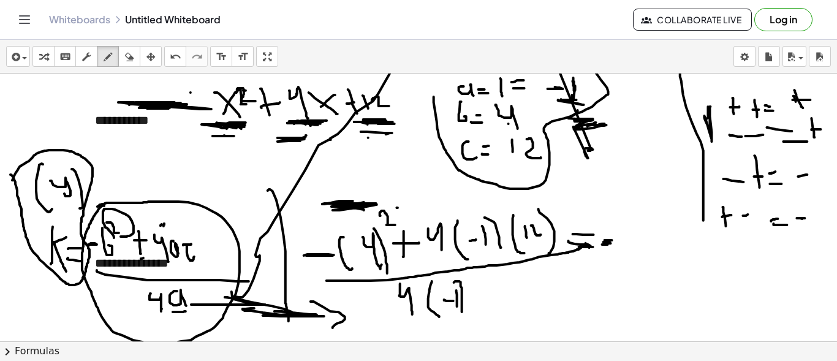
click at [397, 207] on div at bounding box center [420, 170] width 841 height 807
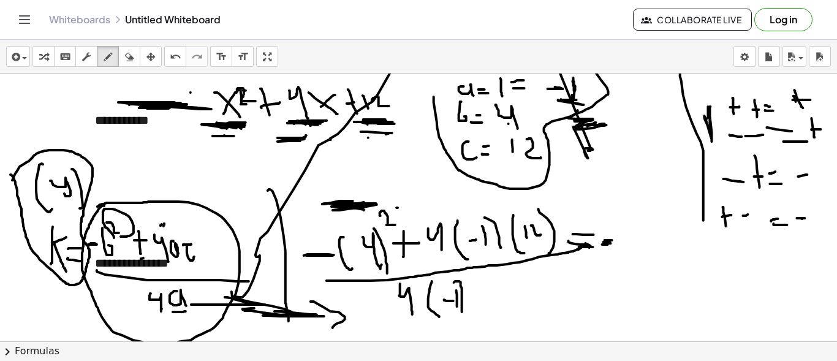
click at [397, 207] on div at bounding box center [420, 170] width 841 height 807
click at [398, 208] on div at bounding box center [420, 170] width 841 height 807
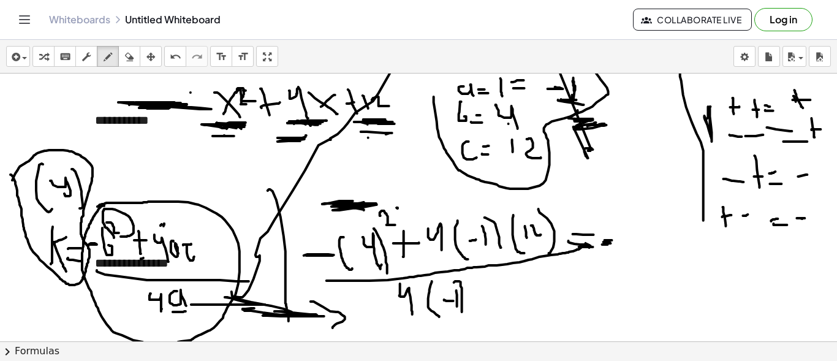
click at [398, 208] on div at bounding box center [420, 170] width 841 height 807
drag, startPoint x: 392, startPoint y: 167, endPoint x: 408, endPoint y: 176, distance: 18.1
click at [404, 184] on div at bounding box center [420, 170] width 841 height 807
drag, startPoint x: 408, startPoint y: 165, endPoint x: 414, endPoint y: 175, distance: 11.6
click at [414, 175] on div at bounding box center [420, 170] width 841 height 807
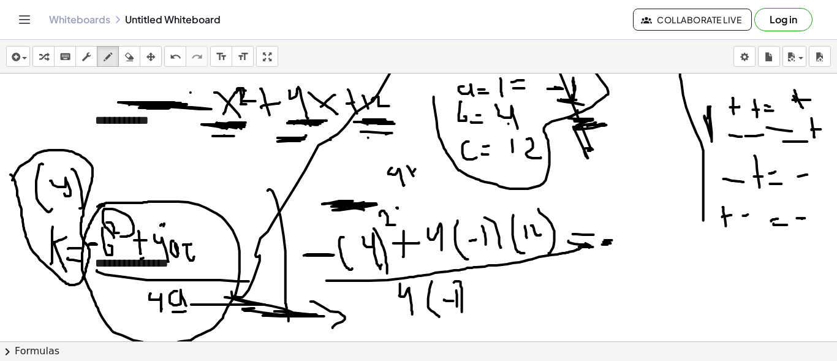
drag, startPoint x: 414, startPoint y: 171, endPoint x: 412, endPoint y: 177, distance: 6.3
click at [411, 178] on div at bounding box center [420, 170] width 841 height 807
drag, startPoint x: 421, startPoint y: 166, endPoint x: 431, endPoint y: 183, distance: 20.1
click at [431, 183] on div at bounding box center [420, 170] width 841 height 807
drag, startPoint x: 623, startPoint y: 221, endPoint x: 623, endPoint y: 243, distance: 21.5
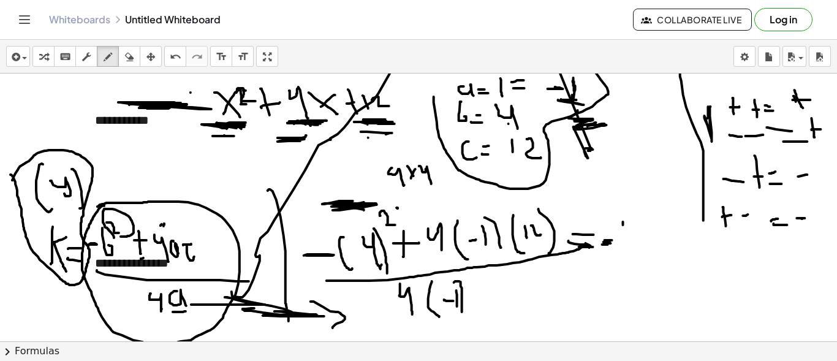
click at [623, 243] on div at bounding box center [420, 170] width 841 height 807
drag, startPoint x: 634, startPoint y: 218, endPoint x: 632, endPoint y: 238, distance: 20.4
click at [632, 238] on div at bounding box center [420, 170] width 841 height 807
drag, startPoint x: 416, startPoint y: 230, endPoint x: 417, endPoint y: 247, distance: 16.6
click at [417, 247] on div at bounding box center [420, 170] width 841 height 807
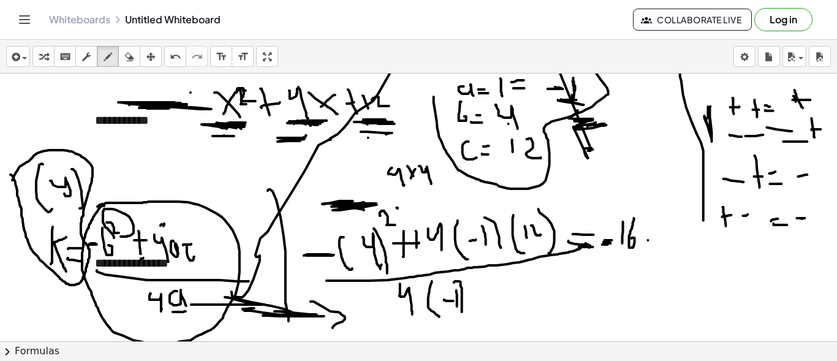
click at [653, 238] on div at bounding box center [420, 170] width 841 height 807
drag, startPoint x: 658, startPoint y: 229, endPoint x: 670, endPoint y: 245, distance: 20.1
click at [669, 245] on div at bounding box center [420, 170] width 841 height 807
click at [672, 226] on div at bounding box center [420, 170] width 841 height 807
drag, startPoint x: 610, startPoint y: 252, endPoint x: 738, endPoint y: 247, distance: 128.2
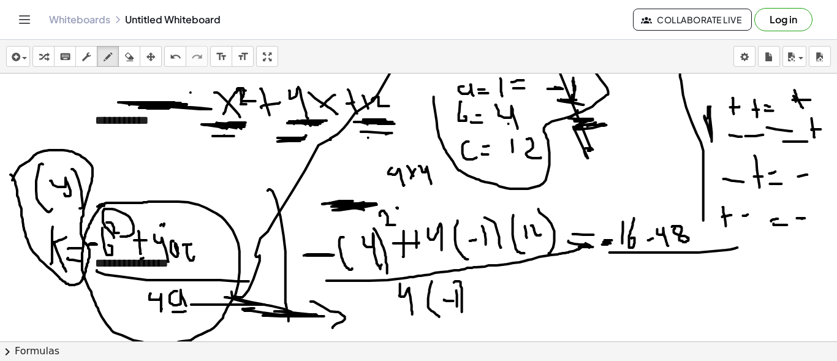
click at [738, 247] on div at bounding box center [420, 170] width 841 height 807
drag, startPoint x: 401, startPoint y: 228, endPoint x: 409, endPoint y: 254, distance: 26.8
click at [409, 254] on div at bounding box center [420, 170] width 841 height 807
drag, startPoint x: 401, startPoint y: 240, endPoint x: 406, endPoint y: 233, distance: 9.2
click at [401, 240] on div at bounding box center [420, 170] width 841 height 807
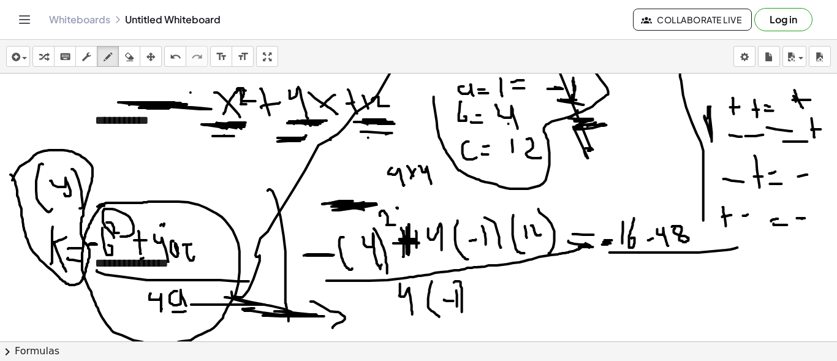
drag, startPoint x: 407, startPoint y: 227, endPoint x: 407, endPoint y: 246, distance: 19.0
click at [406, 250] on div at bounding box center [420, 170] width 841 height 807
click at [410, 239] on div at bounding box center [420, 170] width 841 height 807
click at [414, 237] on div at bounding box center [420, 170] width 841 height 807
click at [475, 242] on div at bounding box center [420, 170] width 841 height 807
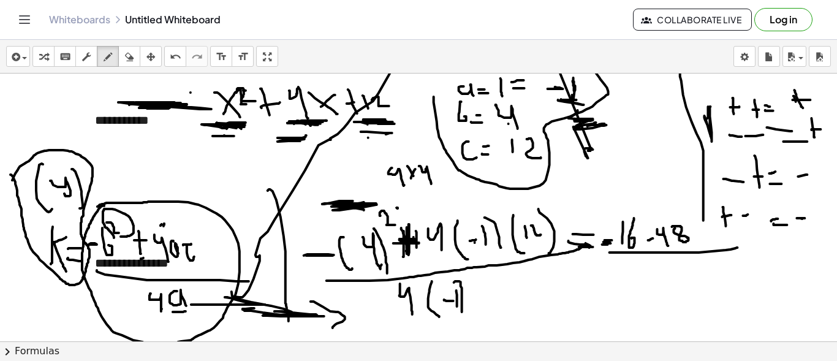
click at [475, 242] on div at bounding box center [420, 170] width 841 height 807
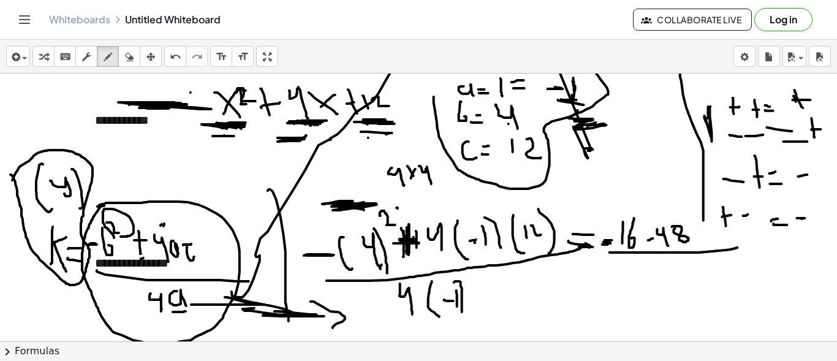
click at [475, 242] on div at bounding box center [420, 170] width 841 height 807
click at [475, 241] on div at bounding box center [420, 170] width 841 height 807
click at [724, 204] on div at bounding box center [420, 170] width 841 height 807
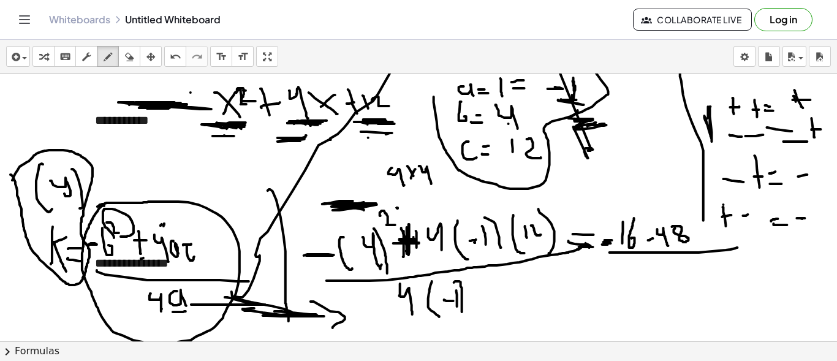
click at [736, 200] on div at bounding box center [420, 170] width 841 height 807
click at [797, 207] on div at bounding box center [420, 170] width 841 height 807
click at [449, 206] on div at bounding box center [420, 170] width 841 height 807
click at [434, 256] on div at bounding box center [420, 170] width 841 height 807
click at [480, 249] on div at bounding box center [420, 170] width 841 height 807
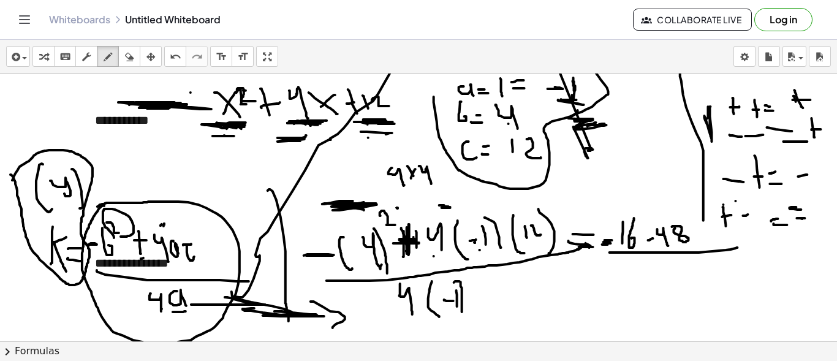
click at [480, 249] on div at bounding box center [420, 170] width 841 height 807
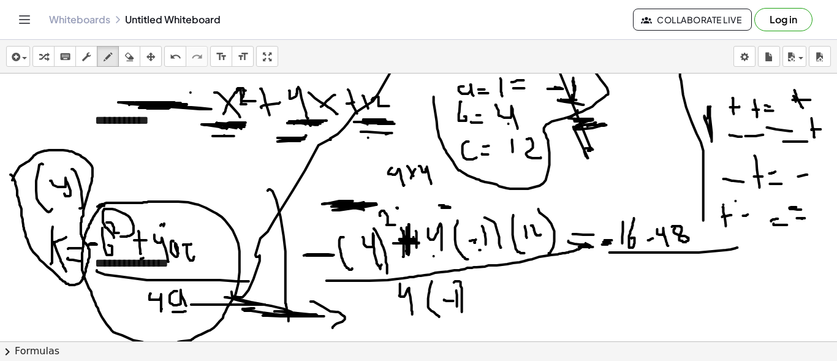
drag, startPoint x: 480, startPoint y: 249, endPoint x: 452, endPoint y: 208, distance: 50.7
click at [480, 249] on div at bounding box center [420, 170] width 841 height 807
click at [457, 191] on div at bounding box center [420, 170] width 841 height 807
drag, startPoint x: 457, startPoint y: 191, endPoint x: 469, endPoint y: 210, distance: 22.6
click at [469, 210] on div at bounding box center [420, 170] width 841 height 807
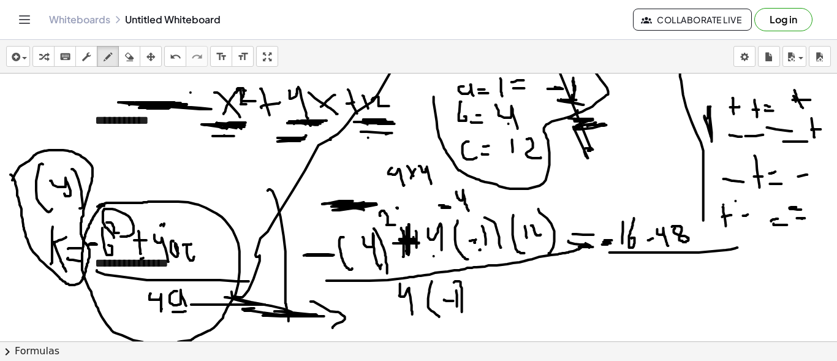
click at [489, 213] on div at bounding box center [420, 170] width 841 height 807
drag, startPoint x: 471, startPoint y: 191, endPoint x: 479, endPoint y: 199, distance: 11.7
click at [479, 200] on div at bounding box center [420, 170] width 841 height 807
drag, startPoint x: 476, startPoint y: 196, endPoint x: 476, endPoint y: 204, distance: 8.6
click at [476, 204] on div at bounding box center [420, 170] width 841 height 807
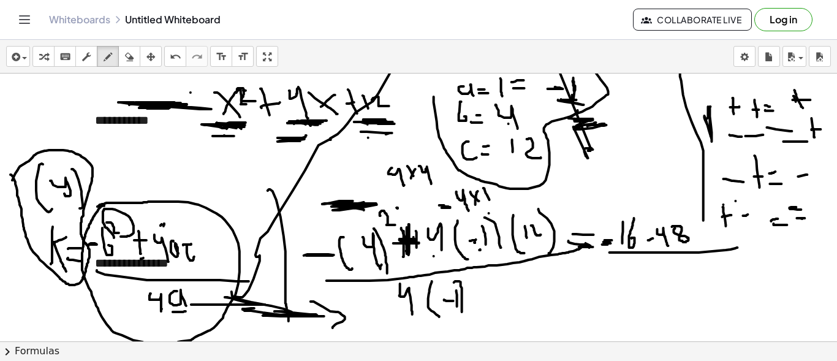
drag, startPoint x: 484, startPoint y: 188, endPoint x: 490, endPoint y: 199, distance: 13.2
click at [490, 199] on div at bounding box center [420, 170] width 841 height 807
click at [488, 194] on div at bounding box center [420, 170] width 841 height 807
drag, startPoint x: 493, startPoint y: 187, endPoint x: 496, endPoint y: 200, distance: 14.0
click at [496, 200] on div at bounding box center [420, 170] width 841 height 807
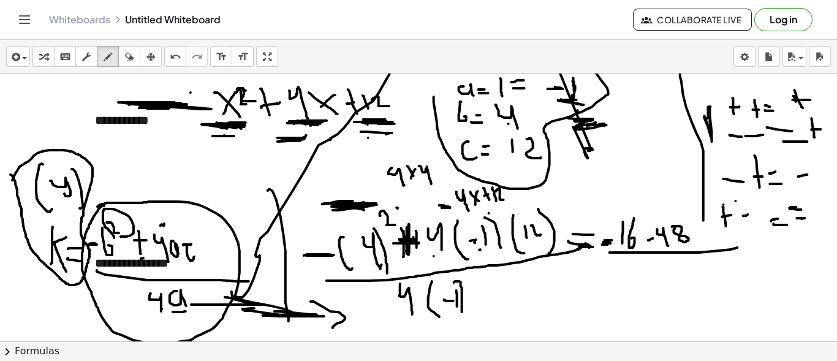
drag, startPoint x: 498, startPoint y: 189, endPoint x: 504, endPoint y: 199, distance: 12.1
click at [504, 199] on div at bounding box center [420, 170] width 841 height 807
click at [467, 210] on div at bounding box center [420, 170] width 841 height 807
click at [498, 202] on div at bounding box center [420, 170] width 841 height 807
drag, startPoint x: 555, startPoint y: 184, endPoint x: 562, endPoint y: 184, distance: 6.7
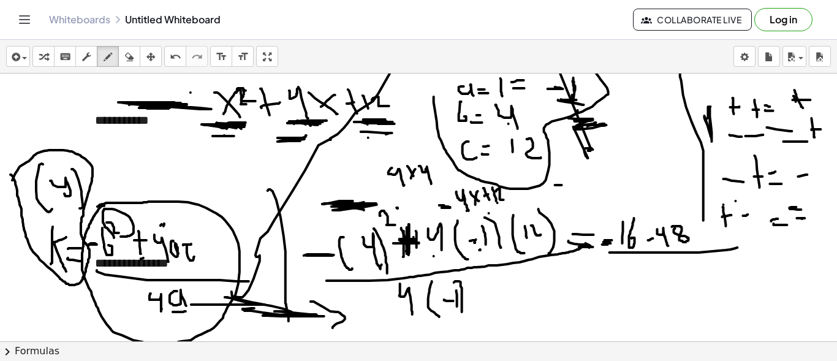
click at [562, 184] on div at bounding box center [420, 170] width 841 height 807
click at [561, 190] on div at bounding box center [420, 170] width 841 height 807
drag, startPoint x: 566, startPoint y: 177, endPoint x: 577, endPoint y: 183, distance: 12.6
click at [575, 190] on div at bounding box center [420, 170] width 841 height 807
click at [575, 171] on div at bounding box center [420, 170] width 841 height 807
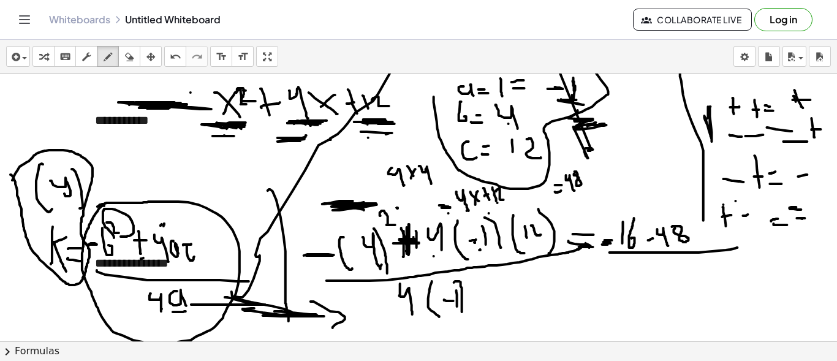
click at [449, 213] on div at bounding box center [420, 170] width 841 height 807
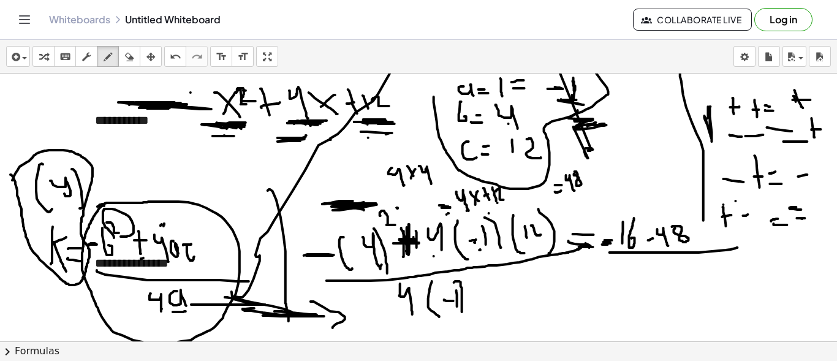
click at [447, 214] on div at bounding box center [420, 170] width 841 height 807
click at [488, 202] on div at bounding box center [420, 170] width 841 height 807
drag, startPoint x: 564, startPoint y: 189, endPoint x: 555, endPoint y: 187, distance: 9.5
click at [555, 187] on div at bounding box center [420, 170] width 841 height 807
click at [648, 238] on div at bounding box center [420, 170] width 841 height 807
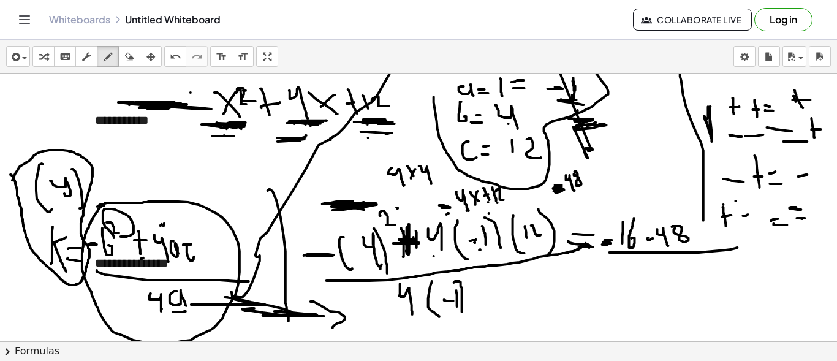
click at [648, 237] on div at bounding box center [420, 170] width 841 height 807
click at [610, 241] on div at bounding box center [420, 170] width 841 height 807
drag, startPoint x: 615, startPoint y: 249, endPoint x: 592, endPoint y: 249, distance: 23.3
click at [592, 249] on div at bounding box center [420, 170] width 841 height 807
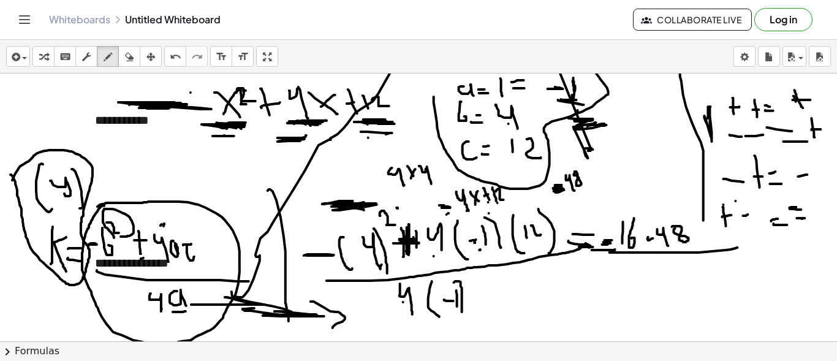
click at [403, 302] on div at bounding box center [420, 170] width 841 height 807
click at [452, 319] on div at bounding box center [420, 170] width 841 height 807
click at [452, 317] on div at bounding box center [420, 170] width 841 height 807
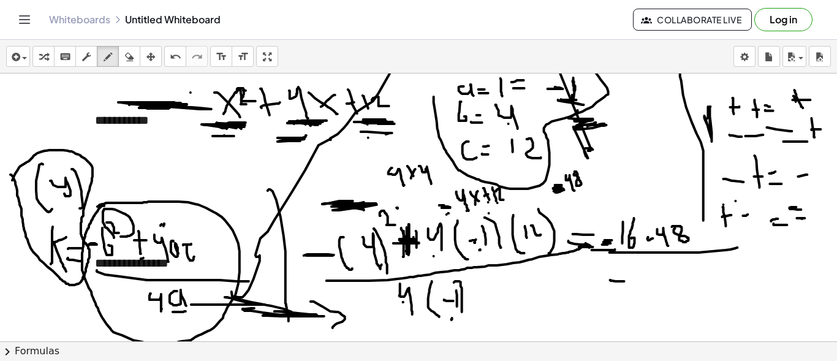
drag, startPoint x: 610, startPoint y: 279, endPoint x: 625, endPoint y: 281, distance: 14.1
click at [625, 281] on div at bounding box center [420, 170] width 841 height 807
drag, startPoint x: 637, startPoint y: 267, endPoint x: 653, endPoint y: 297, distance: 34.5
click at [653, 297] on div at bounding box center [420, 170] width 841 height 807
click at [412, 318] on div at bounding box center [420, 170] width 841 height 807
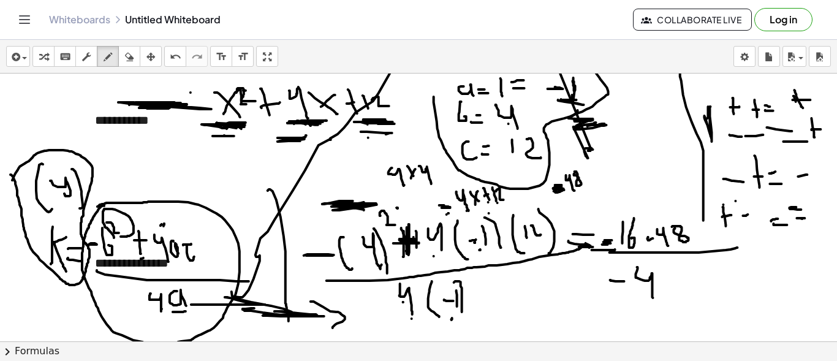
click at [454, 313] on div at bounding box center [420, 170] width 841 height 807
drag, startPoint x: 723, startPoint y: 276, endPoint x: 734, endPoint y: 272, distance: 11.6
click at [734, 272] on div at bounding box center [420, 170] width 841 height 807
drag, startPoint x: 723, startPoint y: 283, endPoint x: 741, endPoint y: 280, distance: 18.0
click at [741, 280] on div at bounding box center [420, 170] width 841 height 807
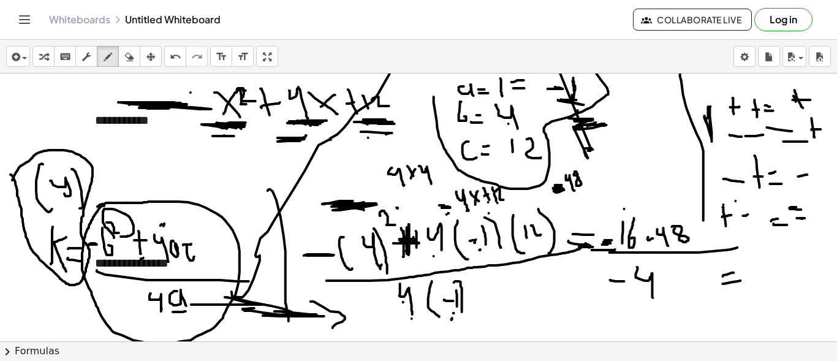
click at [625, 208] on div at bounding box center [420, 170] width 841 height 807
click at [655, 208] on div at bounding box center [420, 170] width 841 height 807
click at [607, 241] on div at bounding box center [420, 170] width 841 height 807
click at [648, 240] on div at bounding box center [420, 170] width 841 height 807
drag, startPoint x: 811, startPoint y: 112, endPoint x: 818, endPoint y: 132, distance: 22.1
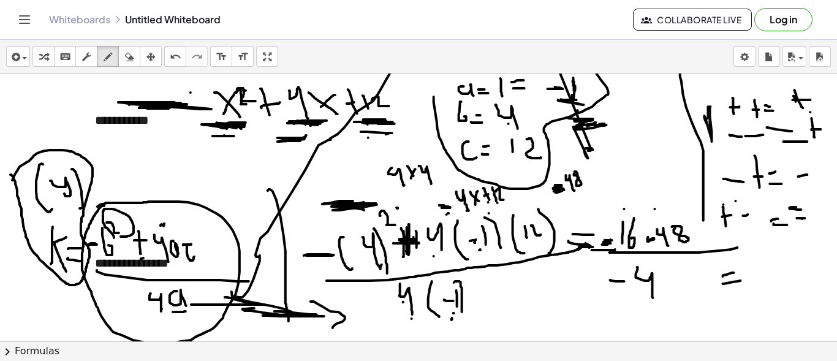
click at [818, 132] on div at bounding box center [420, 170] width 841 height 807
drag, startPoint x: 811, startPoint y: 129, endPoint x: 819, endPoint y: 125, distance: 9.0
click at [821, 125] on div at bounding box center [420, 170] width 841 height 807
drag, startPoint x: 636, startPoint y: 165, endPoint x: 644, endPoint y: 178, distance: 16.0
click at [644, 178] on div at bounding box center [420, 170] width 841 height 807
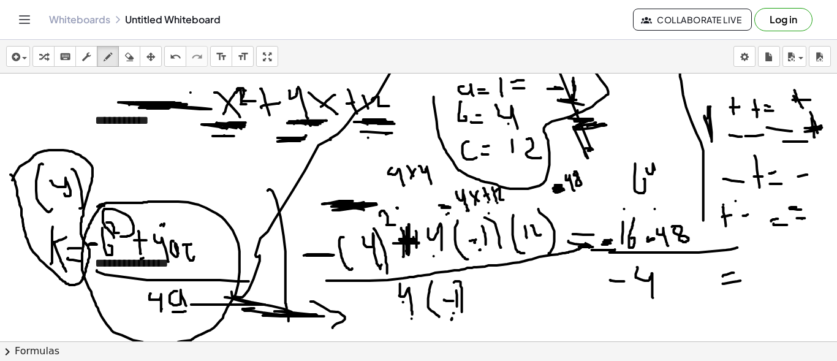
drag, startPoint x: 647, startPoint y: 168, endPoint x: 663, endPoint y: 195, distance: 31.3
click at [663, 195] on div at bounding box center [420, 170] width 841 height 807
drag, startPoint x: 647, startPoint y: 181, endPoint x: 636, endPoint y: 188, distance: 12.9
click at [636, 188] on div at bounding box center [420, 170] width 841 height 807
drag, startPoint x: 657, startPoint y: 197, endPoint x: 668, endPoint y: 193, distance: 11.6
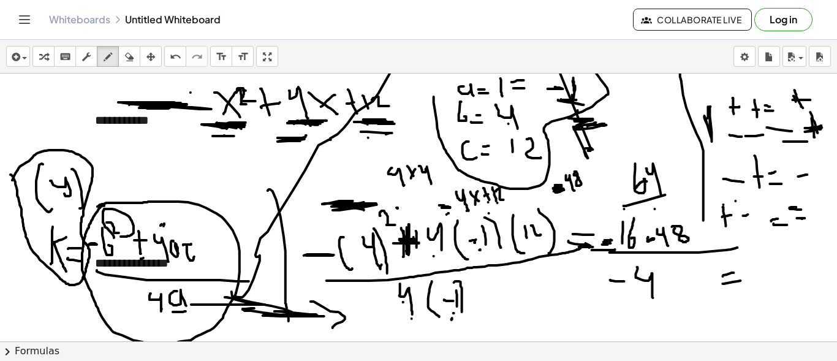
click at [668, 193] on div at bounding box center [420, 170] width 841 height 807
drag, startPoint x: 654, startPoint y: 202, endPoint x: 666, endPoint y: 230, distance: 31.3
click at [666, 230] on div at bounding box center [420, 170] width 841 height 807
click at [773, 261] on div at bounding box center [420, 170] width 841 height 807
drag, startPoint x: 789, startPoint y: 258, endPoint x: 784, endPoint y: 291, distance: 33.4
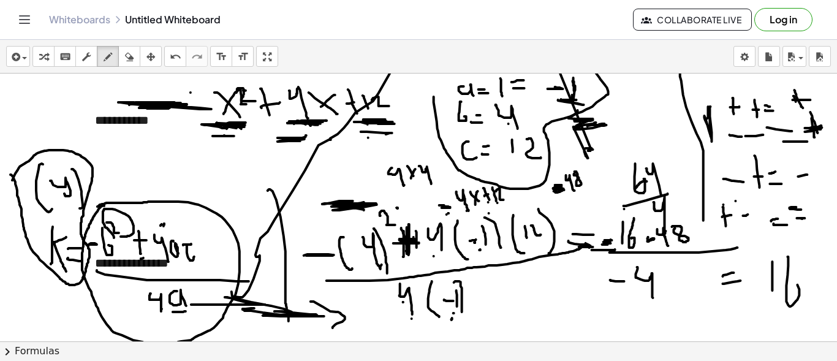
click at [786, 282] on div at bounding box center [420, 170] width 841 height 807
click at [731, 270] on div at bounding box center [420, 170] width 841 height 807
click at [733, 280] on div at bounding box center [420, 170] width 841 height 807
click at [607, 190] on div at bounding box center [420, 170] width 841 height 807
drag, startPoint x: 602, startPoint y: 184, endPoint x: 620, endPoint y: 179, distance: 19.0
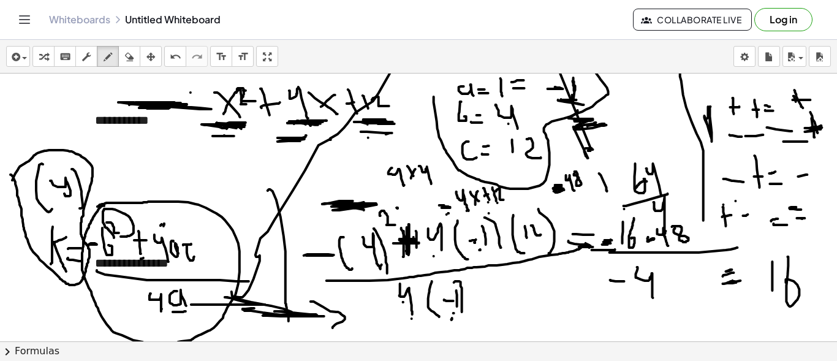
click at [614, 180] on div at bounding box center [420, 170] width 841 height 807
click at [127, 55] on icon "button" at bounding box center [129, 57] width 9 height 15
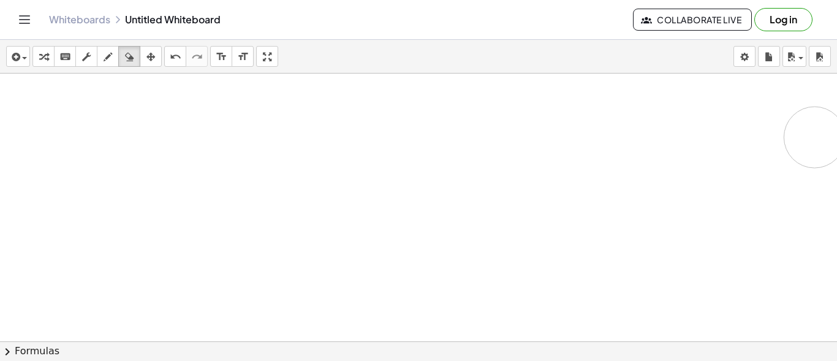
drag, startPoint x: 269, startPoint y: 104, endPoint x: 314, endPoint y: 4, distance: 109.7
click at [688, 248] on div at bounding box center [420, 170] width 841 height 807
click at [134, 119] on div at bounding box center [420, 170] width 841 height 807
click at [29, 59] on button "insert" at bounding box center [18, 56] width 24 height 21
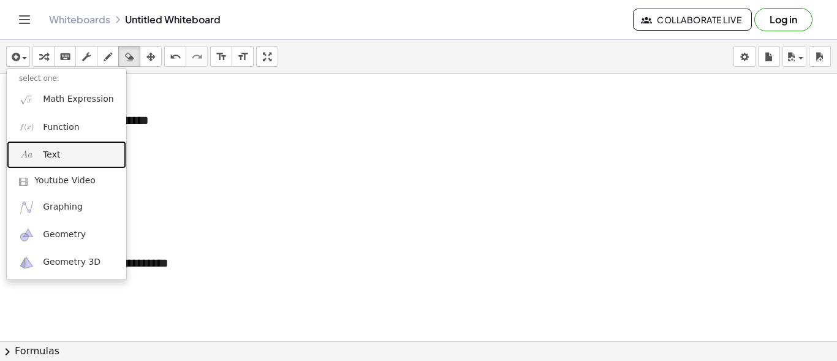
drag, startPoint x: 49, startPoint y: 149, endPoint x: 64, endPoint y: 143, distance: 15.9
click at [50, 149] on span "Text" at bounding box center [51, 155] width 17 height 12
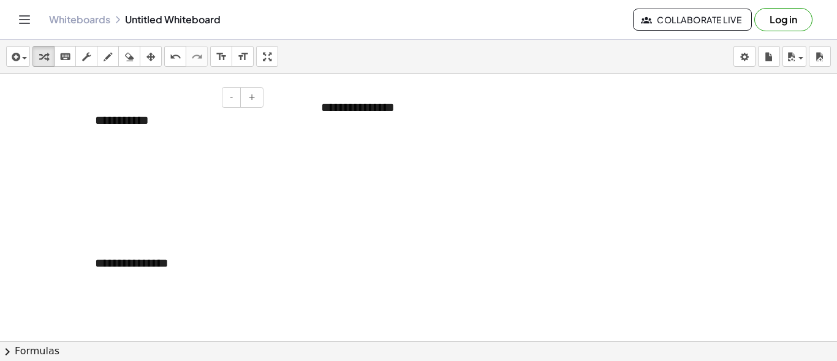
click at [125, 124] on div "**********" at bounding box center [175, 120] width 184 height 42
drag, startPoint x: 156, startPoint y: 121, endPoint x: 162, endPoint y: 119, distance: 6.4
click at [156, 120] on div "**********" at bounding box center [175, 120] width 184 height 42
click at [171, 119] on div "**********" at bounding box center [175, 120] width 184 height 42
click at [147, 268] on div "**********" at bounding box center [175, 263] width 184 height 42
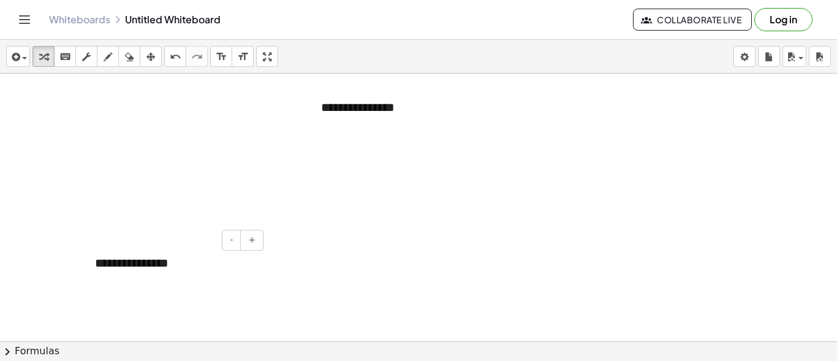
click at [165, 265] on div "**********" at bounding box center [175, 263] width 184 height 42
click at [351, 116] on div "**********" at bounding box center [401, 107] width 184 height 42
click at [375, 108] on div "**********" at bounding box center [401, 107] width 184 height 42
click at [500, 150] on div at bounding box center [420, 170] width 841 height 807
click at [109, 55] on icon "button" at bounding box center [108, 57] width 9 height 15
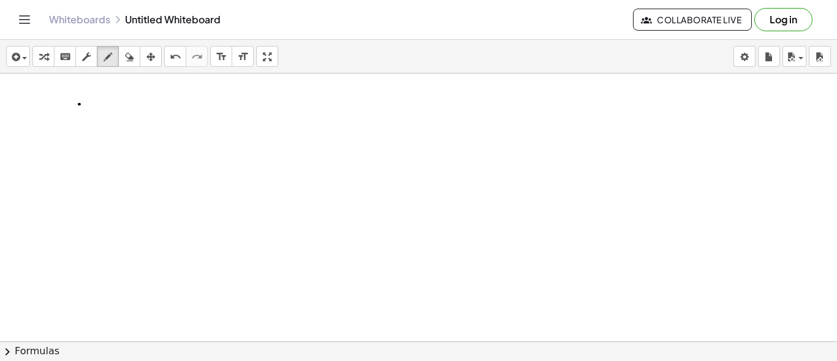
drag, startPoint x: 80, startPoint y: 104, endPoint x: 122, endPoint y: 109, distance: 42.6
click at [121, 110] on div at bounding box center [420, 170] width 841 height 807
drag, startPoint x: 123, startPoint y: 97, endPoint x: 128, endPoint y: 120, distance: 23.3
click at [128, 123] on div at bounding box center [420, 170] width 841 height 807
drag, startPoint x: 172, startPoint y: 89, endPoint x: 183, endPoint y: 99, distance: 14.8
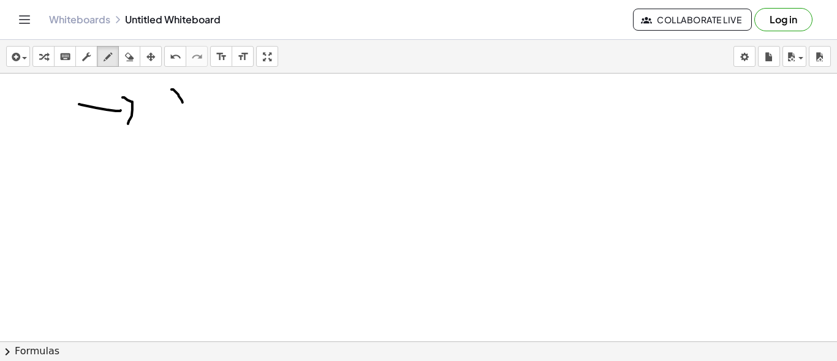
click at [183, 103] on div at bounding box center [420, 170] width 841 height 807
drag, startPoint x: 183, startPoint y: 89, endPoint x: 175, endPoint y: 99, distance: 13.0
click at [175, 99] on div at bounding box center [420, 170] width 841 height 807
drag, startPoint x: 190, startPoint y: 78, endPoint x: 196, endPoint y: 89, distance: 11.8
click at [196, 89] on div at bounding box center [420, 170] width 841 height 807
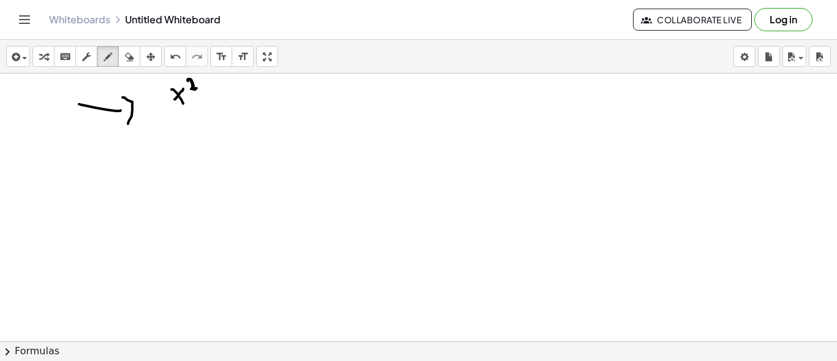
drag, startPoint x: 188, startPoint y: 80, endPoint x: 194, endPoint y: 85, distance: 7.8
click at [197, 87] on div at bounding box center [420, 170] width 841 height 807
drag, startPoint x: 218, startPoint y: 82, endPoint x: 221, endPoint y: 99, distance: 17.0
click at [221, 99] on div at bounding box center [420, 170] width 841 height 807
drag, startPoint x: 216, startPoint y: 94, endPoint x: 222, endPoint y: 91, distance: 7.4
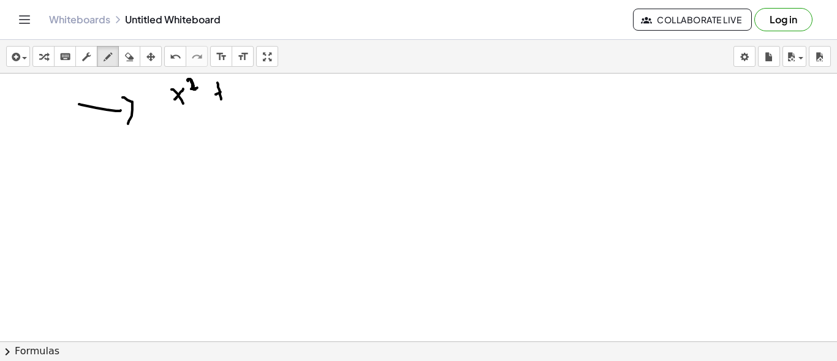
click at [222, 91] on div at bounding box center [420, 170] width 841 height 807
drag, startPoint x: 233, startPoint y: 85, endPoint x: 251, endPoint y: 111, distance: 31.3
click at [251, 111] on div at bounding box center [420, 170] width 841 height 807
drag, startPoint x: 261, startPoint y: 85, endPoint x: 287, endPoint y: 97, distance: 29.1
click at [287, 108] on div at bounding box center [420, 170] width 841 height 807
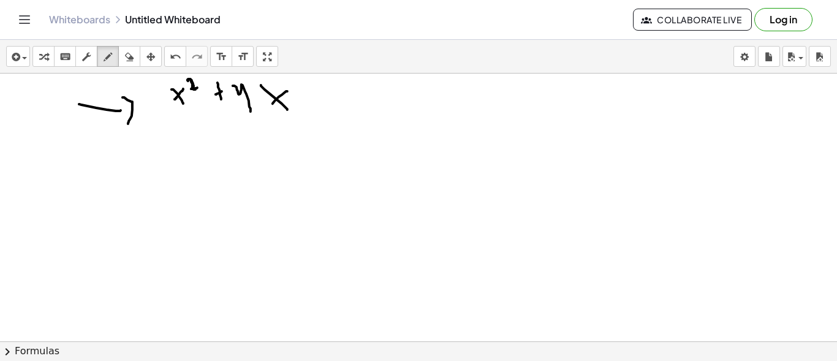
drag, startPoint x: 287, startPoint y: 91, endPoint x: 268, endPoint y: 108, distance: 26.1
click at [268, 108] on div at bounding box center [420, 170] width 841 height 807
drag, startPoint x: 313, startPoint y: 87, endPoint x: 316, endPoint y: 107, distance: 20.6
click at [316, 107] on div at bounding box center [420, 170] width 841 height 807
drag, startPoint x: 307, startPoint y: 101, endPoint x: 317, endPoint y: 97, distance: 11.0
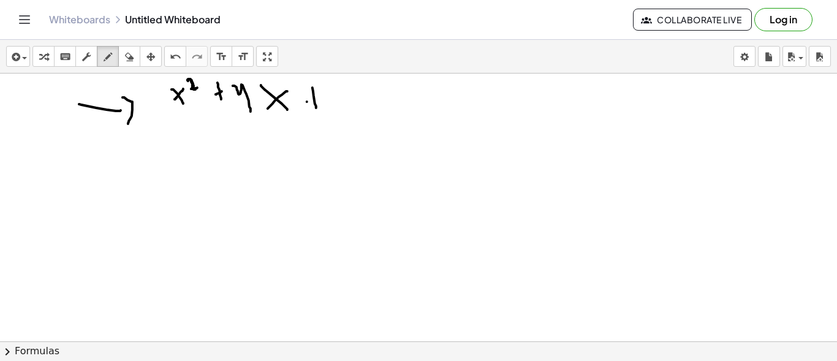
click at [317, 97] on div at bounding box center [420, 170] width 841 height 807
drag, startPoint x: 330, startPoint y: 89, endPoint x: 338, endPoint y: 112, distance: 24.0
click at [338, 112] on div at bounding box center [420, 170] width 841 height 807
drag, startPoint x: 343, startPoint y: 94, endPoint x: 359, endPoint y: 106, distance: 19.7
click at [359, 106] on div at bounding box center [420, 170] width 841 height 807
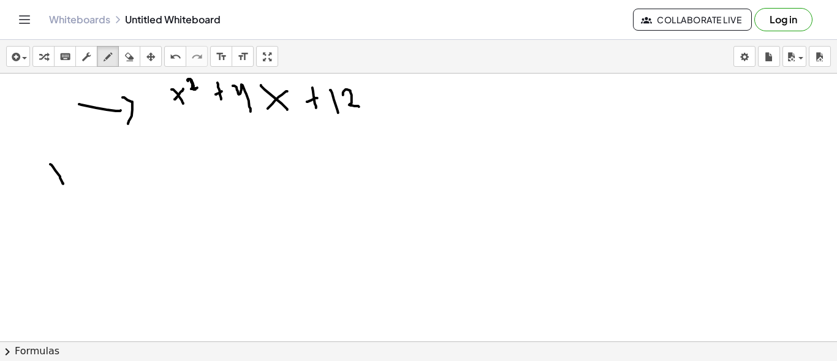
drag, startPoint x: 50, startPoint y: 164, endPoint x: 64, endPoint y: 164, distance: 14.1
click at [64, 164] on div at bounding box center [420, 170] width 841 height 807
drag, startPoint x: 77, startPoint y: 158, endPoint x: 85, endPoint y: 184, distance: 27.1
click at [88, 187] on div at bounding box center [420, 170] width 841 height 807
drag, startPoint x: 101, startPoint y: 176, endPoint x: 109, endPoint y: 179, distance: 9.1
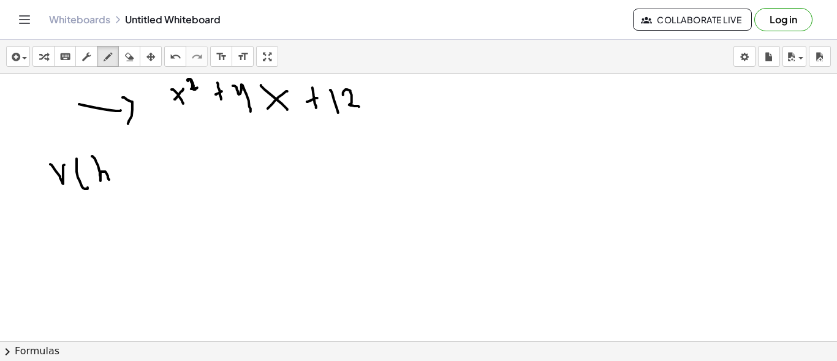
click at [109, 179] on div at bounding box center [420, 170] width 841 height 807
drag, startPoint x: 115, startPoint y: 177, endPoint x: 118, endPoint y: 184, distance: 7.4
click at [118, 191] on div at bounding box center [420, 170] width 841 height 807
drag, startPoint x: 117, startPoint y: 158, endPoint x: 127, endPoint y: 183, distance: 26.4
click at [127, 184] on div at bounding box center [420, 170] width 841 height 807
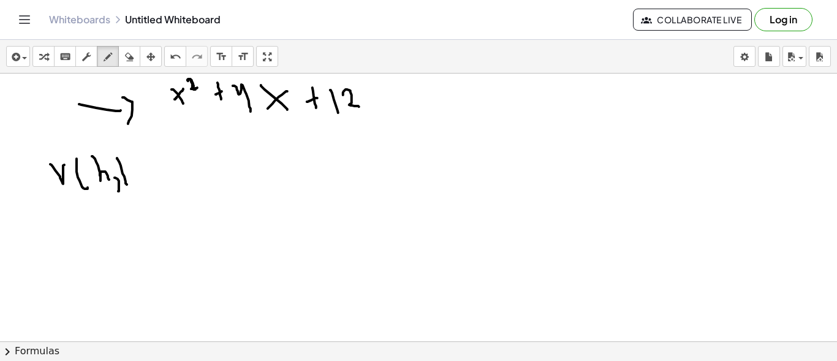
click at [128, 166] on div at bounding box center [420, 170] width 841 height 807
drag, startPoint x: 131, startPoint y: 189, endPoint x: 132, endPoint y: 181, distance: 8.1
click at [131, 186] on div at bounding box center [420, 170] width 841 height 807
click at [140, 194] on div at bounding box center [420, 170] width 841 height 807
drag, startPoint x: 172, startPoint y: 169, endPoint x: 180, endPoint y: 149, distance: 21.2
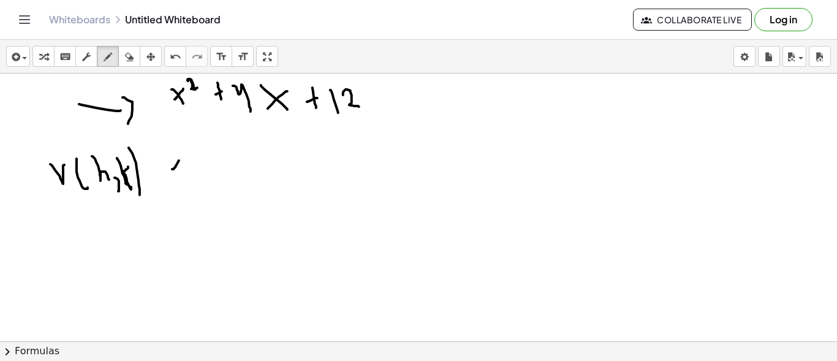
click at [180, 149] on div at bounding box center [420, 170] width 841 height 807
drag, startPoint x: 177, startPoint y: 142, endPoint x: 188, endPoint y: 165, distance: 25.8
click at [188, 165] on div at bounding box center [420, 170] width 841 height 807
drag, startPoint x: 194, startPoint y: 117, endPoint x: 211, endPoint y: 150, distance: 37.0
click at [211, 150] on div at bounding box center [420, 170] width 841 height 807
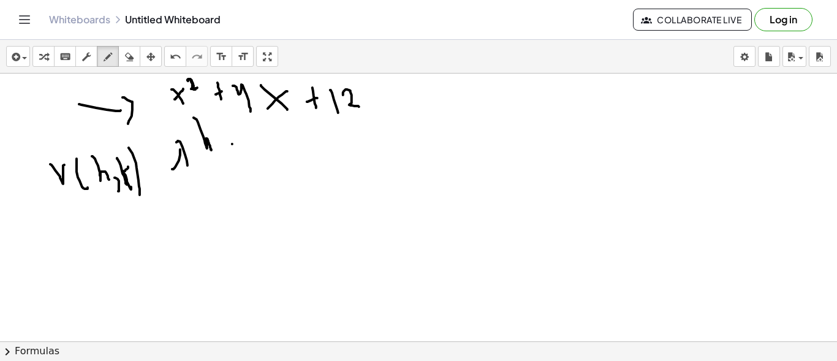
drag, startPoint x: 232, startPoint y: 143, endPoint x: 245, endPoint y: 143, distance: 12.3
click at [245, 143] on div at bounding box center [420, 170] width 841 height 807
click at [243, 148] on div at bounding box center [420, 170] width 841 height 807
click at [259, 139] on div at bounding box center [420, 170] width 841 height 807
drag, startPoint x: 265, startPoint y: 122, endPoint x: 270, endPoint y: 132, distance: 11.5
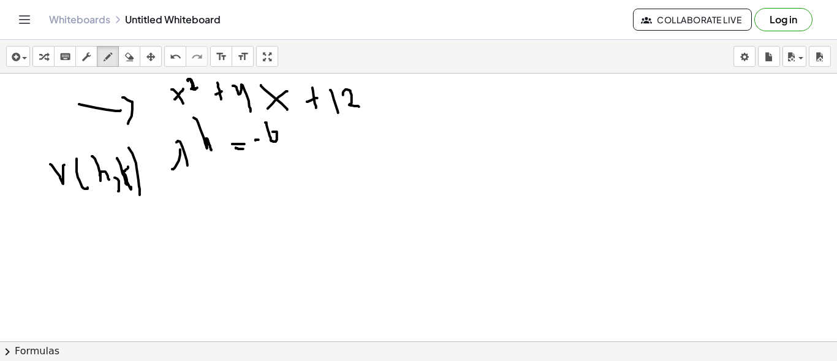
click at [270, 132] on div at bounding box center [420, 170] width 841 height 807
drag, startPoint x: 260, startPoint y: 148, endPoint x: 281, endPoint y: 145, distance: 21.1
click at [281, 145] on div at bounding box center [420, 170] width 841 height 807
drag, startPoint x: 257, startPoint y: 155, endPoint x: 272, endPoint y: 168, distance: 19.1
click at [272, 168] on div at bounding box center [420, 170] width 841 height 807
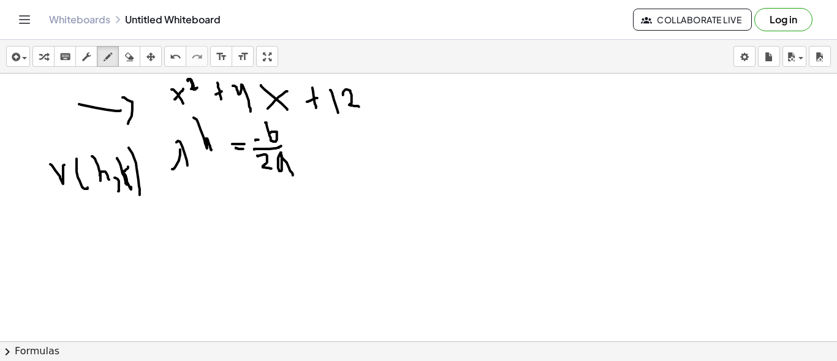
drag, startPoint x: 281, startPoint y: 152, endPoint x: 293, endPoint y: 175, distance: 25.5
click at [293, 175] on div at bounding box center [420, 170] width 841 height 807
drag, startPoint x: 291, startPoint y: 120, endPoint x: 321, endPoint y: 218, distance: 102.4
click at [330, 219] on div at bounding box center [420, 170] width 841 height 807
click at [178, 161] on div at bounding box center [420, 170] width 841 height 807
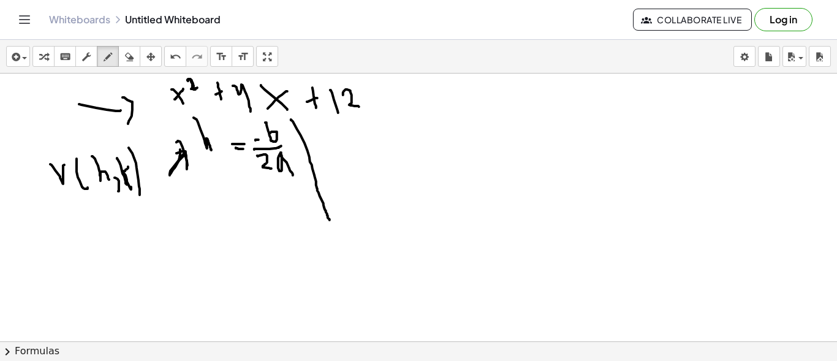
click at [187, 175] on div at bounding box center [420, 170] width 841 height 807
click at [212, 177] on div at bounding box center [420, 170] width 841 height 807
click at [207, 170] on div at bounding box center [420, 170] width 841 height 807
click at [204, 182] on div at bounding box center [420, 170] width 841 height 807
click at [219, 181] on div at bounding box center [420, 170] width 841 height 807
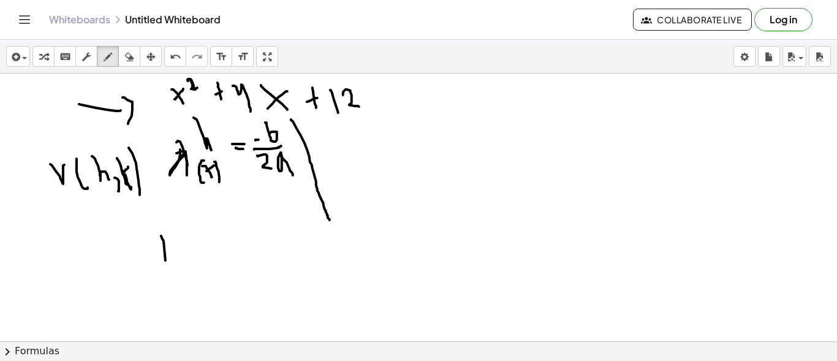
click at [166, 275] on div at bounding box center [420, 170] width 841 height 807
click at [175, 240] on div at bounding box center [420, 170] width 841 height 807
click at [169, 276] on div at bounding box center [420, 170] width 841 height 807
click at [176, 273] on div at bounding box center [420, 170] width 841 height 807
click at [186, 249] on div at bounding box center [420, 170] width 841 height 807
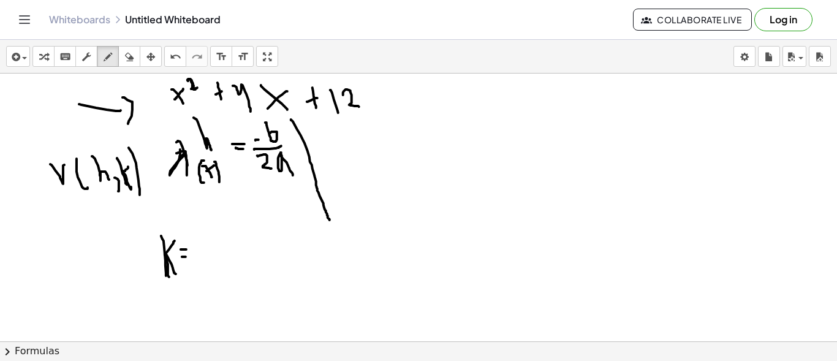
click at [186, 256] on div at bounding box center [420, 170] width 841 height 807
click at [209, 245] on div at bounding box center [420, 170] width 841 height 807
click at [221, 240] on div at bounding box center [420, 170] width 841 height 807
click at [232, 232] on div at bounding box center [420, 170] width 841 height 807
drag, startPoint x: 248, startPoint y: 229, endPoint x: 254, endPoint y: 245, distance: 17.6
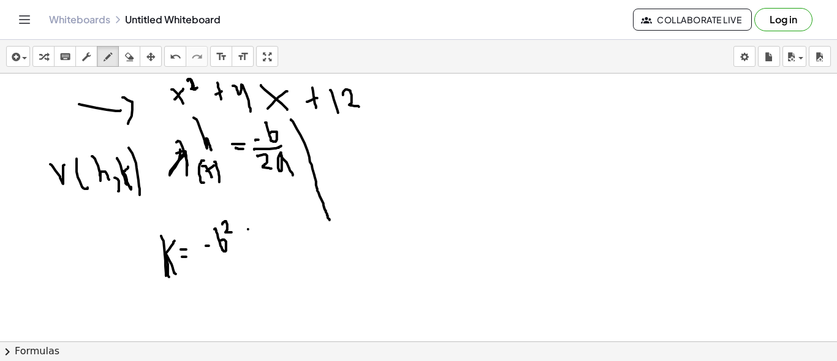
click at [254, 245] on div at bounding box center [420, 170] width 841 height 807
drag, startPoint x: 245, startPoint y: 236, endPoint x: 258, endPoint y: 234, distance: 13.7
click at [258, 234] on div at bounding box center [420, 170] width 841 height 807
drag, startPoint x: 262, startPoint y: 227, endPoint x: 277, endPoint y: 247, distance: 24.5
click at [277, 247] on div at bounding box center [420, 170] width 841 height 807
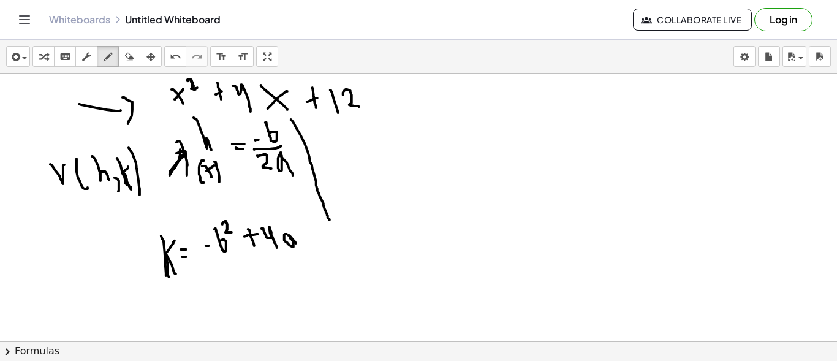
drag, startPoint x: 284, startPoint y: 235, endPoint x: 297, endPoint y: 243, distance: 15.5
click at [297, 243] on div at bounding box center [420, 170] width 841 height 807
drag, startPoint x: 304, startPoint y: 235, endPoint x: 313, endPoint y: 244, distance: 12.6
click at [313, 244] on div at bounding box center [420, 170] width 841 height 807
drag, startPoint x: 215, startPoint y: 261, endPoint x: 395, endPoint y: 263, distance: 180.2
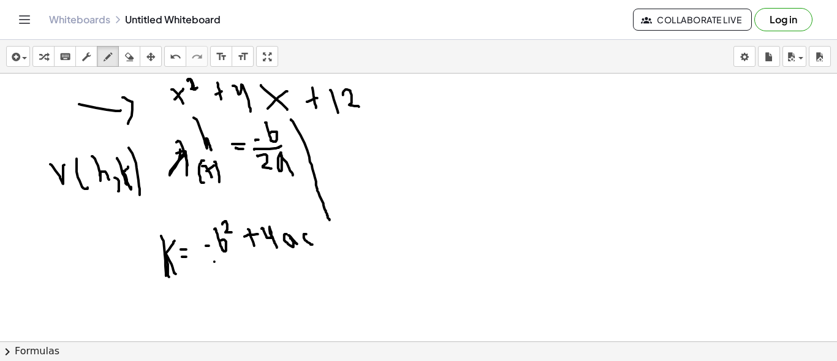
click at [395, 263] on div at bounding box center [420, 170] width 841 height 807
drag, startPoint x: 270, startPoint y: 272, endPoint x: 295, endPoint y: 296, distance: 34.7
click at [295, 296] on div at bounding box center [420, 170] width 841 height 807
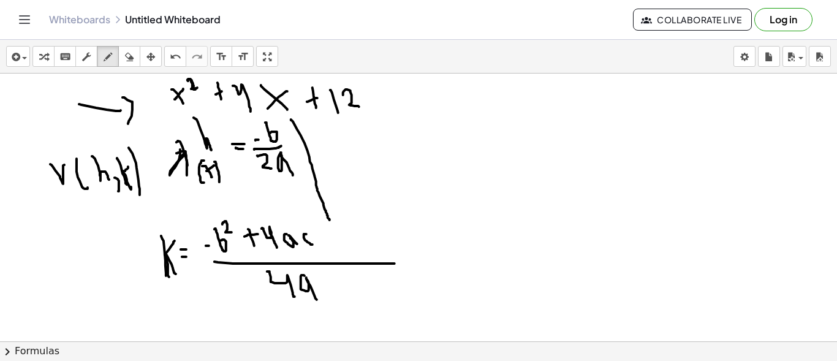
drag, startPoint x: 301, startPoint y: 282, endPoint x: 317, endPoint y: 299, distance: 23.4
click at [317, 299] on div at bounding box center [420, 170] width 841 height 807
drag, startPoint x: 423, startPoint y: 196, endPoint x: 456, endPoint y: 303, distance: 112.2
click at [456, 303] on div at bounding box center [420, 170] width 841 height 807
click at [128, 58] on icon "button" at bounding box center [129, 57] width 9 height 15
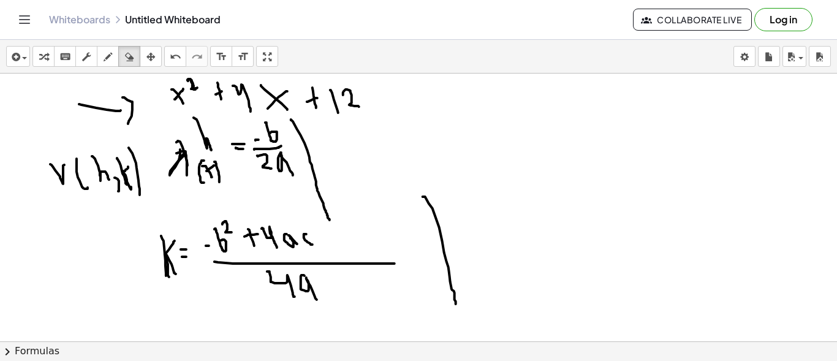
click at [170, 149] on div at bounding box center [420, 170] width 841 height 807
click at [111, 59] on icon "button" at bounding box center [108, 57] width 9 height 15
drag, startPoint x: 126, startPoint y: 200, endPoint x: 141, endPoint y: 264, distance: 65.4
click at [141, 264] on div at bounding box center [420, 170] width 841 height 807
drag, startPoint x: 135, startPoint y: 254, endPoint x: 154, endPoint y: 247, distance: 19.6
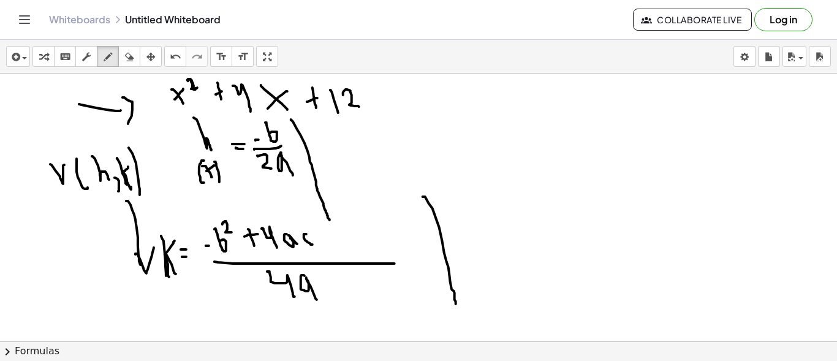
click at [154, 247] on div at bounding box center [420, 170] width 841 height 807
drag, startPoint x: 105, startPoint y: 161, endPoint x: 167, endPoint y: 146, distance: 64.2
click at [167, 146] on div at bounding box center [420, 170] width 841 height 807
drag, startPoint x: 159, startPoint y: 132, endPoint x: 168, endPoint y: 162, distance: 31.4
click at [168, 162] on div at bounding box center [420, 170] width 841 height 807
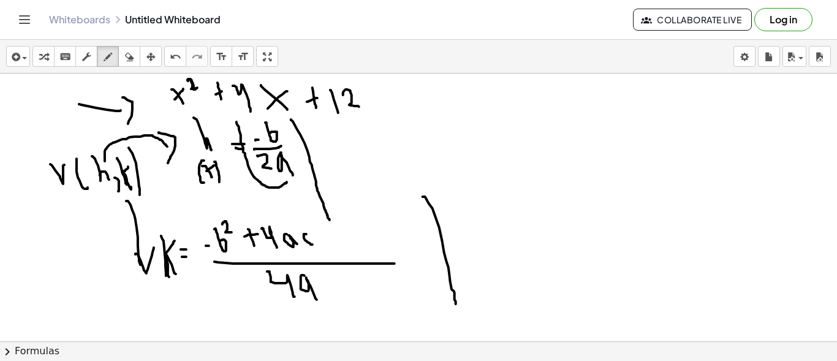
drag, startPoint x: 237, startPoint y: 121, endPoint x: 287, endPoint y: 181, distance: 78.3
click at [287, 181] on div at bounding box center [420, 170] width 841 height 807
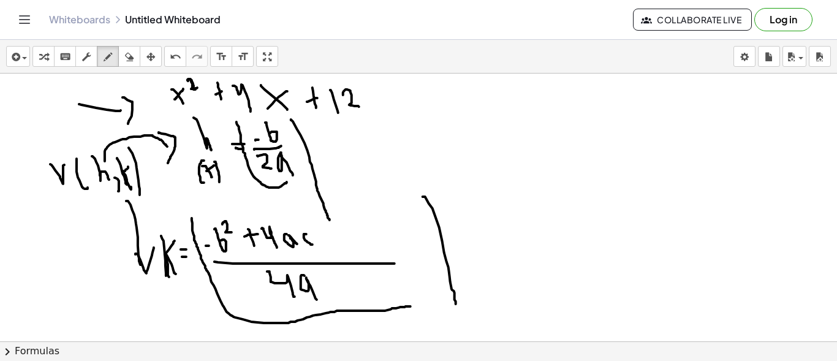
drag, startPoint x: 192, startPoint y: 218, endPoint x: 401, endPoint y: 292, distance: 222.0
click at [412, 305] on div at bounding box center [420, 170] width 841 height 807
drag, startPoint x: 239, startPoint y: 121, endPoint x: 241, endPoint y: 135, distance: 13.7
click at [241, 135] on div at bounding box center [420, 170] width 841 height 807
drag, startPoint x: 101, startPoint y: 108, endPoint x: 112, endPoint y: 110, distance: 11.1
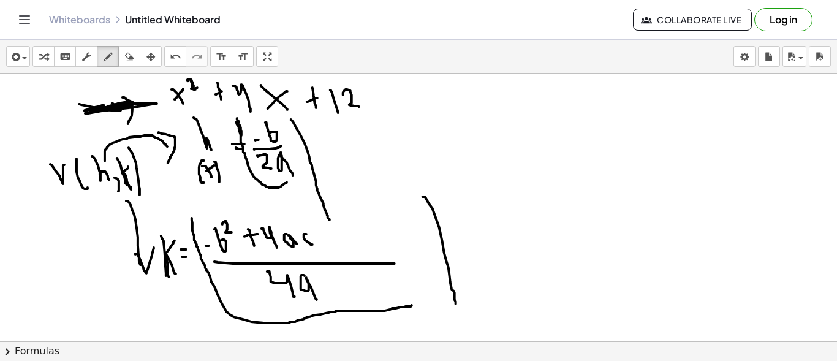
click at [112, 110] on div at bounding box center [420, 170] width 841 height 807
